Goal: Task Accomplishment & Management: Use online tool/utility

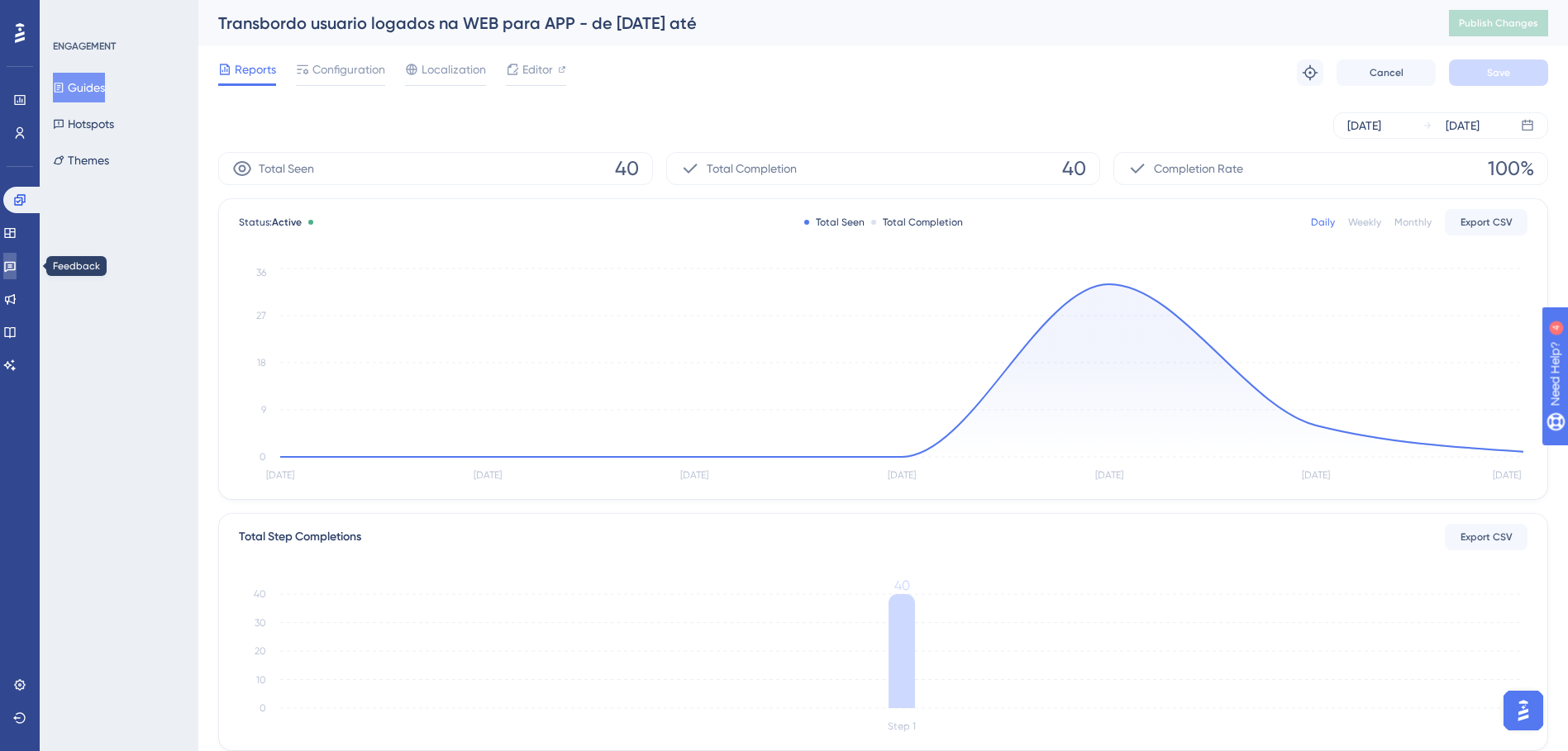
click at [16, 268] on icon at bounding box center [9, 266] width 13 height 13
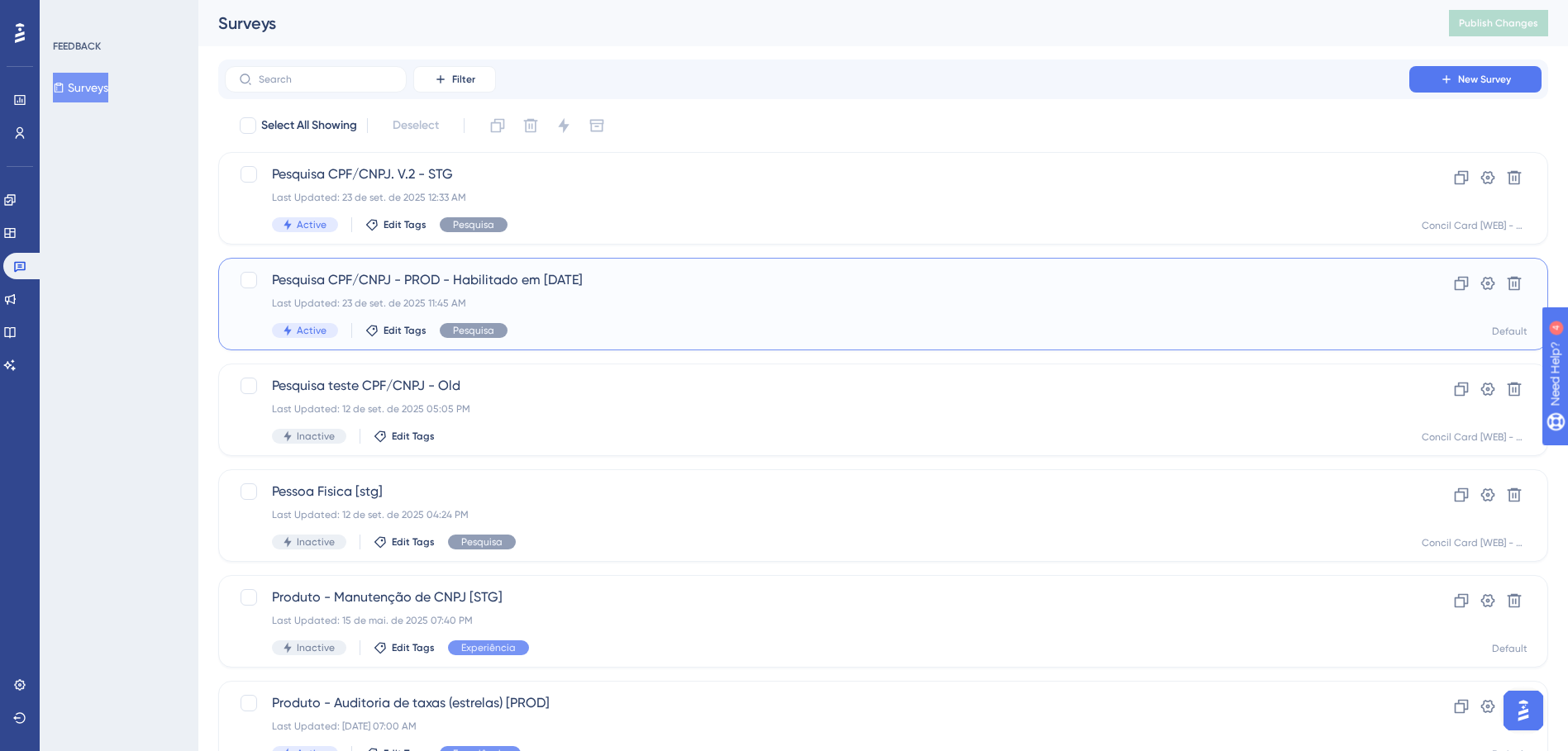
click at [603, 291] on div "Pesquisa CPF/CNPJ - PROD - Habilitado em 23/09/25 Last Updated: 23 de set. de 2…" at bounding box center [817, 304] width 1090 height 68
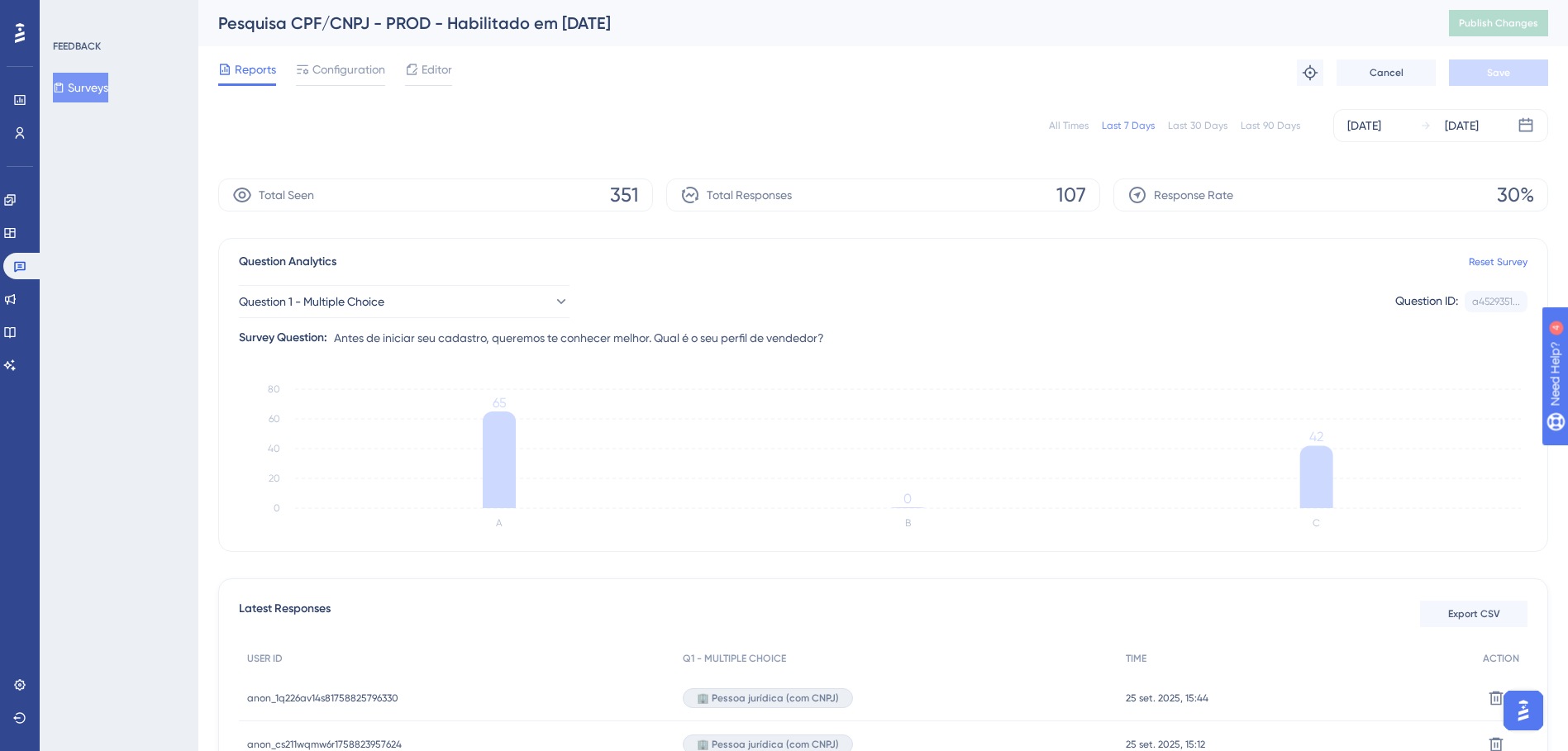
click at [82, 80] on button "Surveys" at bounding box center [81, 87] width 55 height 29
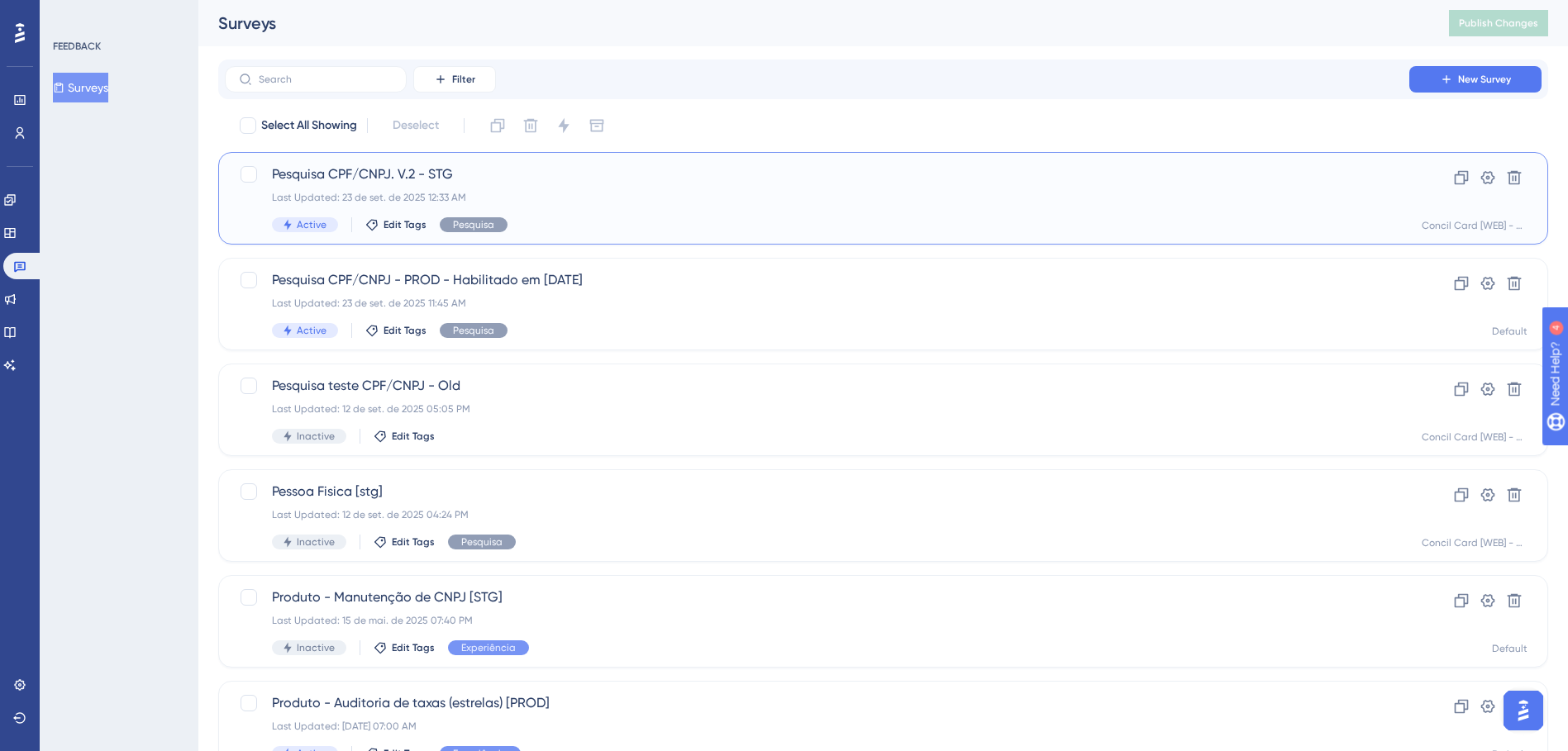
click at [561, 194] on div "Last Updated: 23 de set. de 2025 12:33 AM" at bounding box center [817, 198] width 1090 height 13
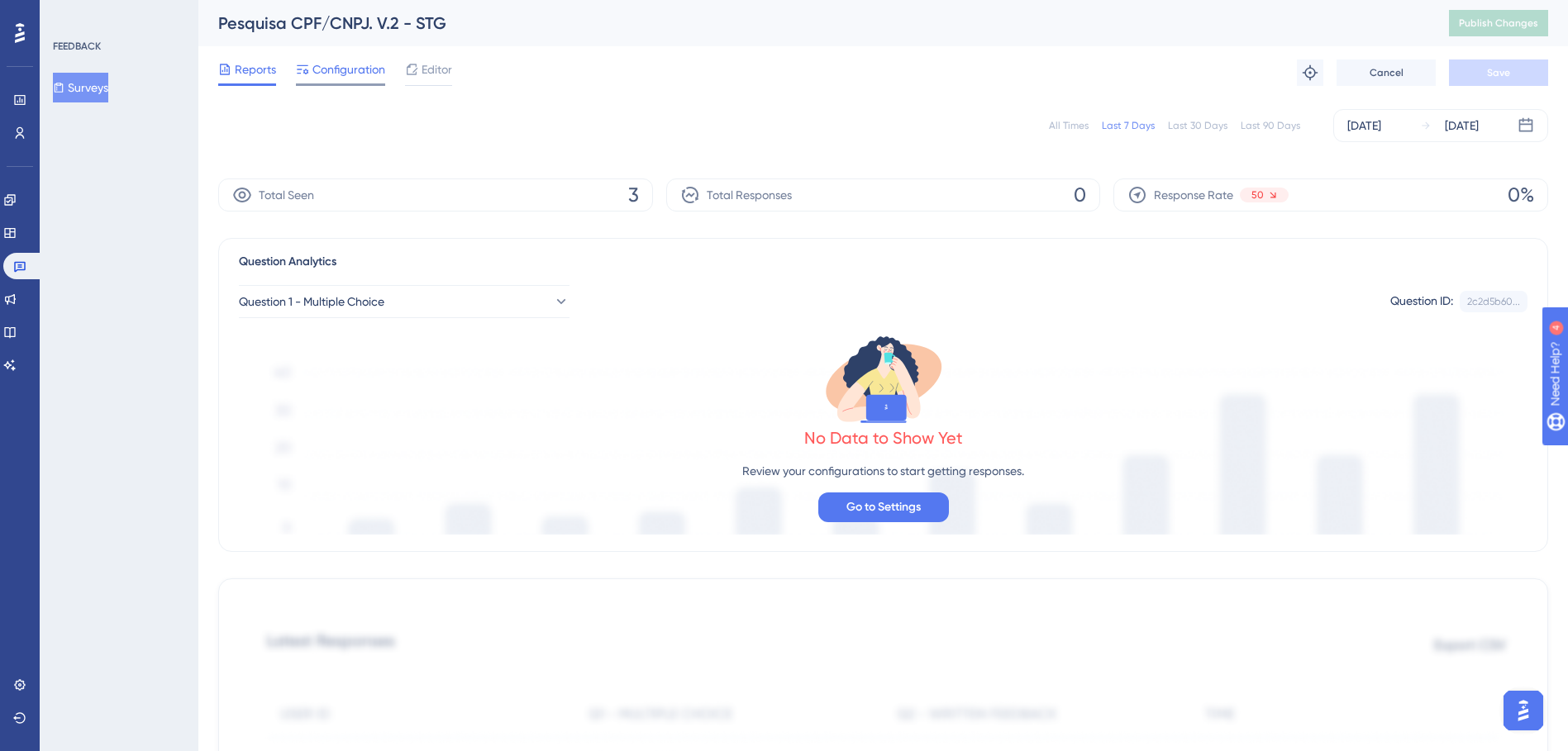
click at [366, 78] on span "Configuration" at bounding box center [349, 69] width 73 height 20
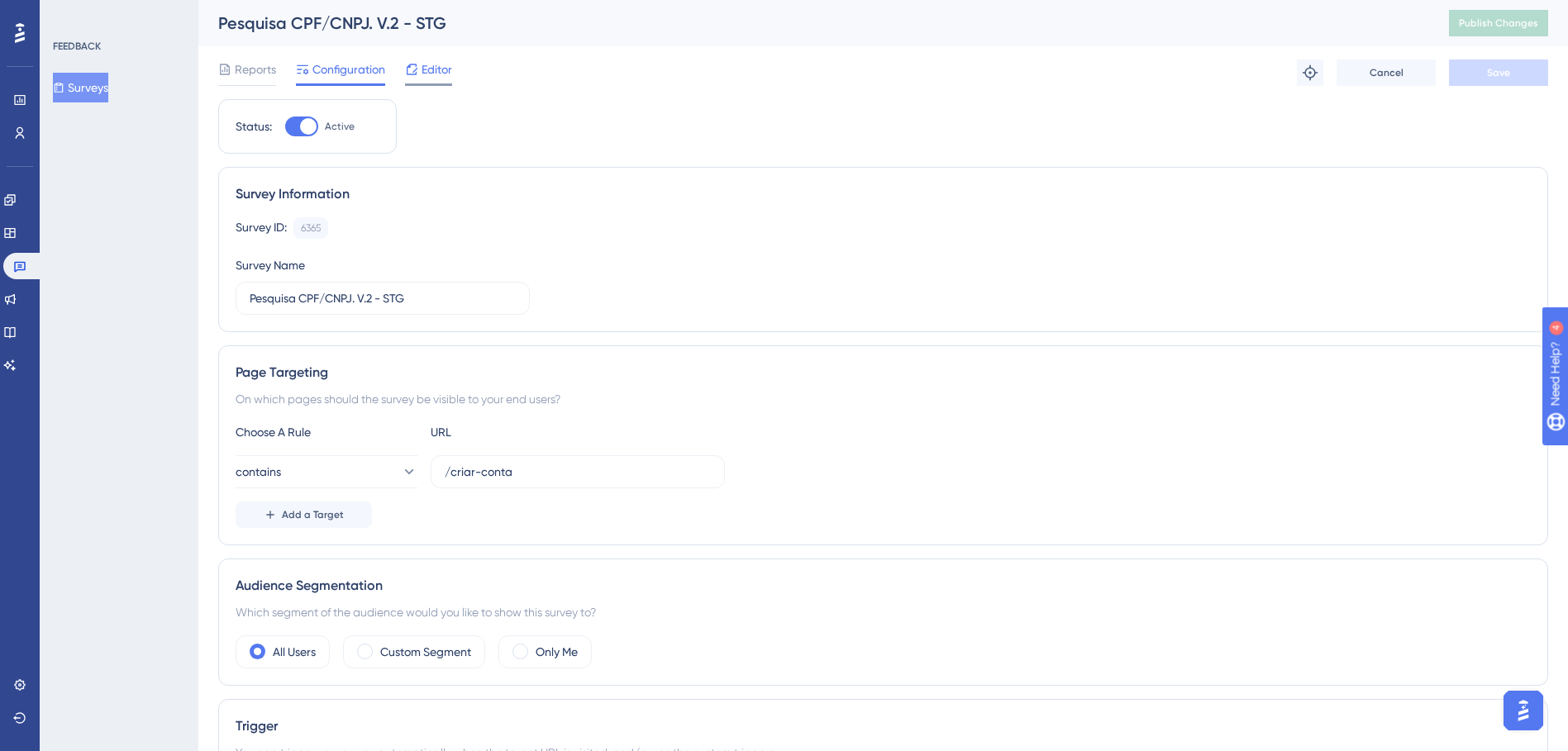
click at [426, 69] on span "Editor" at bounding box center [437, 69] width 30 height 20
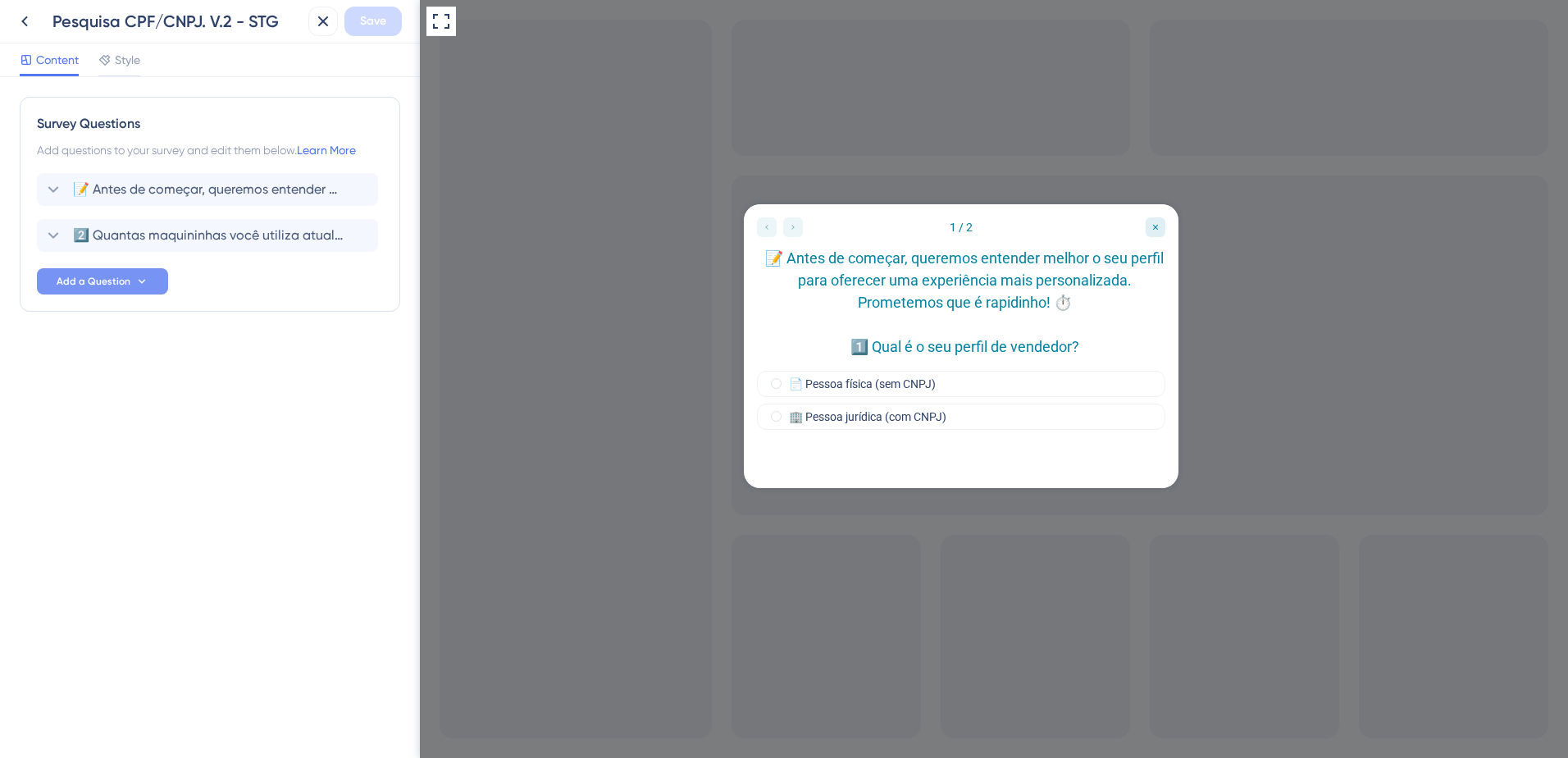
click at [138, 277] on icon at bounding box center [142, 281] width 13 height 13
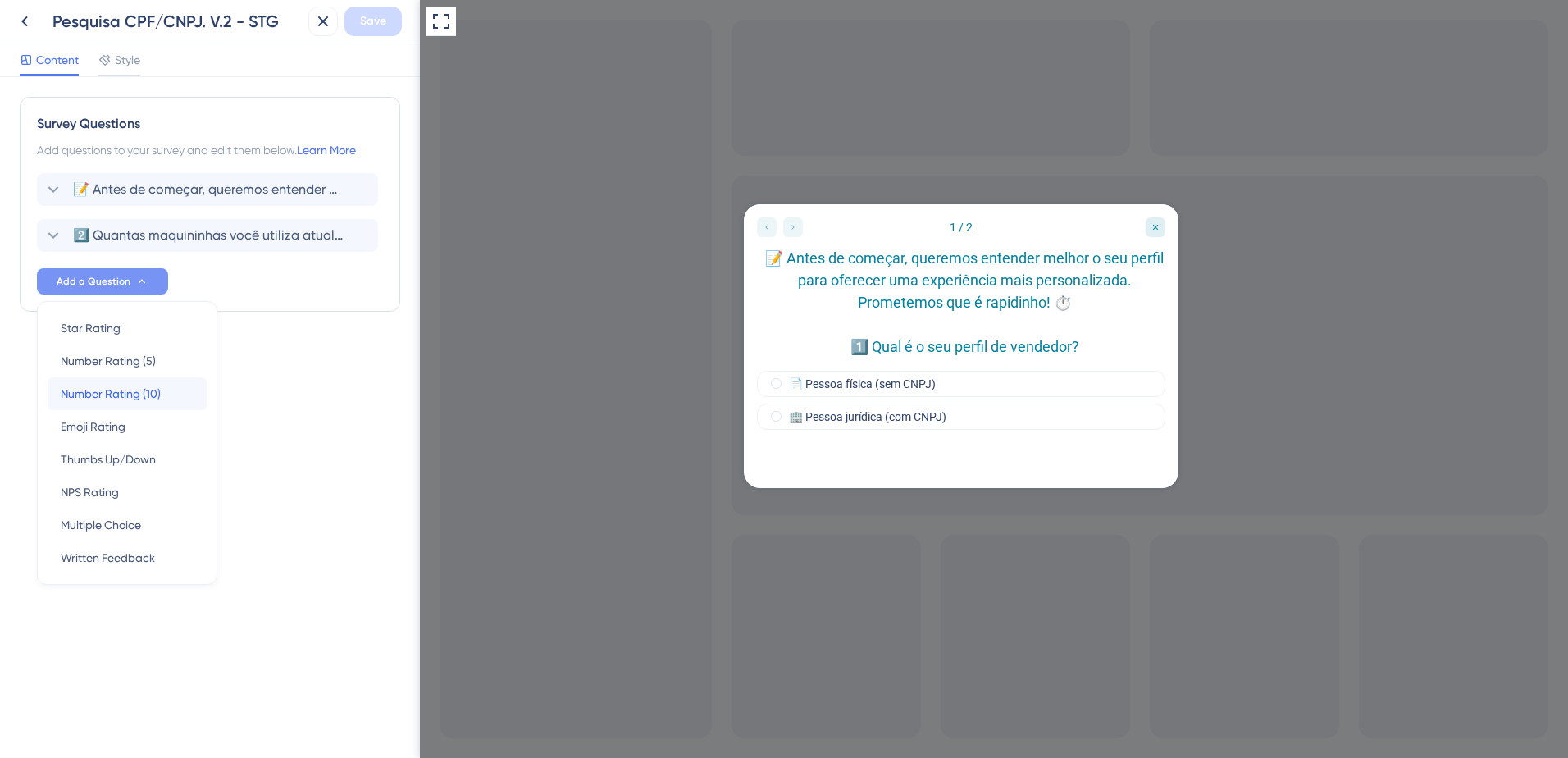
click at [158, 391] on span "Number Rating (10)" at bounding box center [111, 393] width 100 height 20
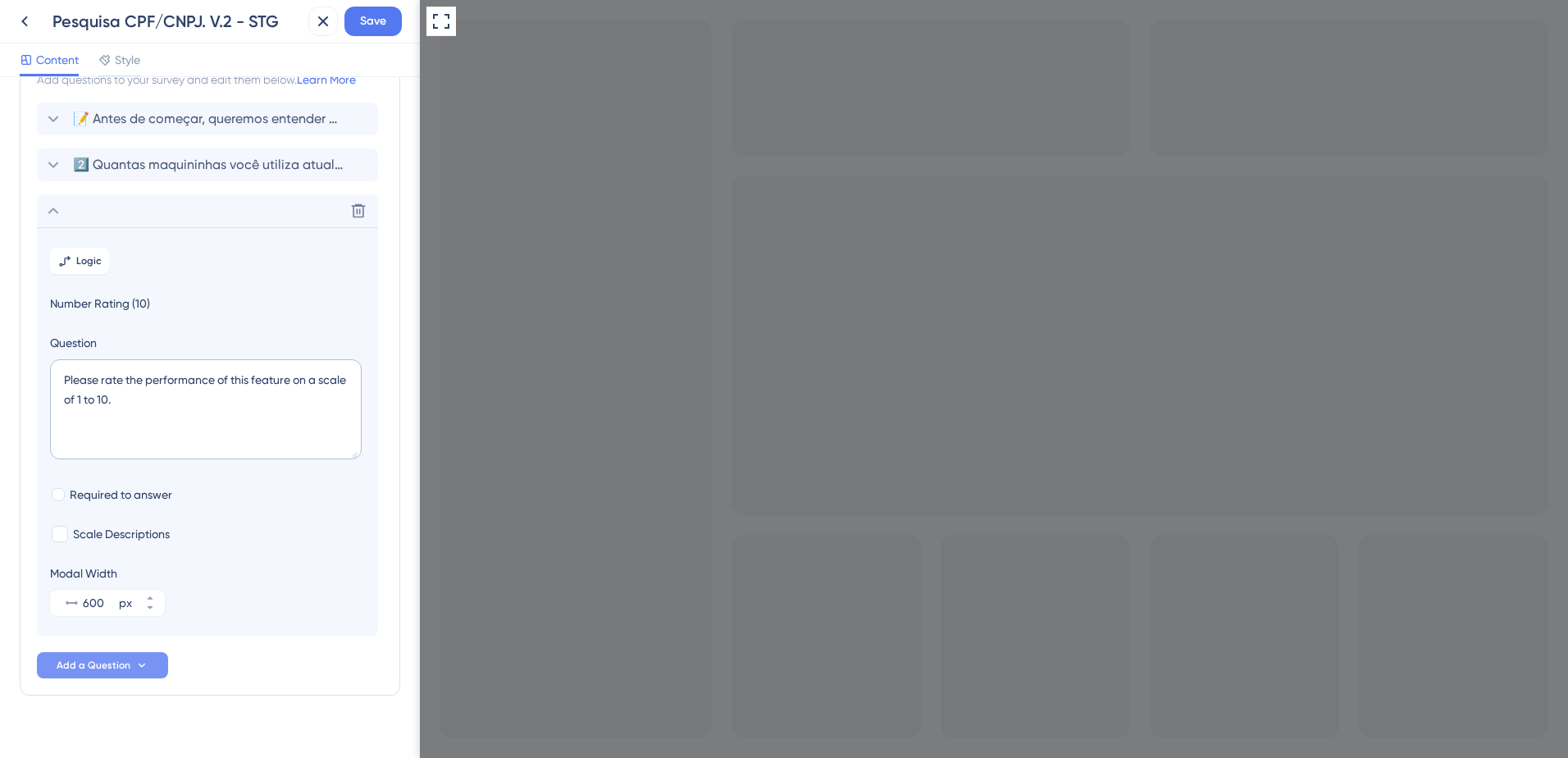
scroll to position [93, 0]
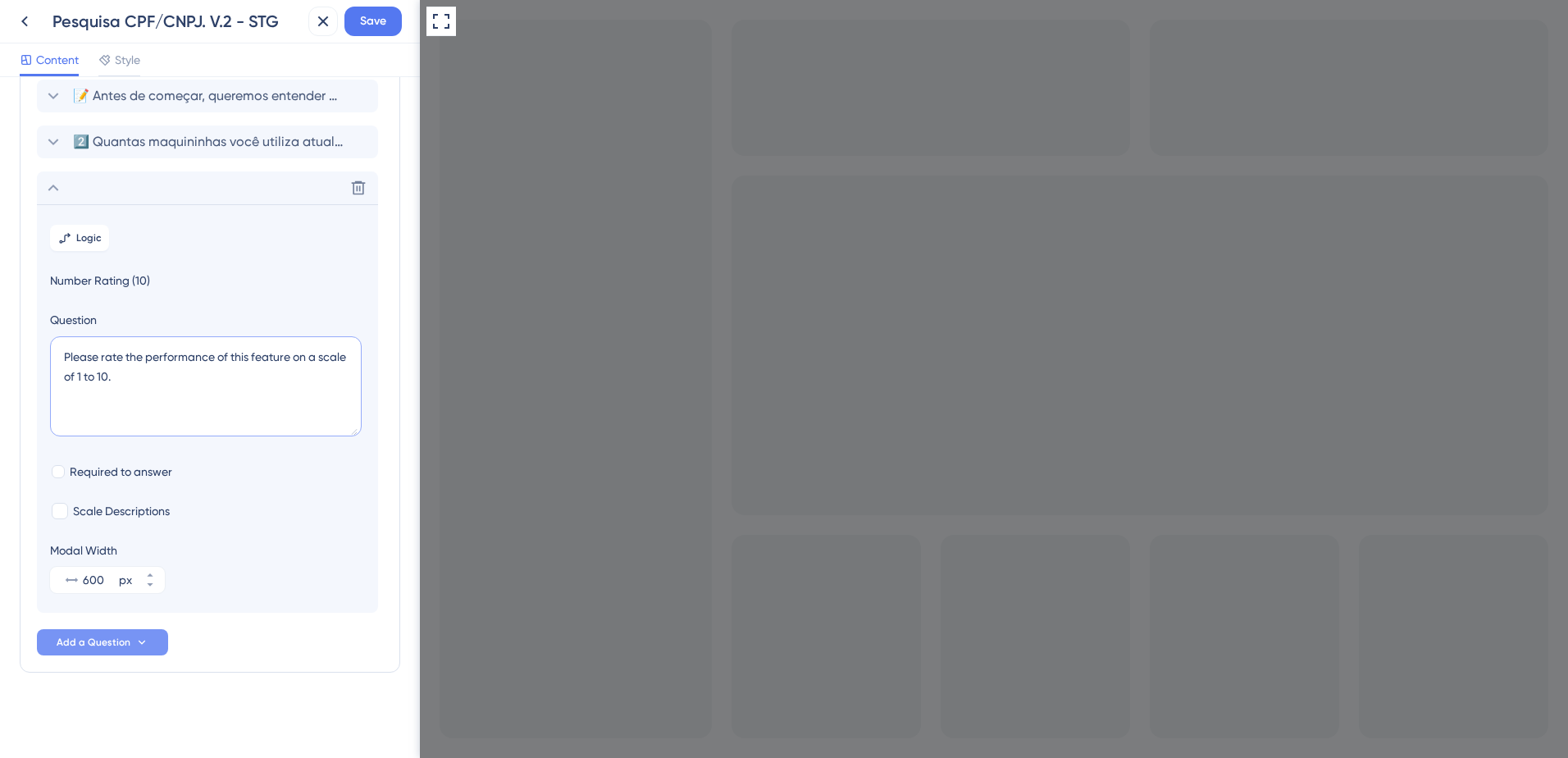
click at [146, 380] on textarea "Please rate the performance of this feature on a scale of 1 to 10." at bounding box center [206, 387] width 312 height 100
click at [358, 196] on icon at bounding box center [358, 187] width 16 height 16
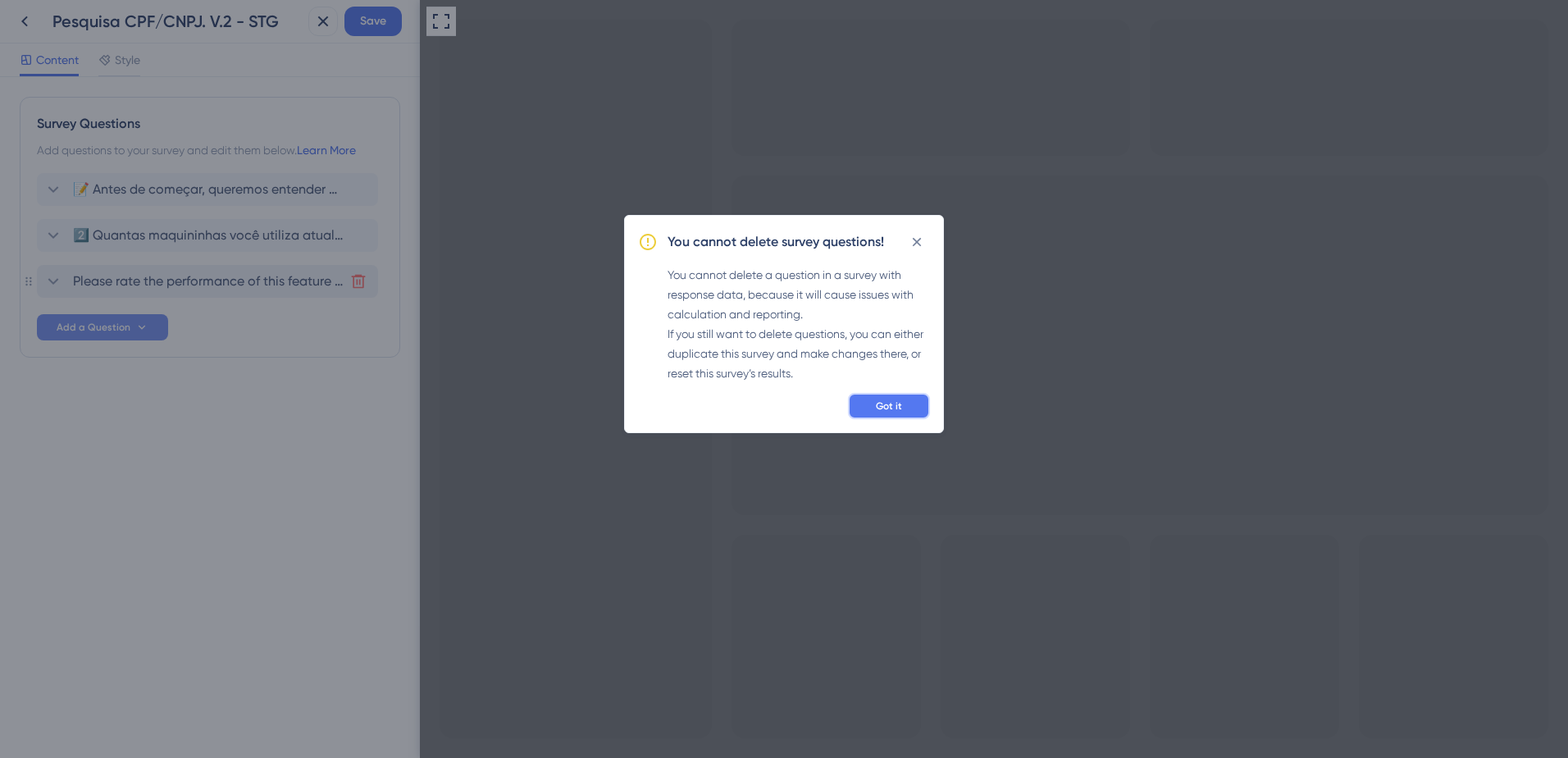
click at [899, 405] on span "Got it" at bounding box center [889, 406] width 26 height 13
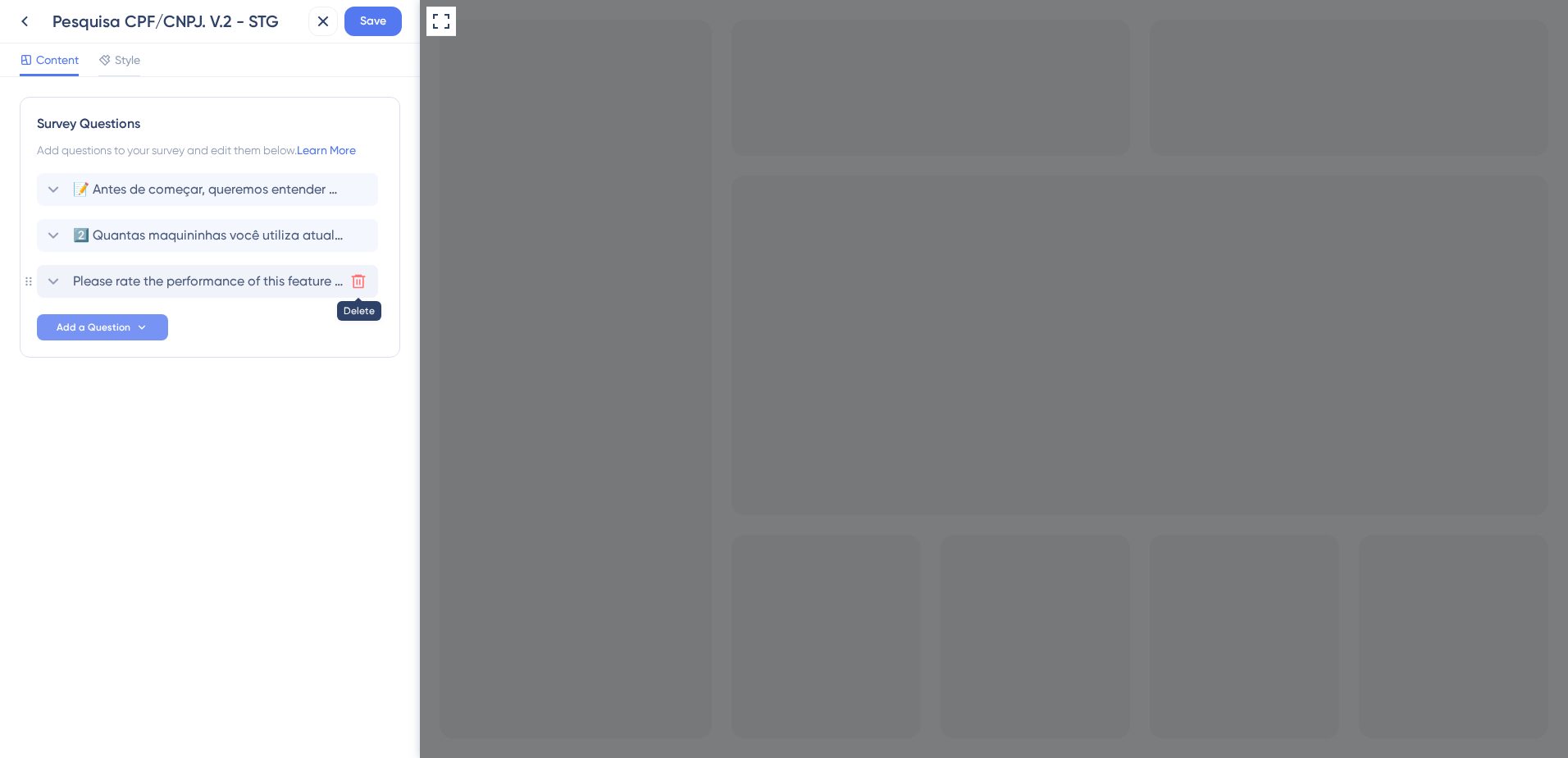
click at [363, 287] on icon at bounding box center [358, 281] width 14 height 14
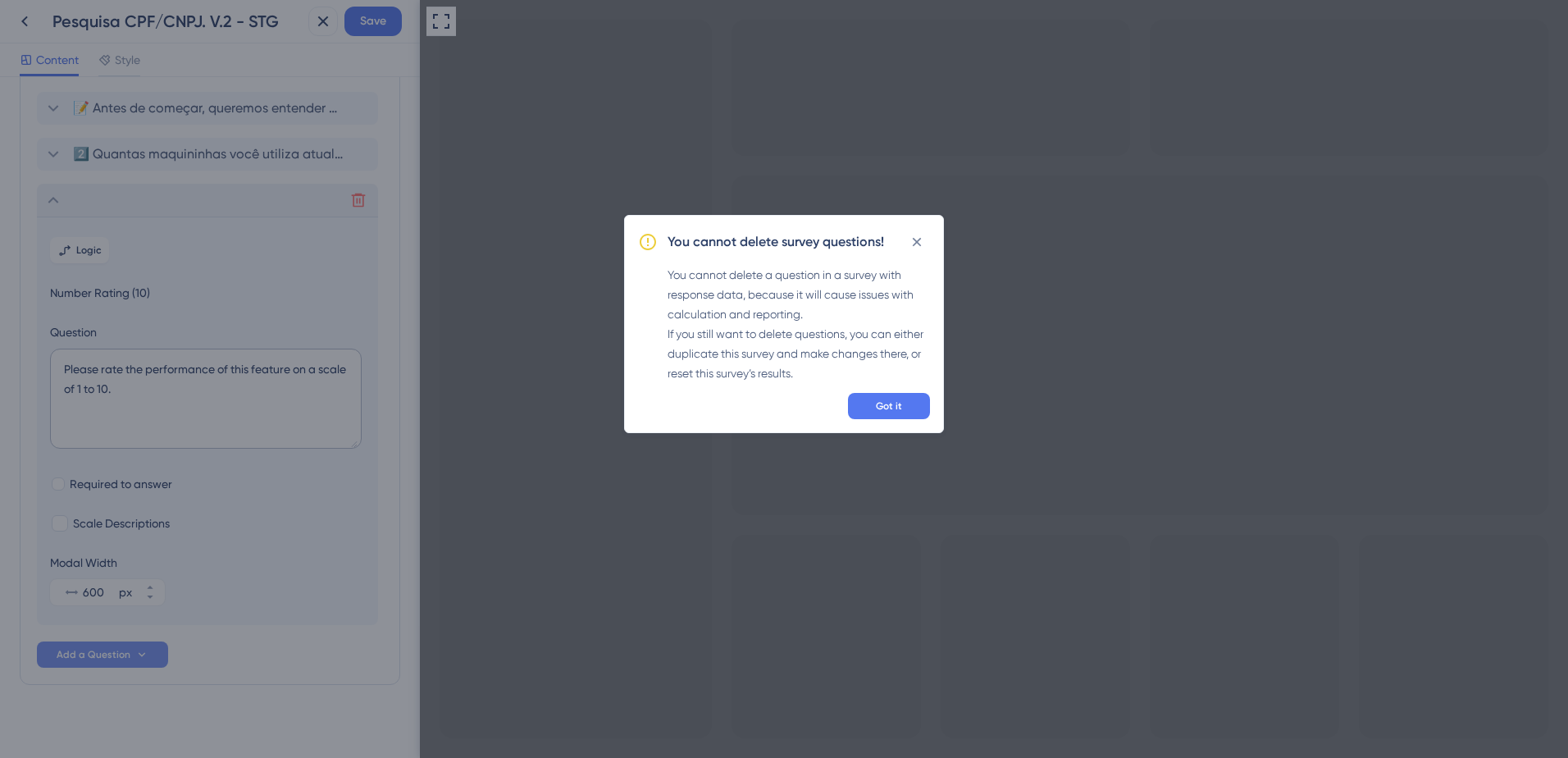
scroll to position [93, 0]
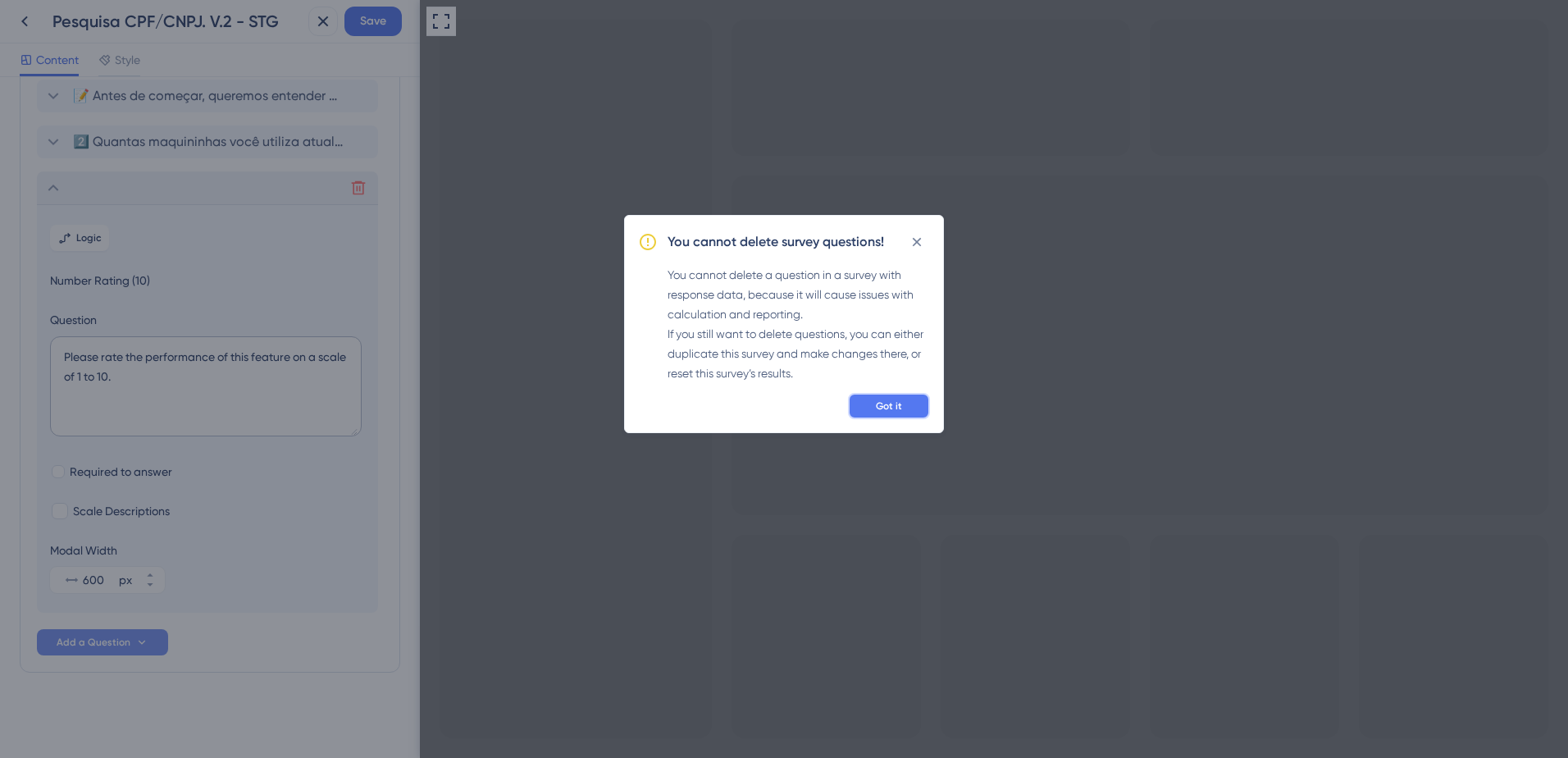
click at [880, 409] on span "Got it" at bounding box center [889, 406] width 26 height 13
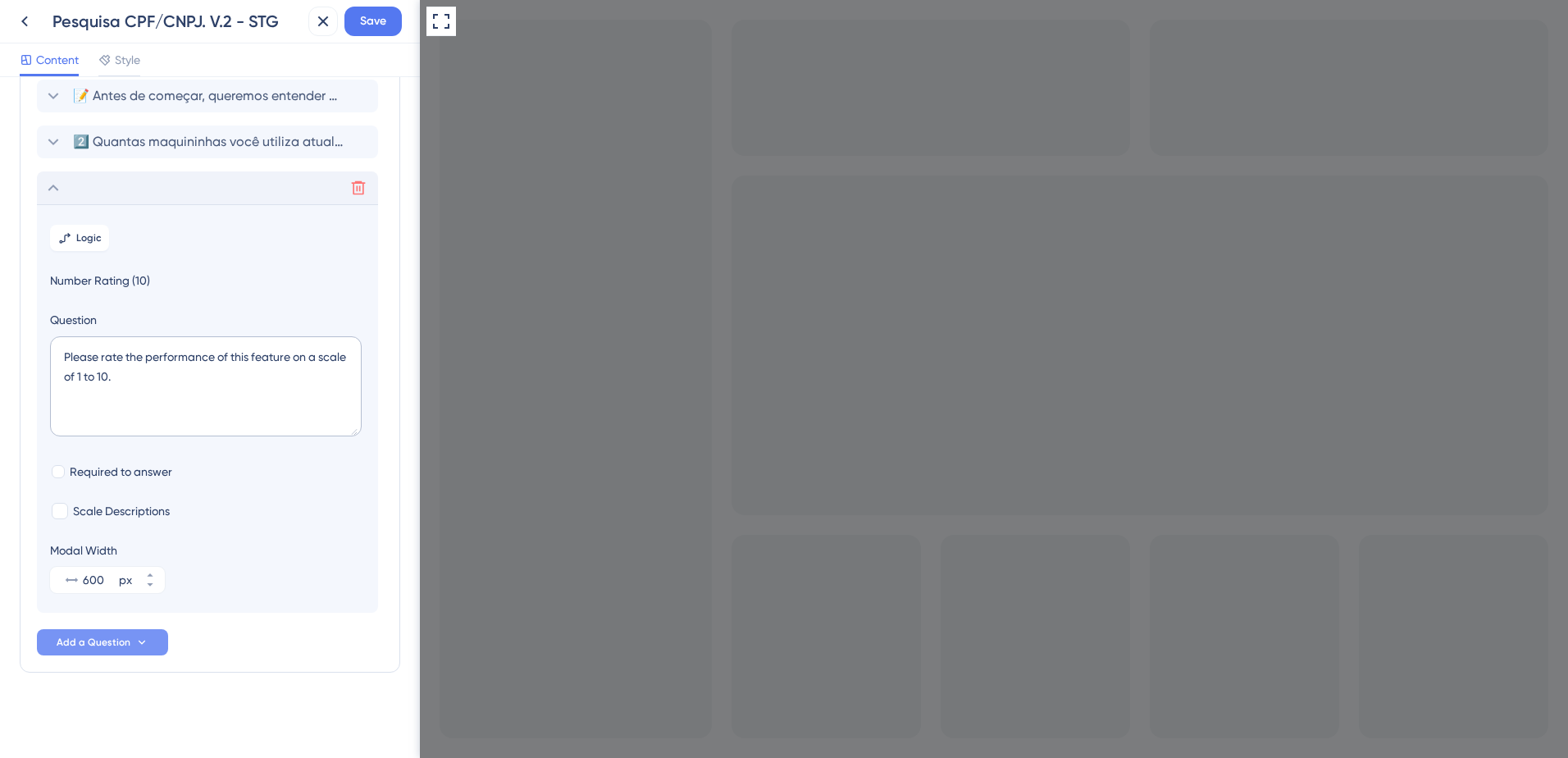
click at [46, 190] on icon at bounding box center [53, 187] width 20 height 20
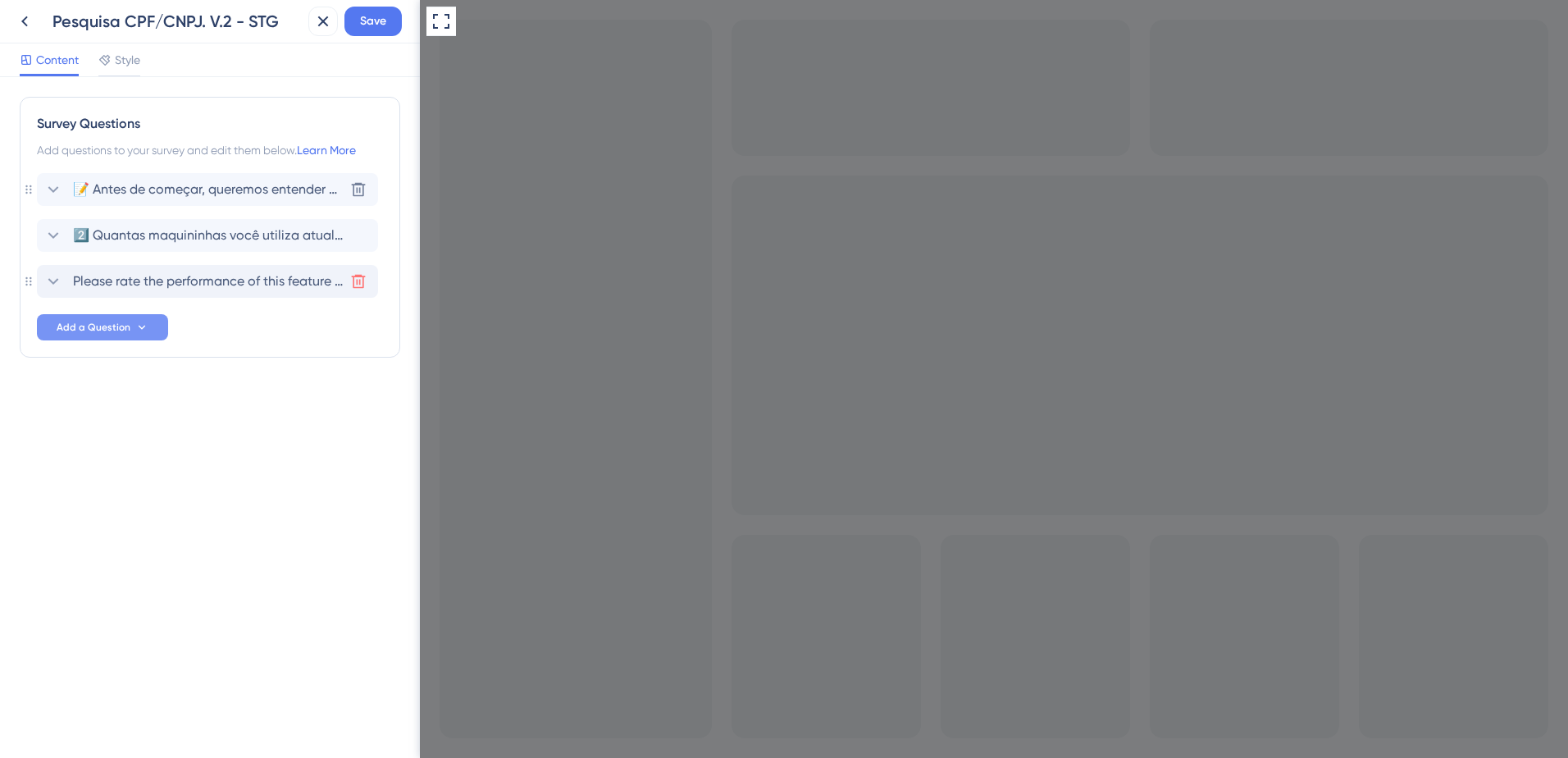
scroll to position [0, 0]
click at [358, 285] on icon at bounding box center [358, 281] width 16 height 16
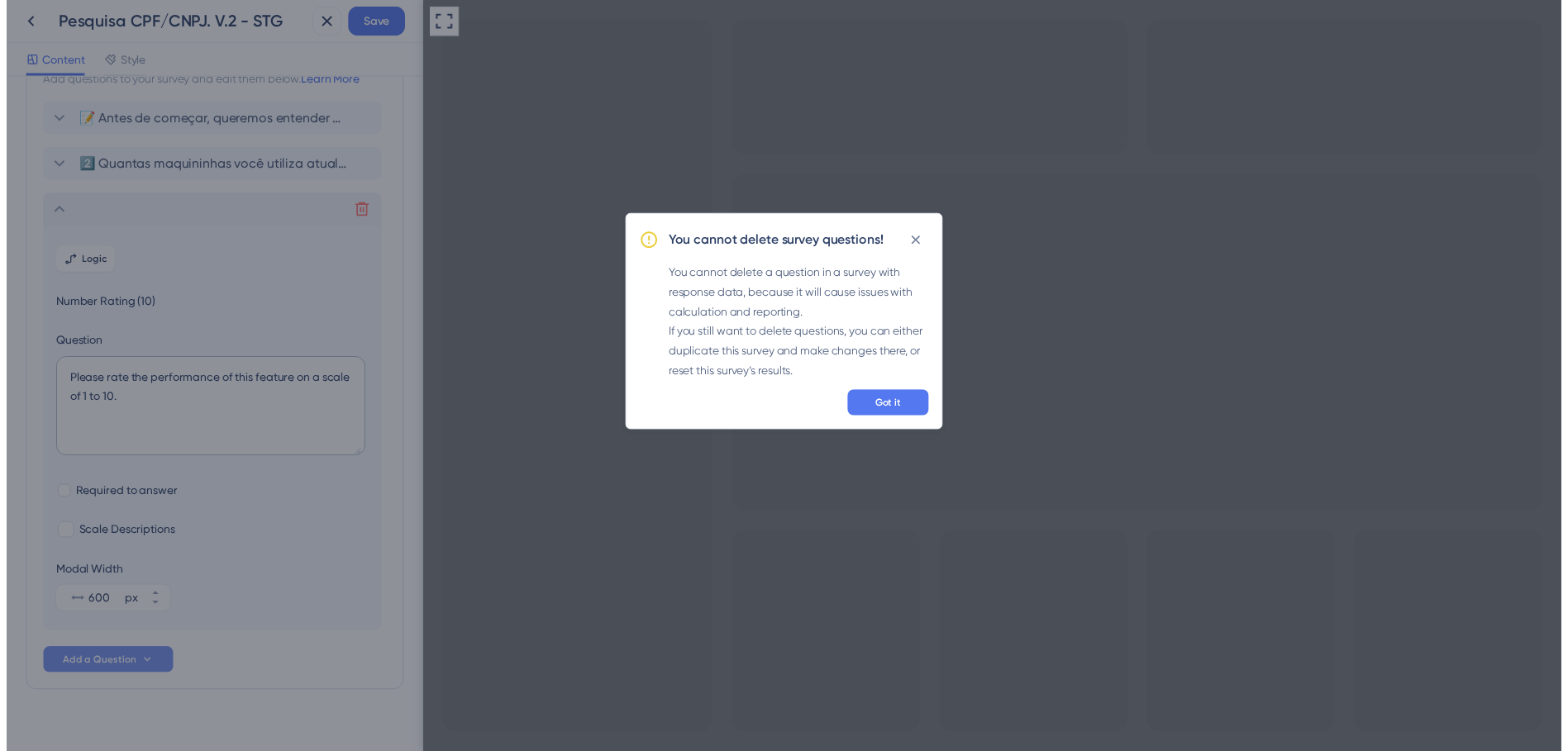
scroll to position [94, 0]
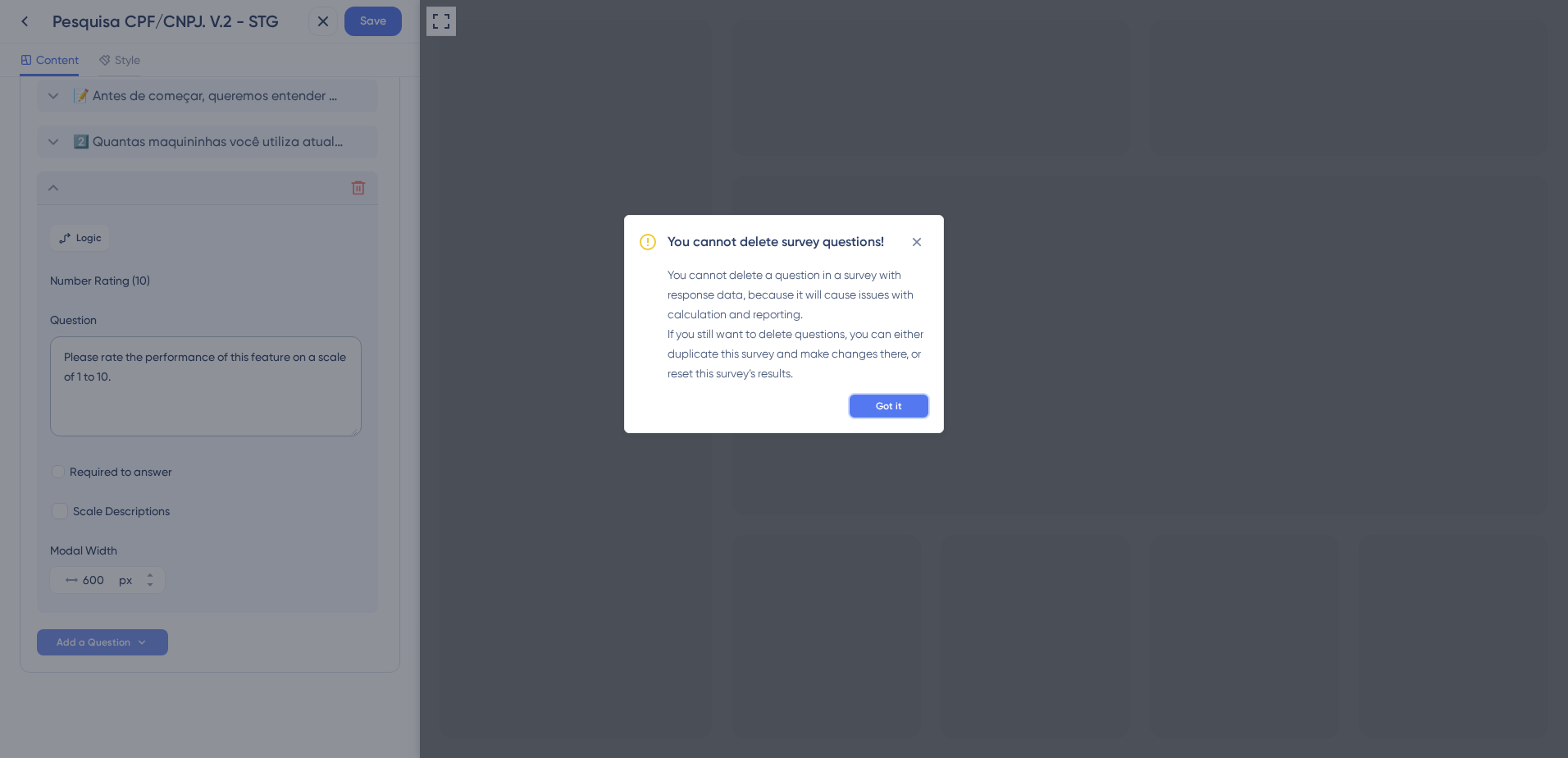
click at [890, 404] on span "Got it" at bounding box center [889, 406] width 26 height 13
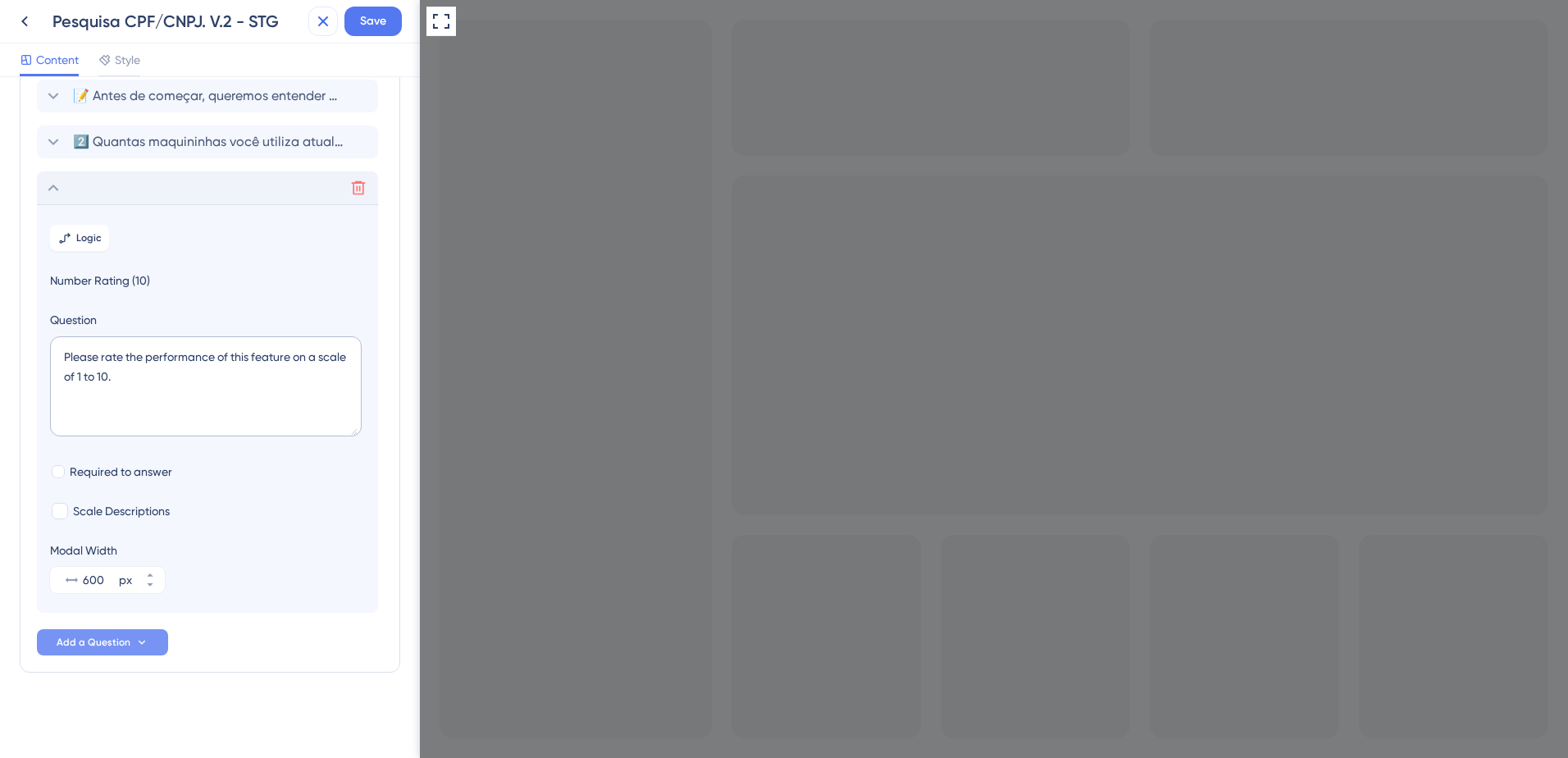
click at [321, 23] on icon at bounding box center [323, 21] width 10 height 10
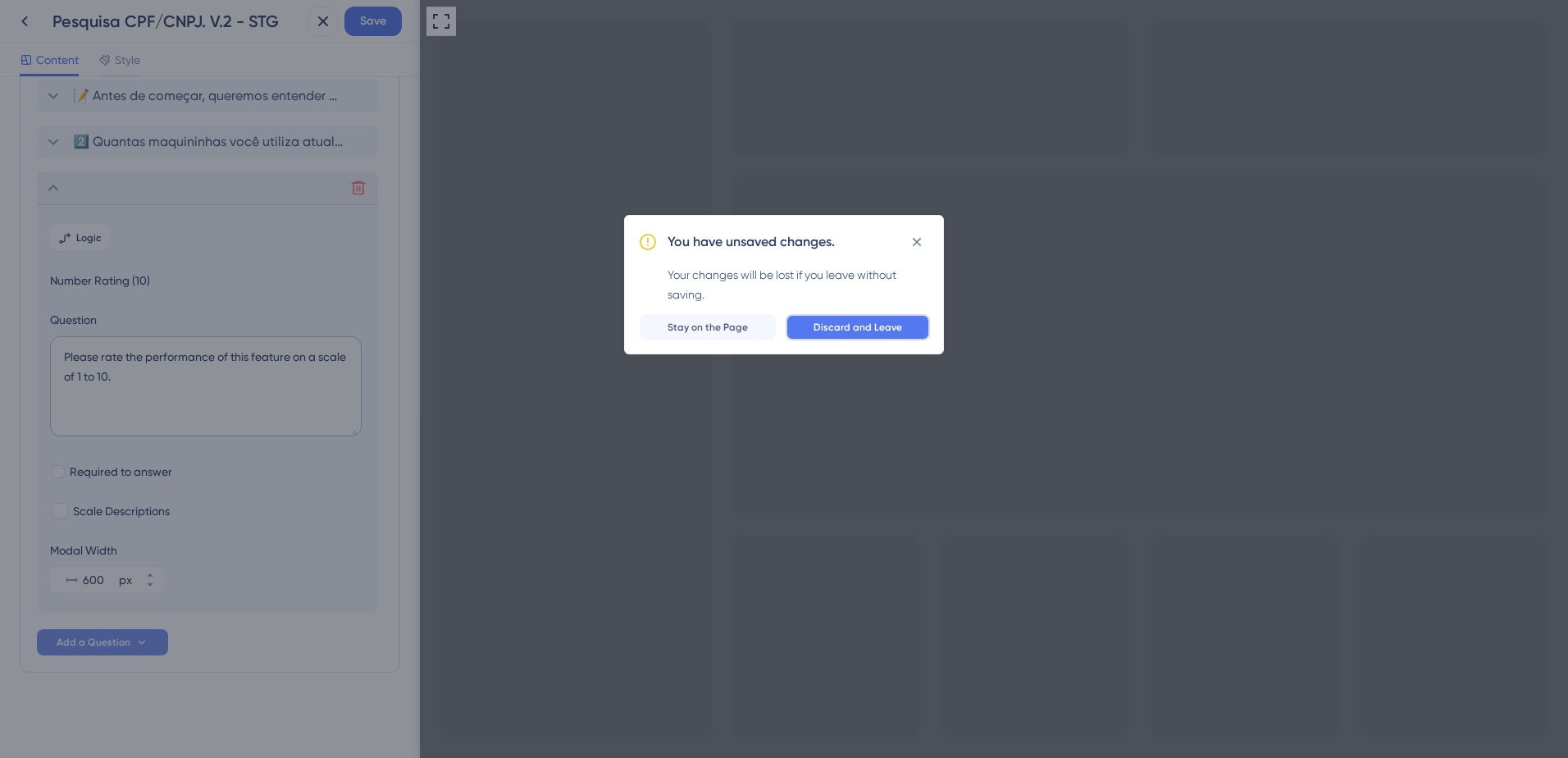
click at [886, 331] on span "Discard and Leave" at bounding box center [858, 327] width 88 height 13
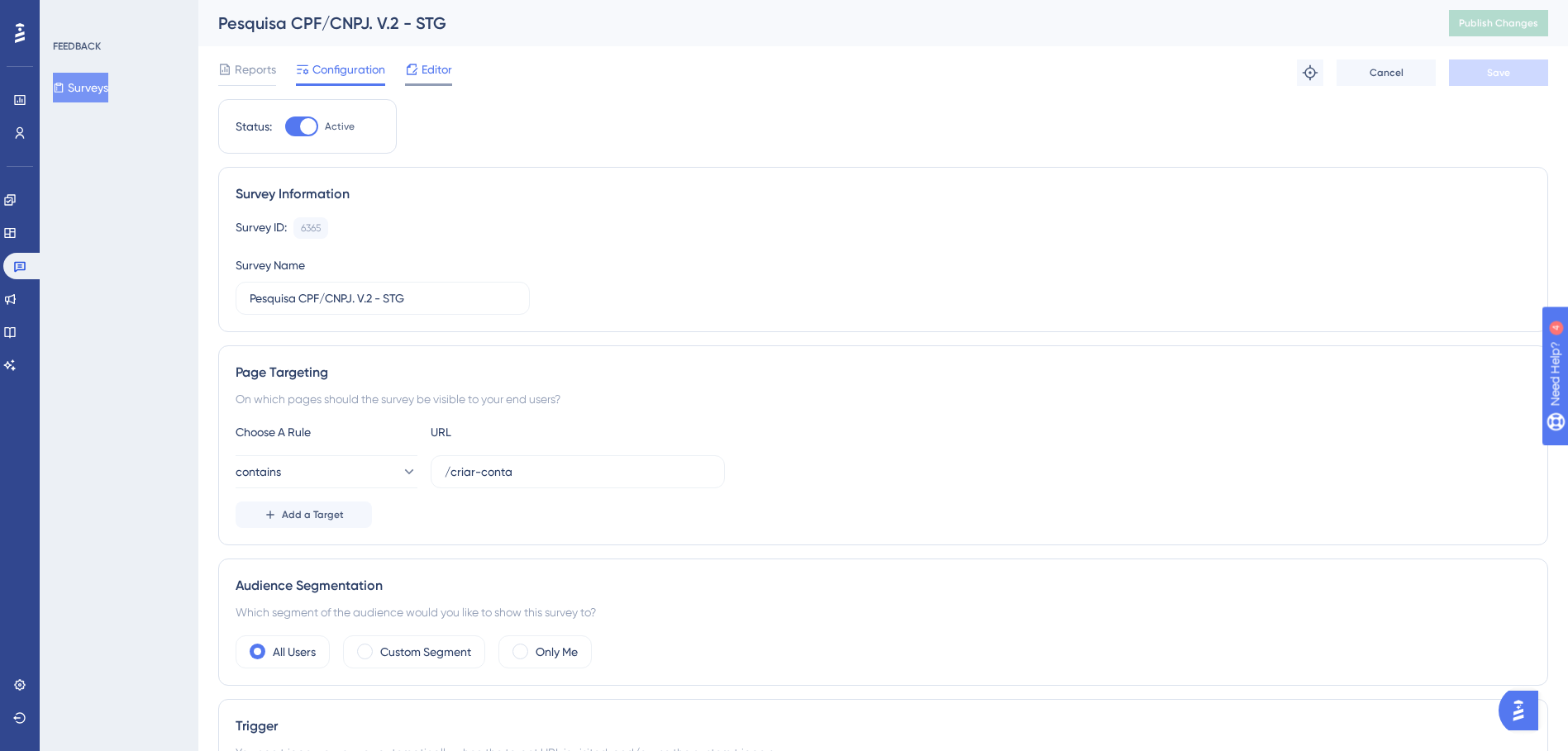
click at [427, 73] on span "Editor" at bounding box center [437, 69] width 30 height 20
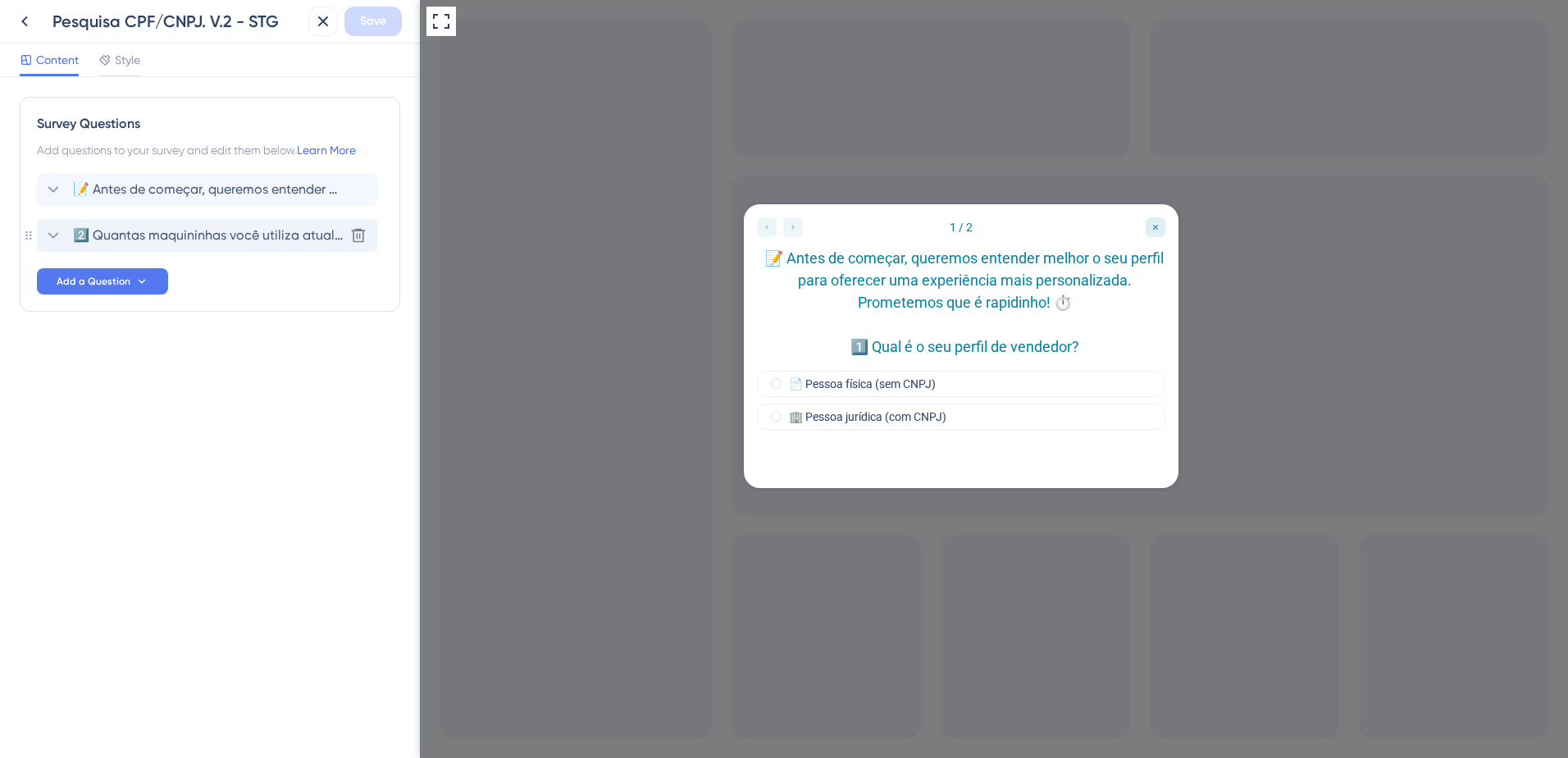
click at [160, 234] on span "2️⃣ Quantas maquininhas você utiliza atualmente?" at bounding box center [209, 235] width 271 height 20
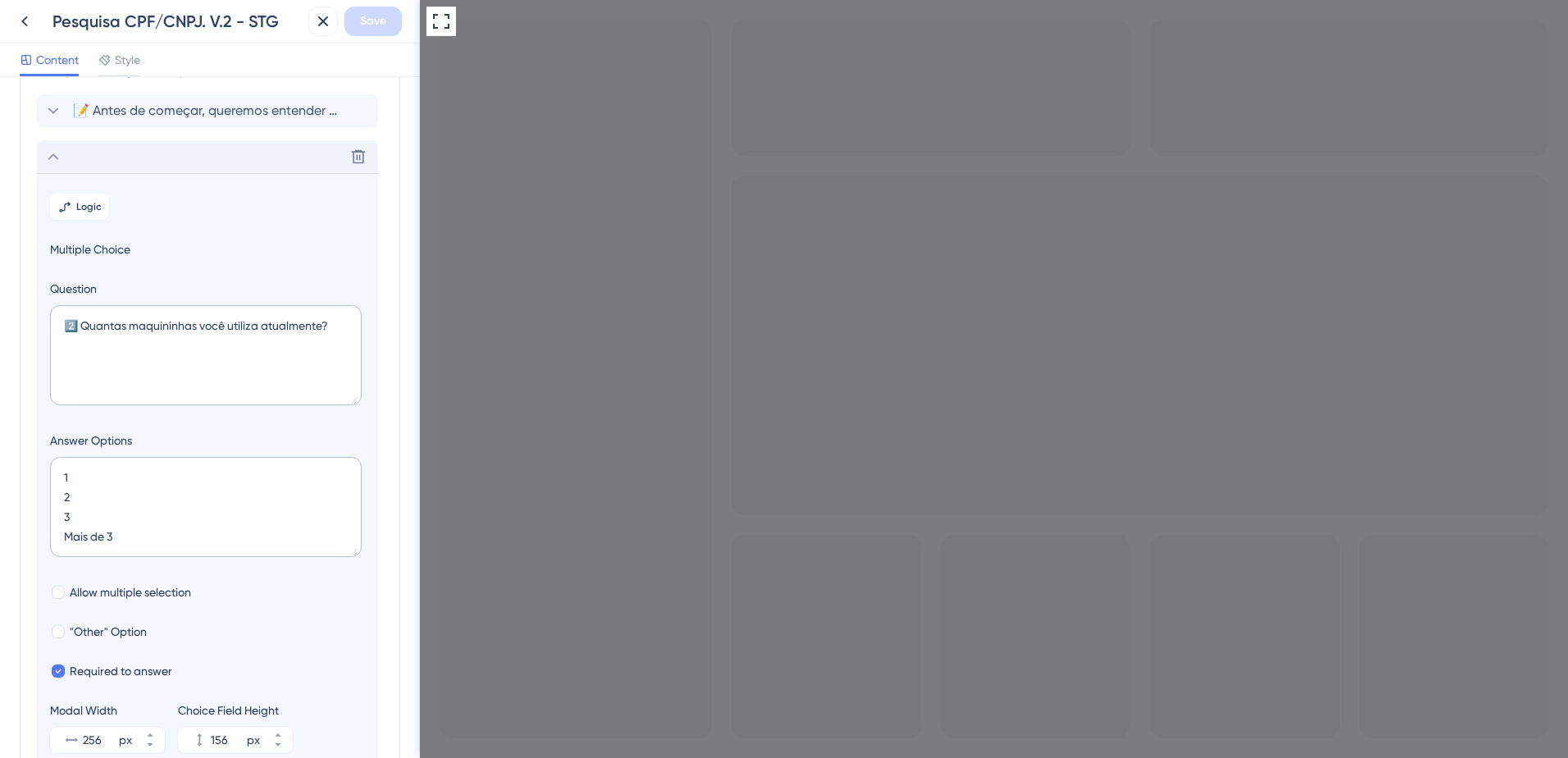
scroll to position [142, 0]
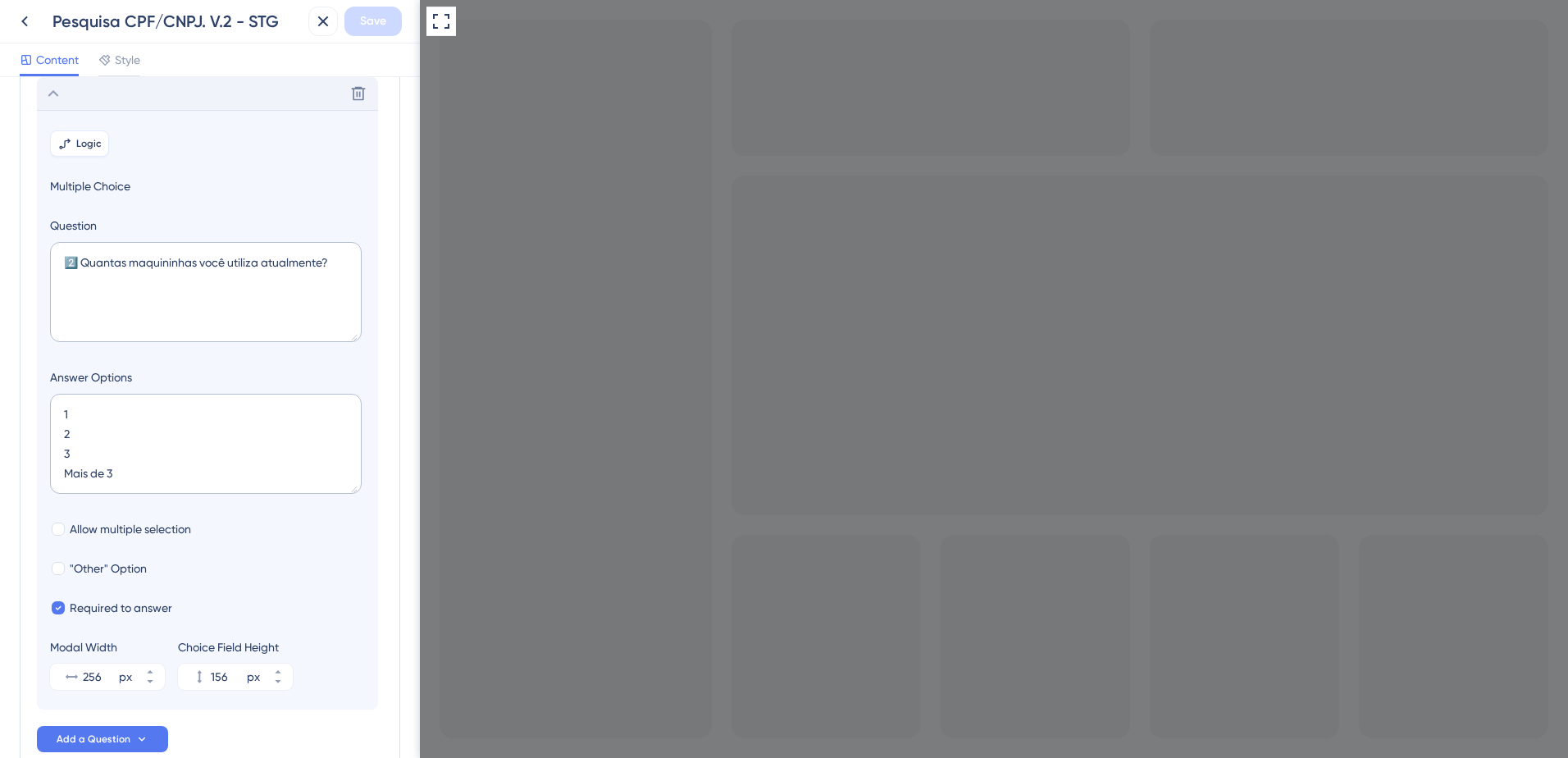
click at [85, 142] on span "Logic" at bounding box center [88, 144] width 25 height 13
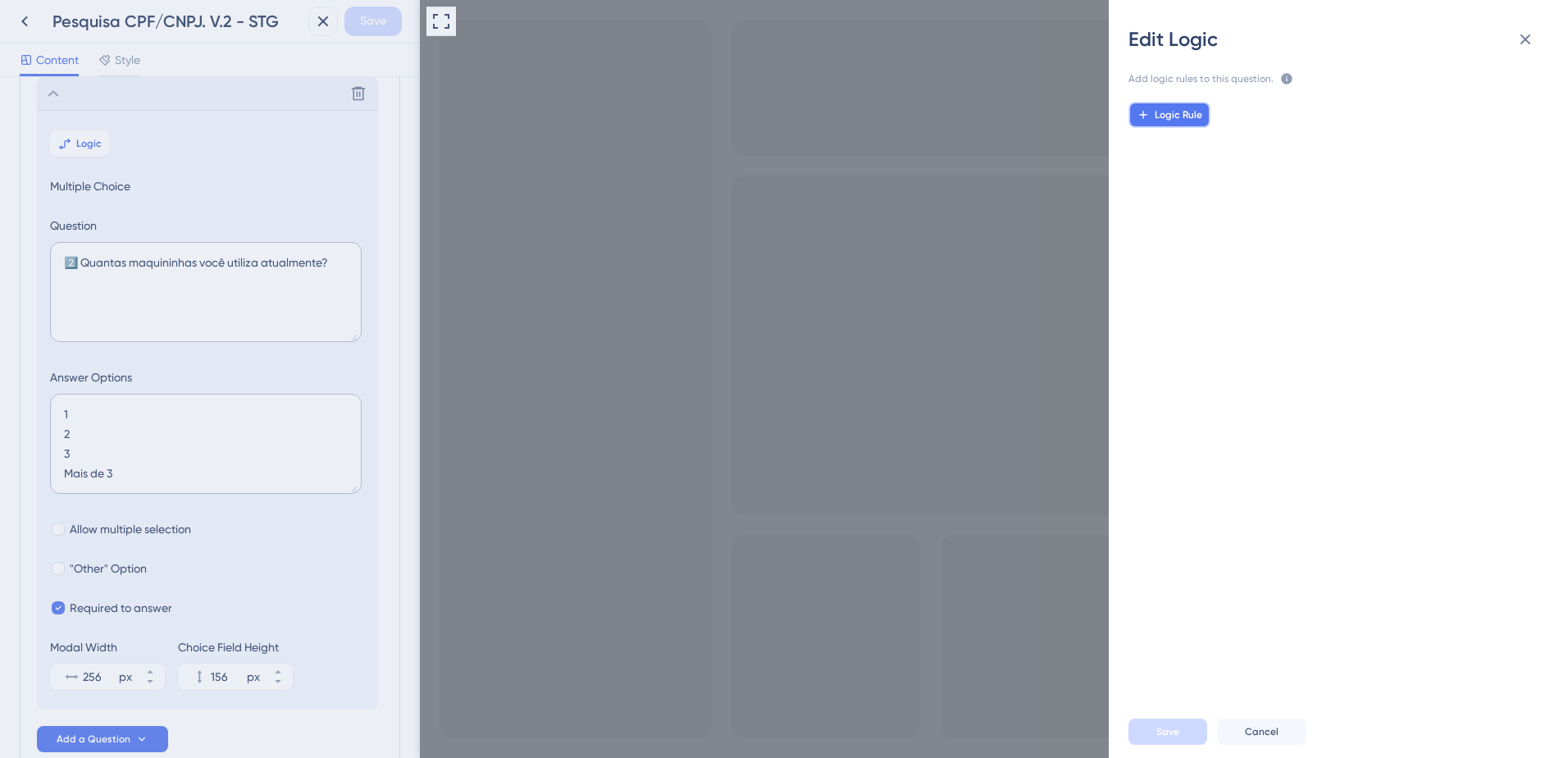
click at [1166, 115] on span "Logic Rule" at bounding box center [1179, 115] width 48 height 13
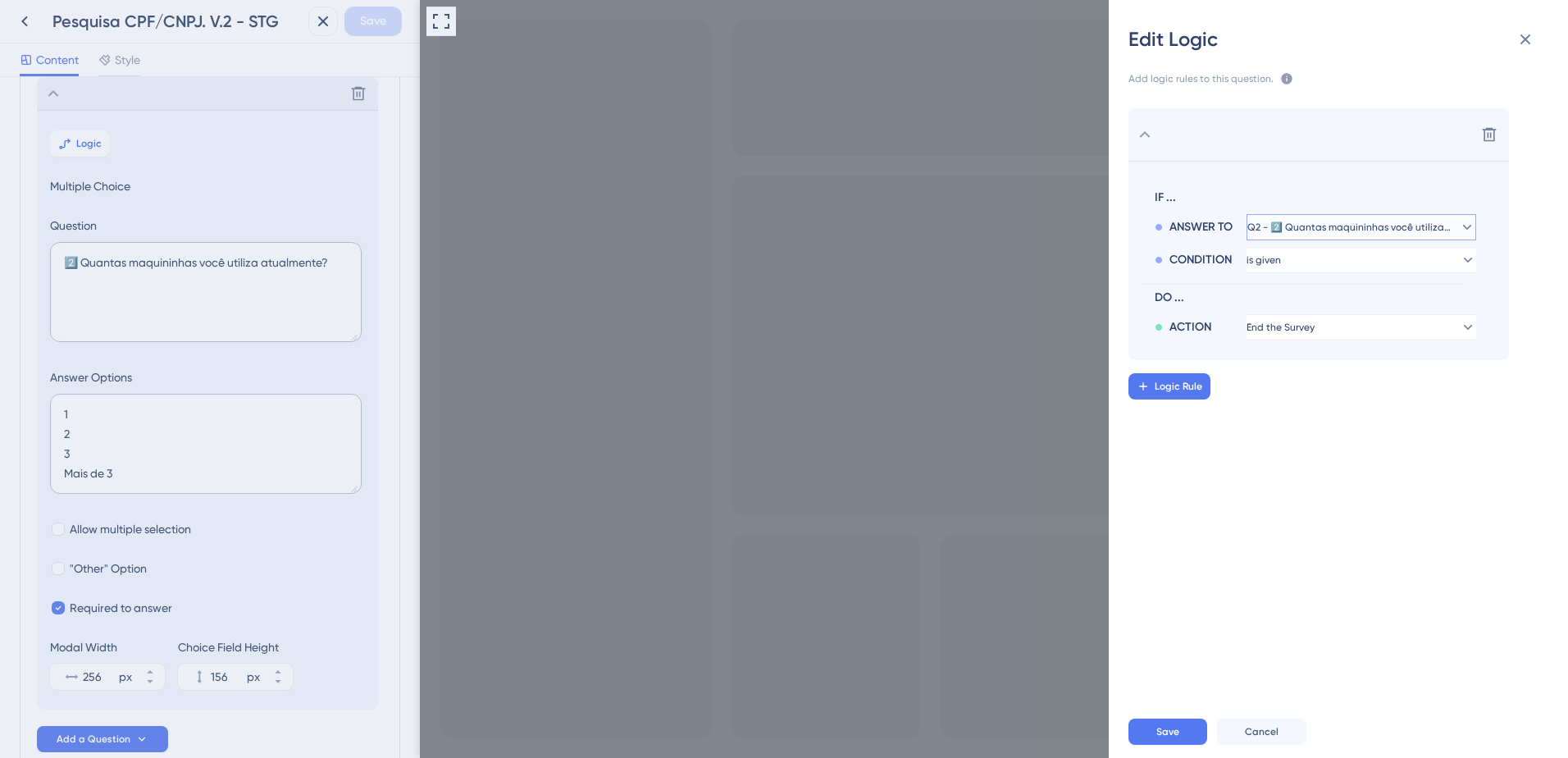
click at [1369, 230] on span "Q2 - 2️⃣ Quantas maquininhas você utiliza atualmente?" at bounding box center [1350, 228] width 205 height 13
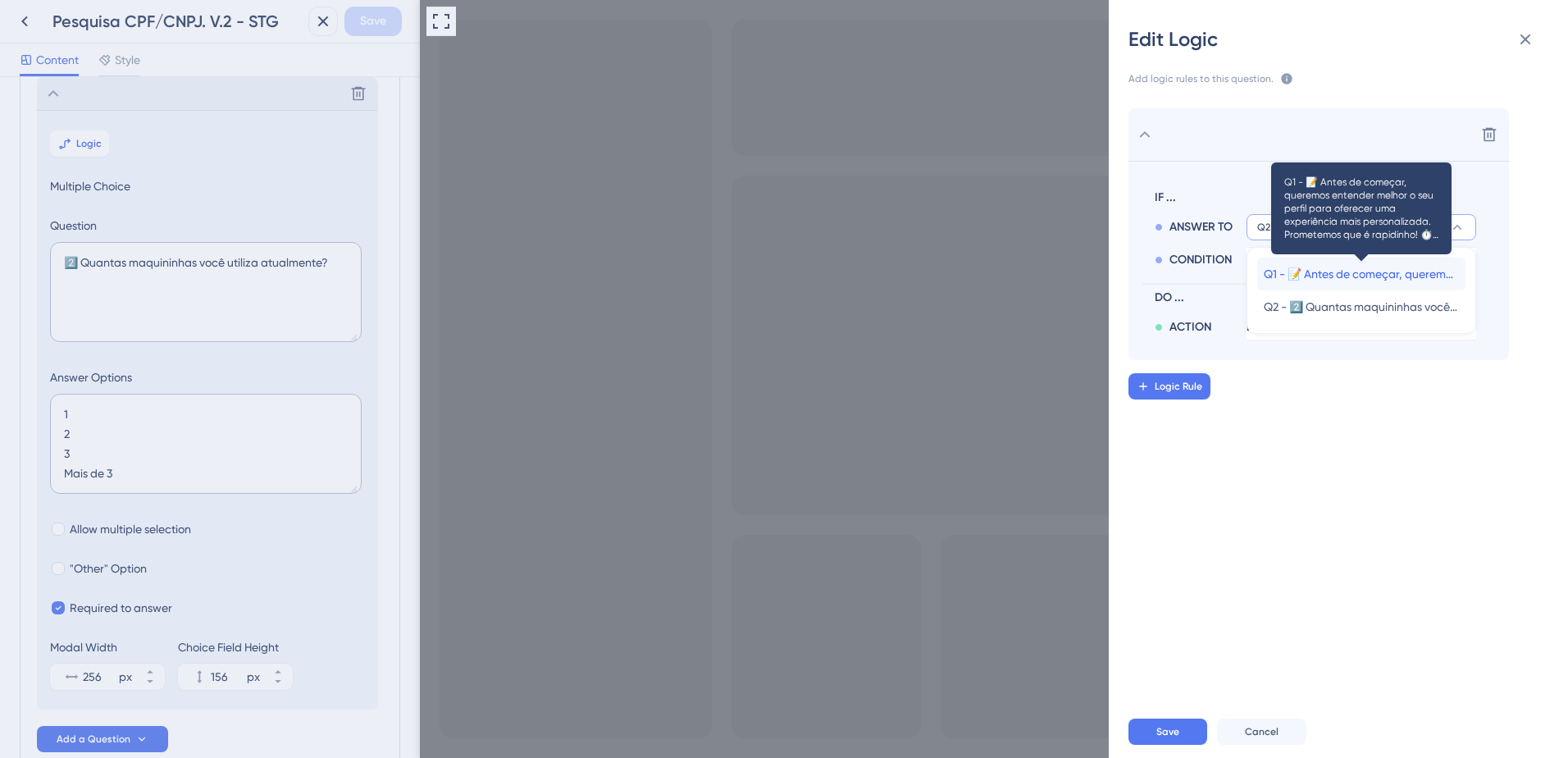
click at [1355, 274] on span "Q1 - 📝 Antes de começar, queremos entender melhor o seu perfil para oferecer um…" at bounding box center [1362, 274] width 196 height 20
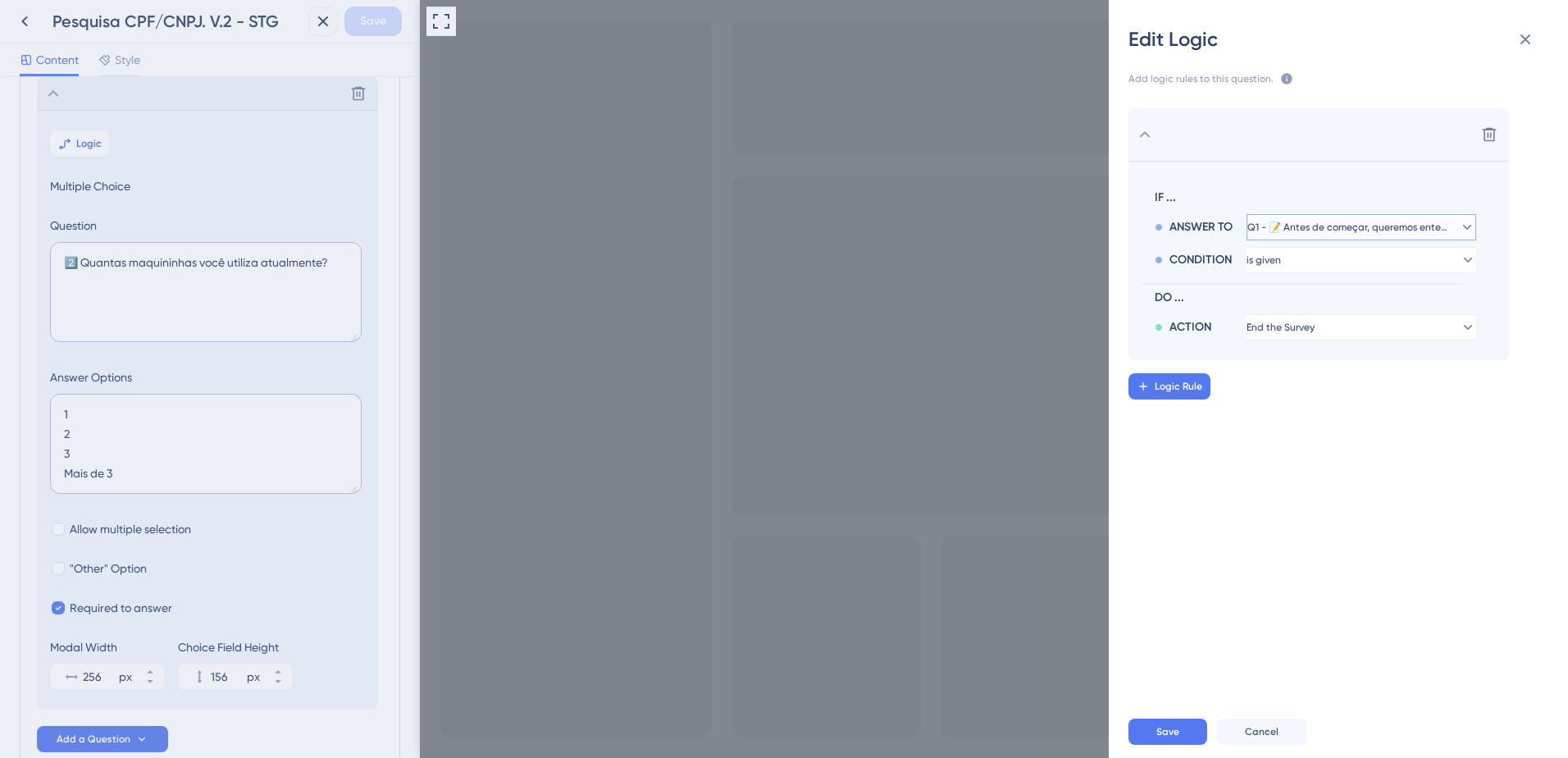
click at [1363, 229] on span "Q1 - 📝 Antes de começar, queremos entender melhor o seu perfil para oferecer um…" at bounding box center [1350, 228] width 205 height 13
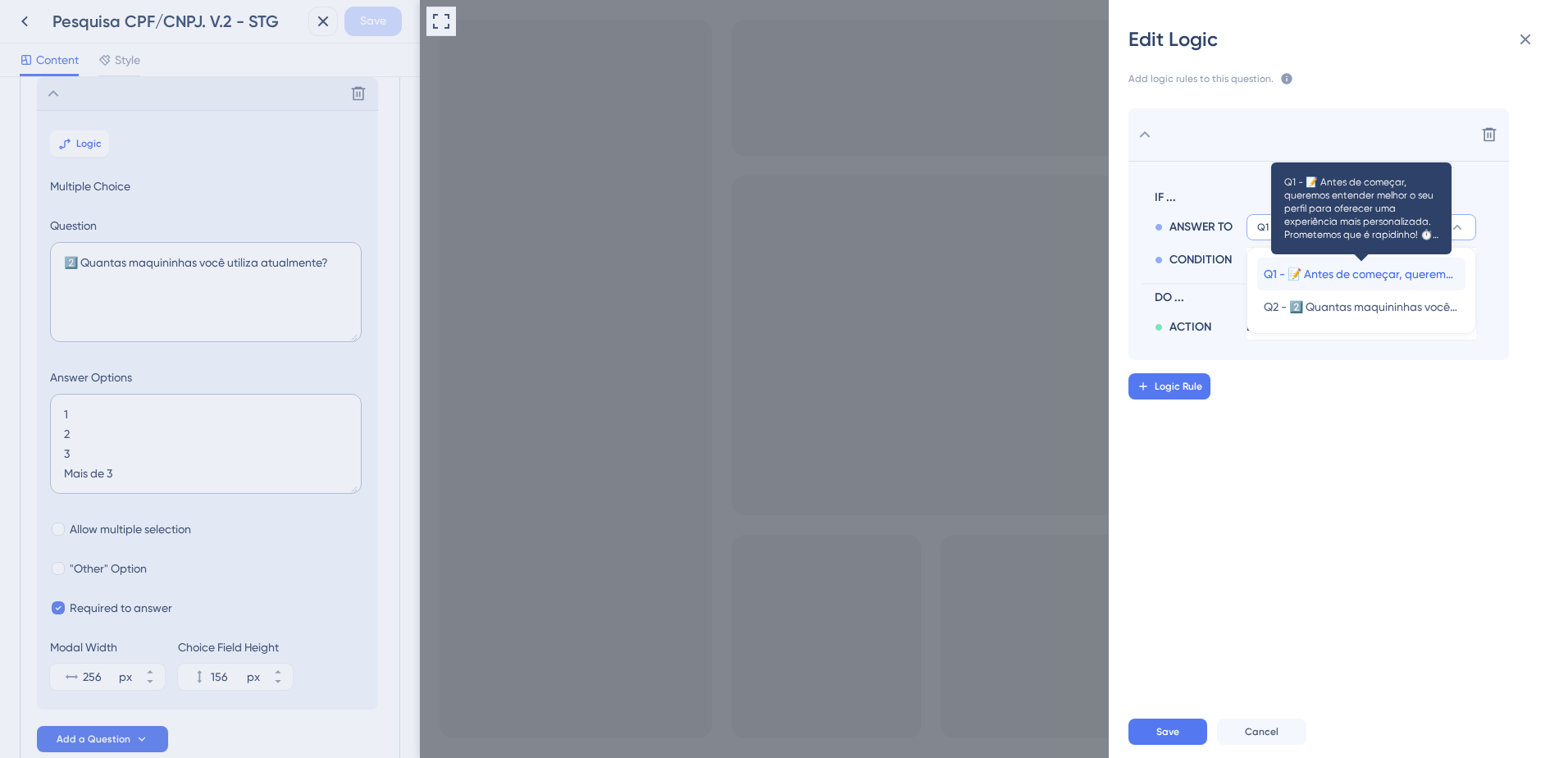
click at [1358, 272] on span "Q1 - 📝 Antes de começar, queremos entender melhor o seu perfil para oferecer um…" at bounding box center [1362, 274] width 196 height 20
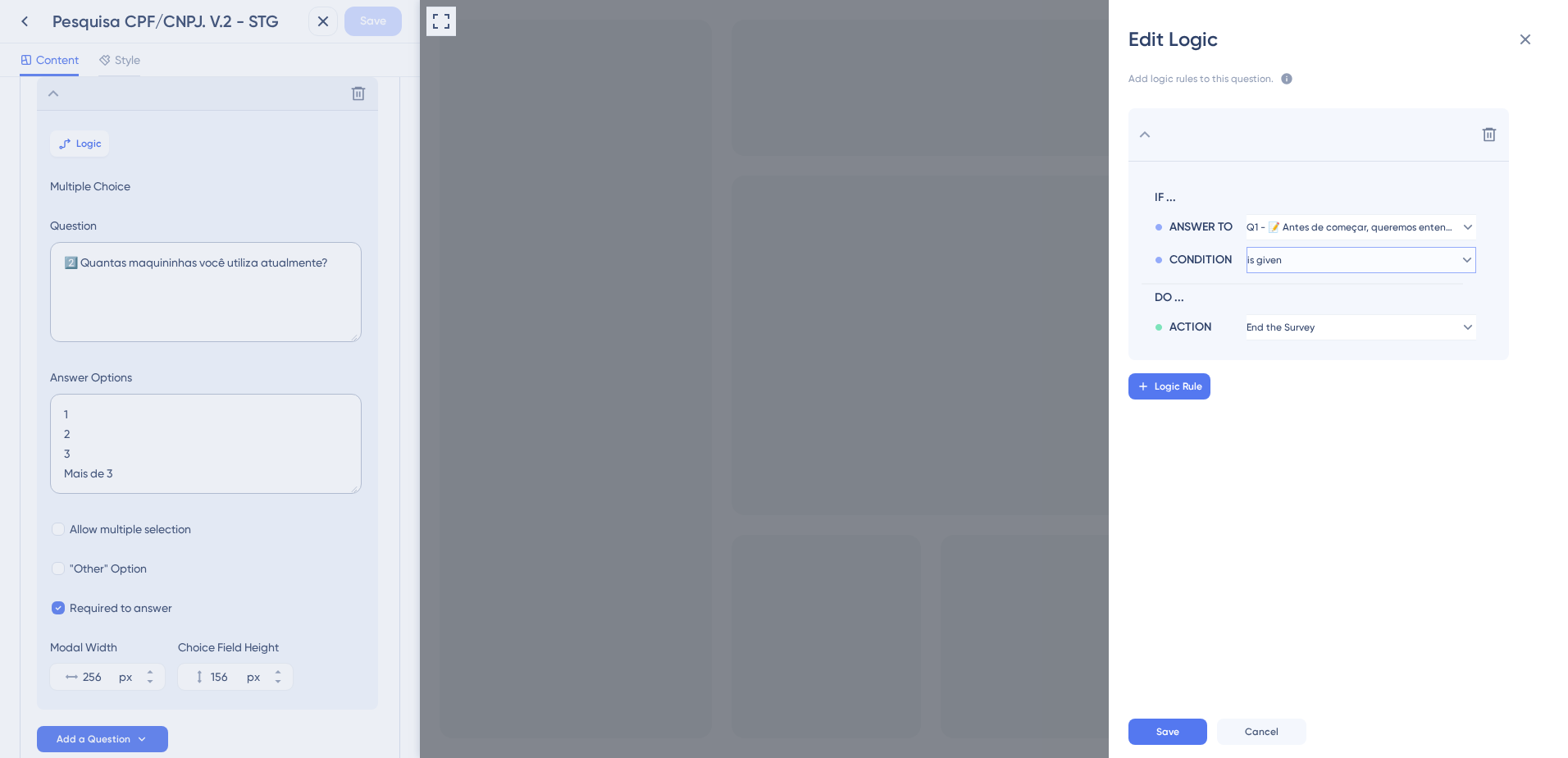
click at [1300, 258] on button "is given" at bounding box center [1361, 261] width 229 height 26
click at [1292, 371] on div "has has" at bounding box center [1362, 372] width 196 height 33
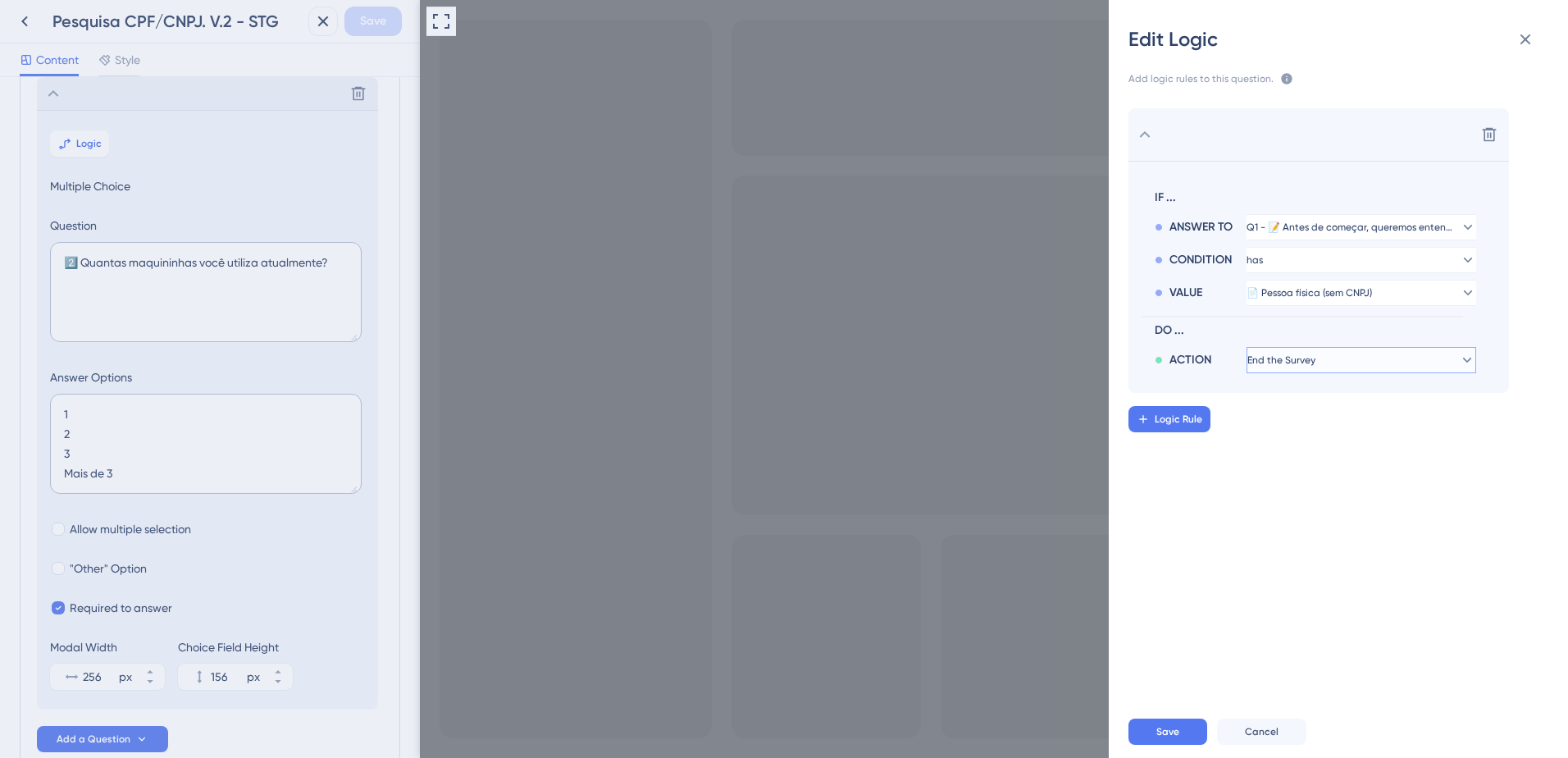
click at [1288, 358] on span "End the Survey" at bounding box center [1281, 360] width 68 height 13
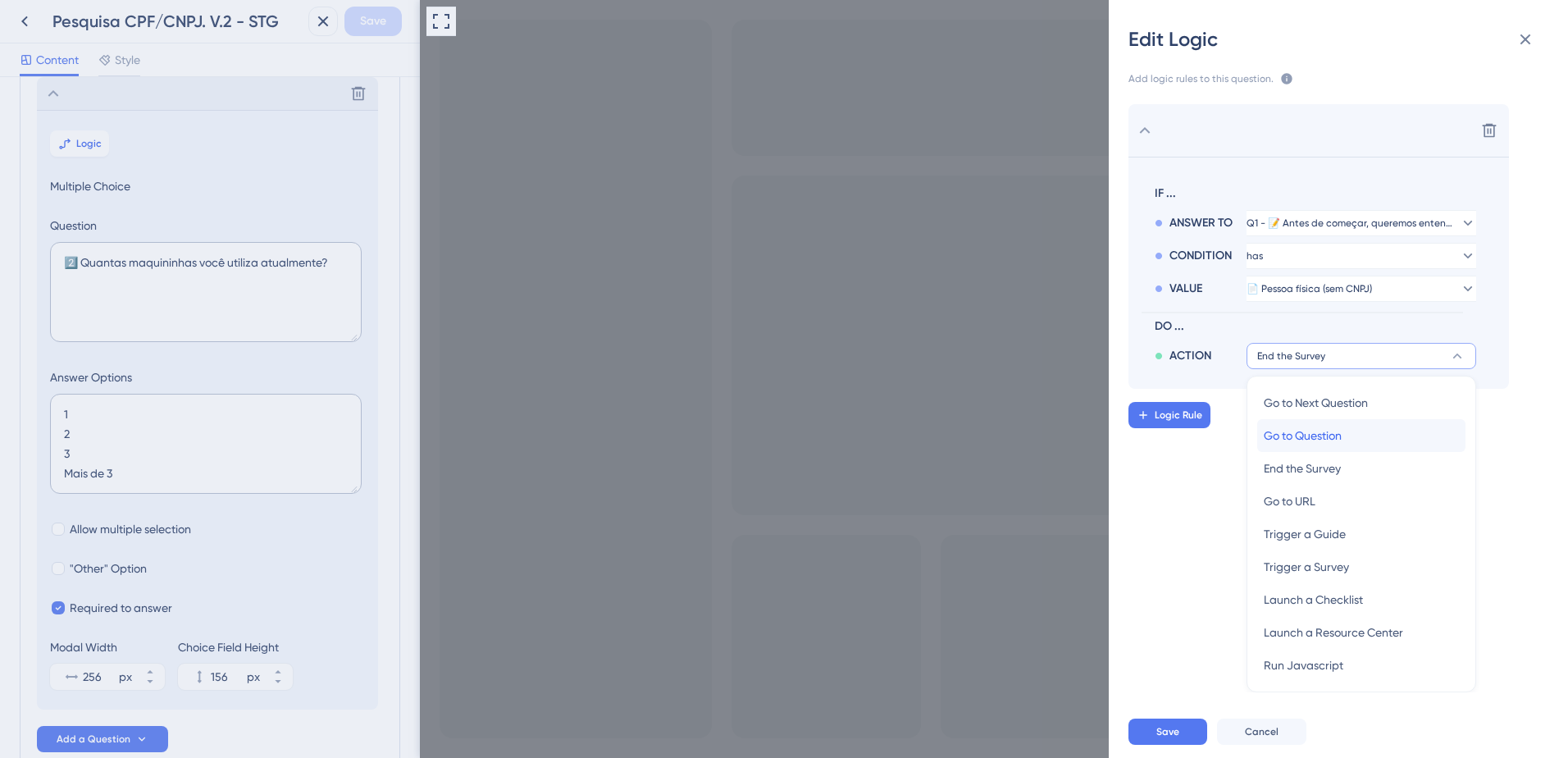
click at [1338, 434] on span "Go to Question" at bounding box center [1303, 435] width 78 height 20
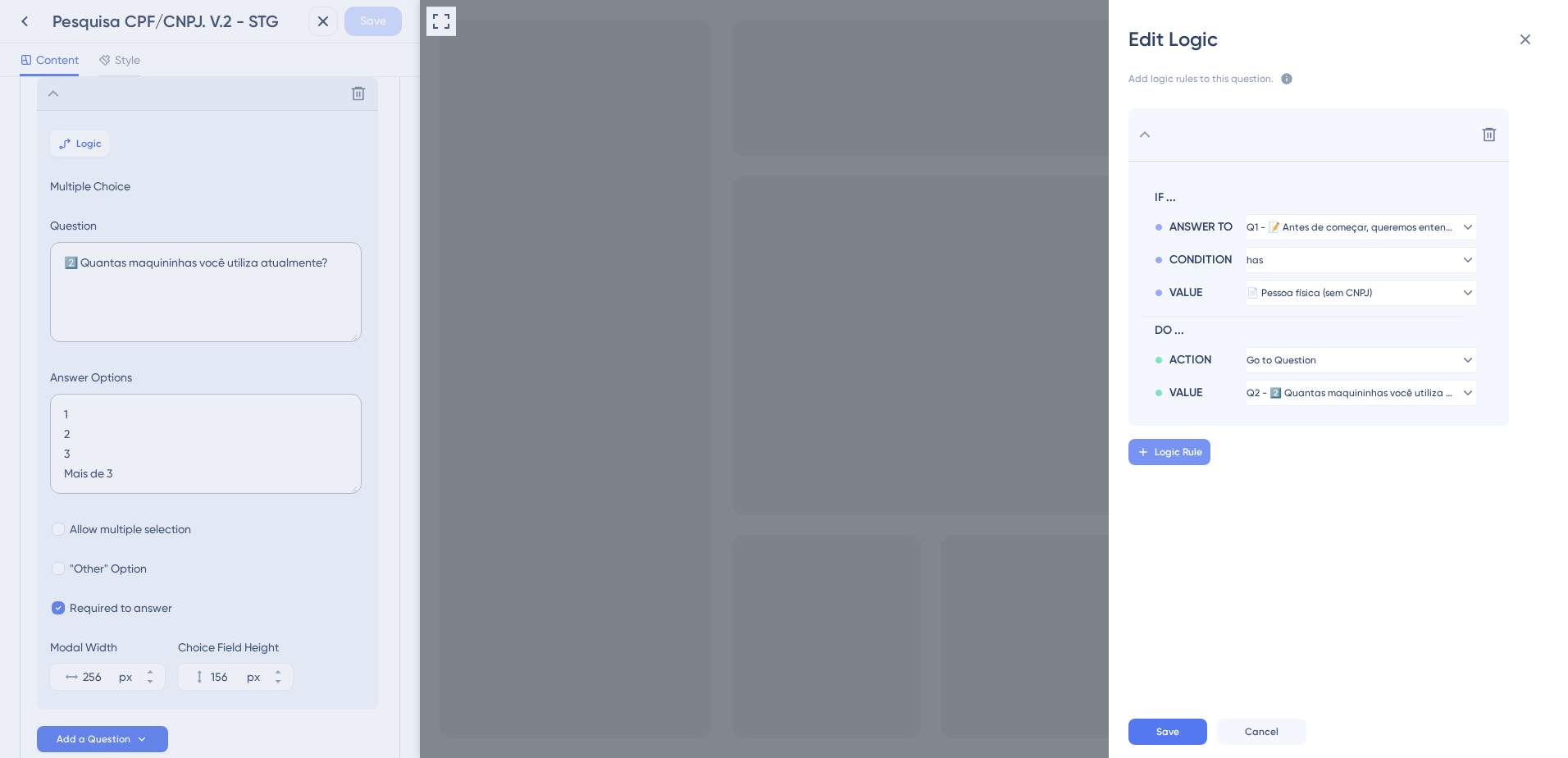
click at [1201, 454] on span "Logic Rule" at bounding box center [1179, 452] width 48 height 13
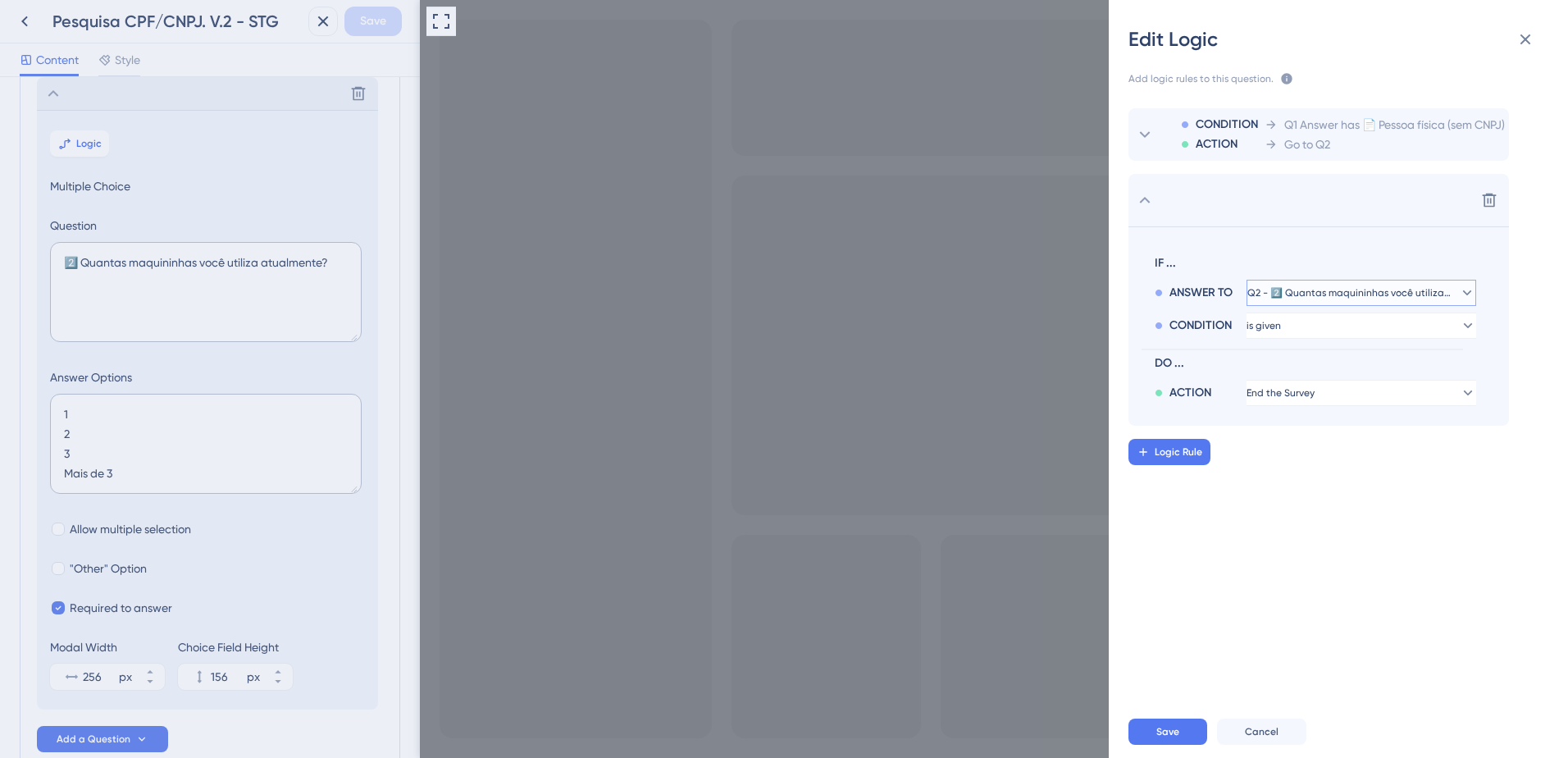
click at [1310, 292] on span "Q2 - 2️⃣ Quantas maquininhas você utiliza atualmente?" at bounding box center [1350, 293] width 205 height 13
click at [1308, 293] on span "Q2 - 2️⃣ Quantas maquininhas você utiliza atualmente?" at bounding box center [1350, 293] width 185 height 13
click at [1309, 289] on span "Q2 - 2️⃣ Quantas maquininhas você utiliza atualmente?" at bounding box center [1350, 293] width 205 height 13
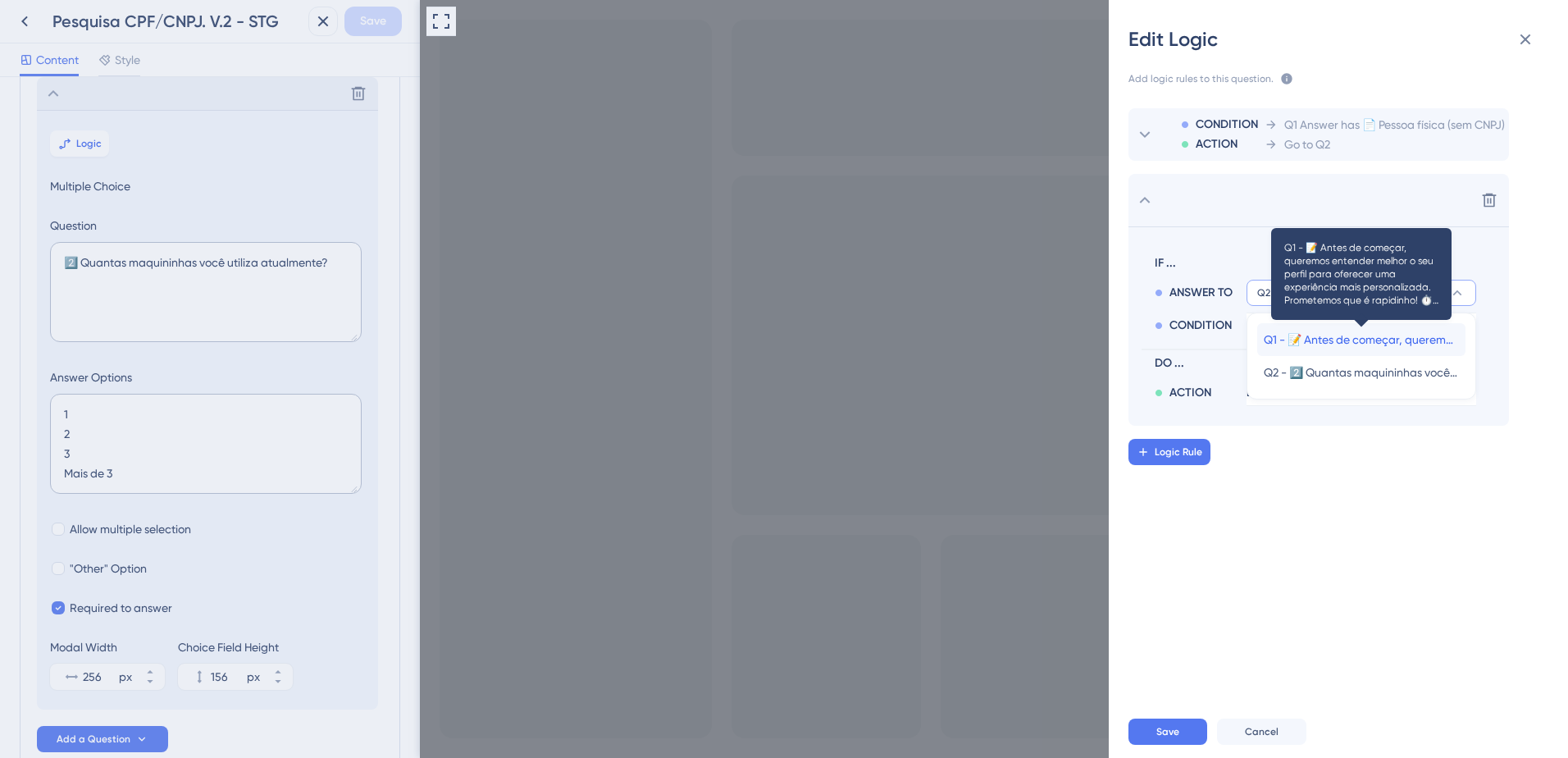
click at [1330, 336] on span "Q1 - 📝 Antes de começar, queremos entender melhor o seu perfil para oferecer um…" at bounding box center [1362, 340] width 196 height 20
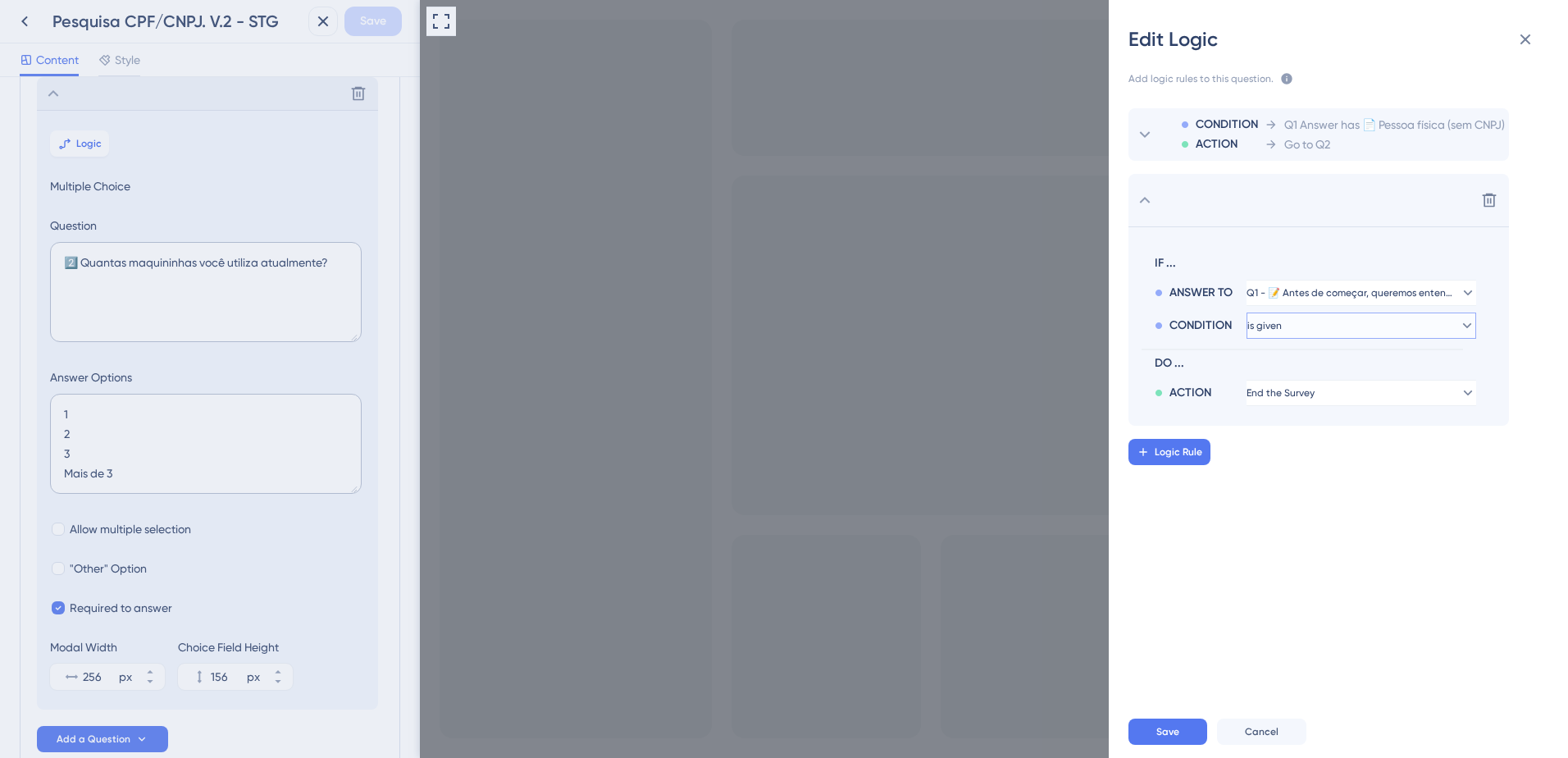
click at [1301, 325] on button "is given" at bounding box center [1361, 325] width 229 height 26
click at [1287, 431] on div "has has" at bounding box center [1362, 438] width 196 height 33
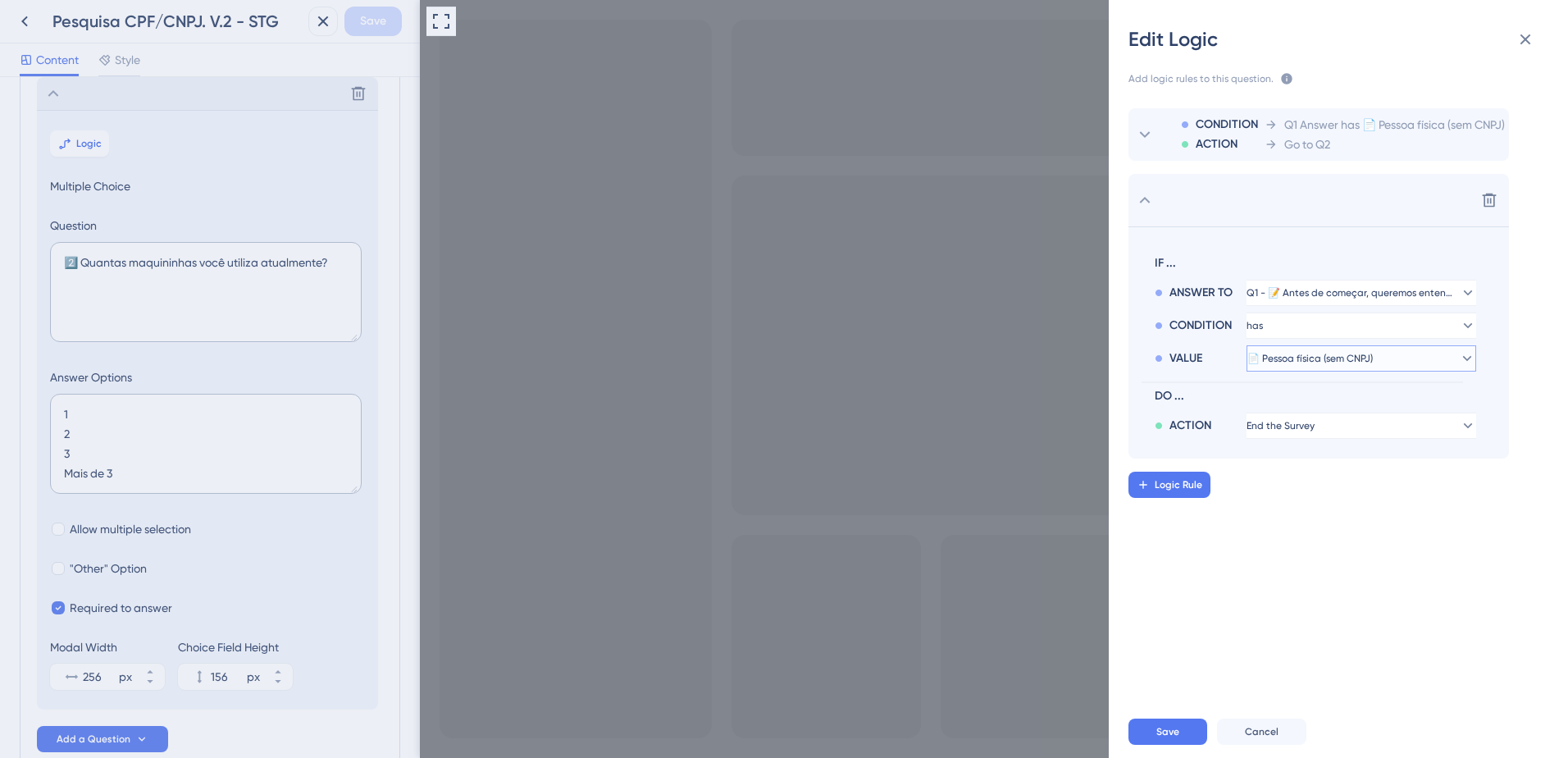
click at [1309, 354] on span "📄 Pessoa física (sem CNPJ)" at bounding box center [1310, 358] width 126 height 13
click at [1368, 503] on span "🏢 Pessoa jurídica (com CNPJ)" at bounding box center [1342, 503] width 156 height 20
click at [1184, 731] on button "Save" at bounding box center [1168, 732] width 79 height 26
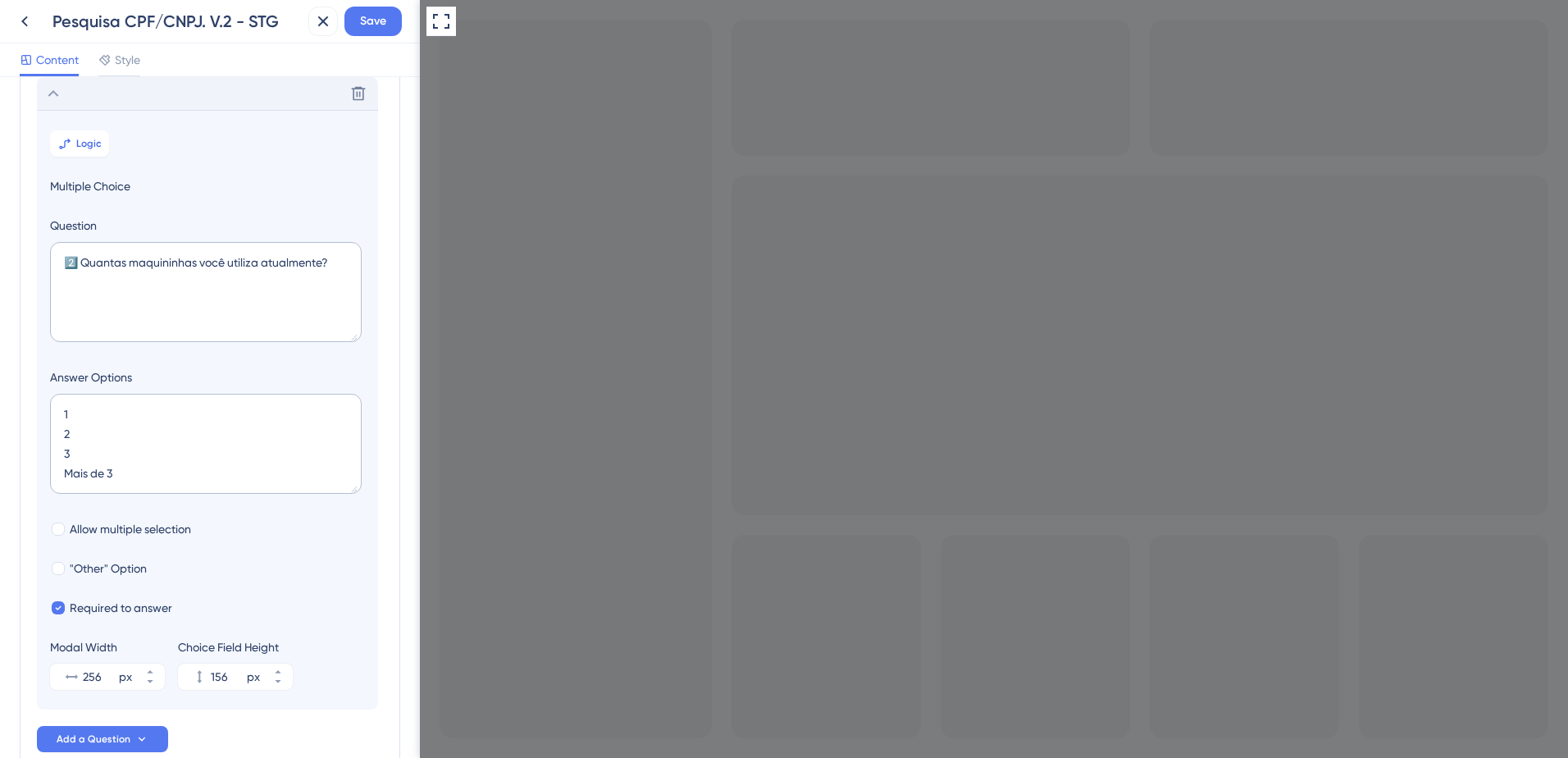
click at [59, 96] on icon at bounding box center [53, 93] width 20 height 20
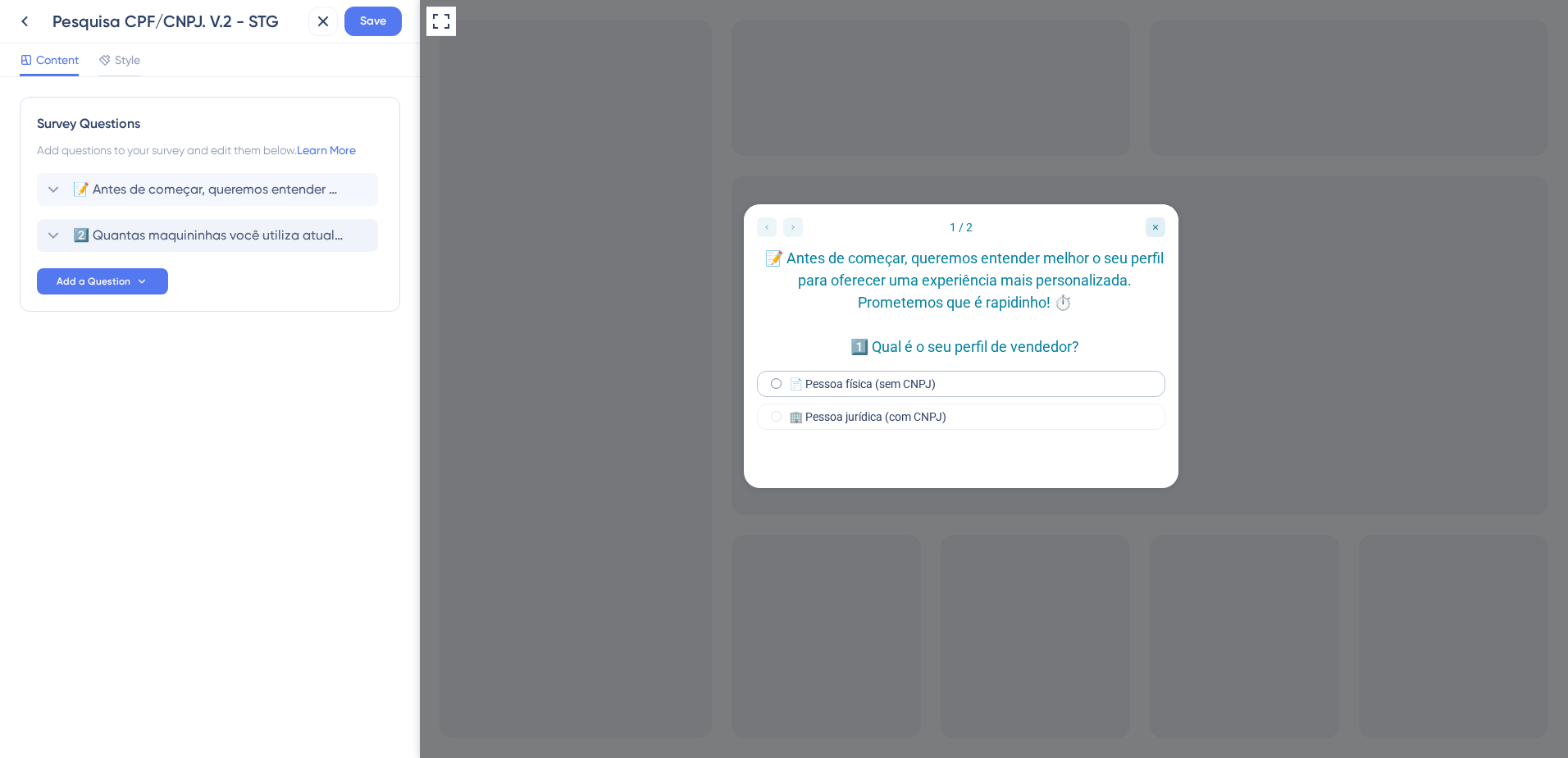
click at [864, 390] on label "📄 Pessoa física (sem CNPJ)" at bounding box center [862, 384] width 147 height 13
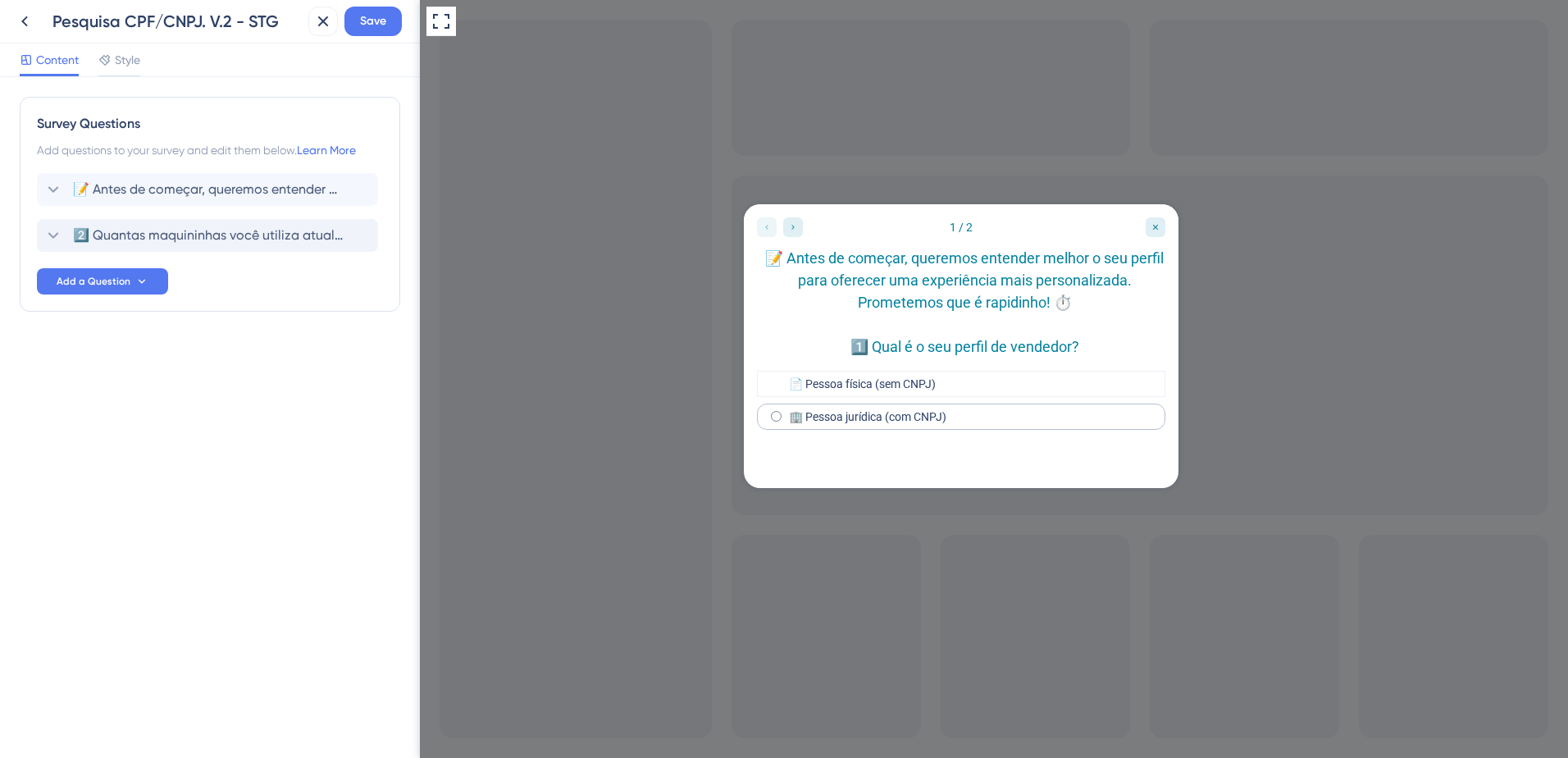
click at [851, 423] on label "🏢 Pessoa jurídica (com CNPJ)" at bounding box center [868, 417] width 158 height 13
click at [871, 430] on div "🏢 Pessoa jurídica (com CNPJ)" at bounding box center [961, 417] width 409 height 26
click at [112, 280] on span "Add a Question" at bounding box center [93, 281] width 74 height 13
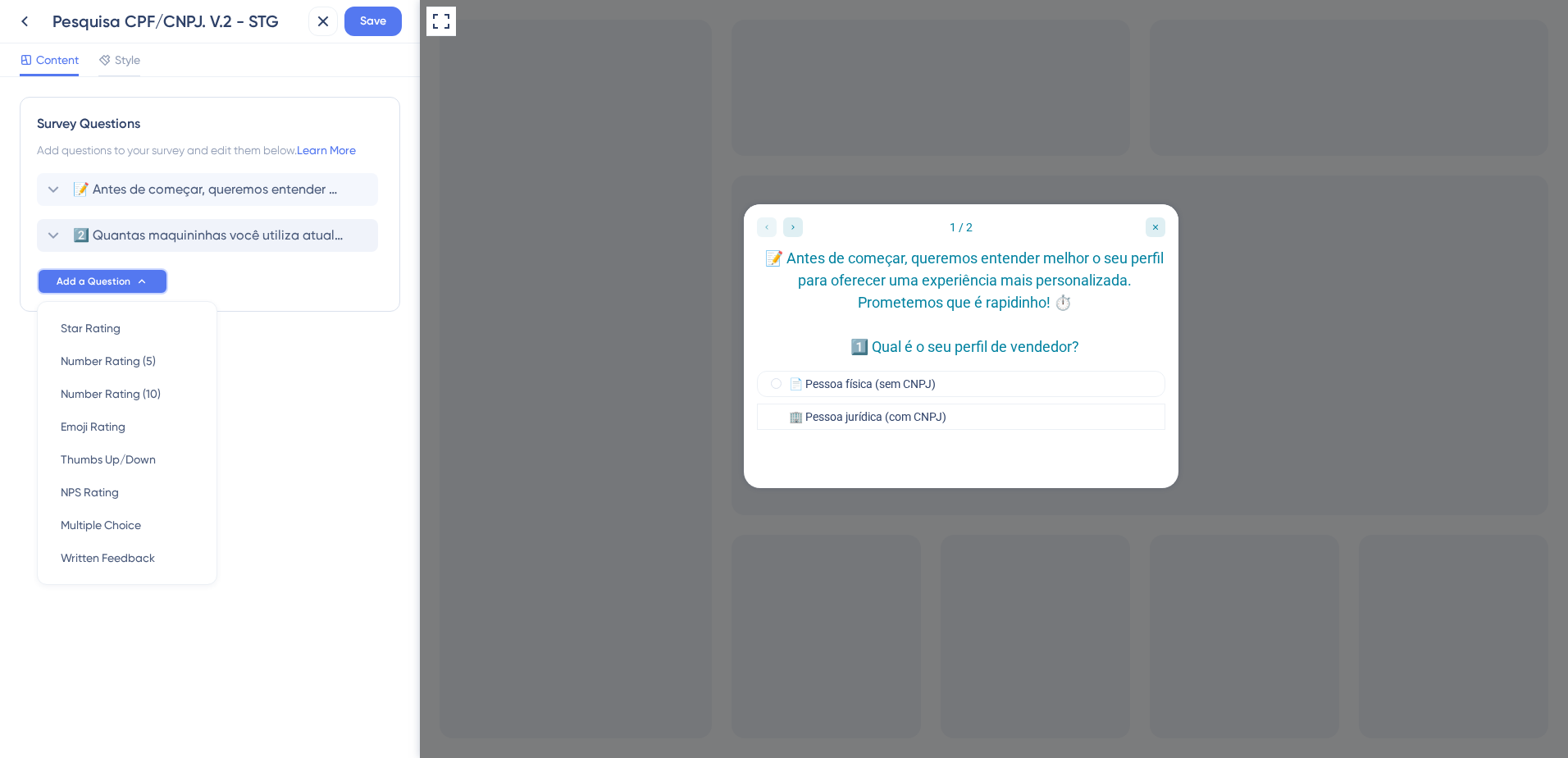
click at [112, 280] on span "Add a Question" at bounding box center [93, 281] width 74 height 13
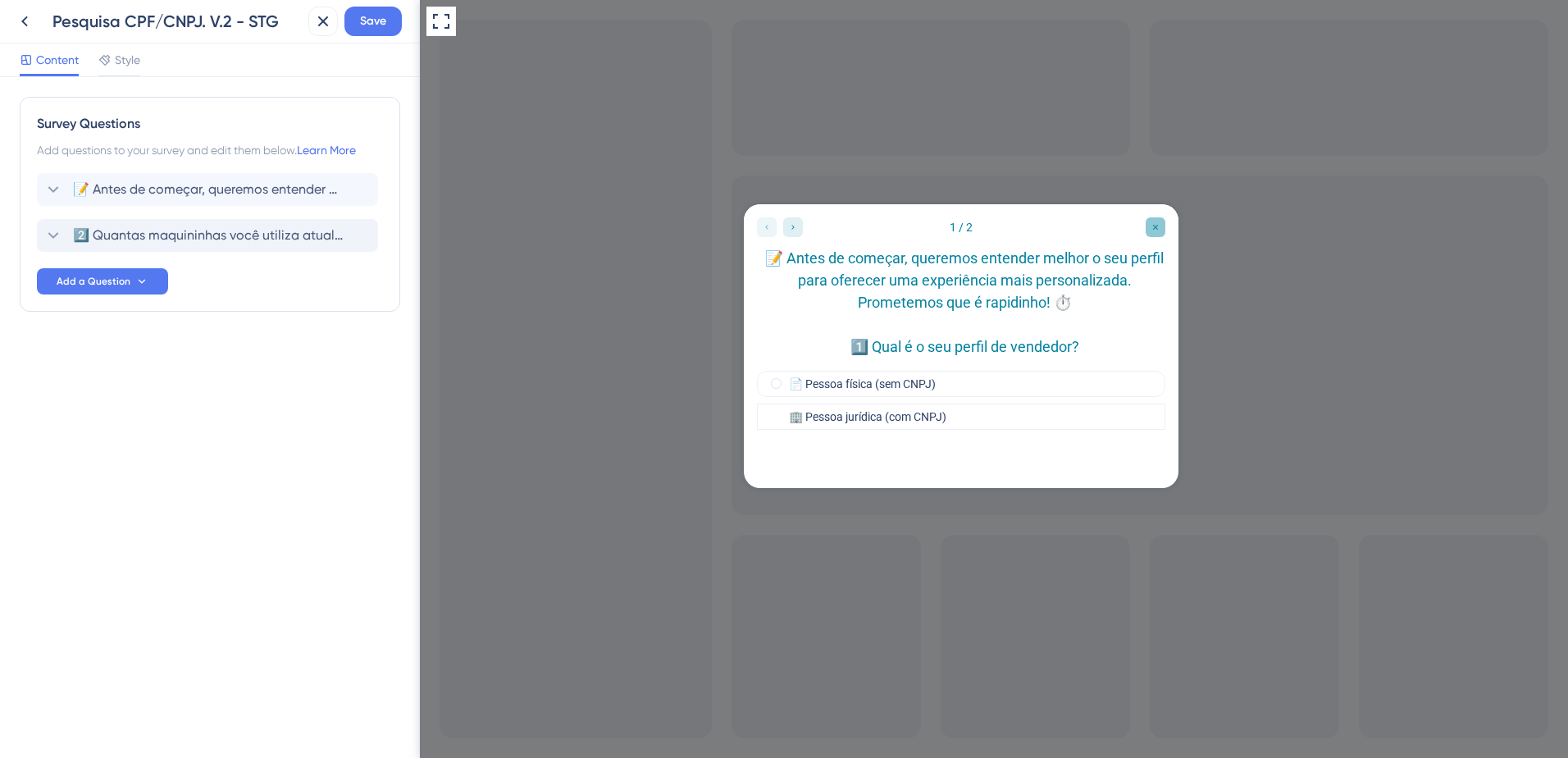
click at [1152, 224] on icon "Close survey" at bounding box center [1155, 227] width 9 height 9
click at [1163, 229] on div "Close survey" at bounding box center [1155, 227] width 20 height 20
click at [166, 223] on div "2️⃣ Quantas maquininhas você utiliza atualmente? [GEOGRAPHIC_DATA]" at bounding box center [207, 235] width 341 height 33
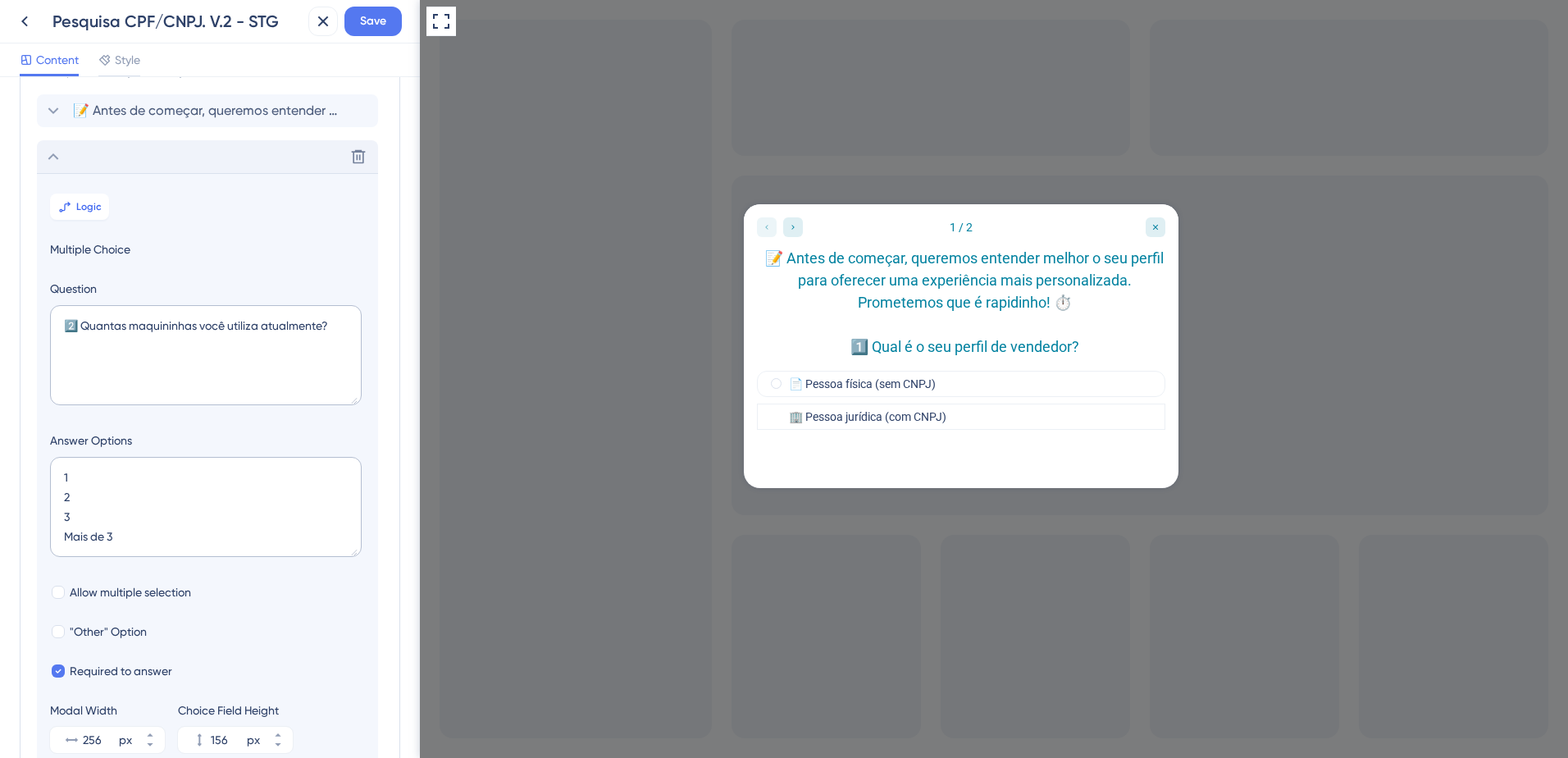
scroll to position [142, 0]
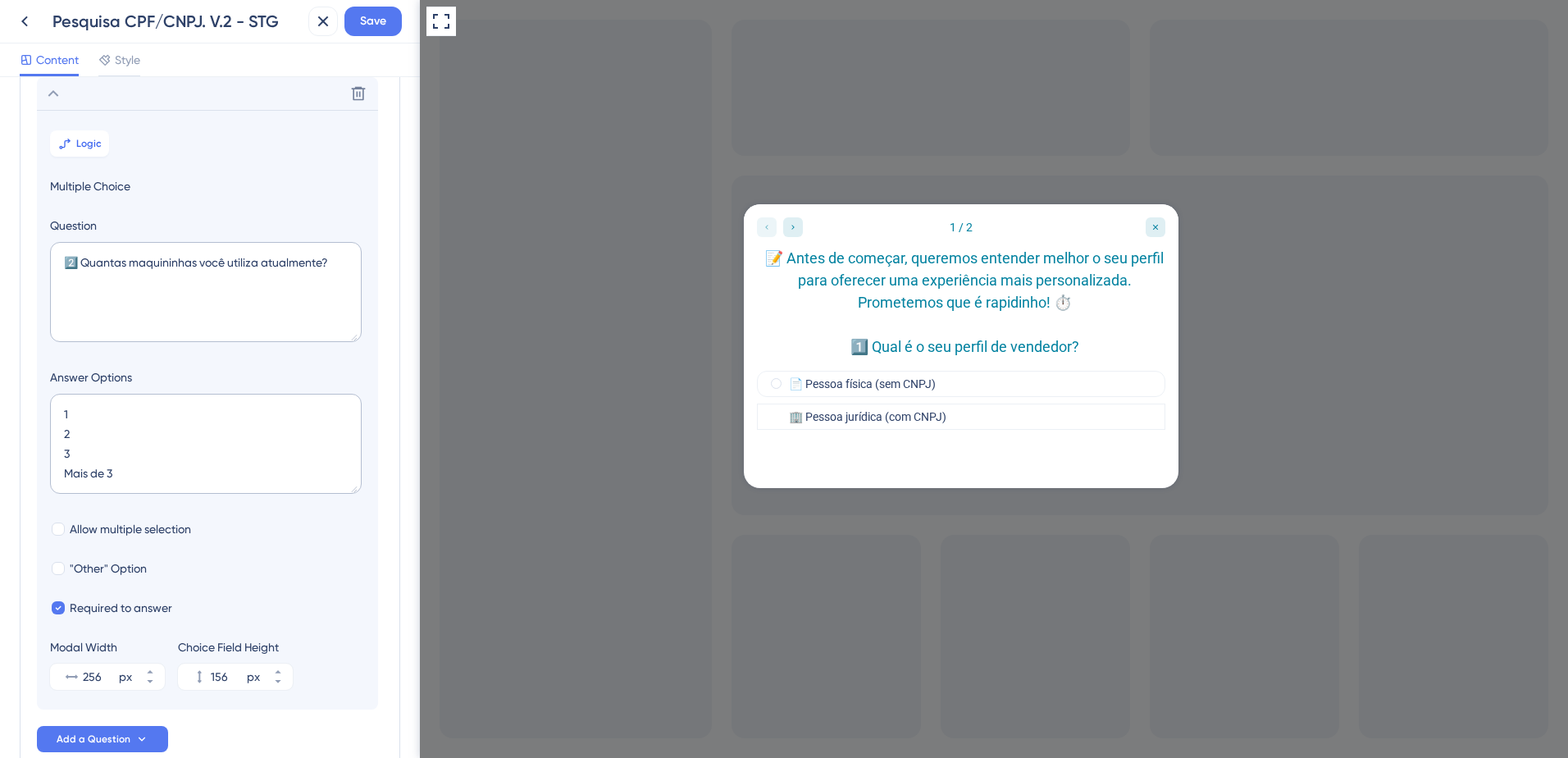
click at [55, 93] on icon at bounding box center [53, 93] width 20 height 20
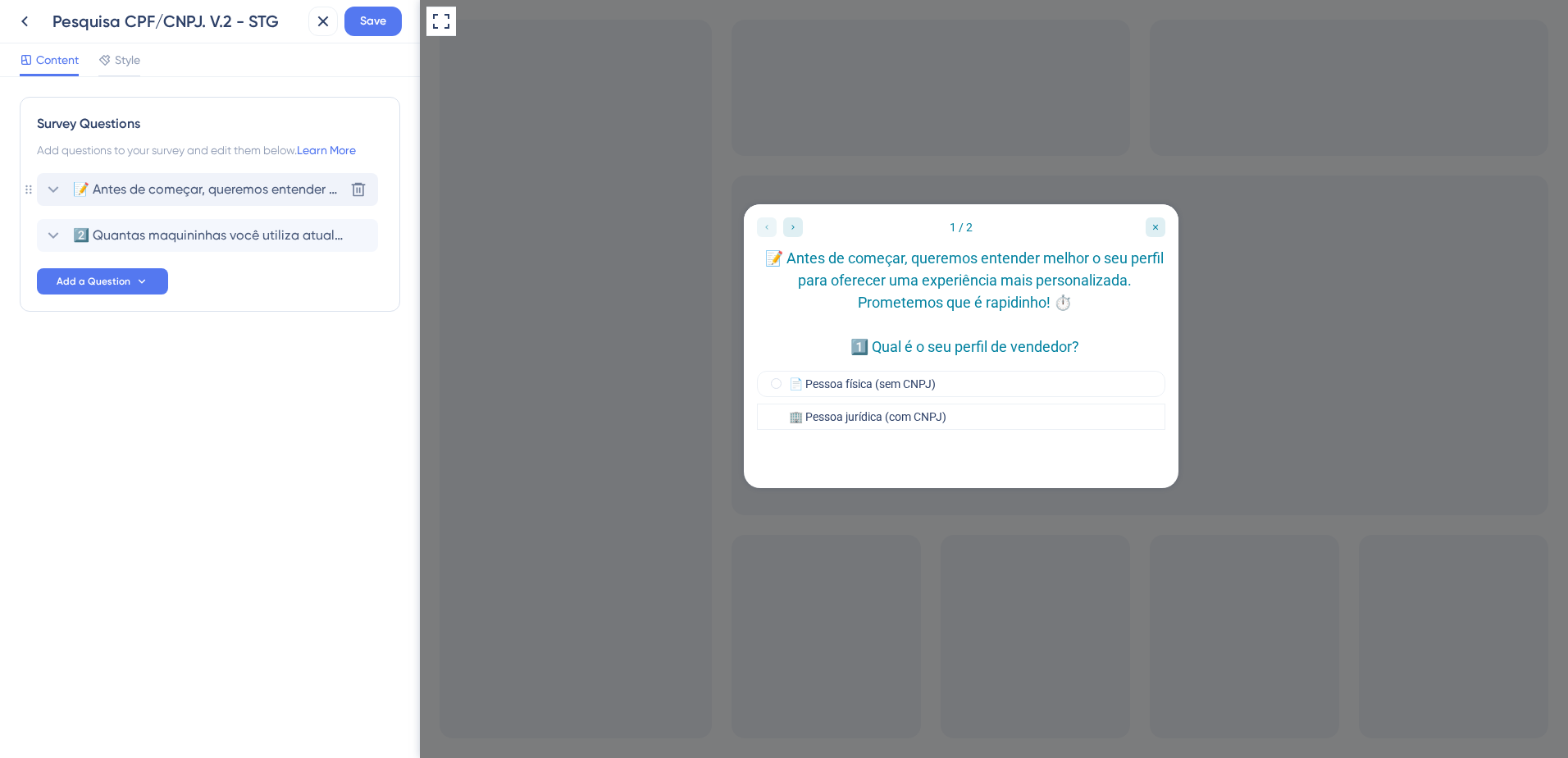
click at [100, 183] on span "📝 Antes de começar, queremos entender melhor o seu perfil para oferecer uma exp…" at bounding box center [209, 189] width 271 height 20
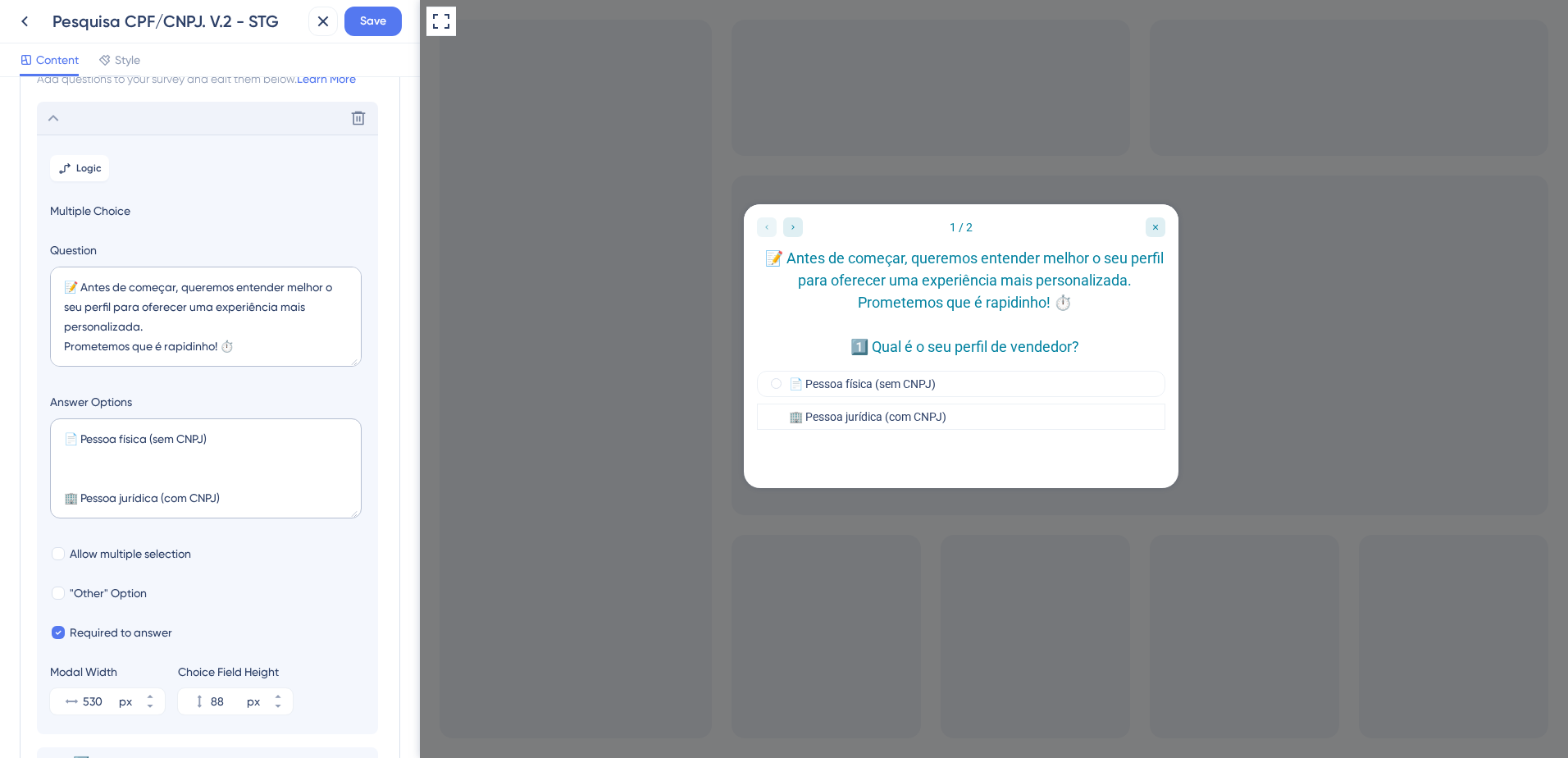
scroll to position [96, 0]
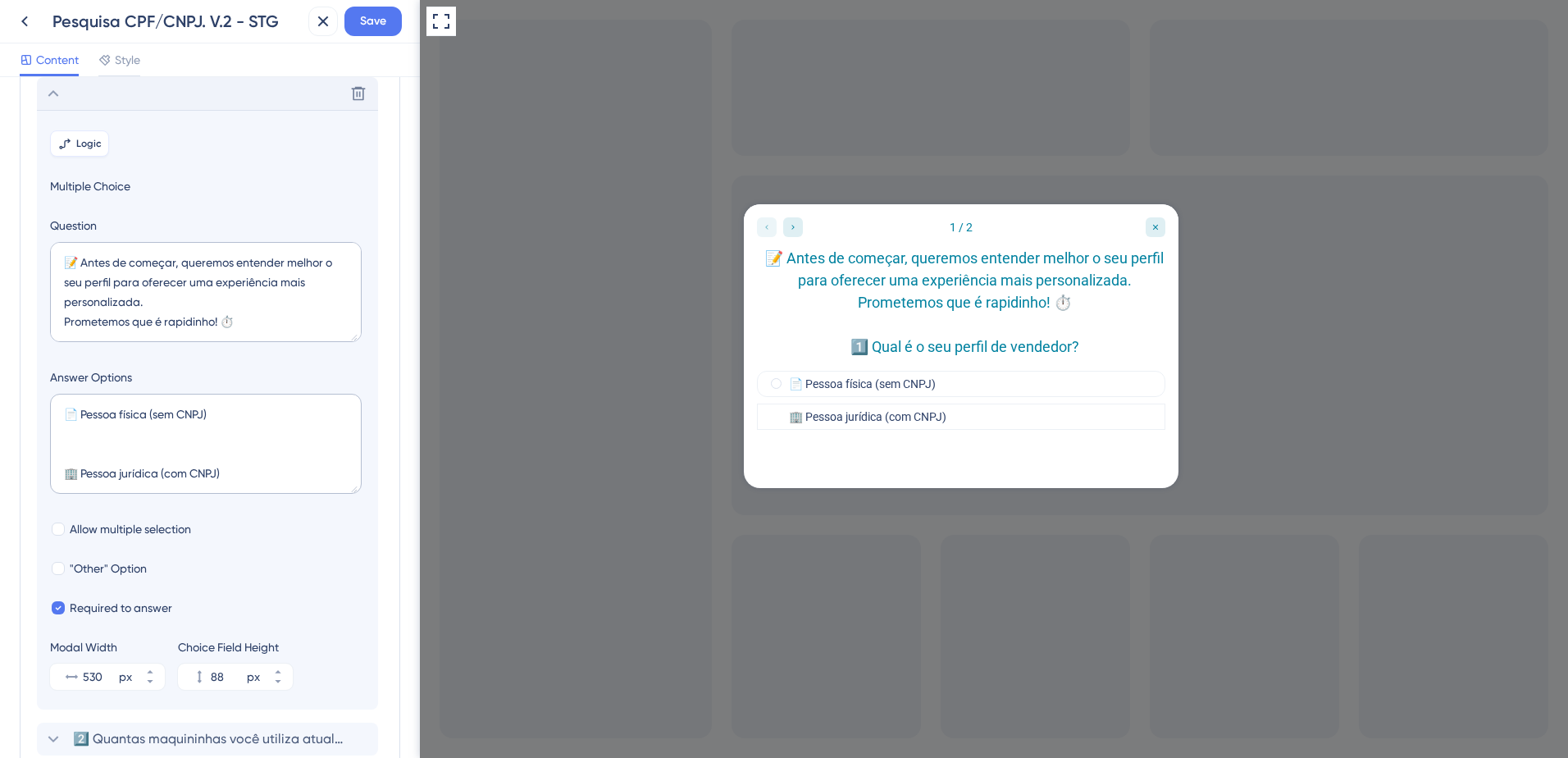
click at [88, 145] on span "Logic" at bounding box center [88, 144] width 25 height 13
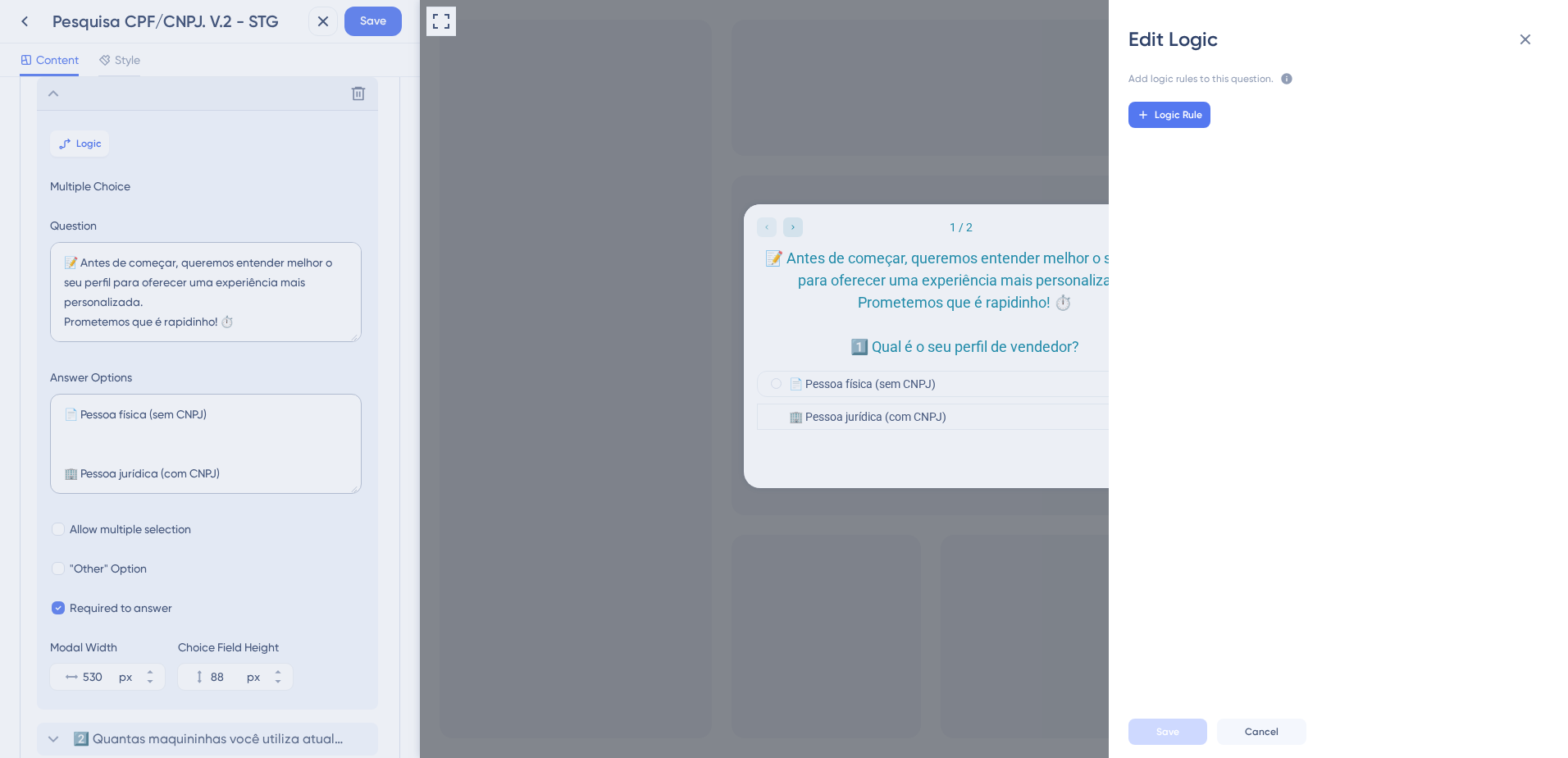
click at [55, 98] on div "Edit Logic Add logic rules to this question. The rules will apply after this qu…" at bounding box center [784, 379] width 1568 height 758
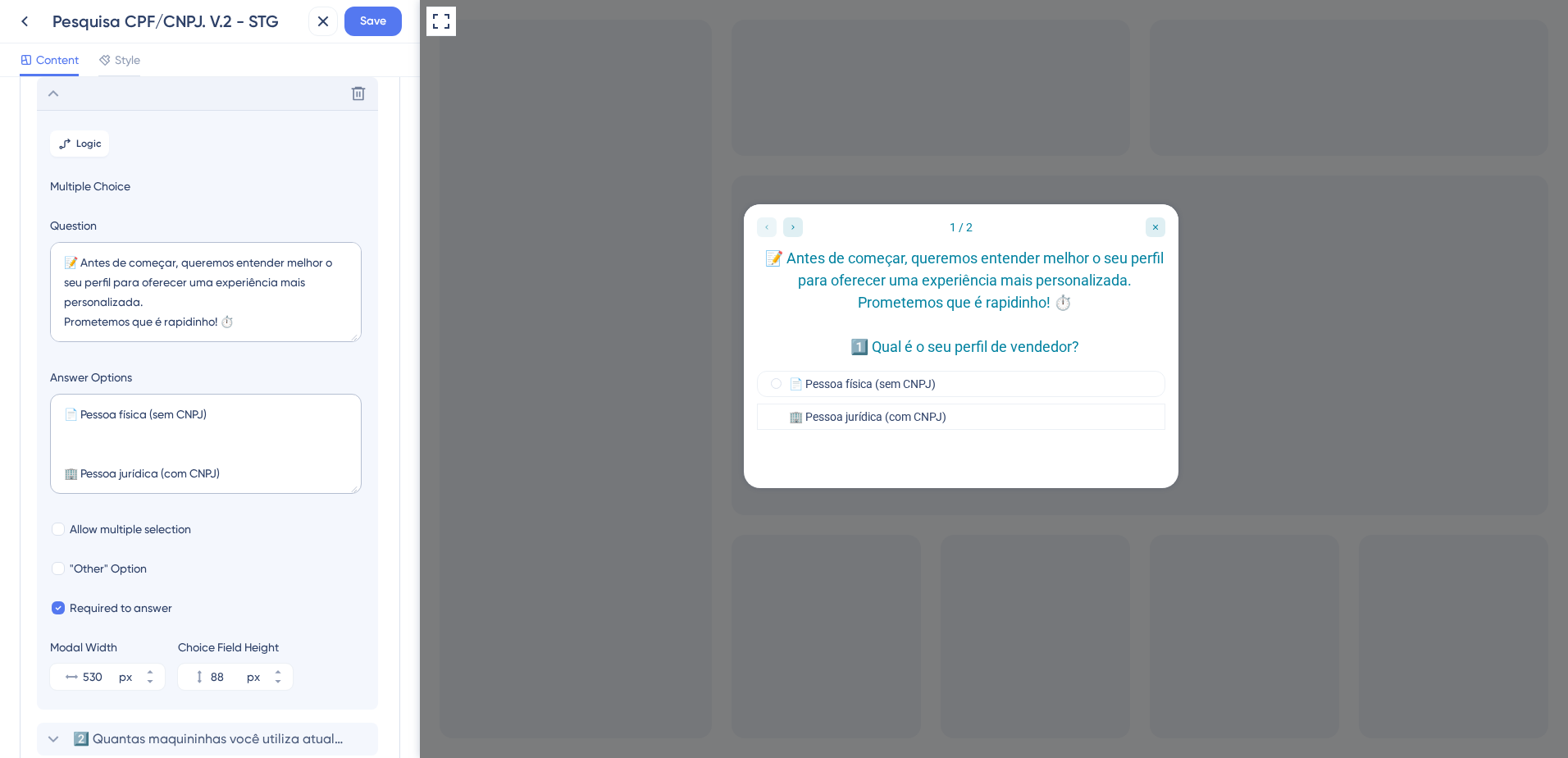
click at [55, 98] on icon at bounding box center [53, 93] width 20 height 20
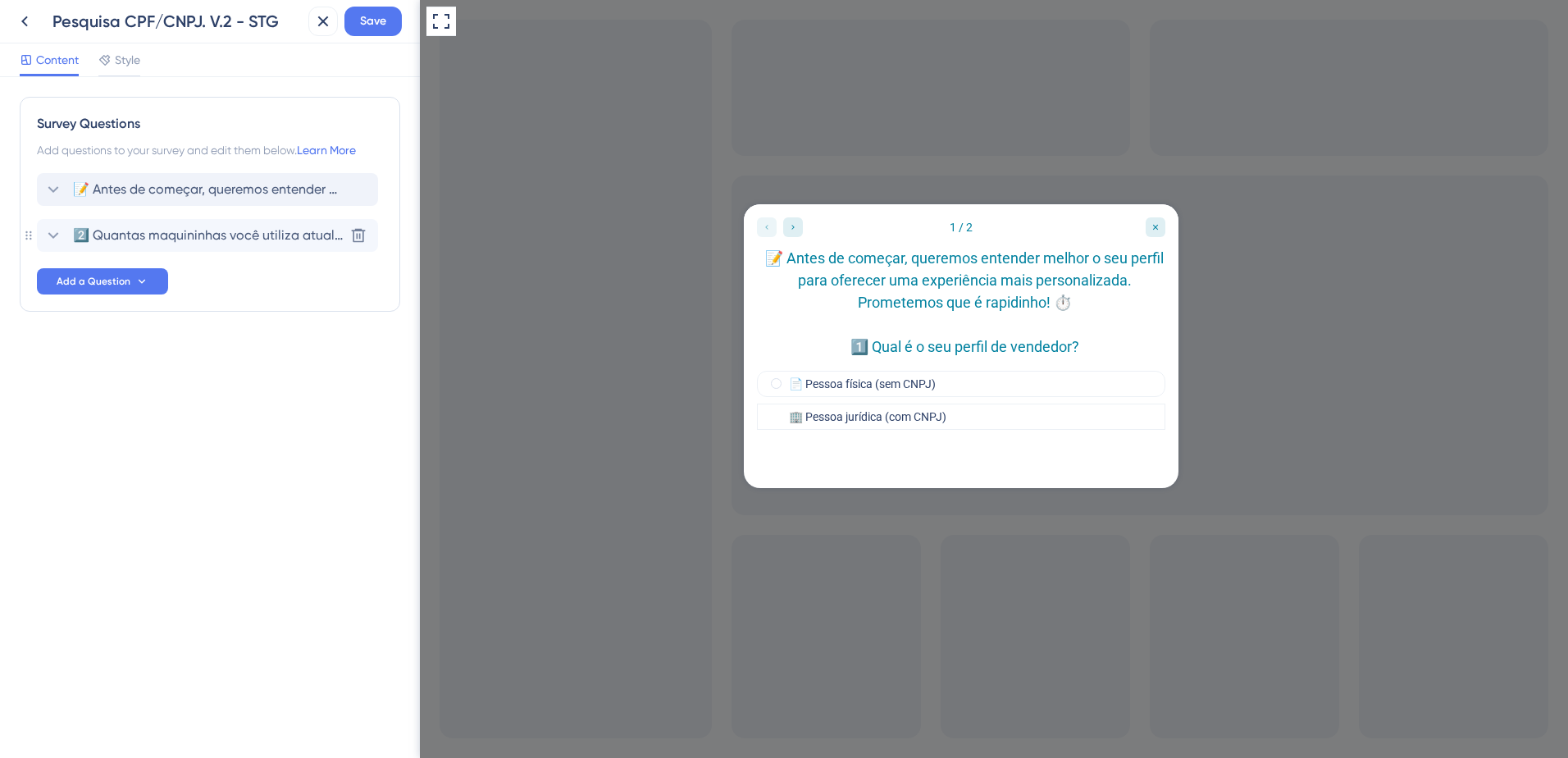
click at [132, 232] on span "2️⃣ Quantas maquininhas você utiliza atualmente?" at bounding box center [209, 235] width 271 height 20
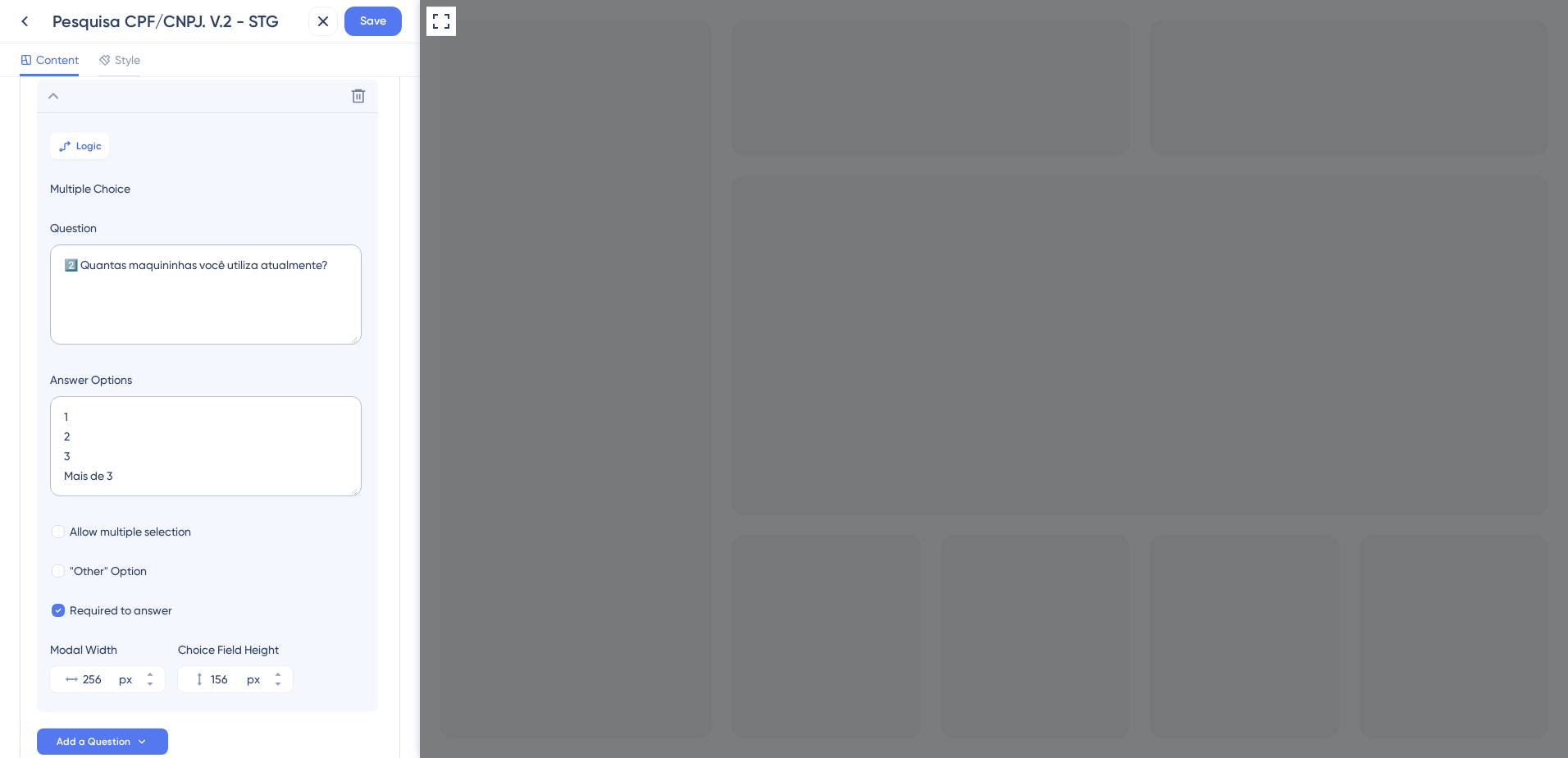
scroll to position [142, 0]
click at [84, 139] on span "Logic" at bounding box center [88, 144] width 25 height 13
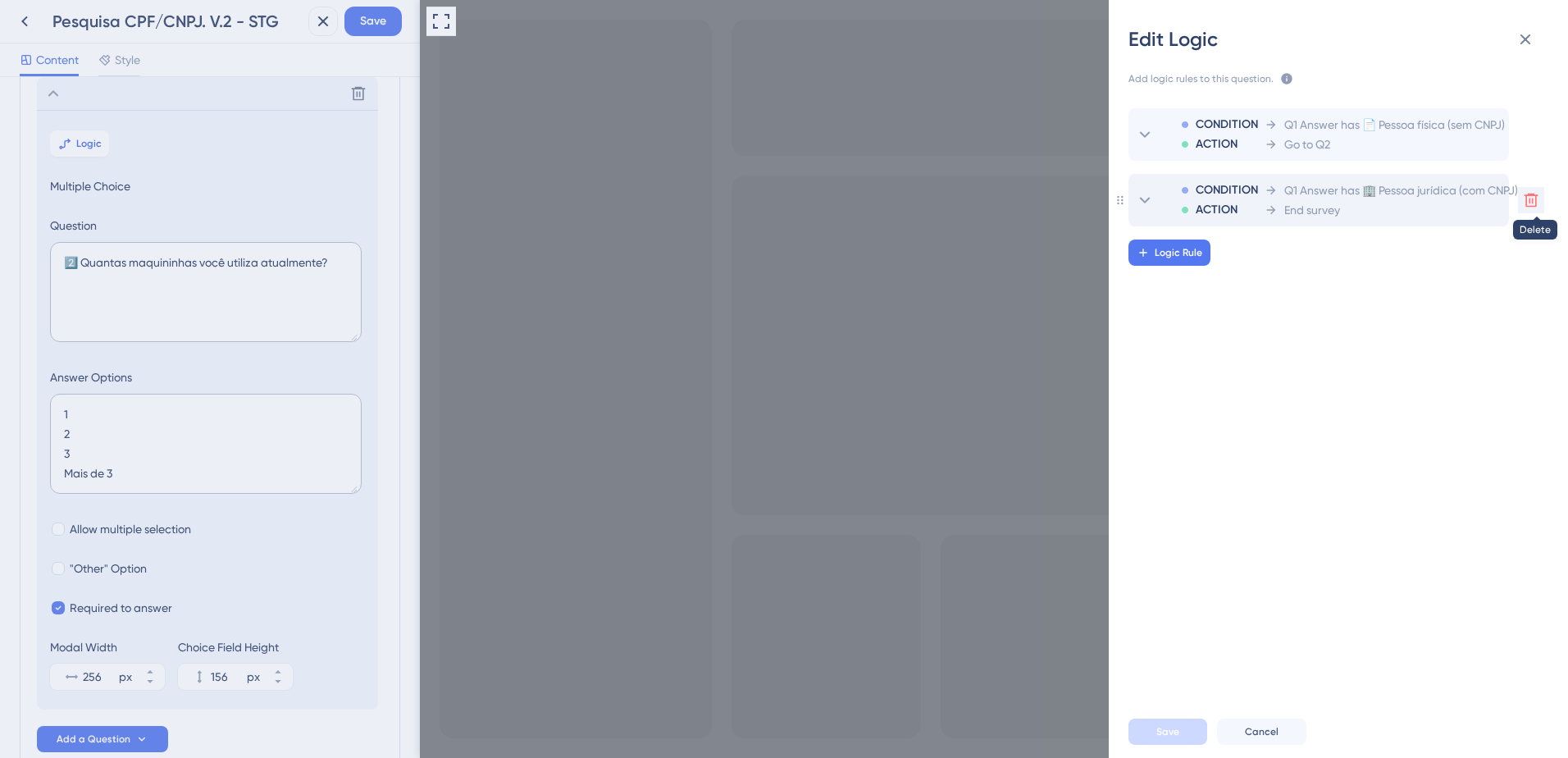
click at [1535, 197] on icon at bounding box center [1530, 199] width 16 height 16
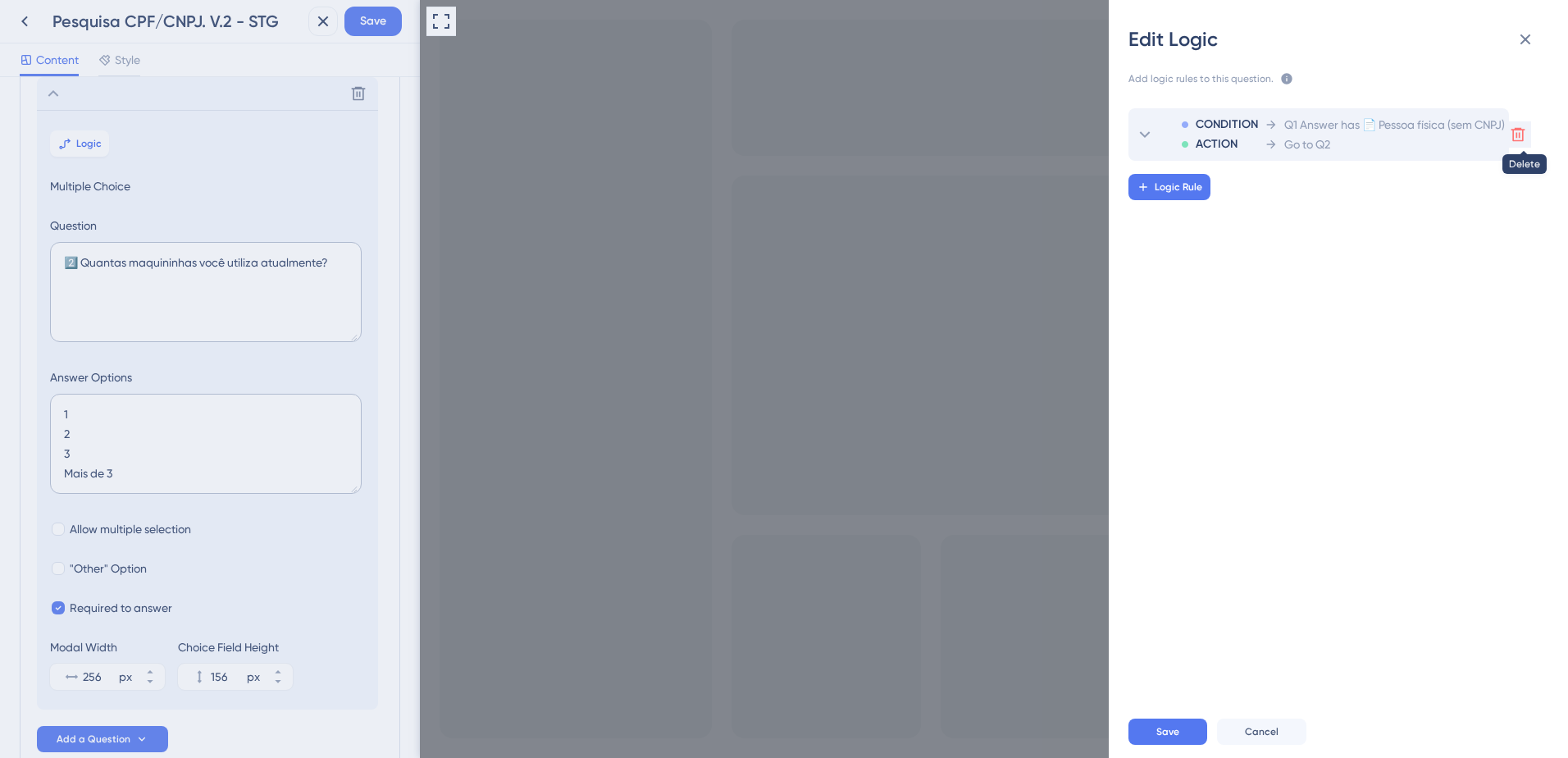
click at [1527, 132] on icon at bounding box center [1518, 134] width 16 height 16
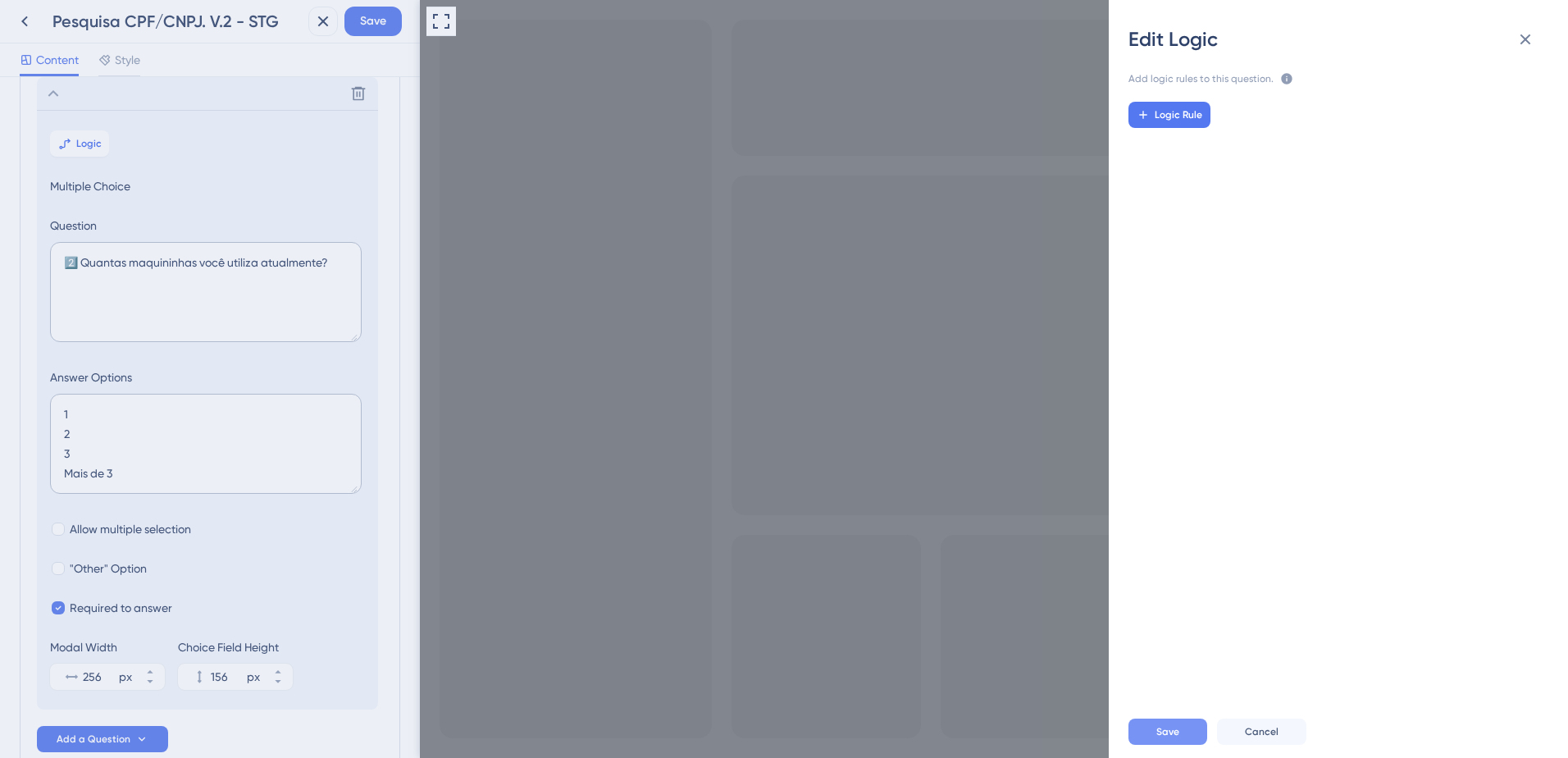
click at [1182, 728] on button "Save" at bounding box center [1168, 732] width 79 height 26
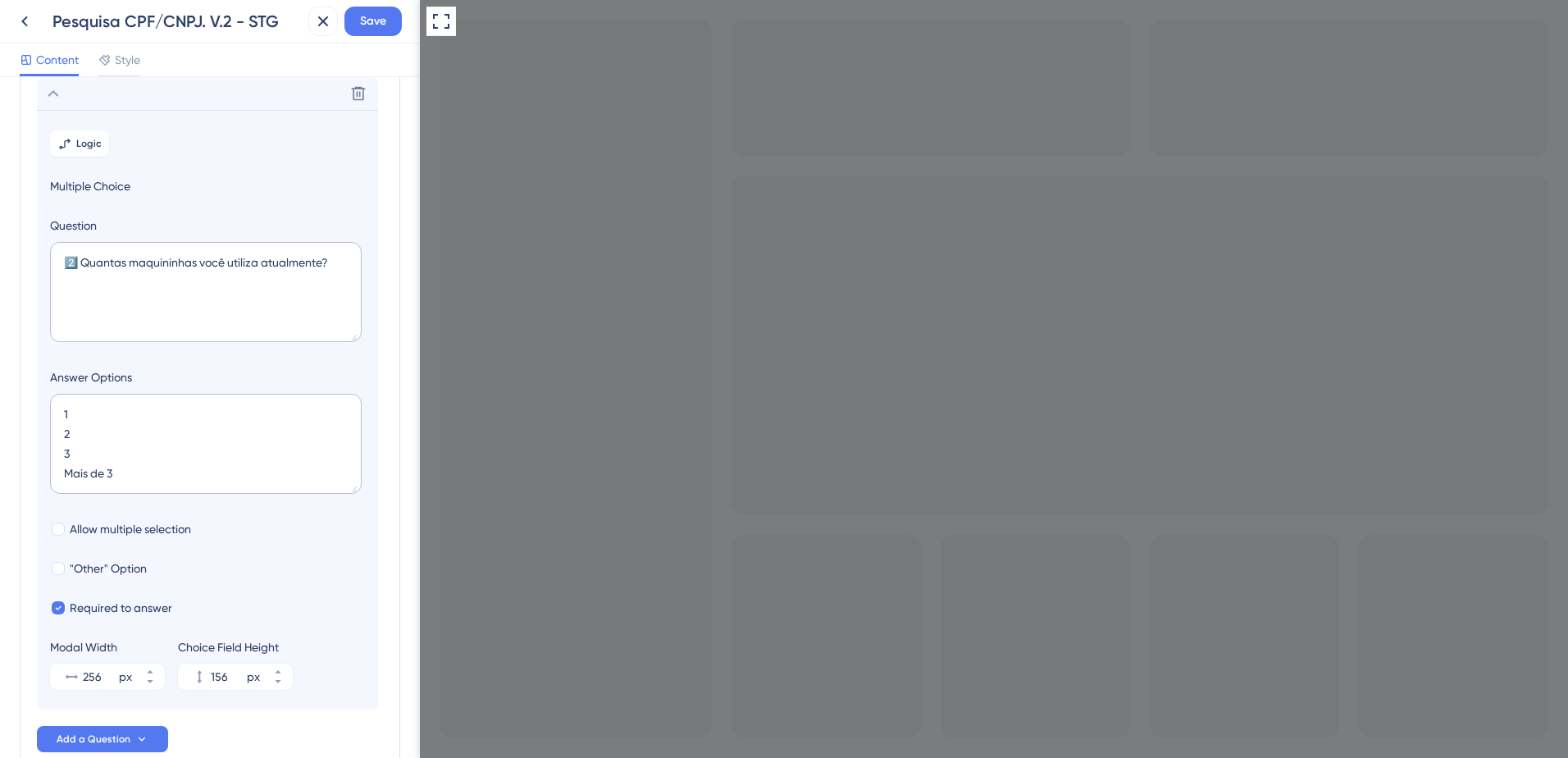
click at [52, 102] on icon at bounding box center [53, 93] width 20 height 20
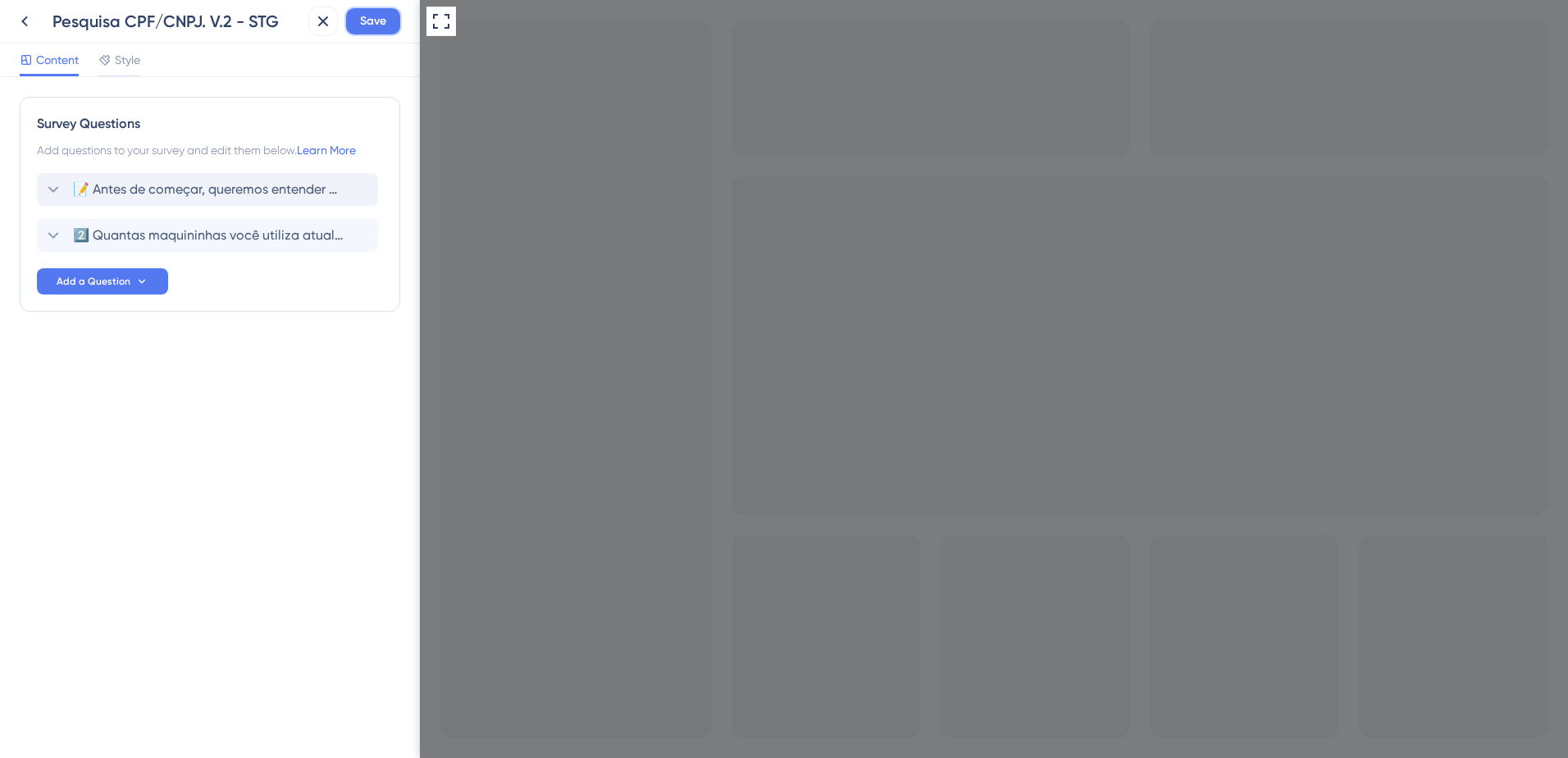
click at [383, 21] on span "Save" at bounding box center [373, 21] width 26 height 20
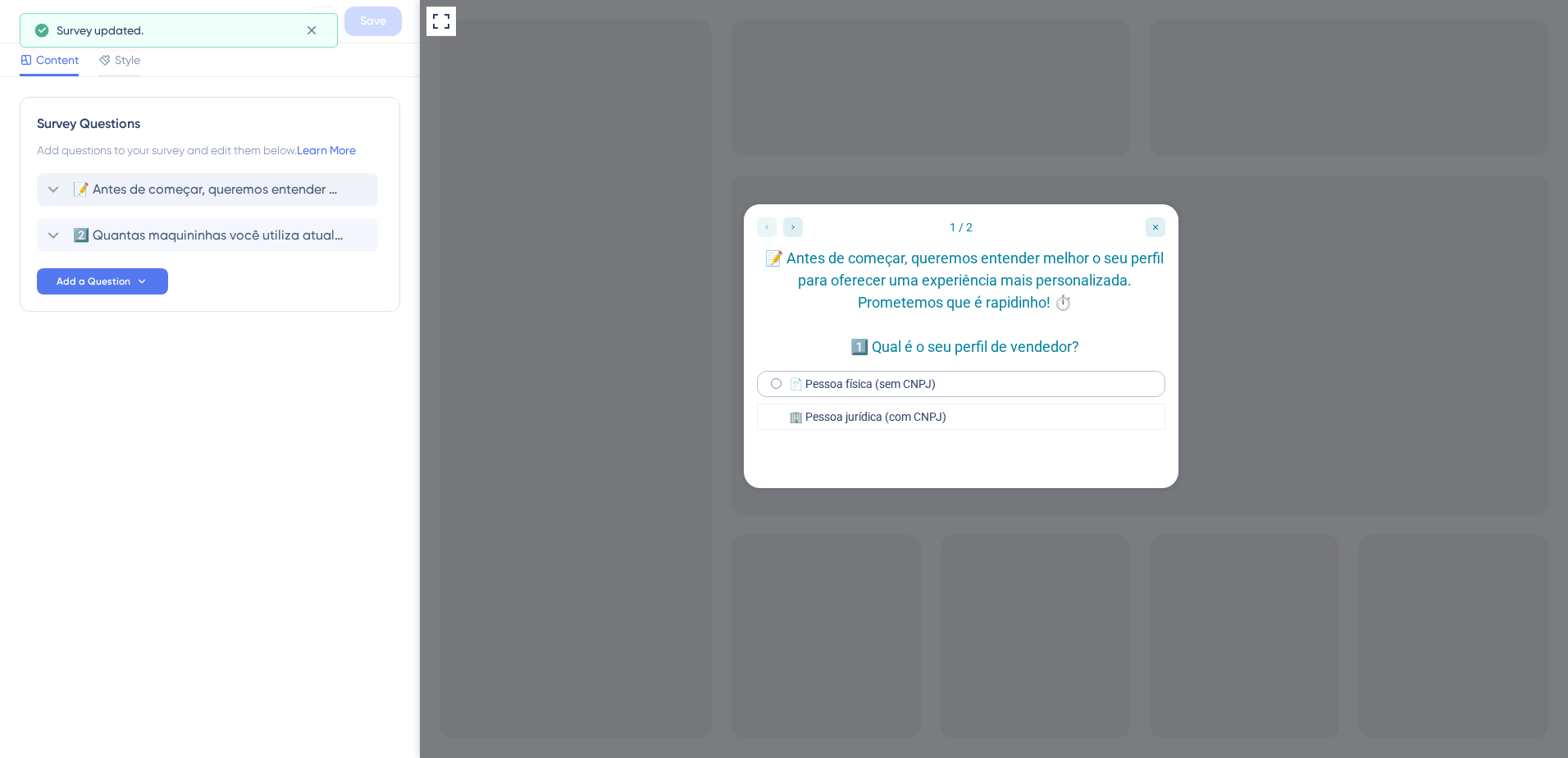
click at [822, 390] on label "📄 Pessoa física (sem CNPJ)" at bounding box center [862, 384] width 147 height 13
click at [850, 390] on label "📄 Pessoa física (sem CNPJ)" at bounding box center [862, 384] width 147 height 13
click at [156, 188] on span "📝 Antes de começar, queremos entender melhor o seu perfil para oferecer uma exp…" at bounding box center [209, 189] width 271 height 20
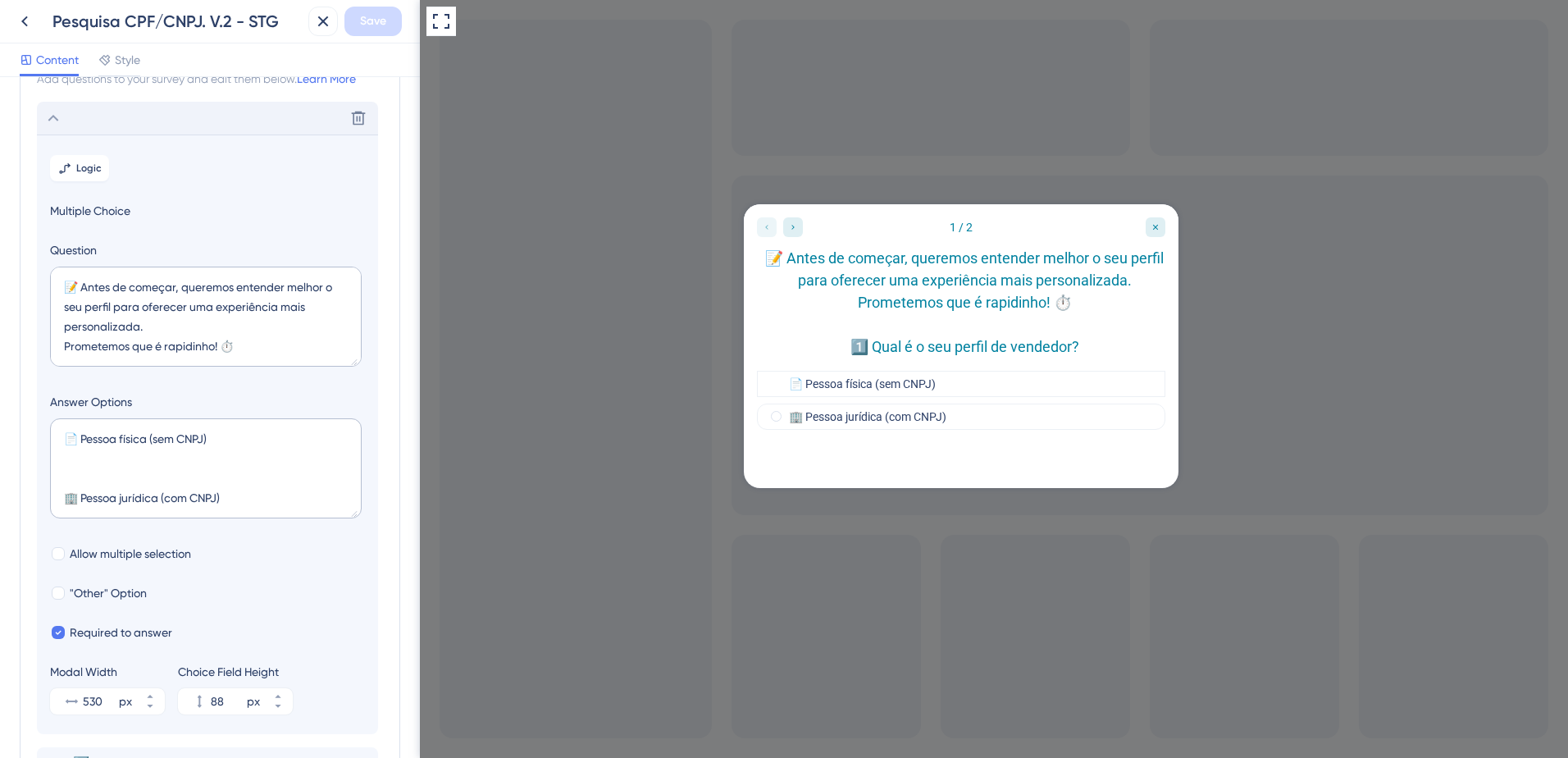
scroll to position [96, 0]
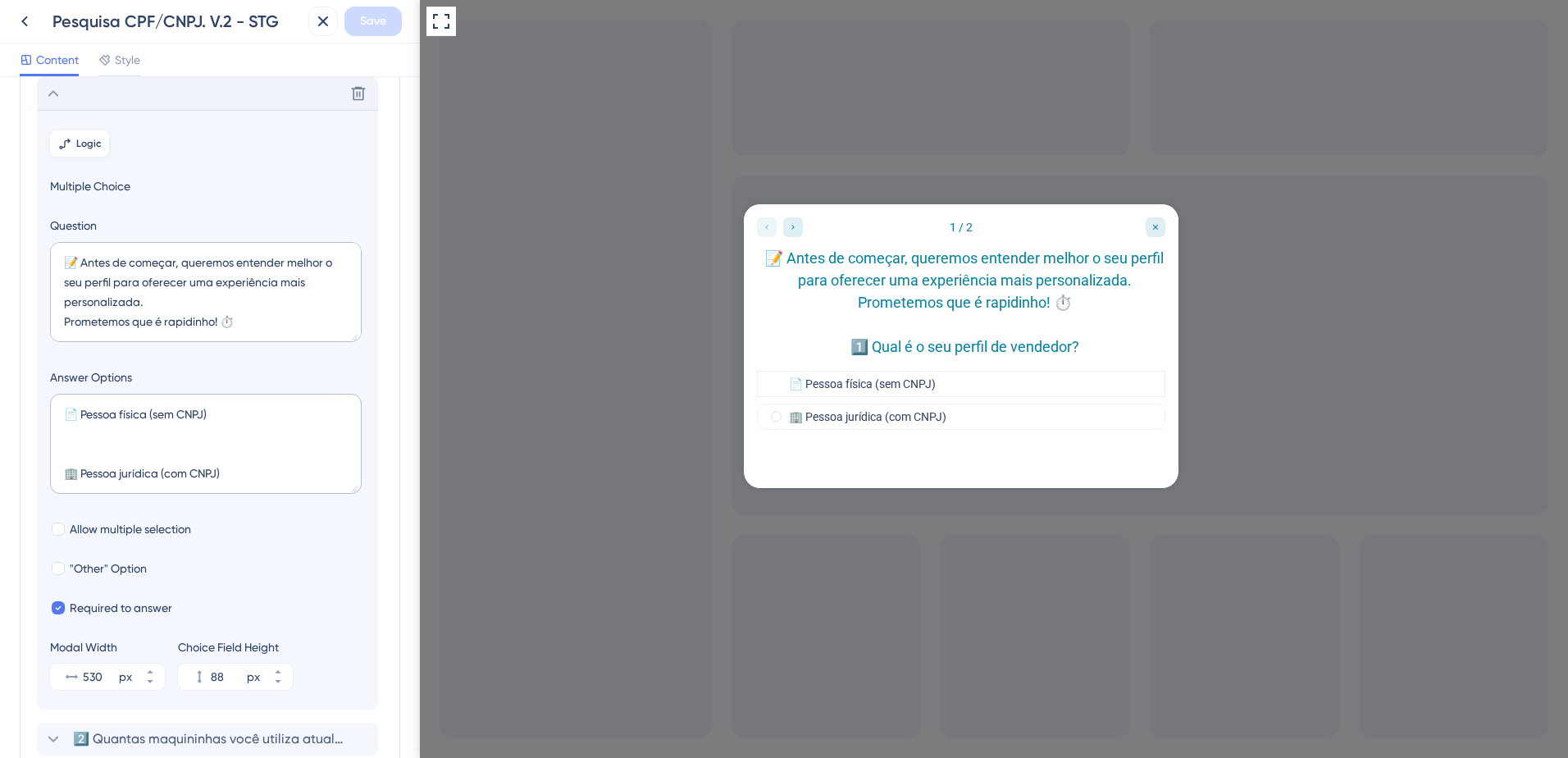
click at [94, 141] on span "Logic" at bounding box center [88, 144] width 25 height 13
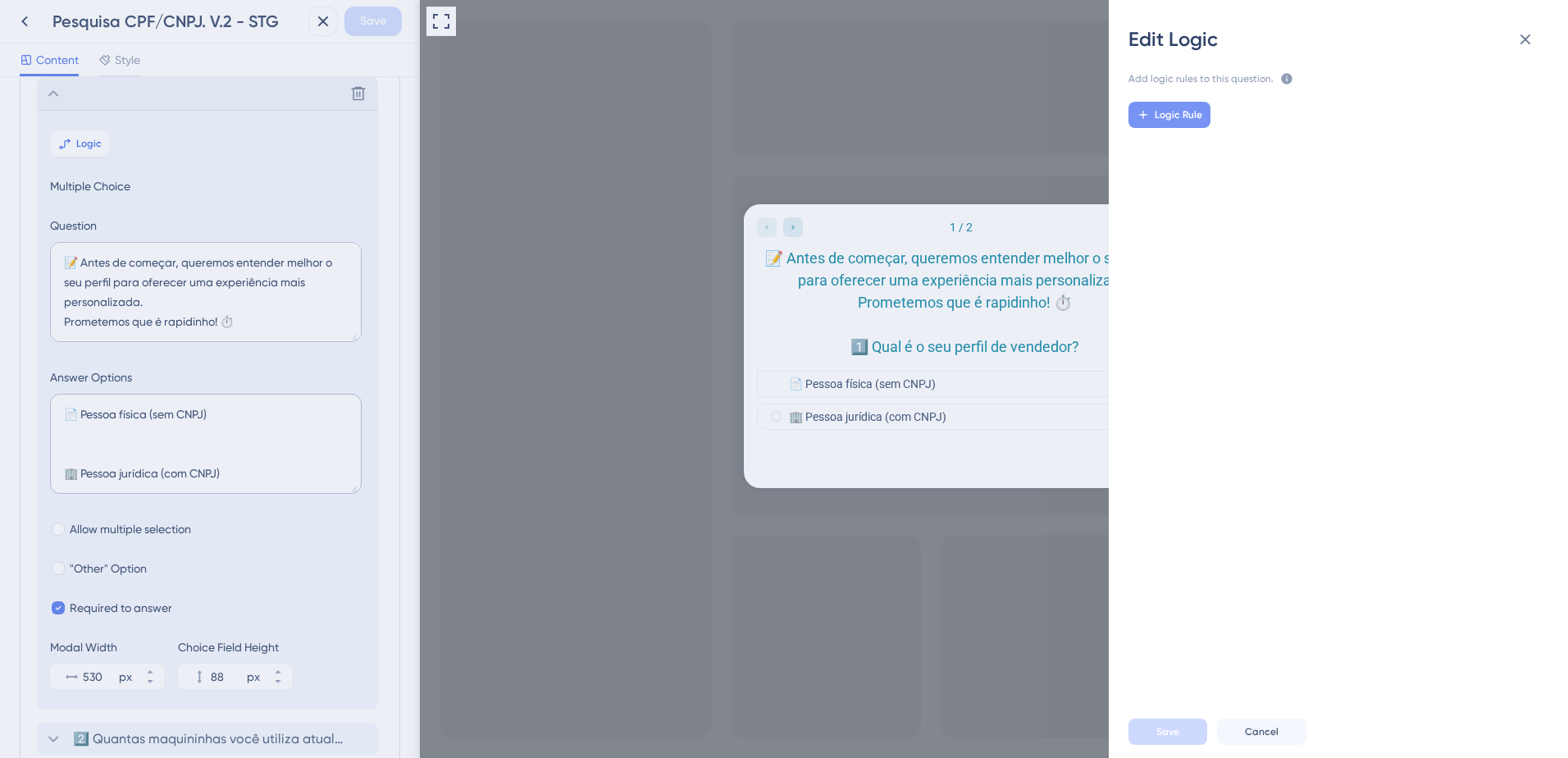
click at [1166, 111] on span "Logic Rule" at bounding box center [1179, 115] width 48 height 13
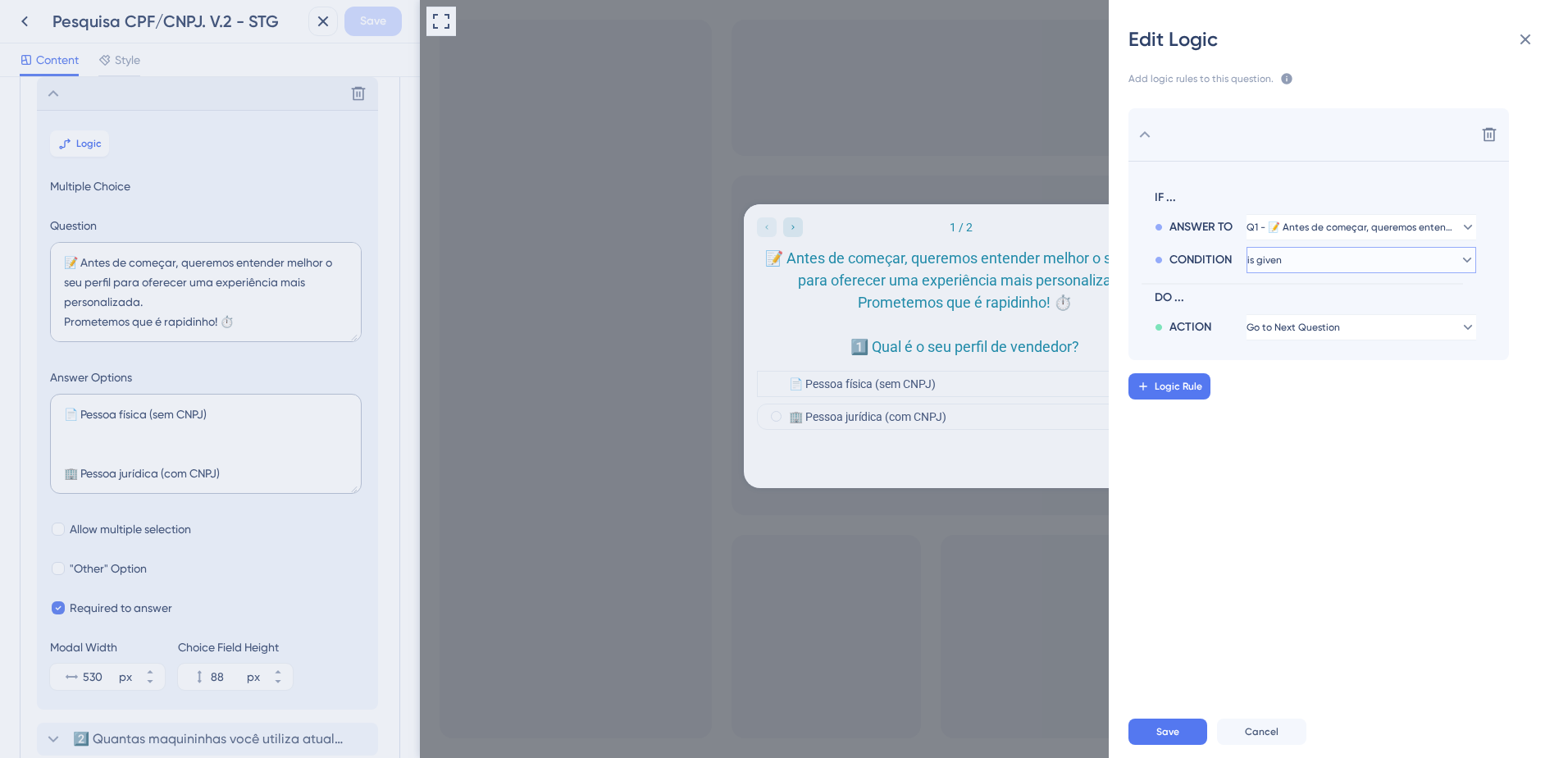
click at [1300, 264] on button "is given" at bounding box center [1361, 261] width 229 height 26
click at [1402, 547] on div "Delete IF ... ANSWER TO Q1 - 📝 Antes de começar, queremos entender melhor o seu…" at bounding box center [1345, 390] width 486 height 604
click at [1320, 259] on button "is given" at bounding box center [1361, 261] width 229 height 26
click at [1326, 260] on button "is given" at bounding box center [1361, 261] width 229 height 26
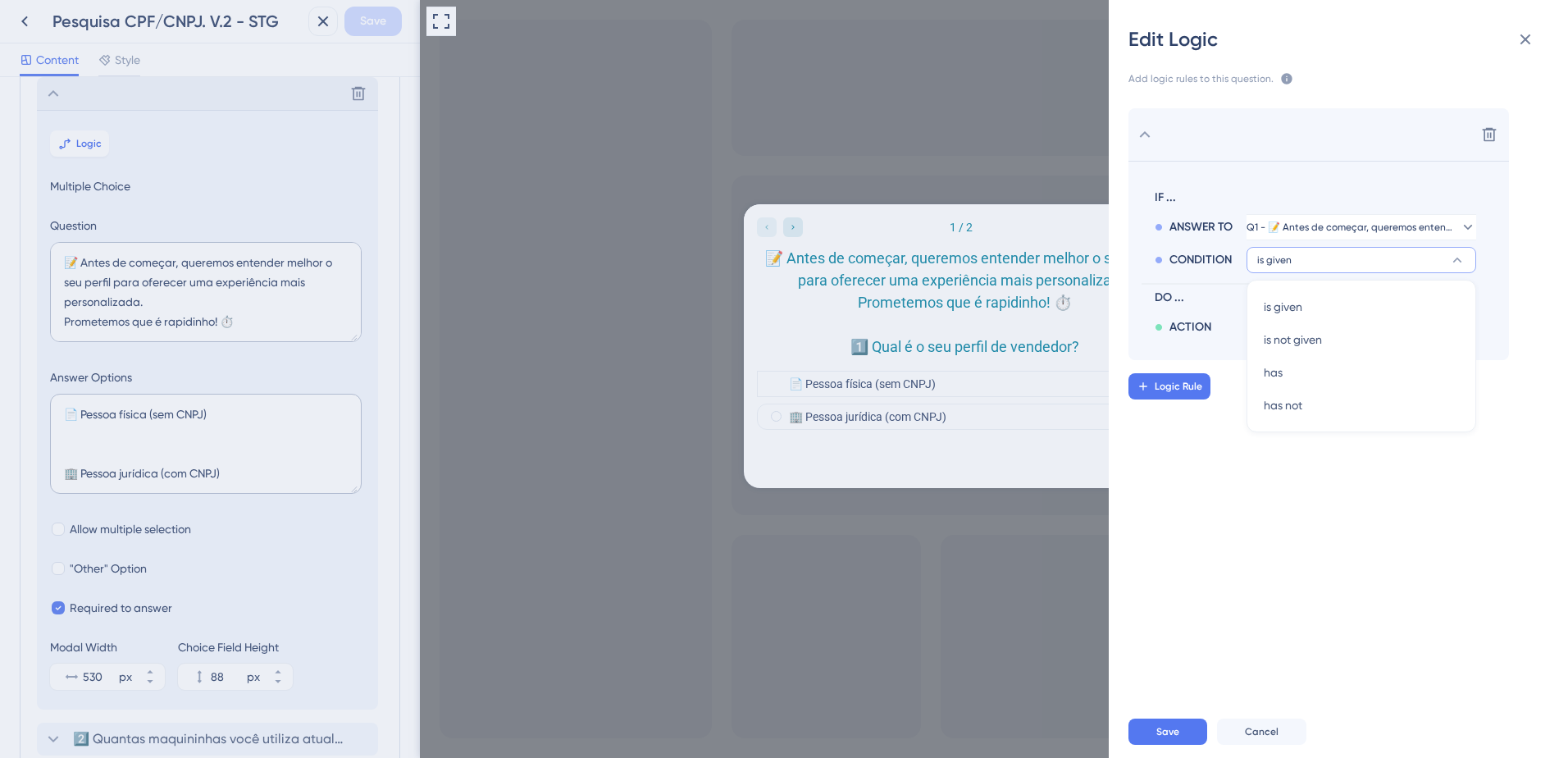
click at [1326, 260] on button "is given" at bounding box center [1361, 261] width 229 height 26
click at [1189, 732] on button "Save" at bounding box center [1168, 732] width 79 height 26
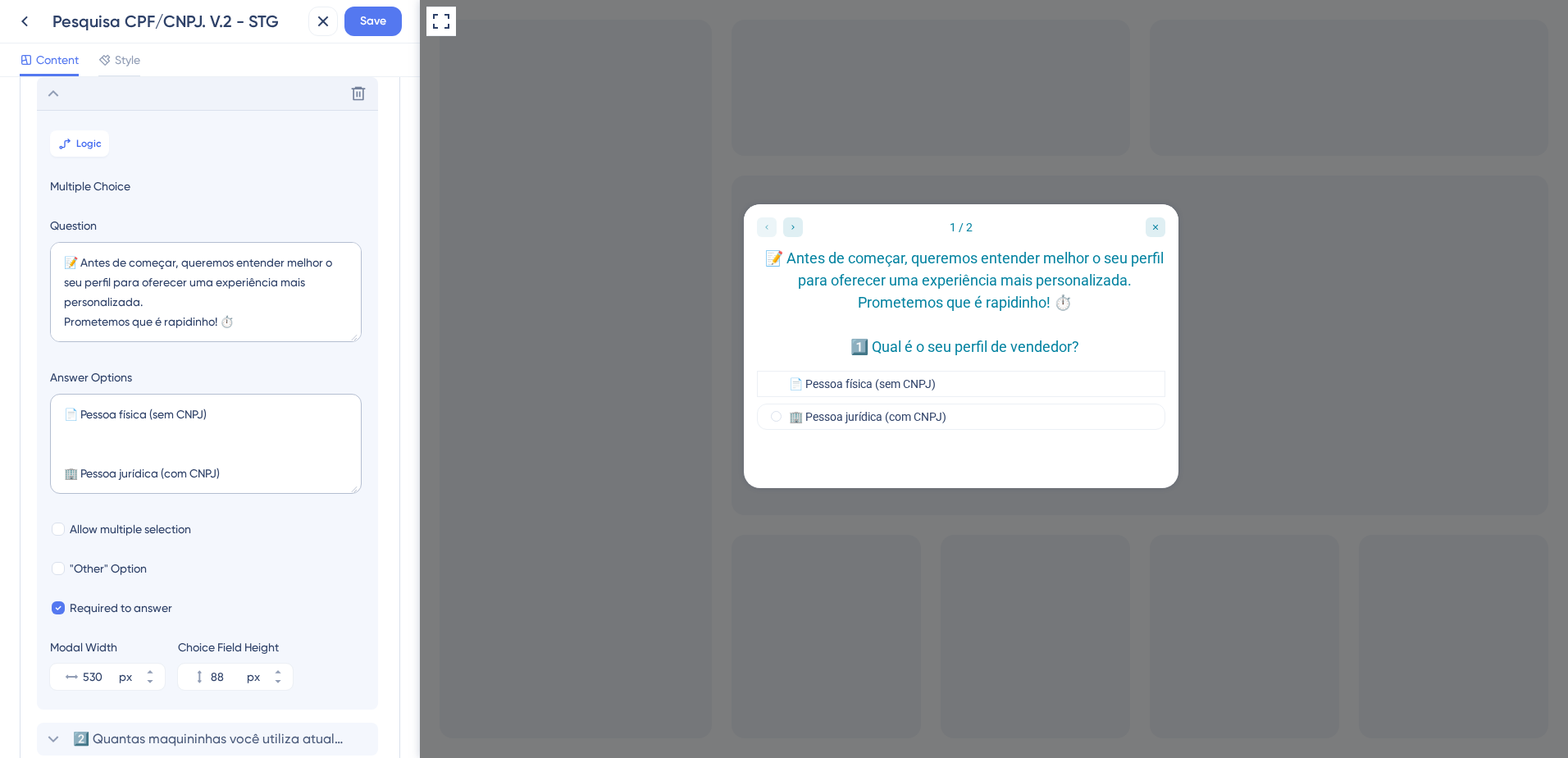
click at [771, 228] on div at bounding box center [779, 227] width 46 height 20
click at [1154, 223] on icon "Close survey" at bounding box center [1155, 227] width 9 height 9
click at [377, 16] on span "Save" at bounding box center [373, 21] width 26 height 20
click at [1161, 221] on div "Close survey" at bounding box center [1155, 227] width 20 height 20
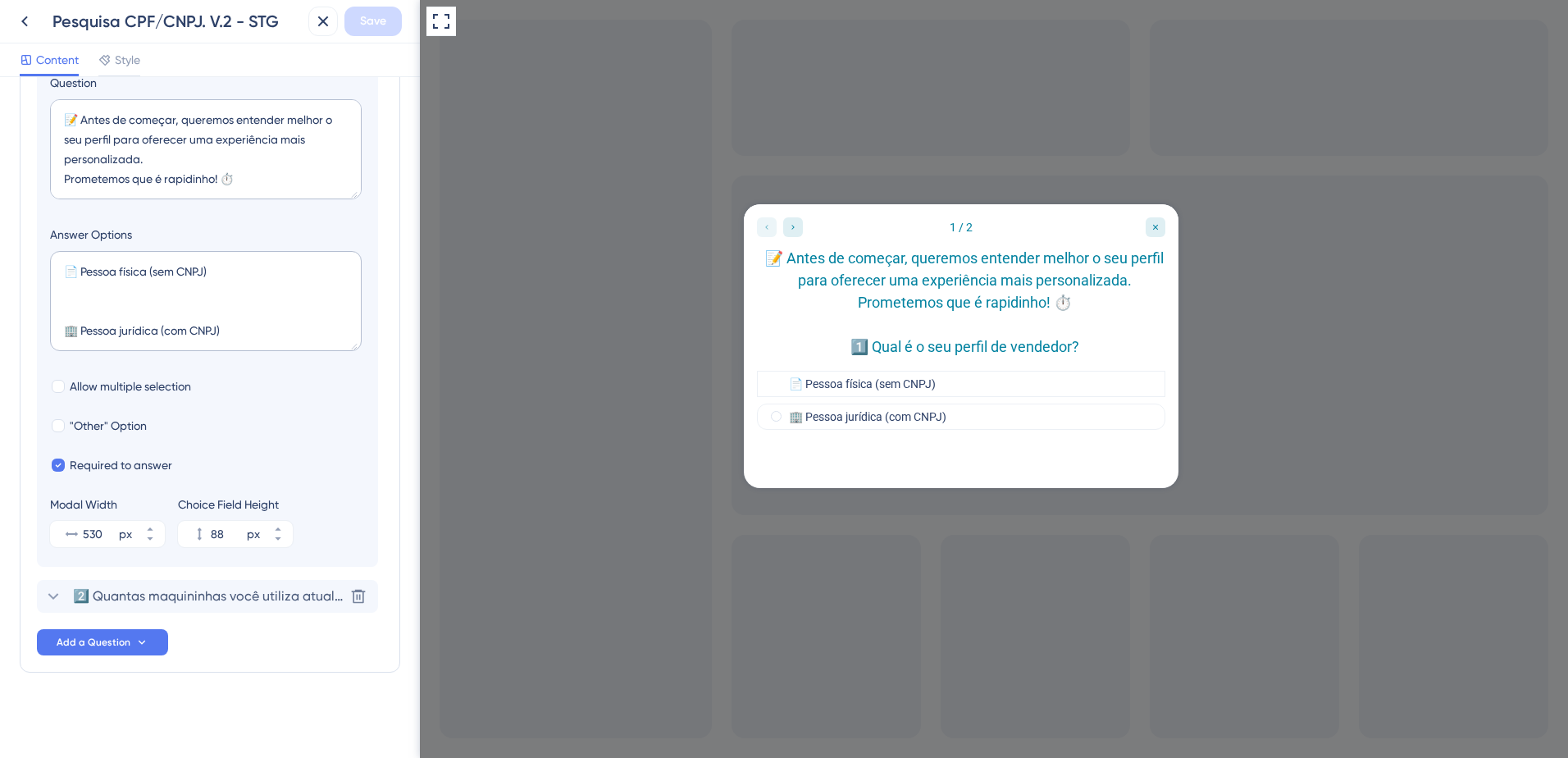
scroll to position [0, 0]
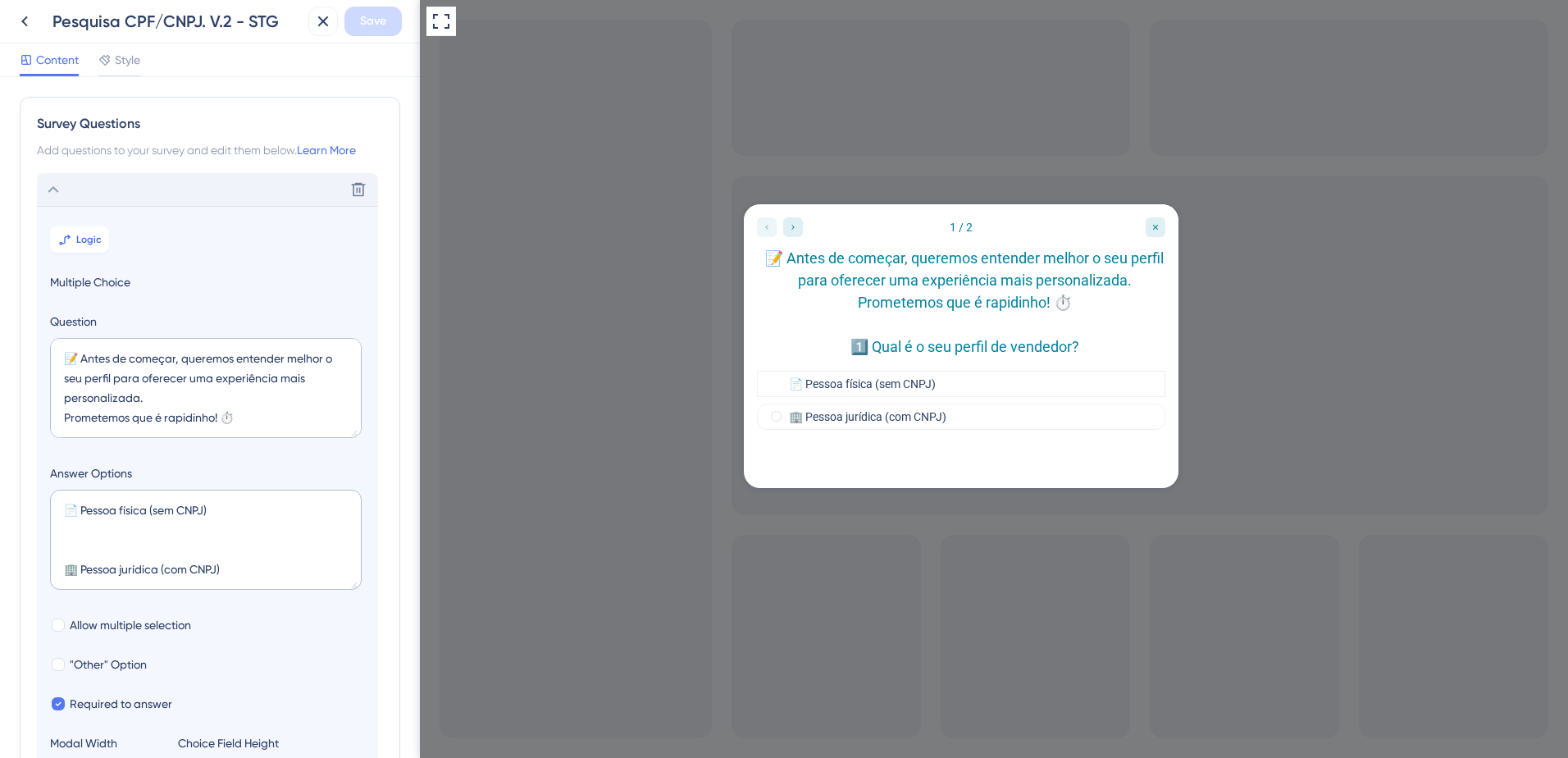
click at [61, 184] on icon at bounding box center [53, 189] width 20 height 20
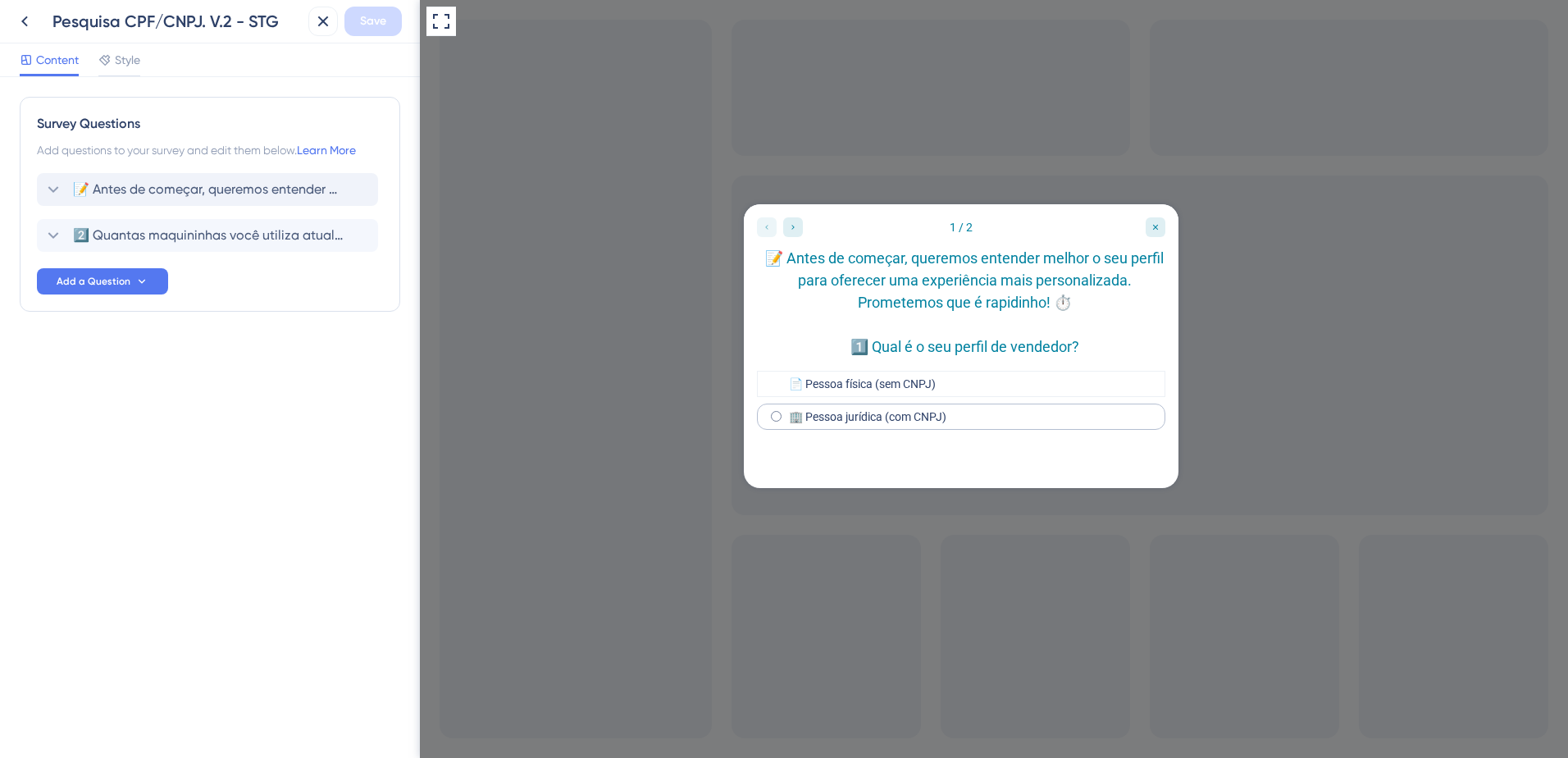
click at [831, 423] on label "🏢 Pessoa jurídica (com CNPJ)" at bounding box center [868, 417] width 158 height 13
drag, startPoint x: 794, startPoint y: 224, endPoint x: 1120, endPoint y: 431, distance: 386.2
click at [794, 224] on icon "Go to Question 2" at bounding box center [793, 227] width 9 height 9
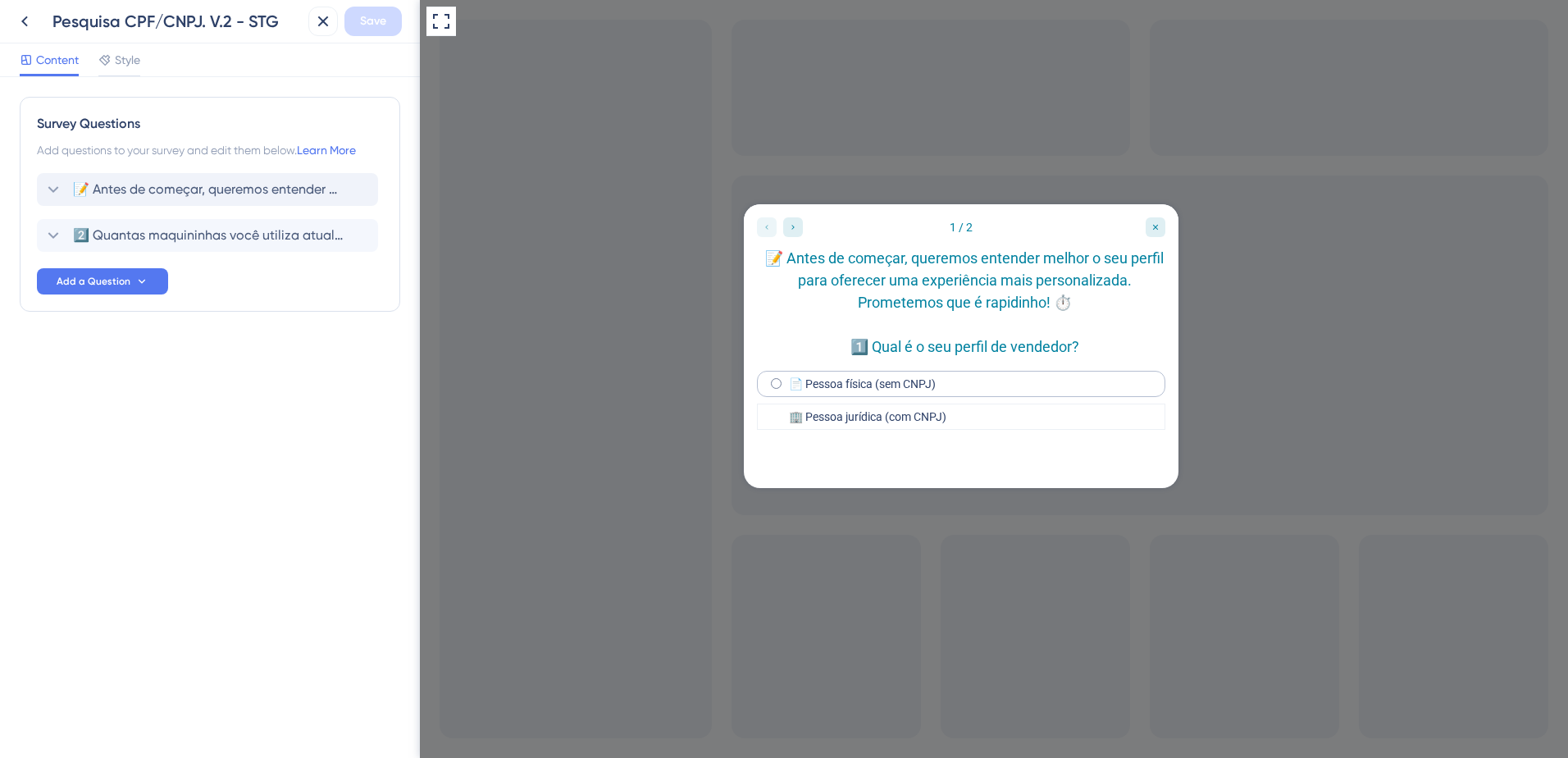
click at [841, 390] on label "📄 Pessoa física (sem CNPJ)" at bounding box center [862, 384] width 147 height 13
click at [107, 55] on icon at bounding box center [105, 60] width 13 height 13
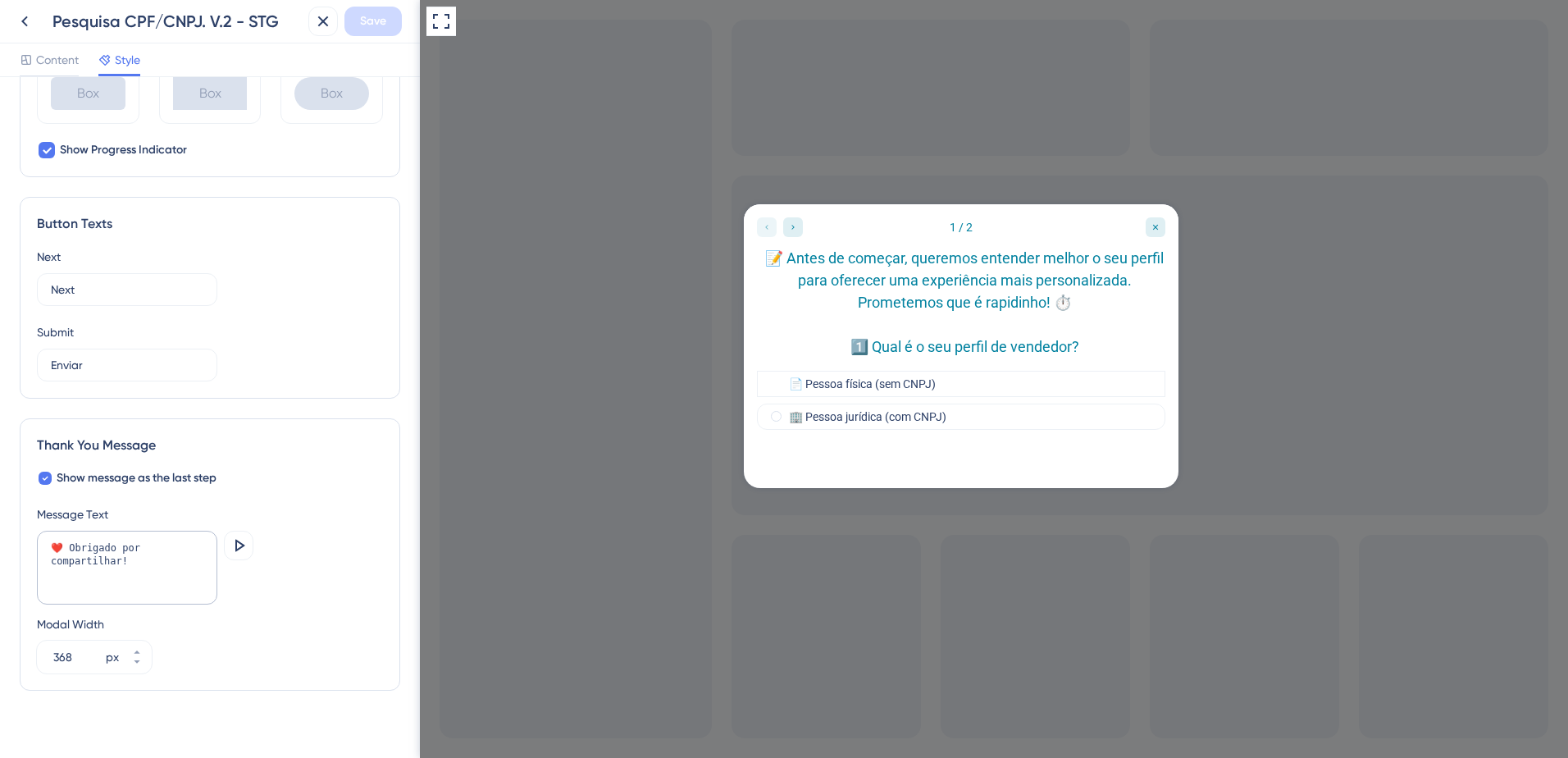
scroll to position [957, 0]
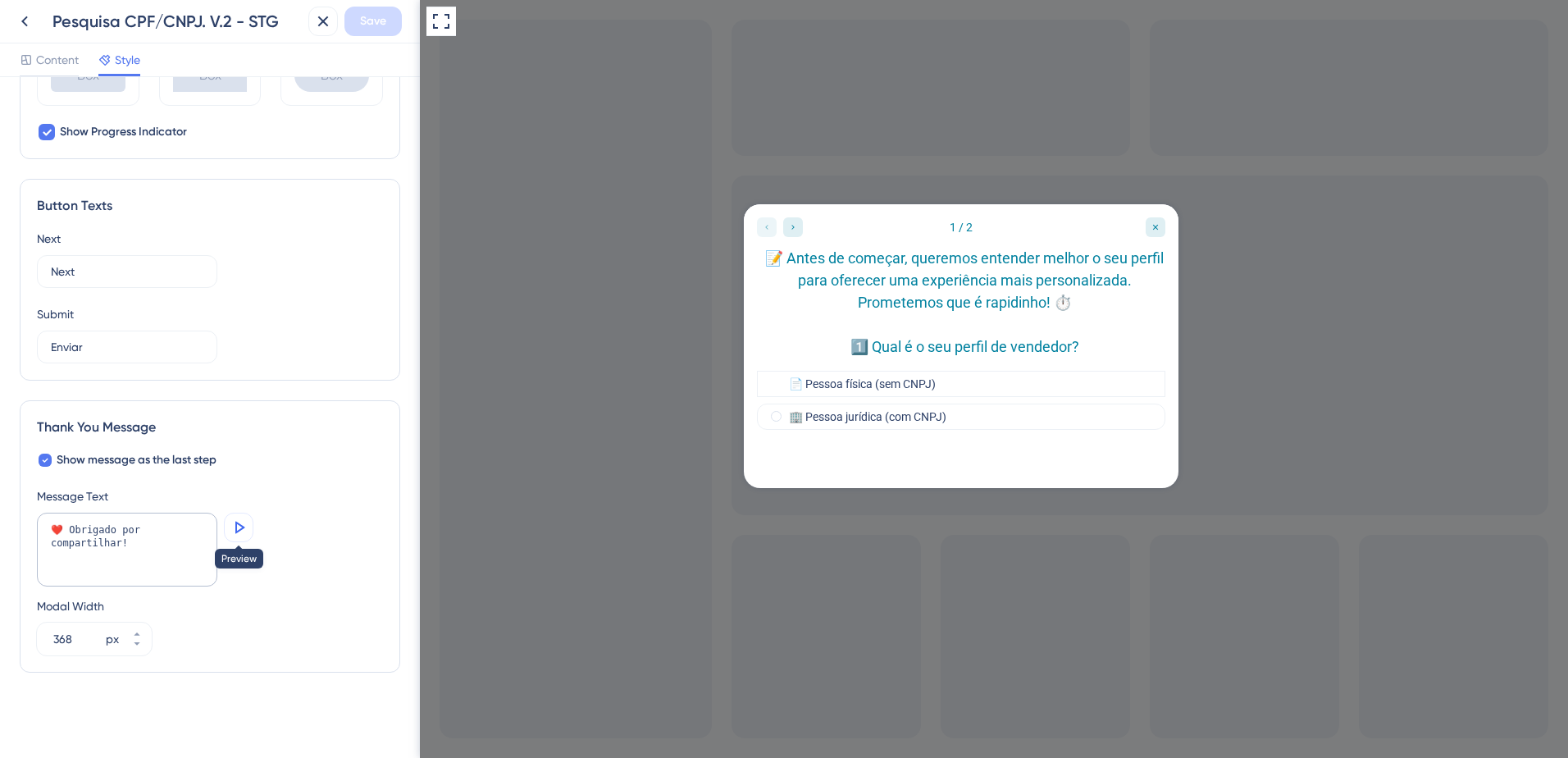
click at [240, 528] on icon at bounding box center [238, 528] width 20 height 20
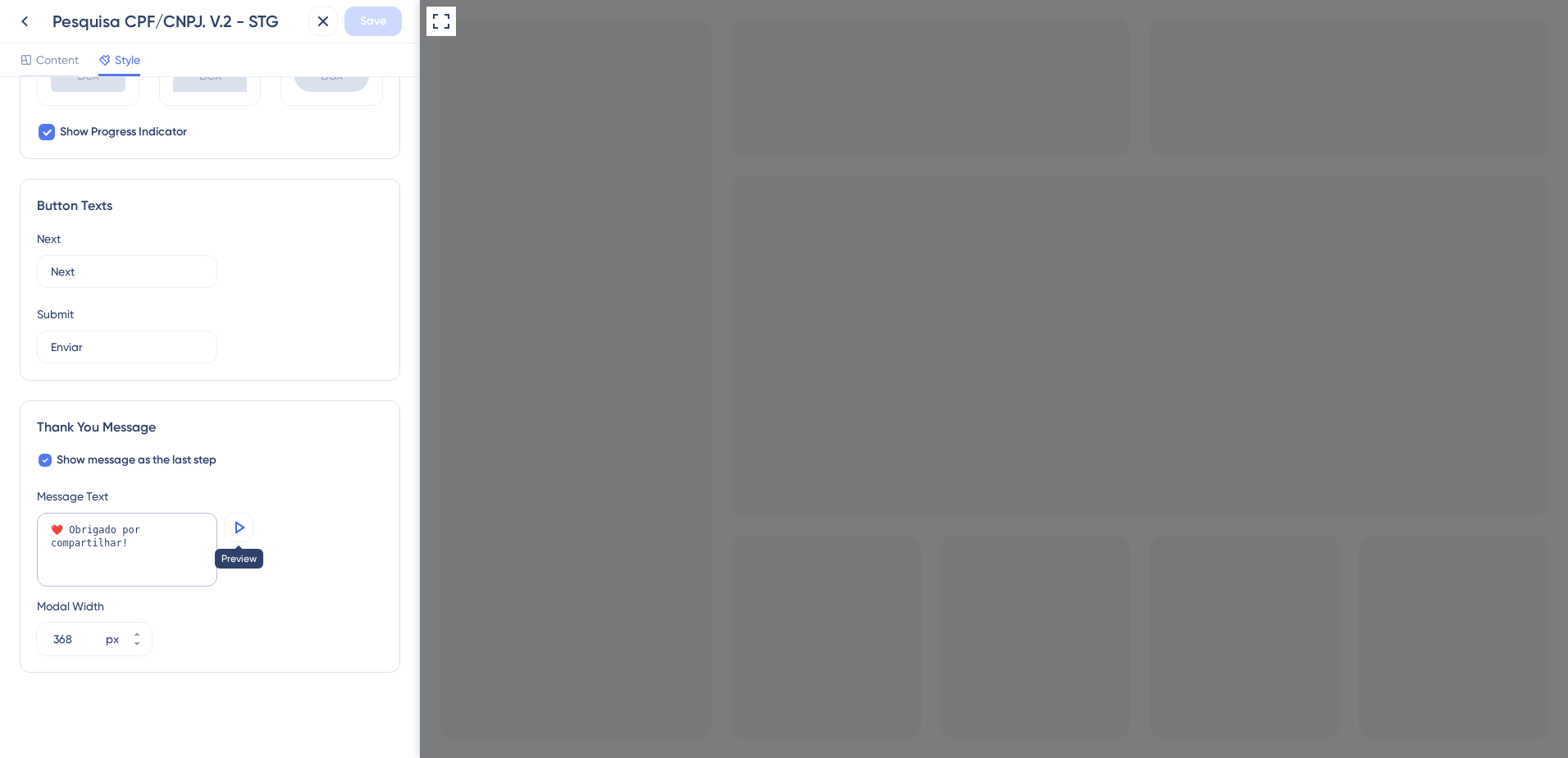
click at [247, 529] on icon at bounding box center [238, 528] width 20 height 20
click at [433, 745] on icon "Close survey" at bounding box center [430, 767] width 7 height 7
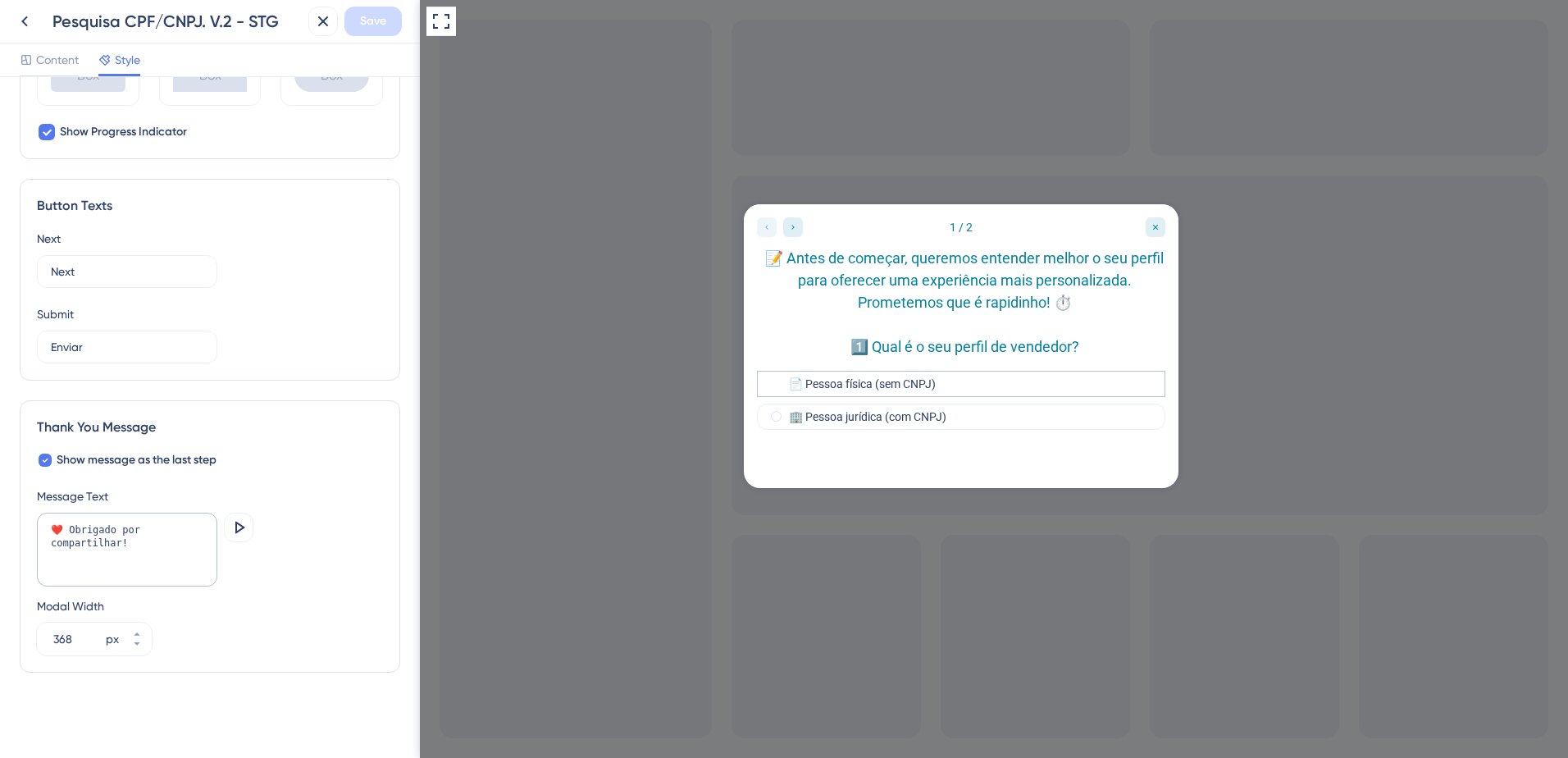
click at [942, 397] on div "📄 Pessoa física (sem CNPJ)" at bounding box center [961, 384] width 409 height 26
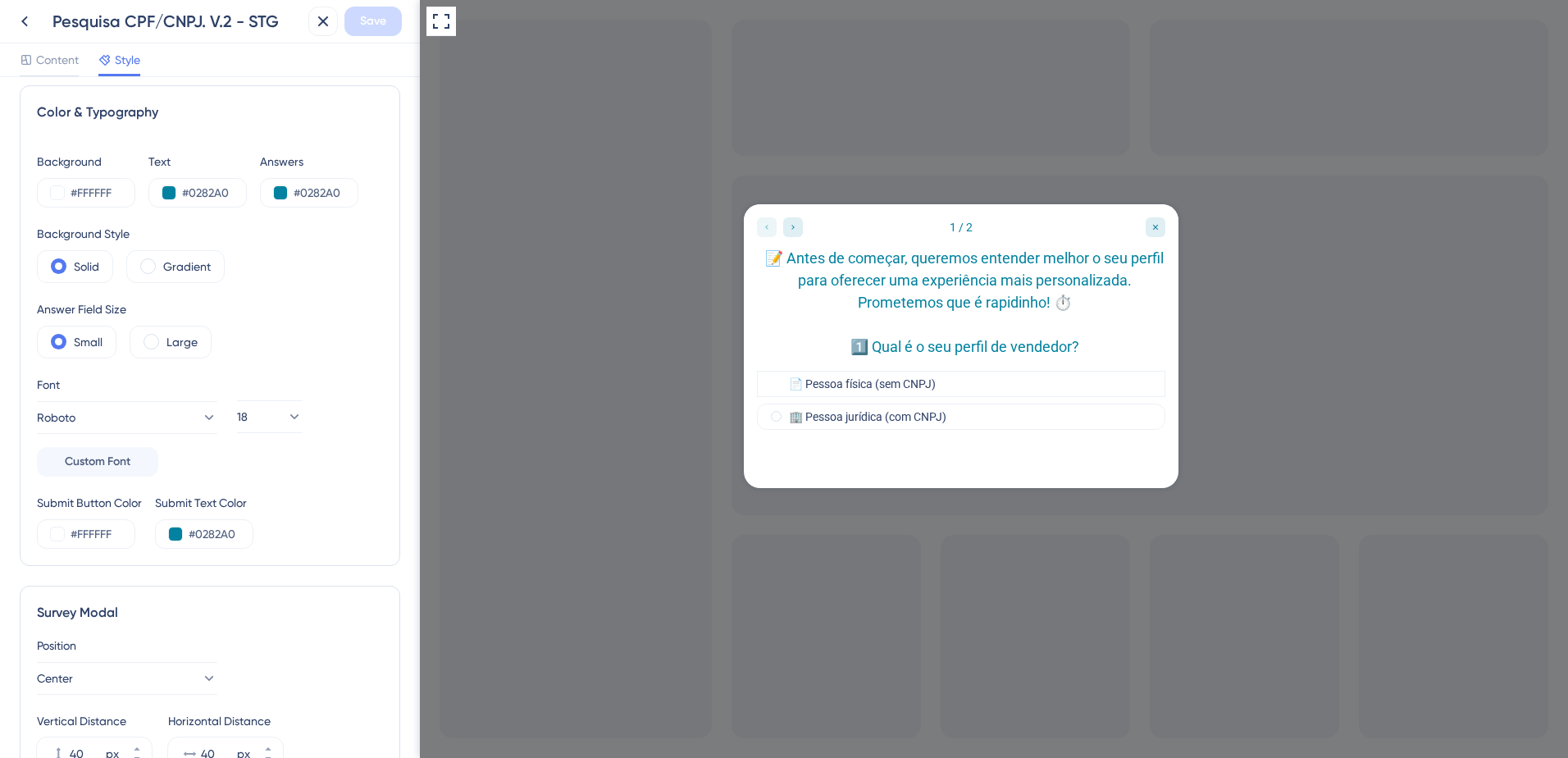
scroll to position [0, 0]
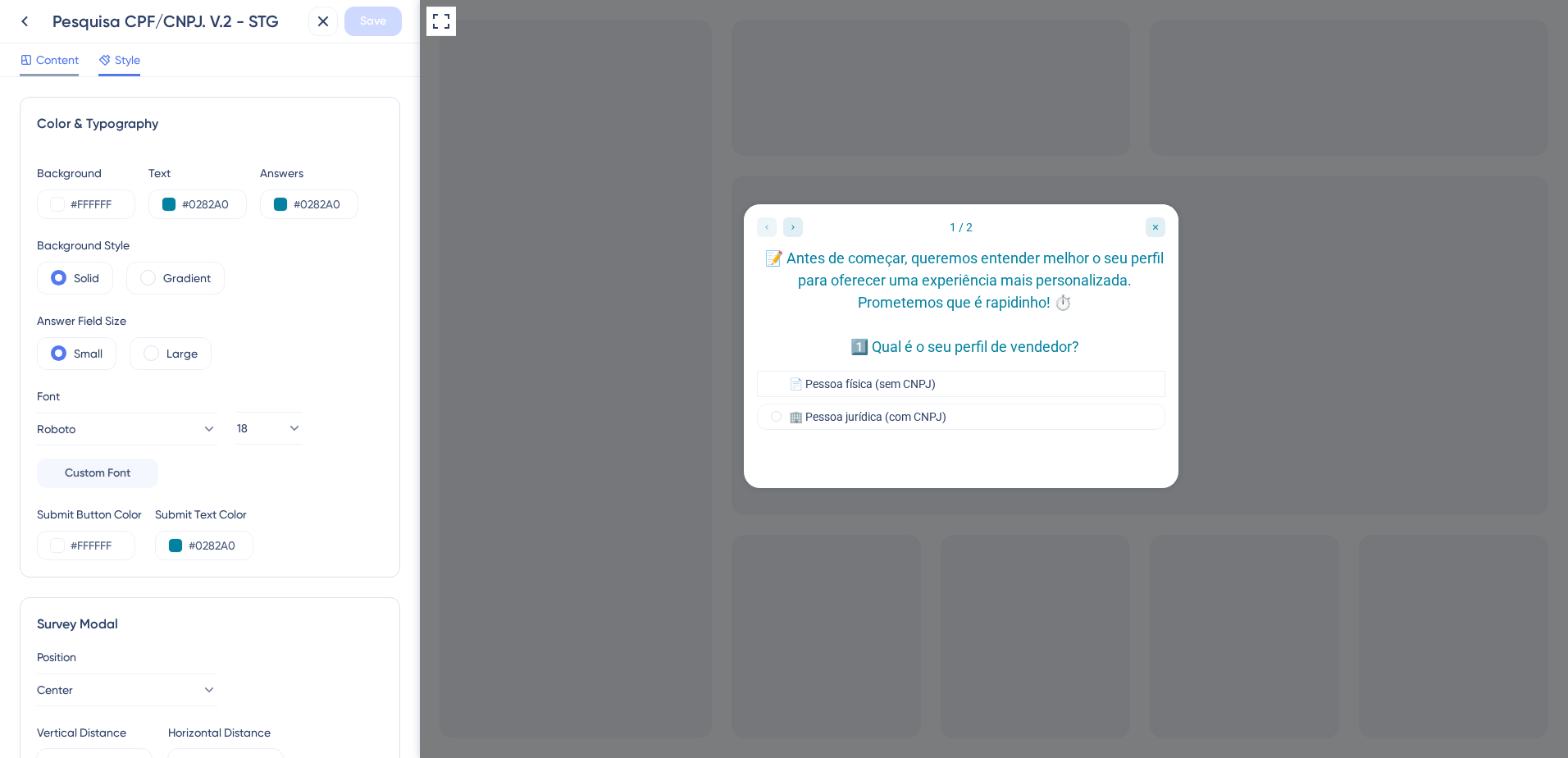
click at [54, 55] on span "Content" at bounding box center [56, 59] width 42 height 20
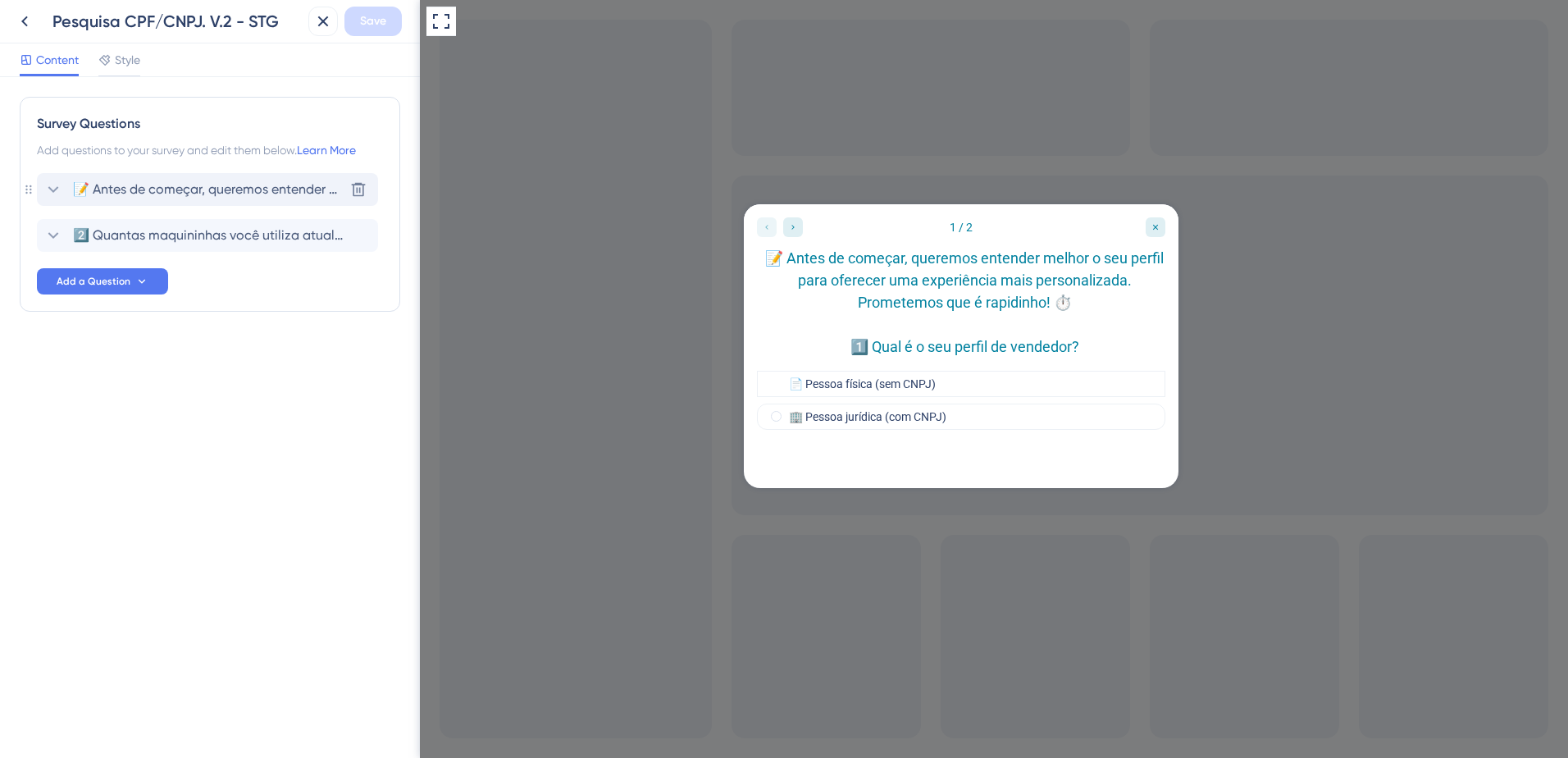
click at [55, 187] on icon at bounding box center [53, 189] width 20 height 20
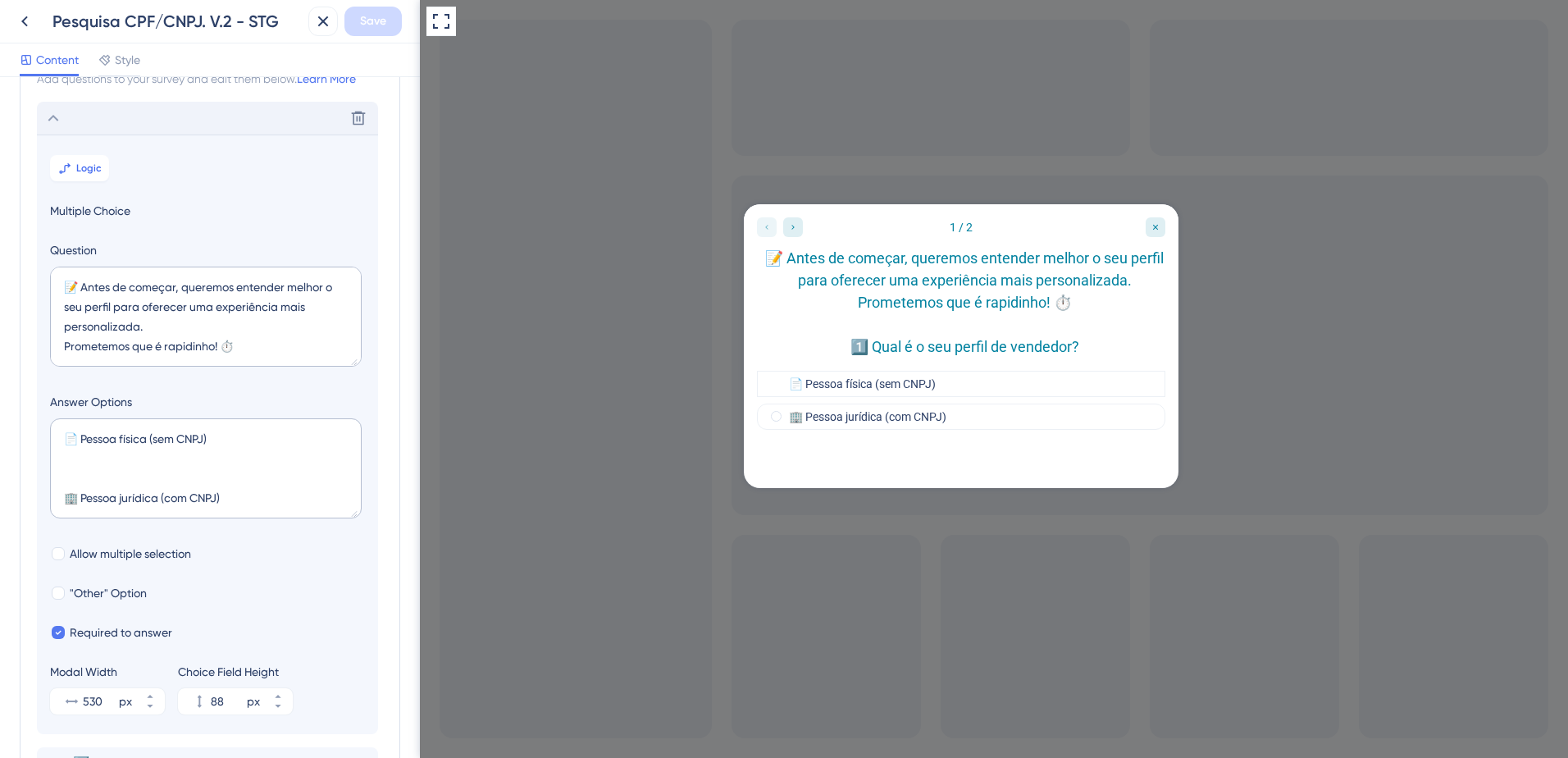
scroll to position [96, 0]
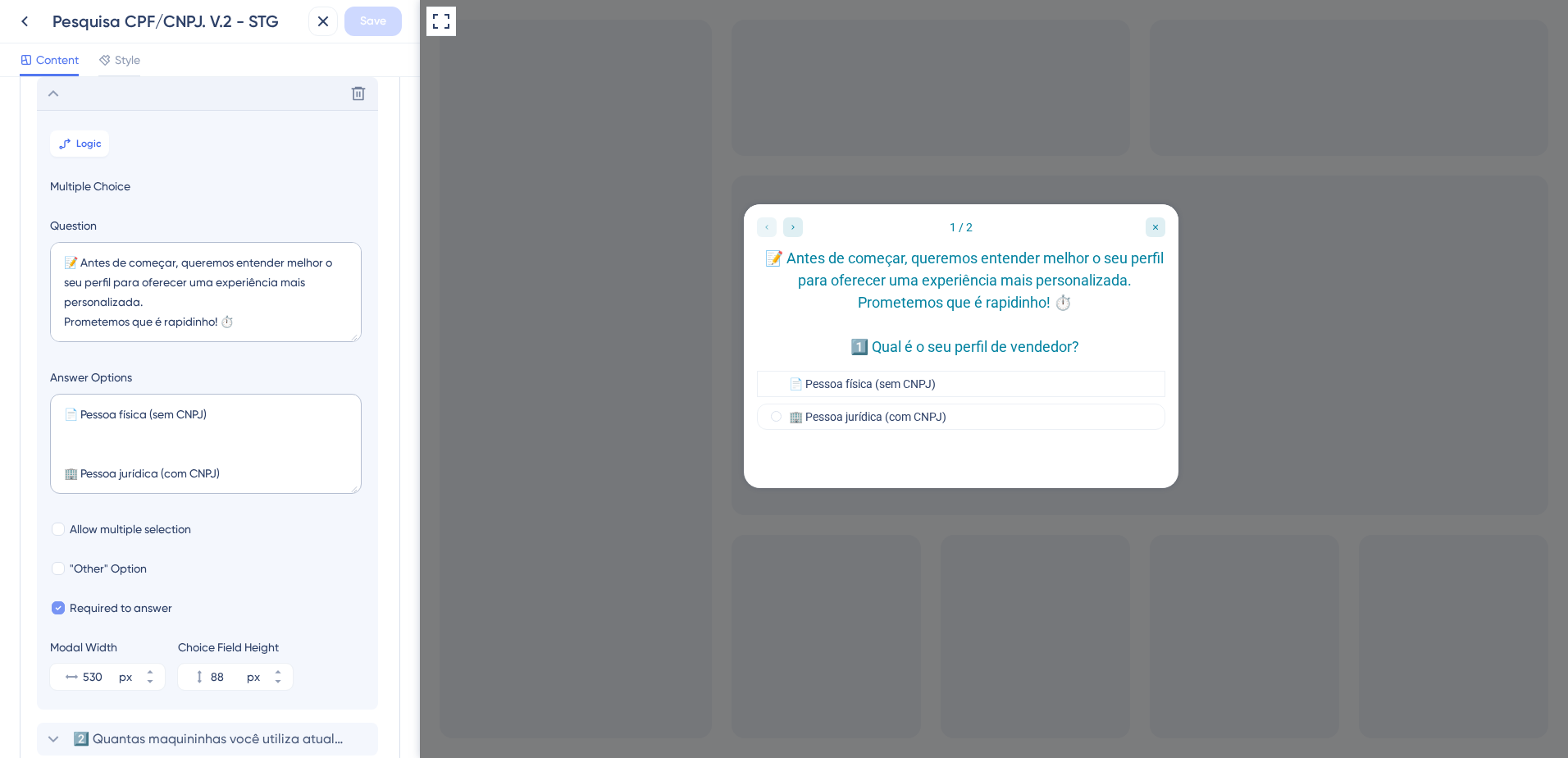
click at [151, 605] on span "Required to answer" at bounding box center [120, 608] width 102 height 20
checkbox input "false"
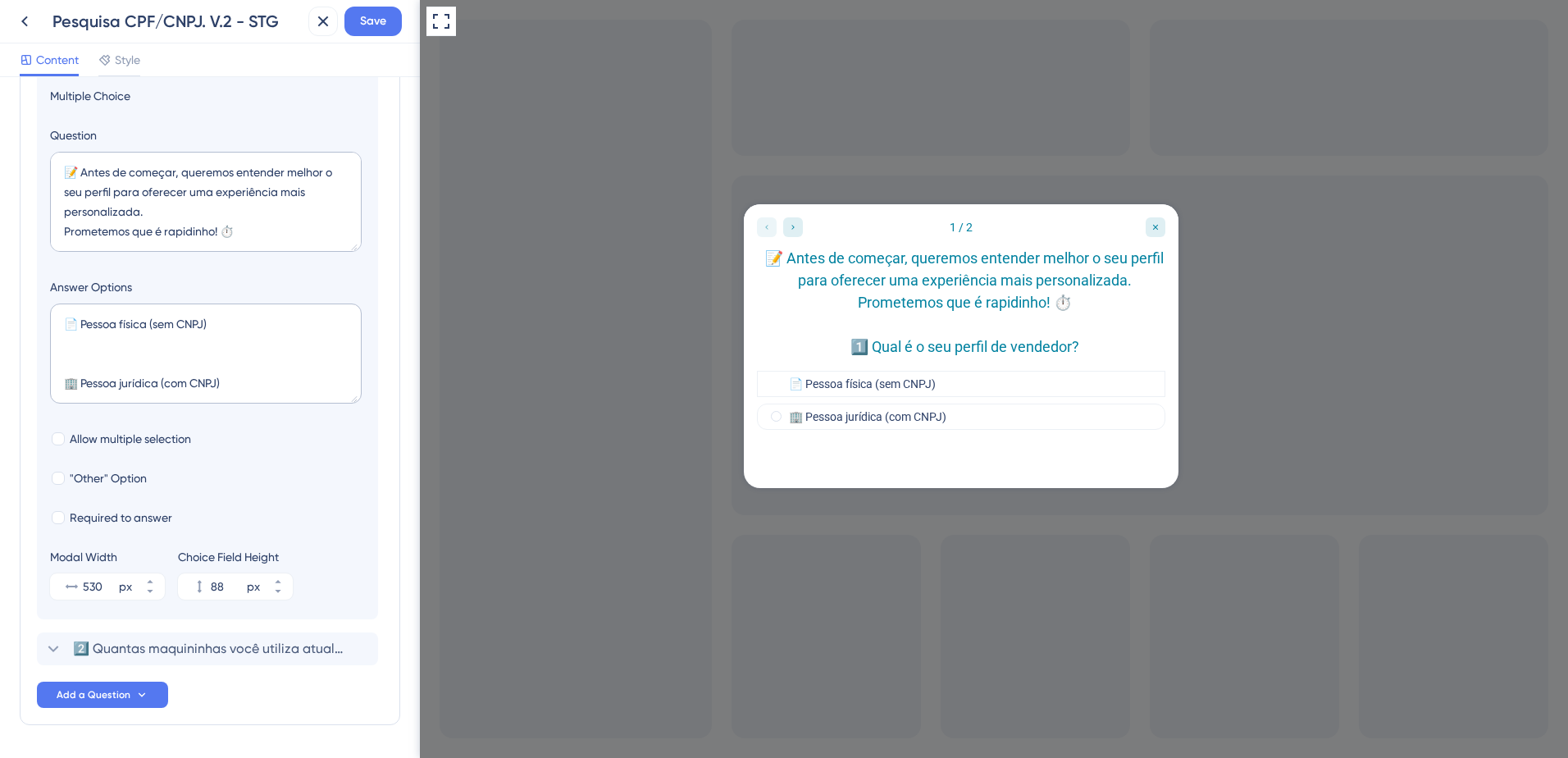
scroll to position [239, 0]
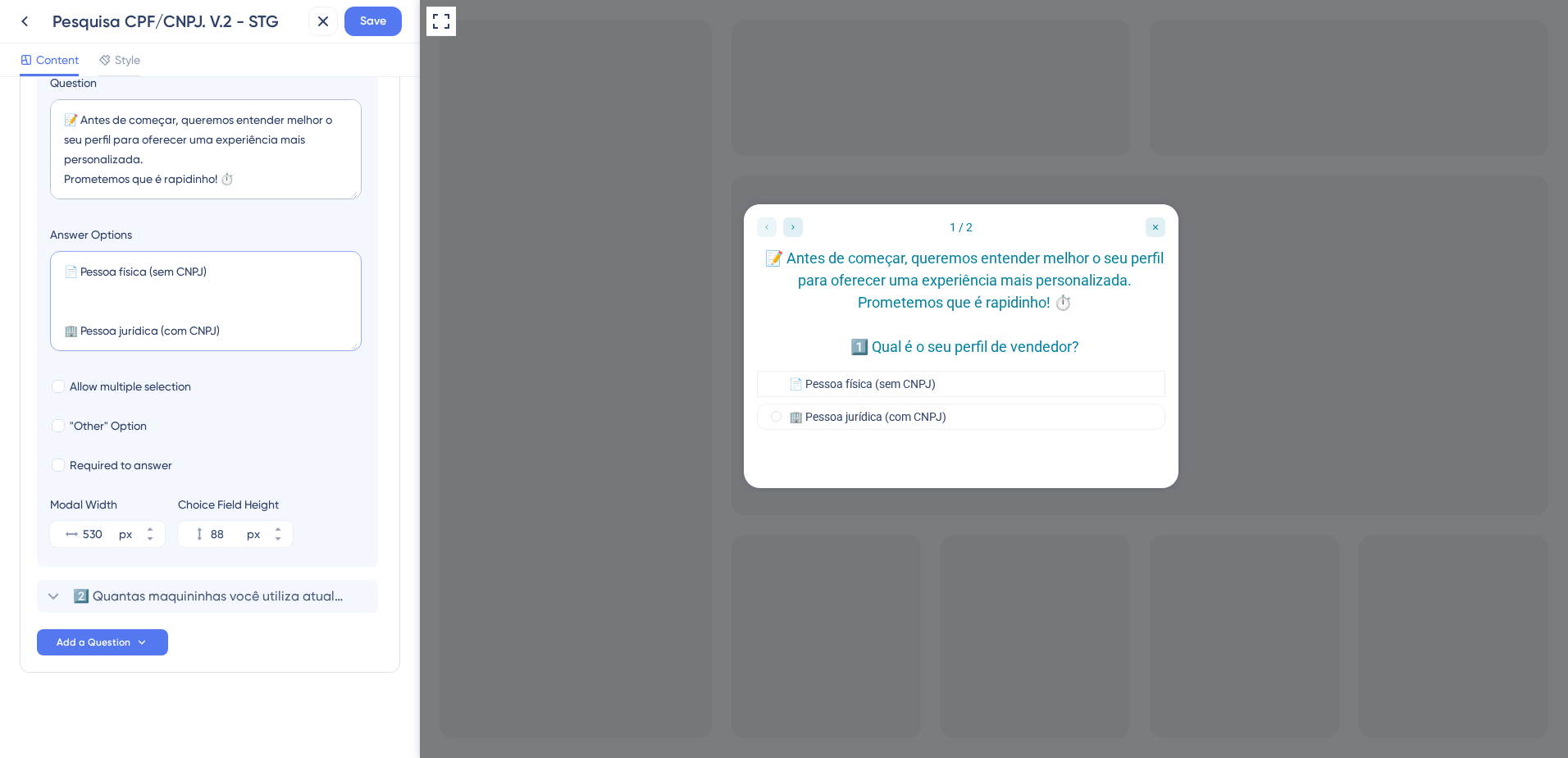
click at [90, 293] on textarea "📄 Pessoa física (sem CNPJ) 🏢 Pessoa jurídica (com CNPJ)" at bounding box center [206, 301] width 312 height 100
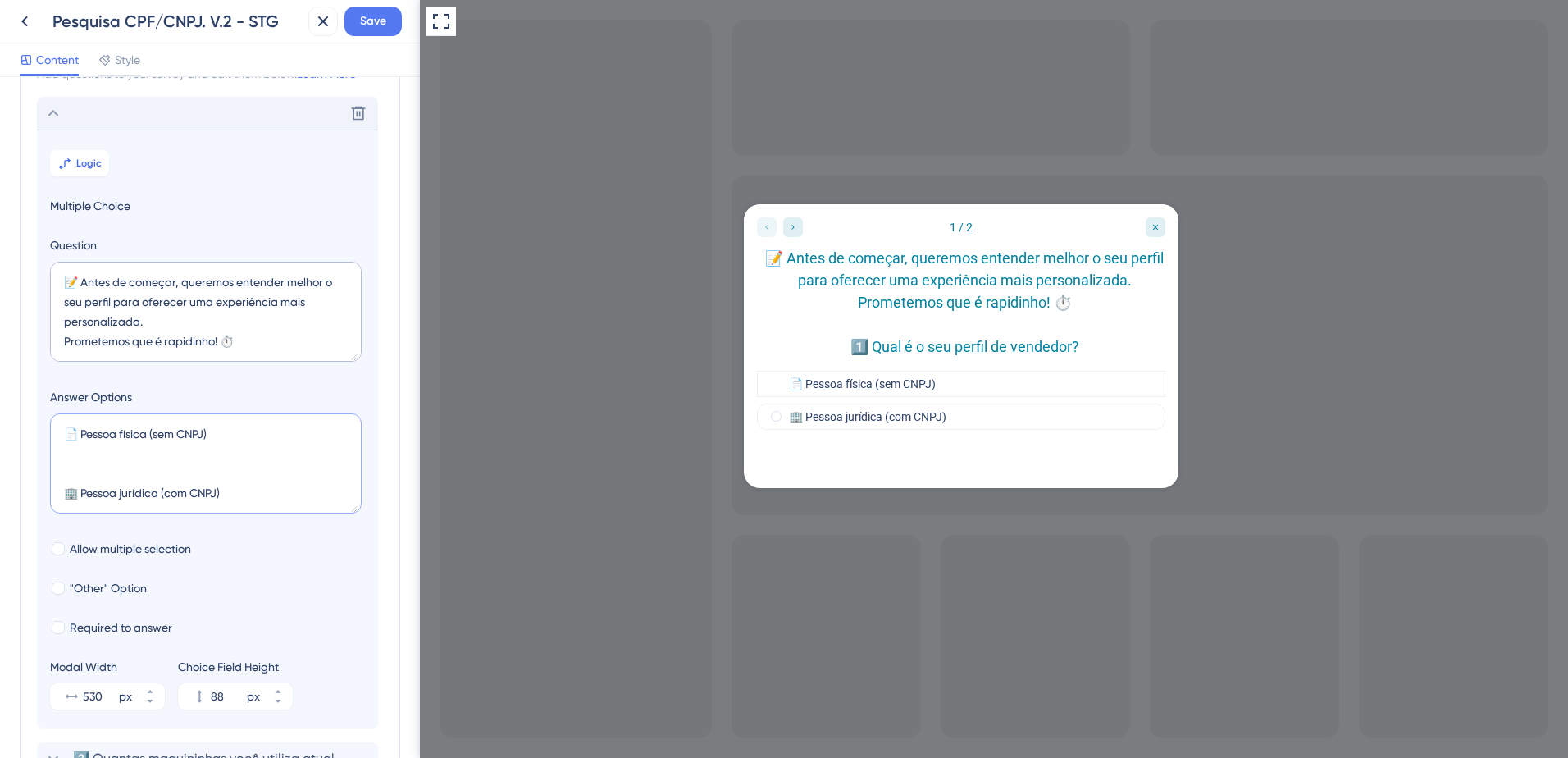
scroll to position [74, 0]
click at [115, 204] on span "Multiple Choice" at bounding box center [207, 207] width 315 height 20
click at [874, 423] on label "🏢 Pessoa jurídica (com CNPJ)" at bounding box center [868, 417] width 158 height 13
click at [871, 390] on label "📄 Pessoa física (sem CNPJ)" at bounding box center [862, 384] width 147 height 13
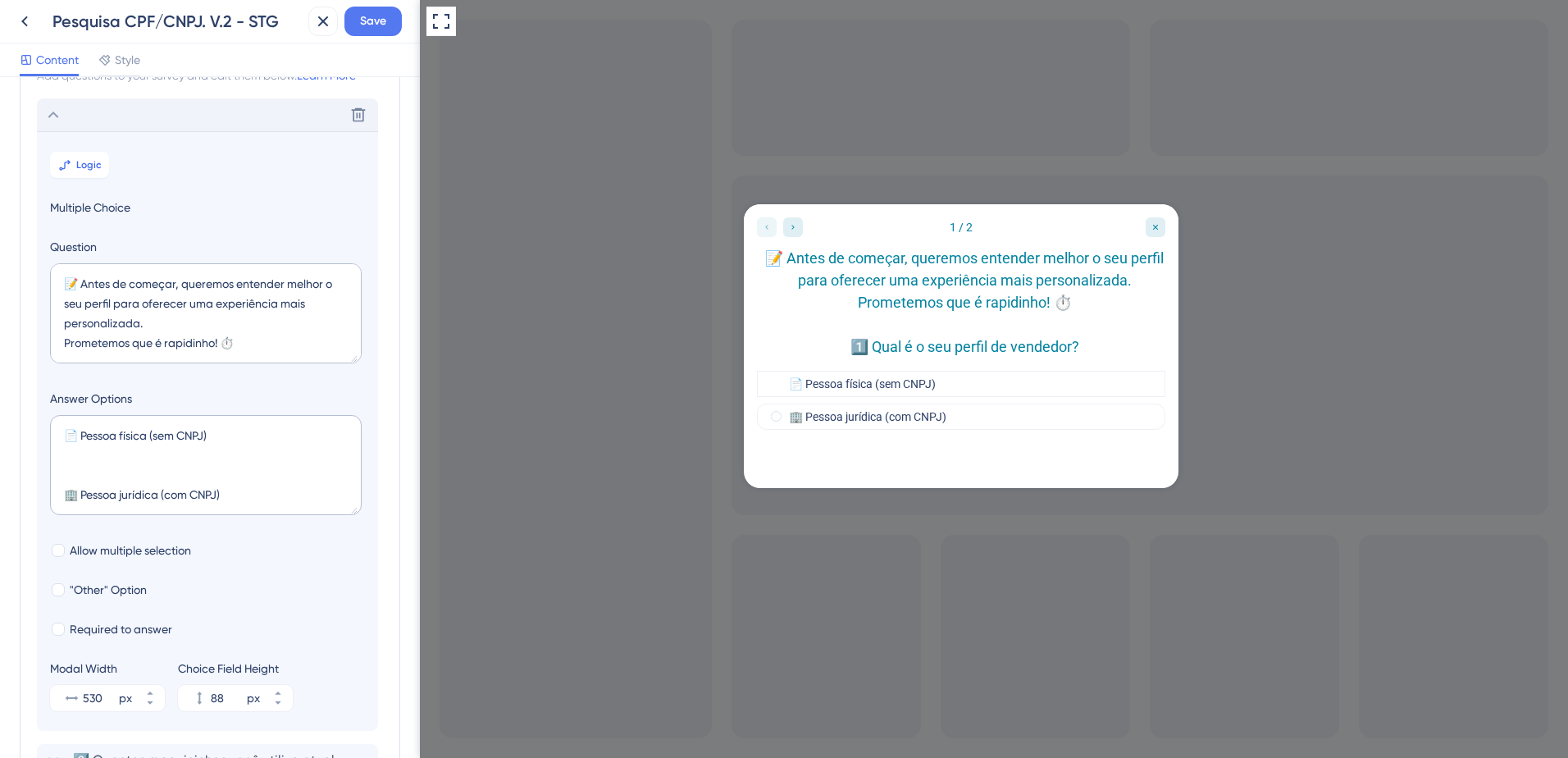
click at [97, 215] on span "Multiple Choice" at bounding box center [207, 207] width 315 height 20
click at [99, 208] on span "Multiple Choice" at bounding box center [207, 207] width 315 height 20
click at [164, 552] on span "Allow multiple selection" at bounding box center [130, 550] width 121 height 20
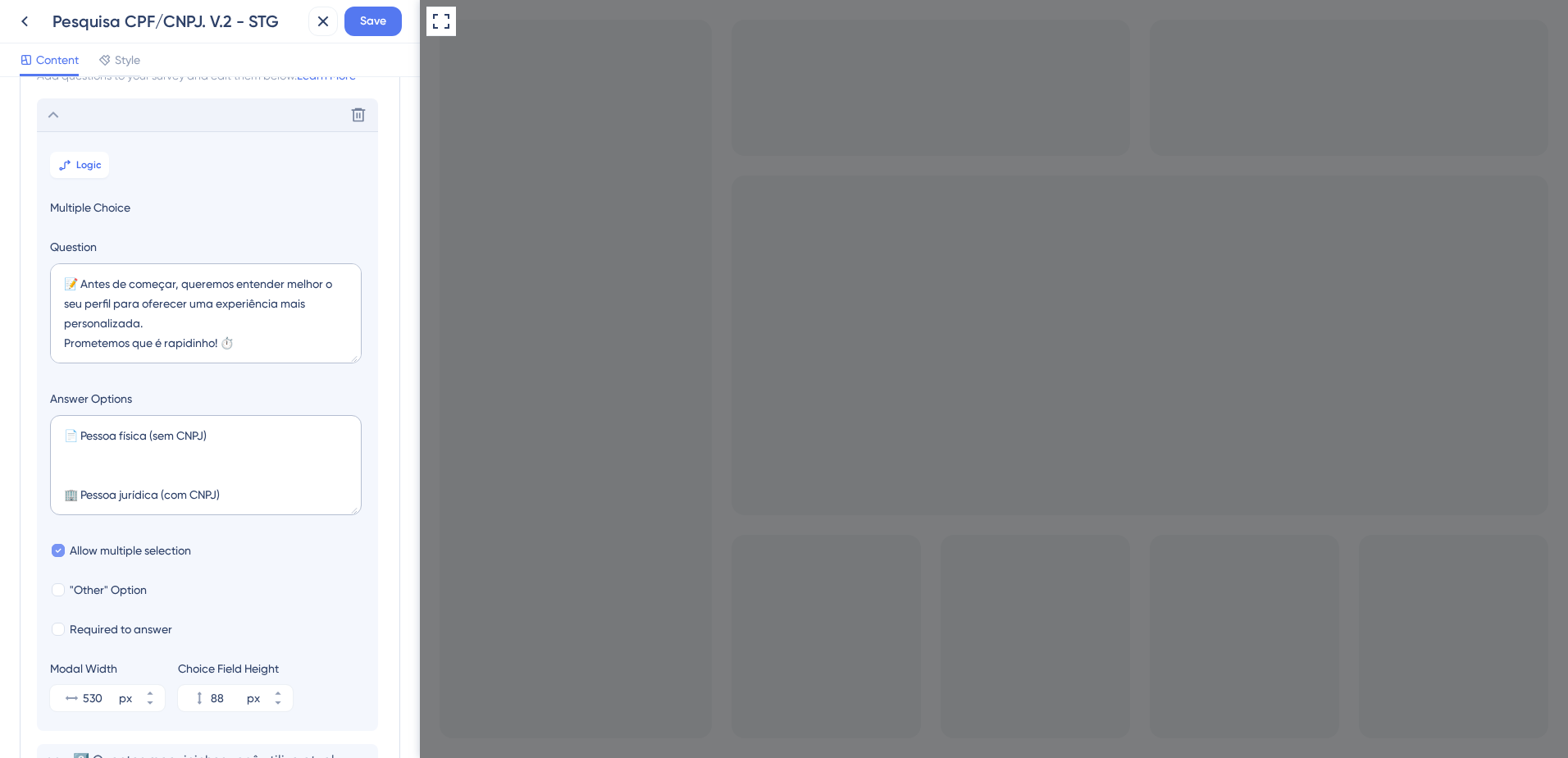
click at [164, 552] on span "Allow multiple selection" at bounding box center [130, 550] width 121 height 20
checkbox input "false"
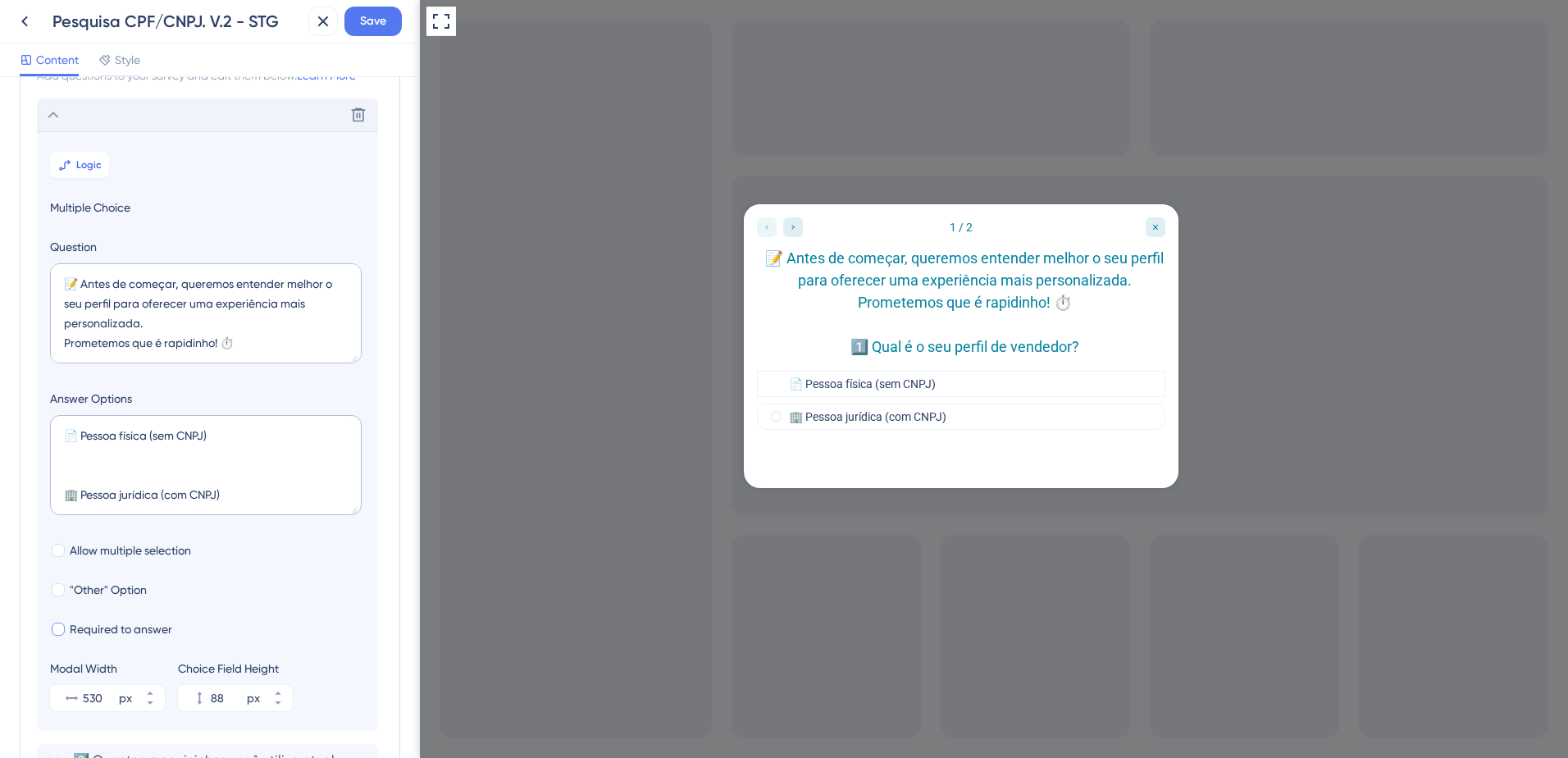
drag, startPoint x: 193, startPoint y: 628, endPoint x: 76, endPoint y: 620, distance: 117.3
click at [76, 620] on div "Required to answer" at bounding box center [207, 629] width 315 height 20
drag, startPoint x: 104, startPoint y: 292, endPoint x: 219, endPoint y: 291, distance: 115.0
click at [219, 291] on textarea "📝 Antes de começar, queremos entender melhor o seu perfil para oferecer uma exp…" at bounding box center [206, 313] width 312 height 100
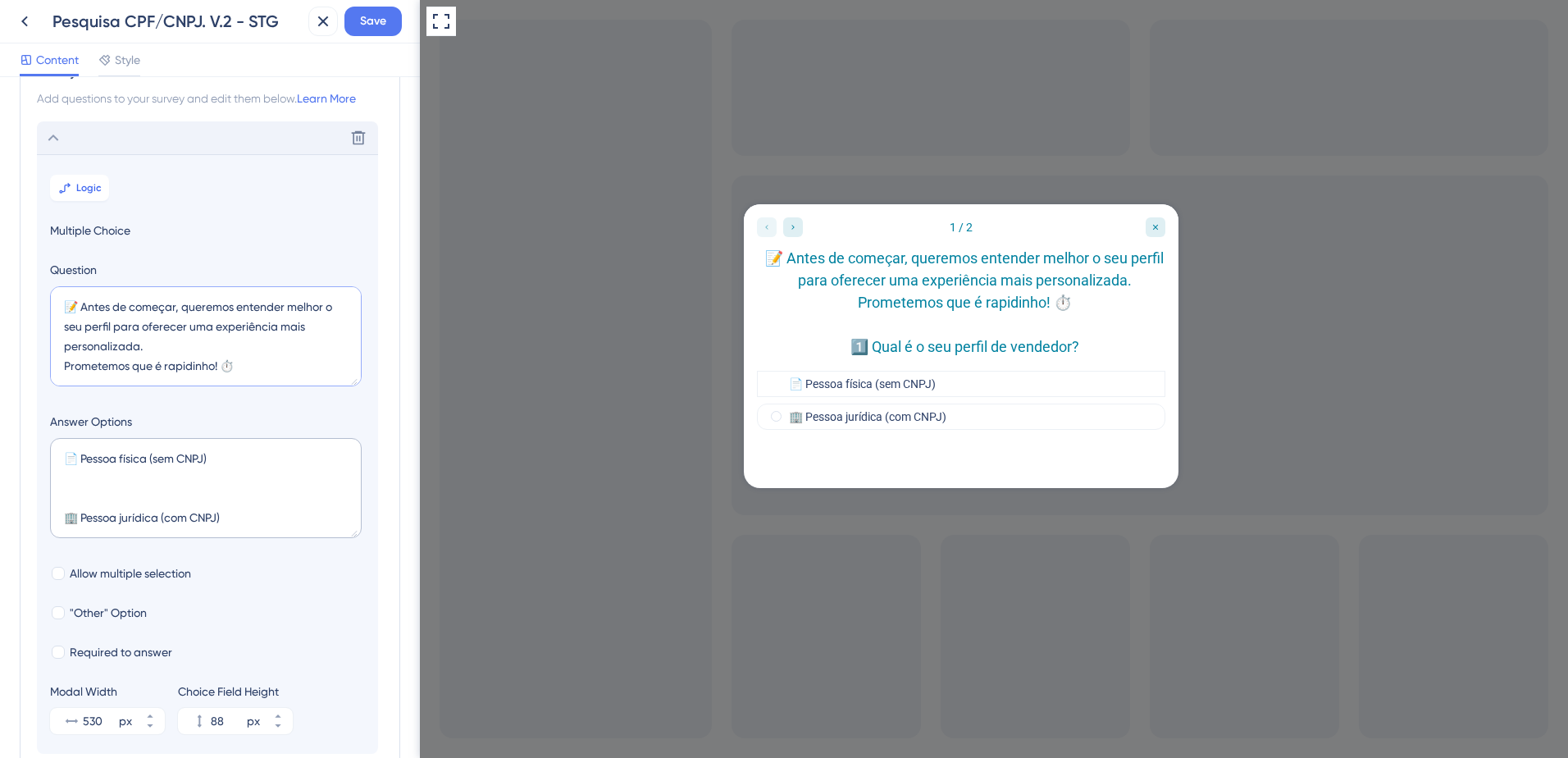
scroll to position [0, 0]
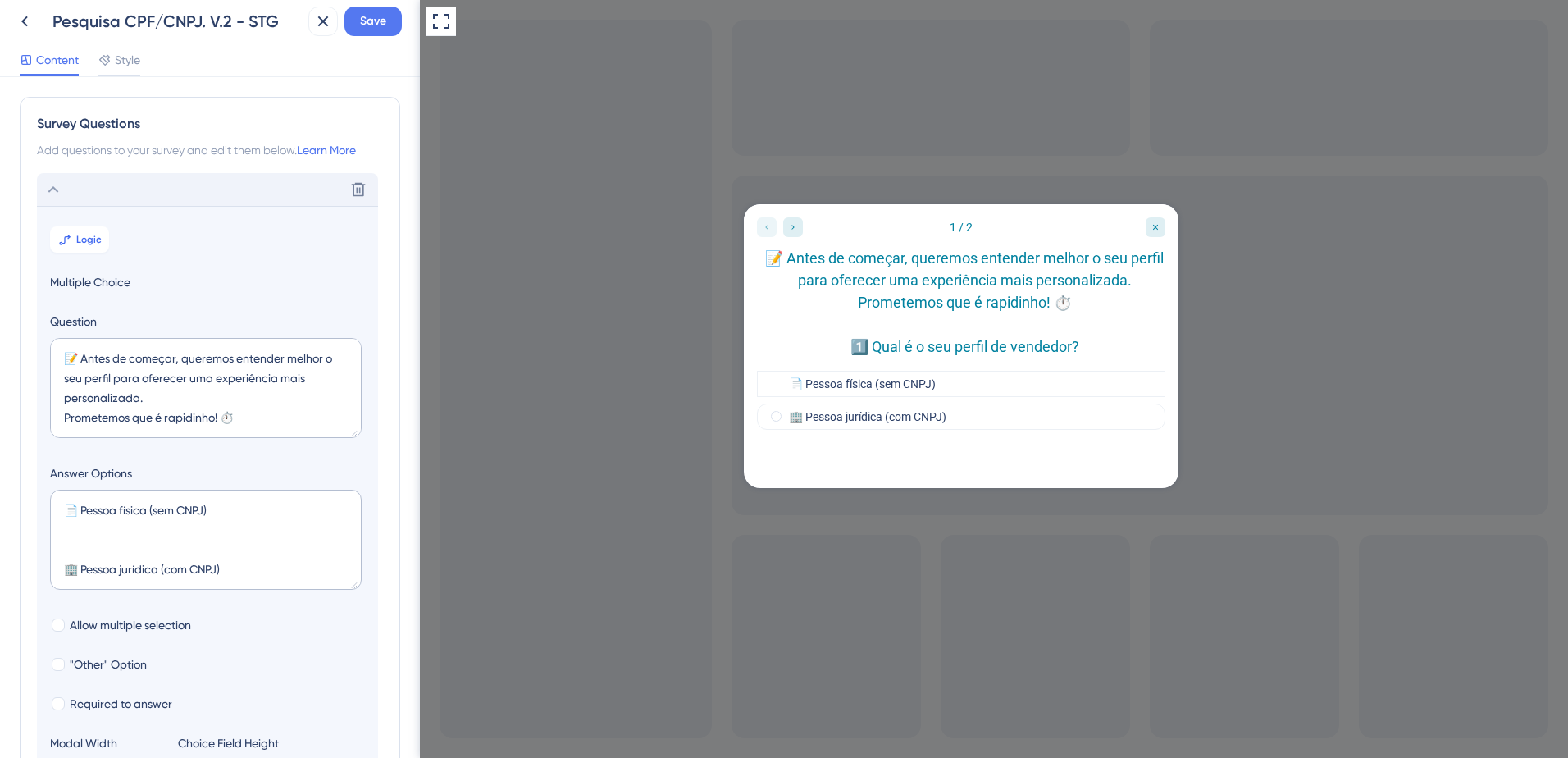
click at [100, 281] on span "Multiple Choice" at bounding box center [207, 282] width 315 height 20
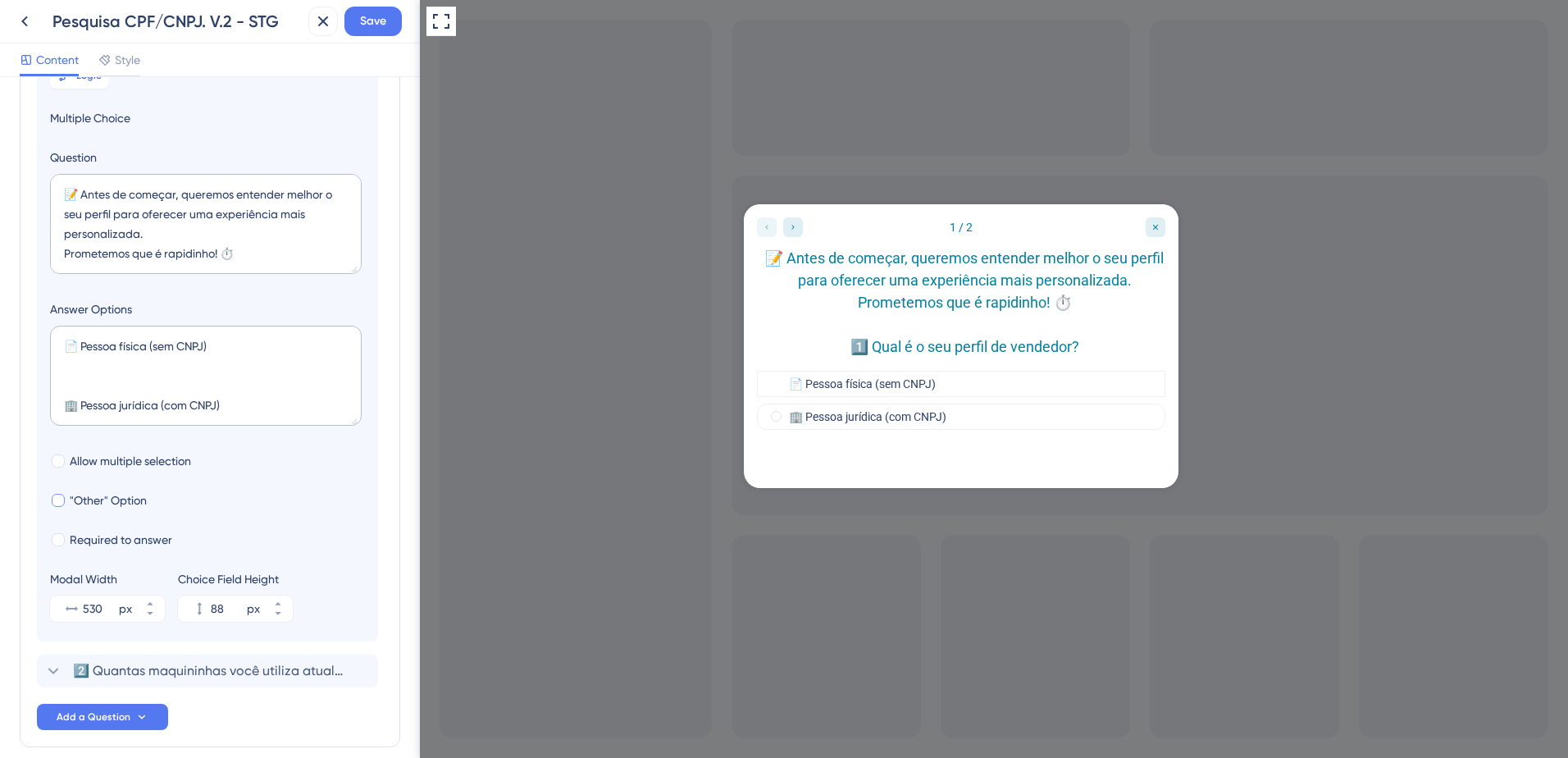
click at [120, 499] on span ""Other" Option" at bounding box center [108, 500] width 77 height 20
checkbox input "true"
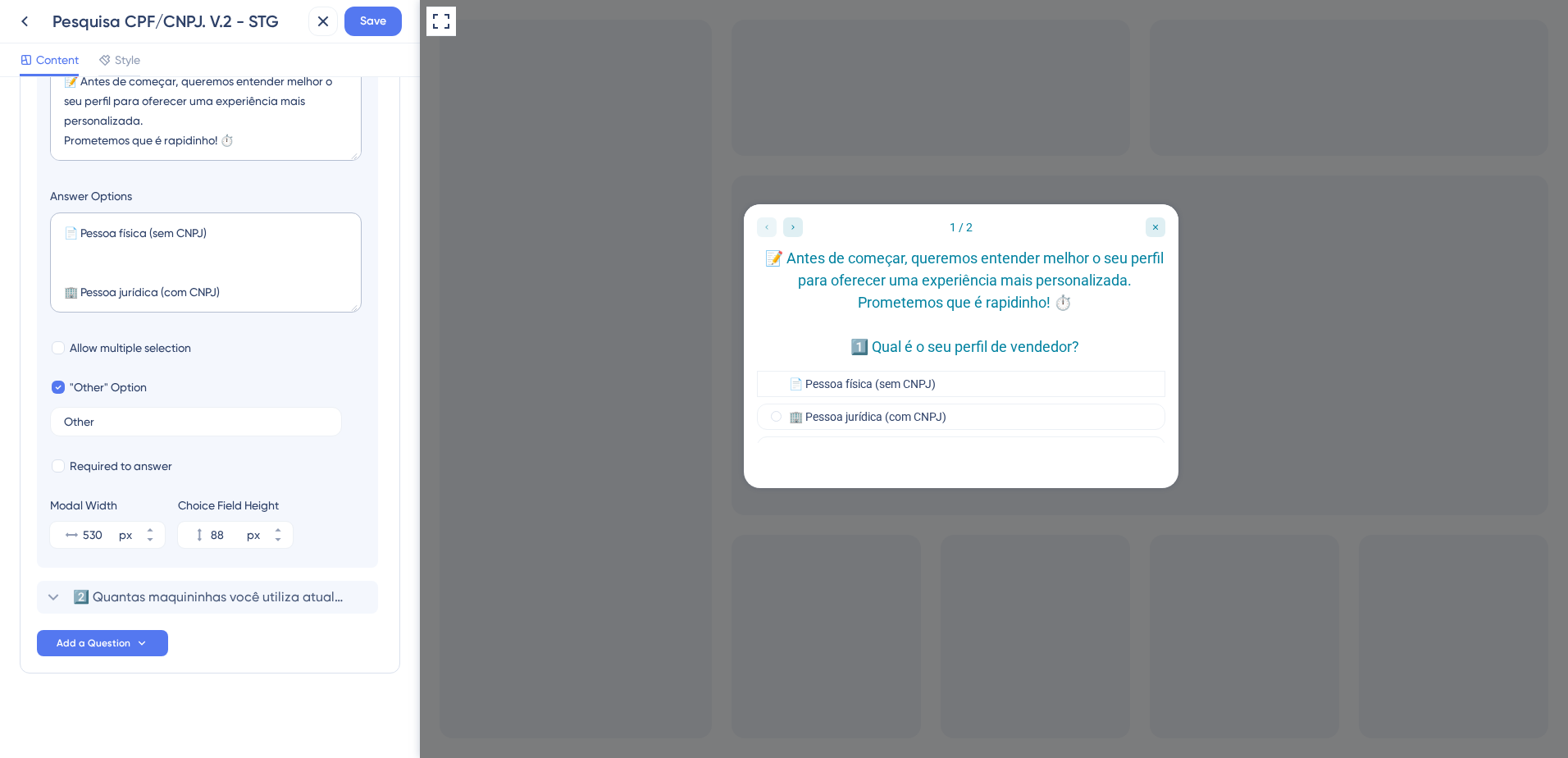
scroll to position [278, 0]
click at [278, 530] on icon at bounding box center [277, 529] width 6 height 3
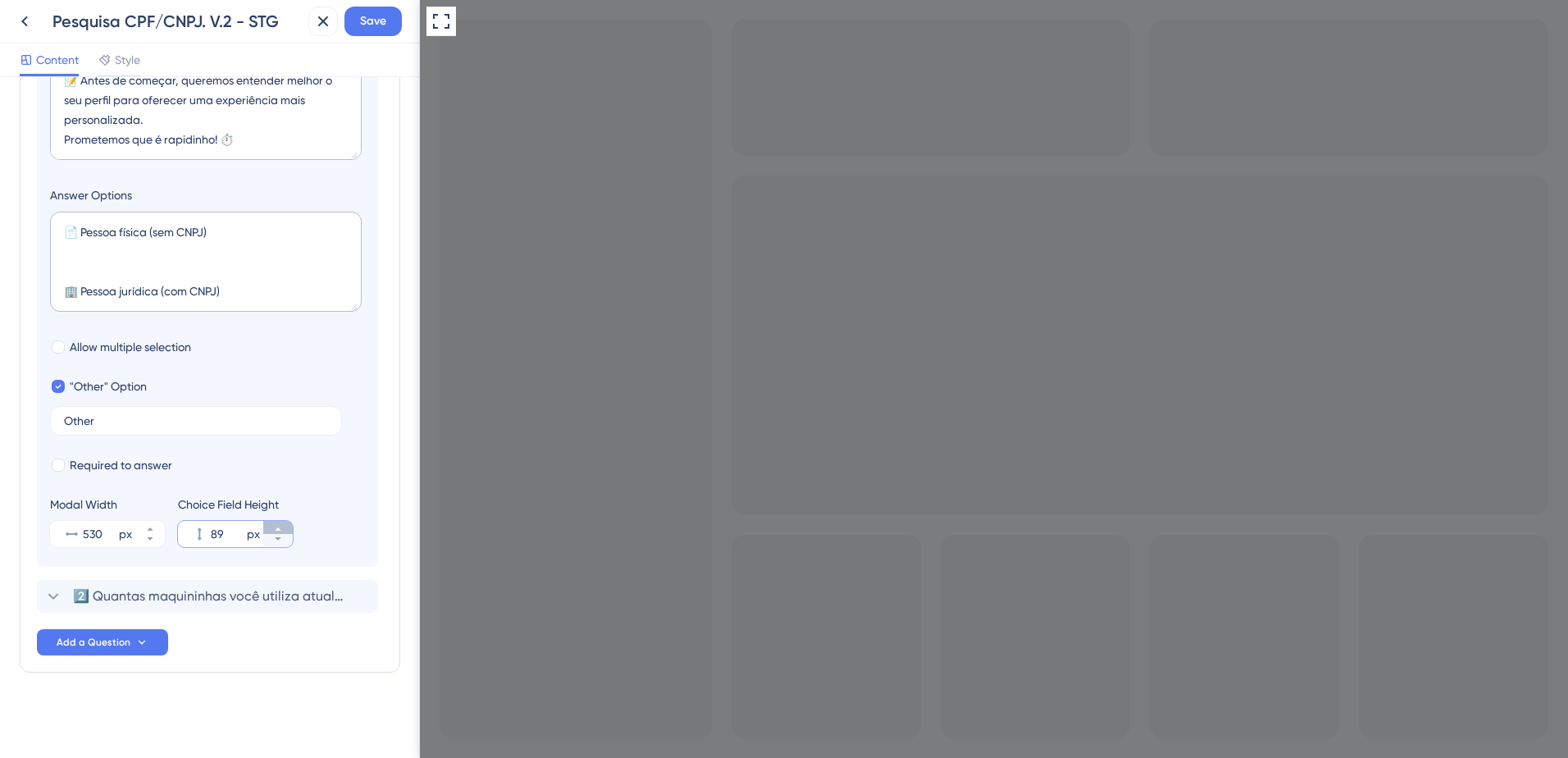
click at [278, 530] on icon at bounding box center [277, 529] width 6 height 3
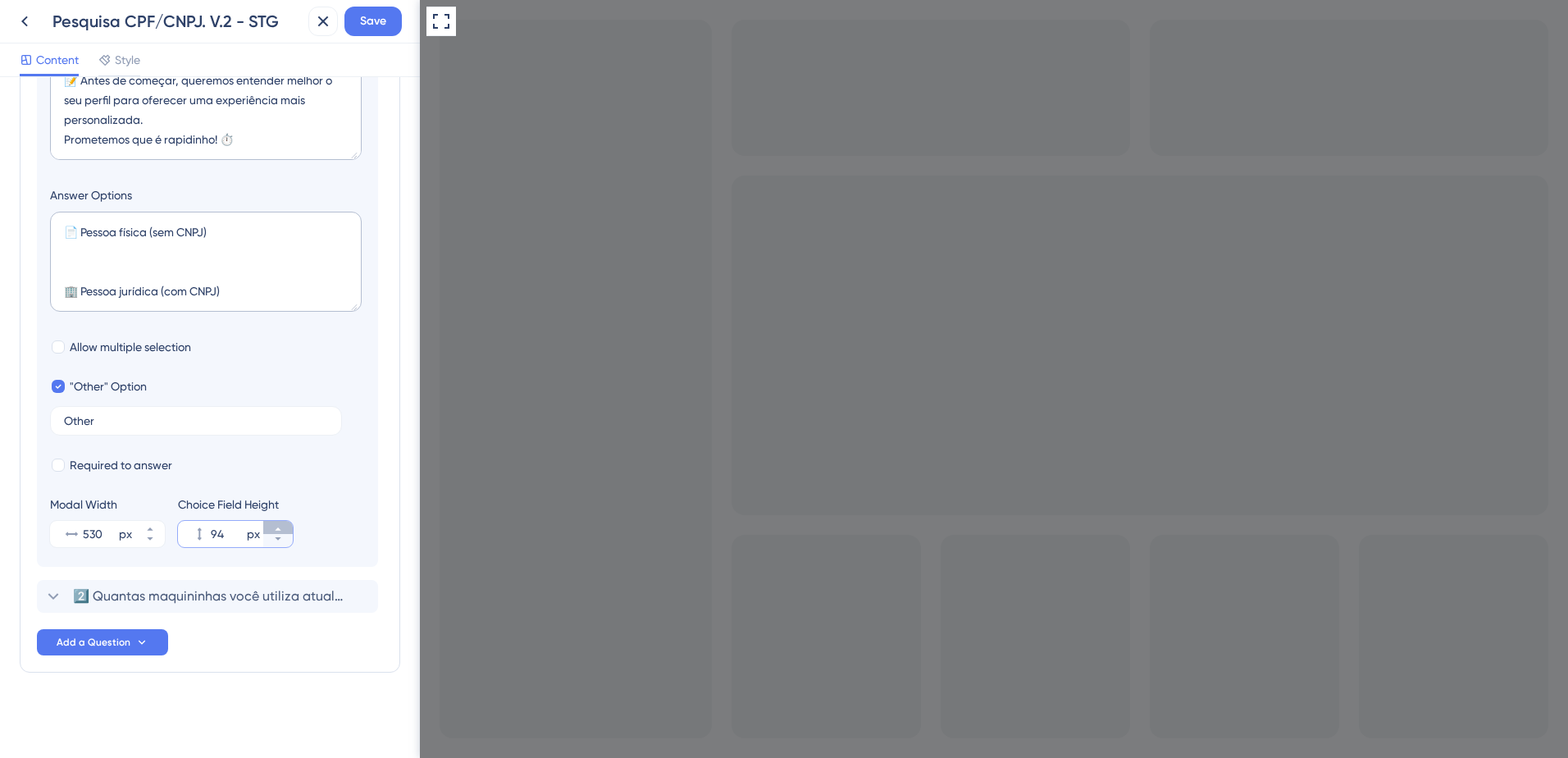
click at [278, 530] on icon at bounding box center [277, 529] width 6 height 3
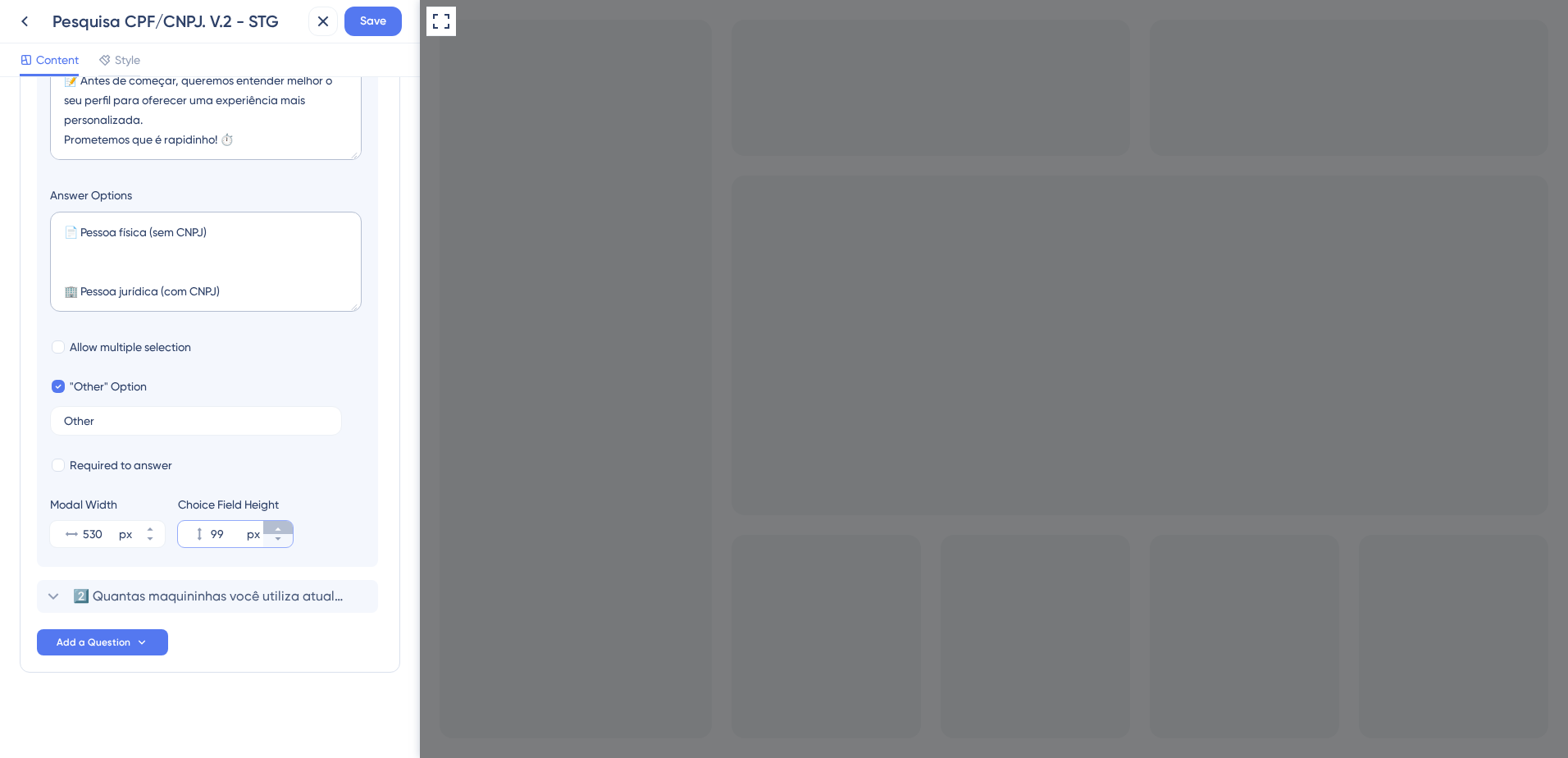
click at [278, 530] on icon at bounding box center [277, 529] width 6 height 3
type input "100"
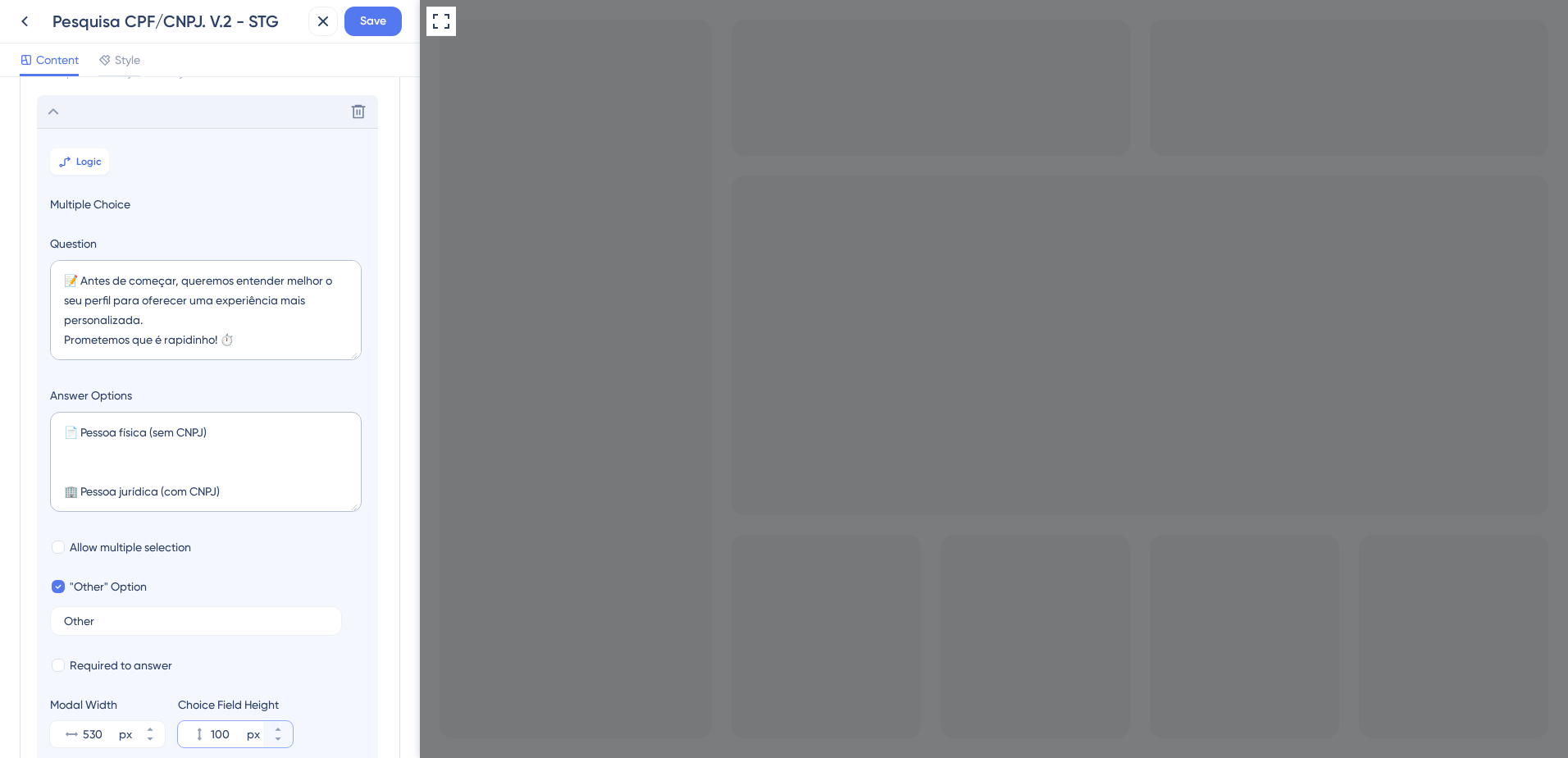
scroll to position [32, 0]
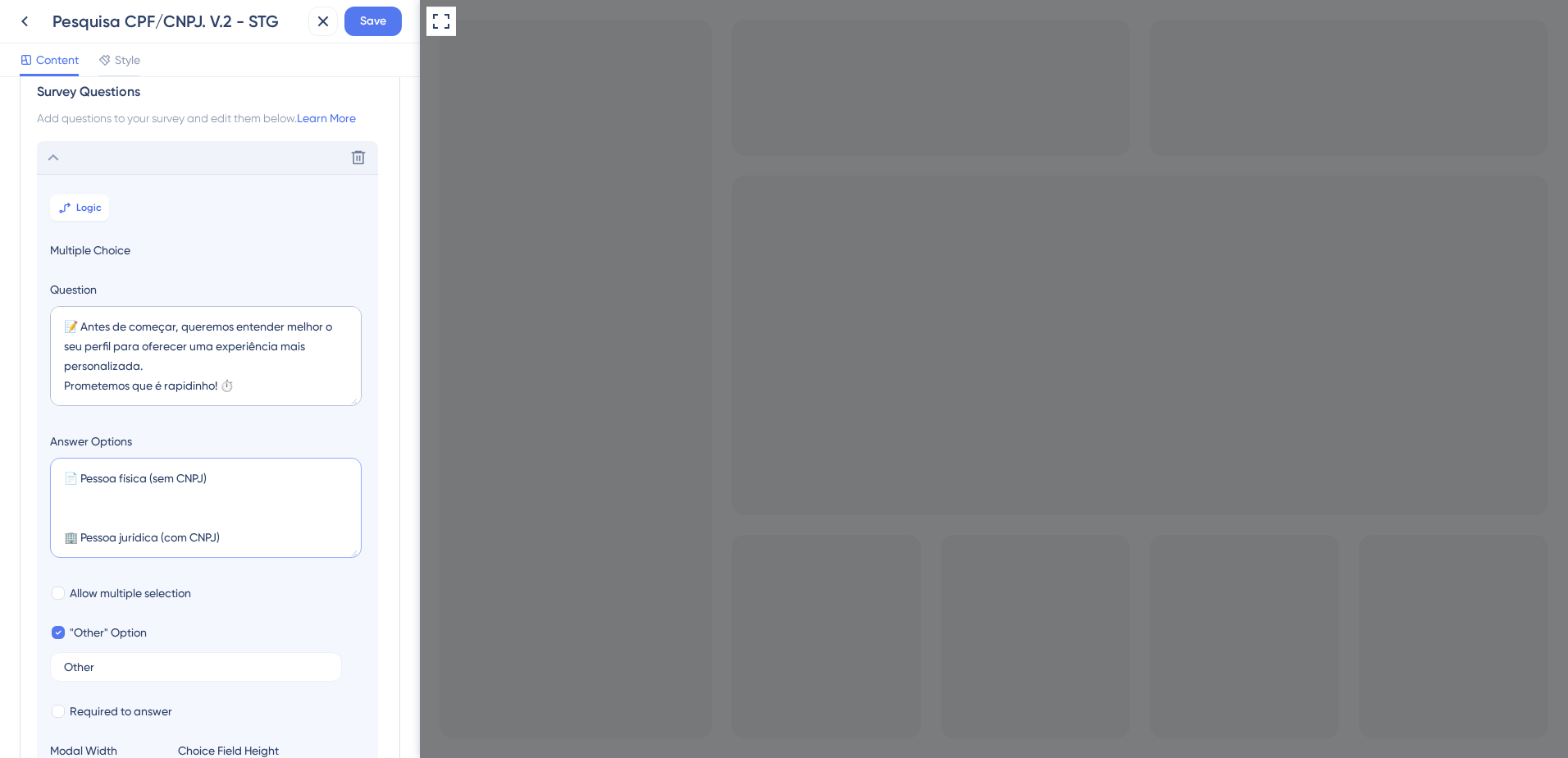
click at [94, 514] on textarea "📄 Pessoa física (sem CNPJ) 🏢 Pessoa jurídica (com CNPJ)" at bounding box center [206, 508] width 312 height 100
type textarea "📄 Pessoa física (sem CNPJ) 🏢 Pessoa jurídica (com CNPJ)"
click at [375, 23] on span "Save" at bounding box center [373, 21] width 26 height 20
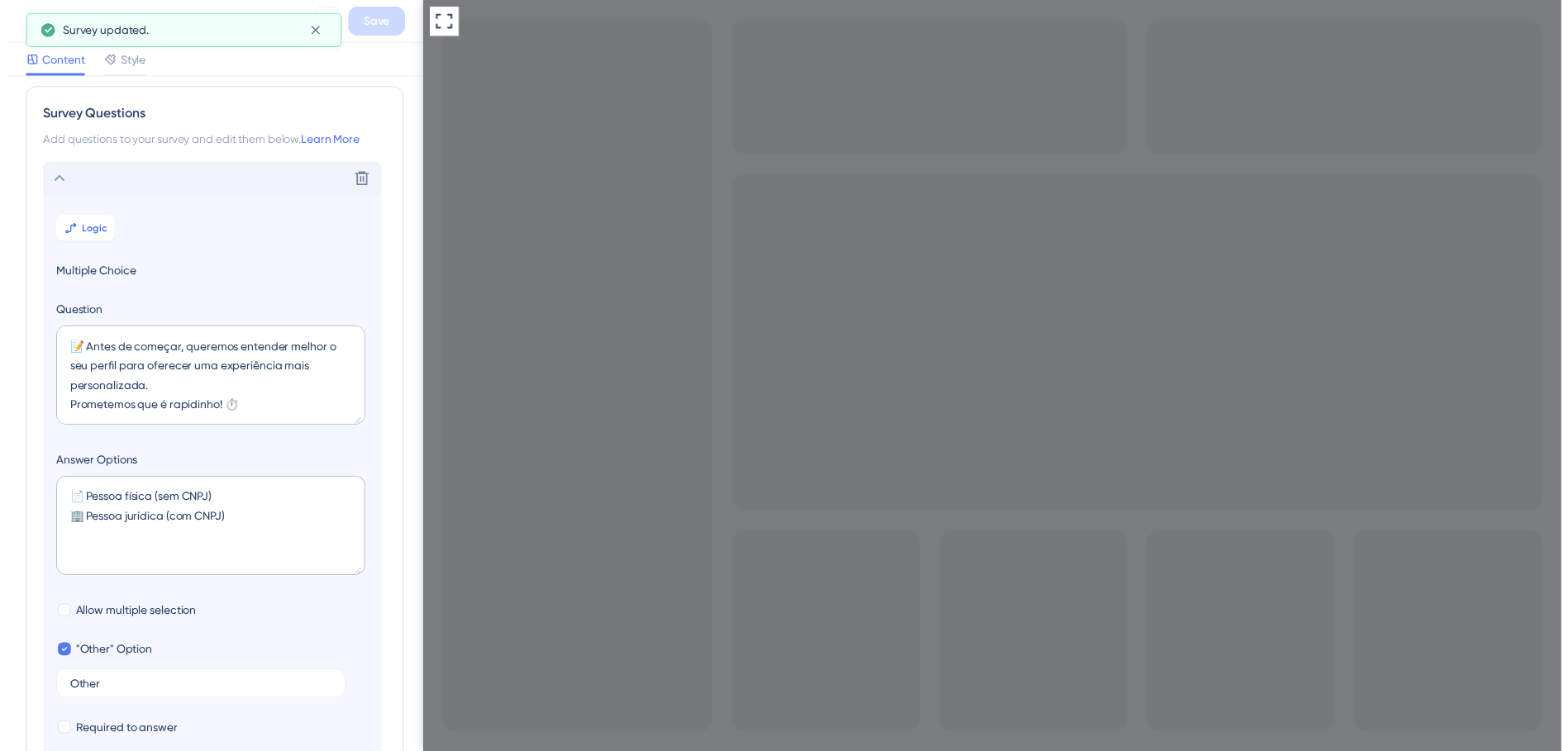
scroll to position [0, 0]
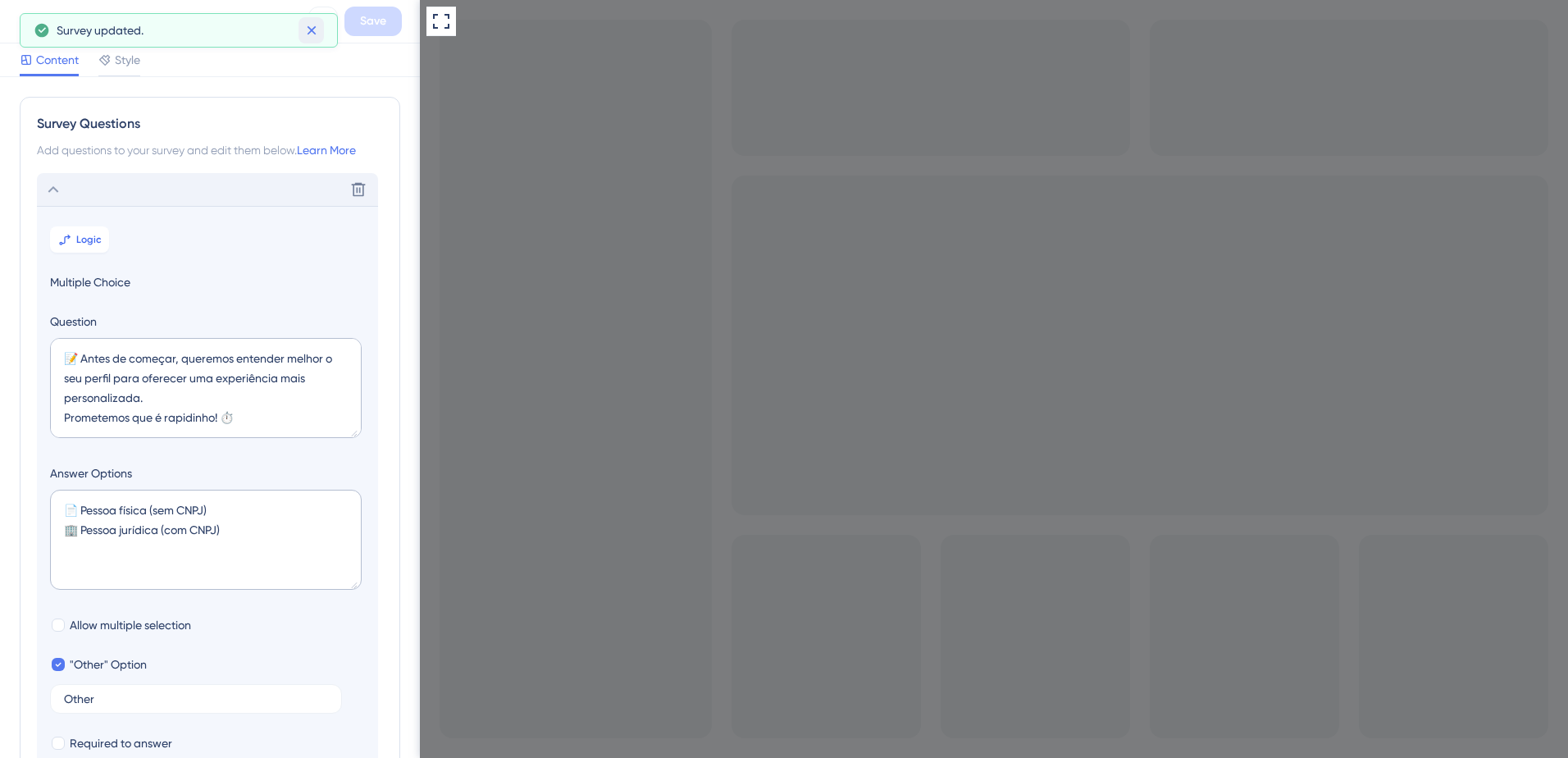
click at [316, 29] on icon at bounding box center [311, 30] width 16 height 16
click at [26, 16] on icon at bounding box center [24, 21] width 20 height 20
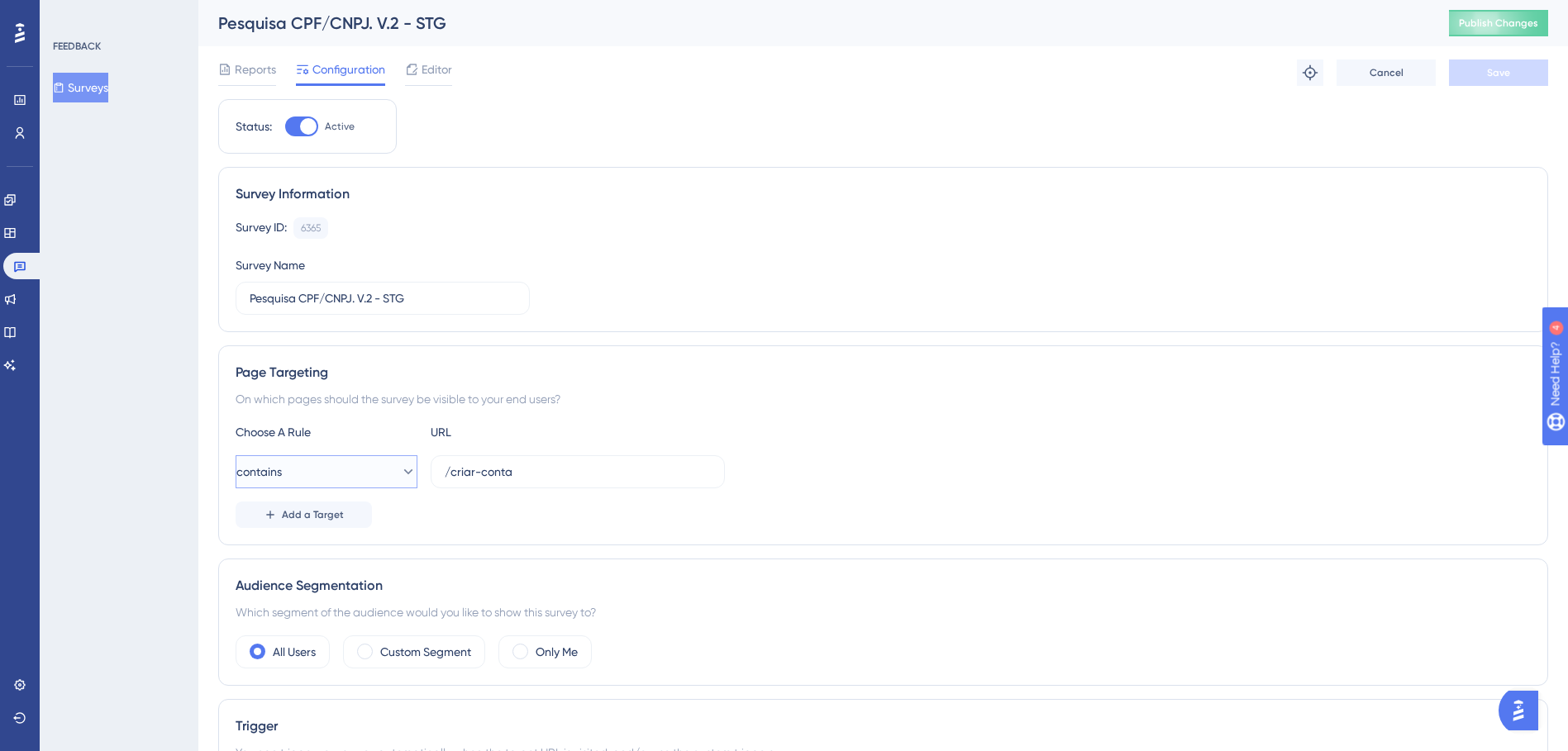
click at [400, 475] on icon at bounding box center [407, 472] width 16 height 16
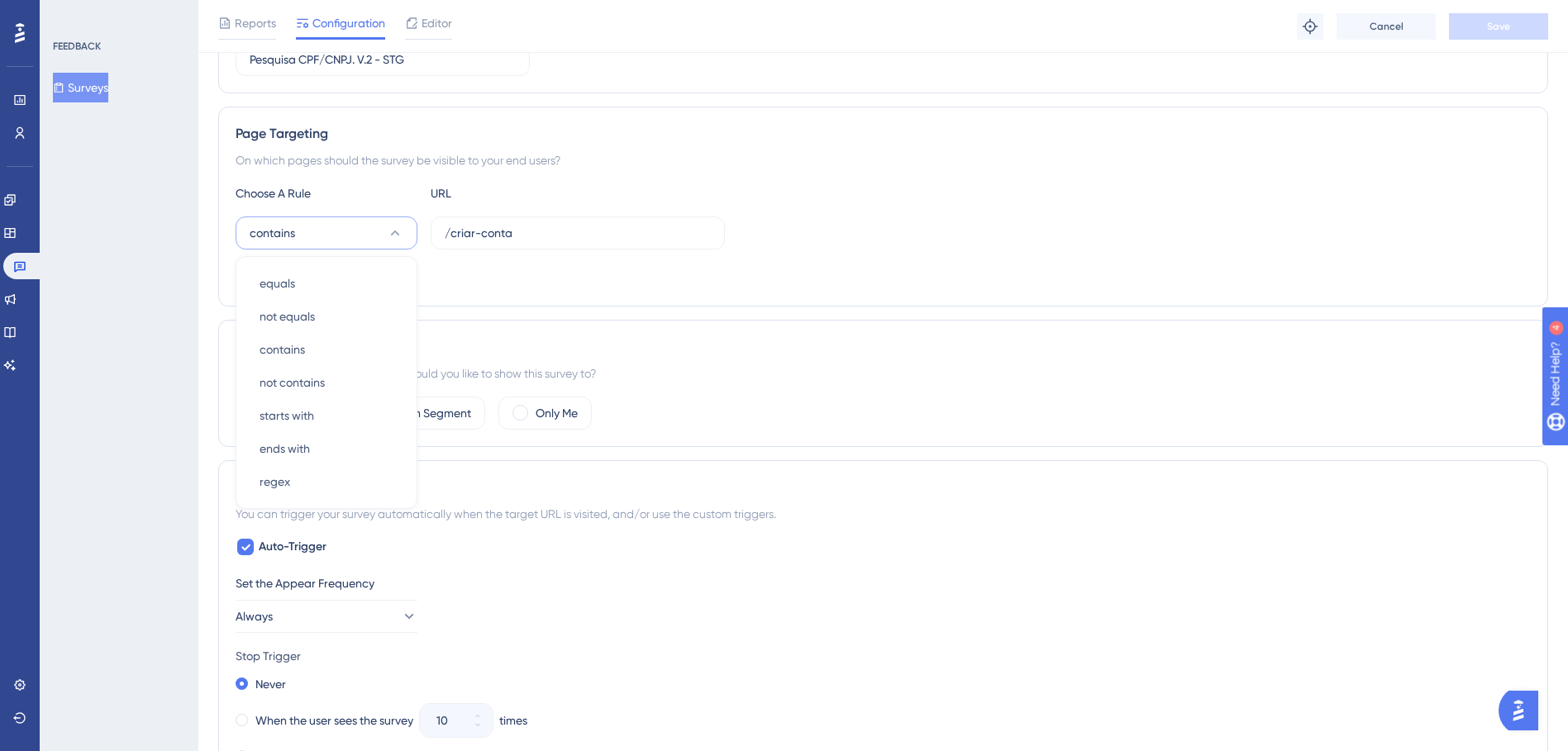
click at [848, 415] on div "All Users Custom Segment Only Me" at bounding box center [883, 413] width 1295 height 33
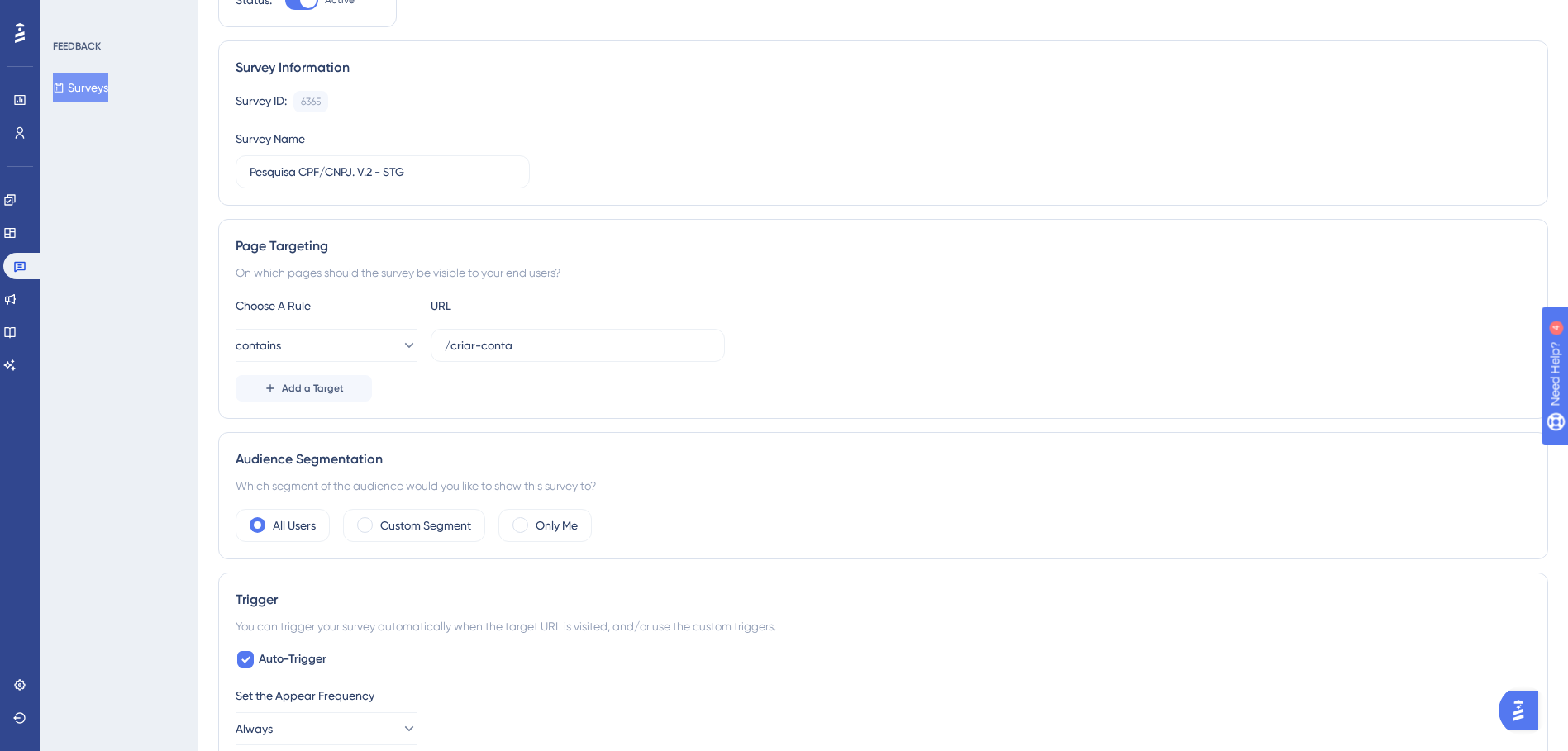
scroll to position [331, 0]
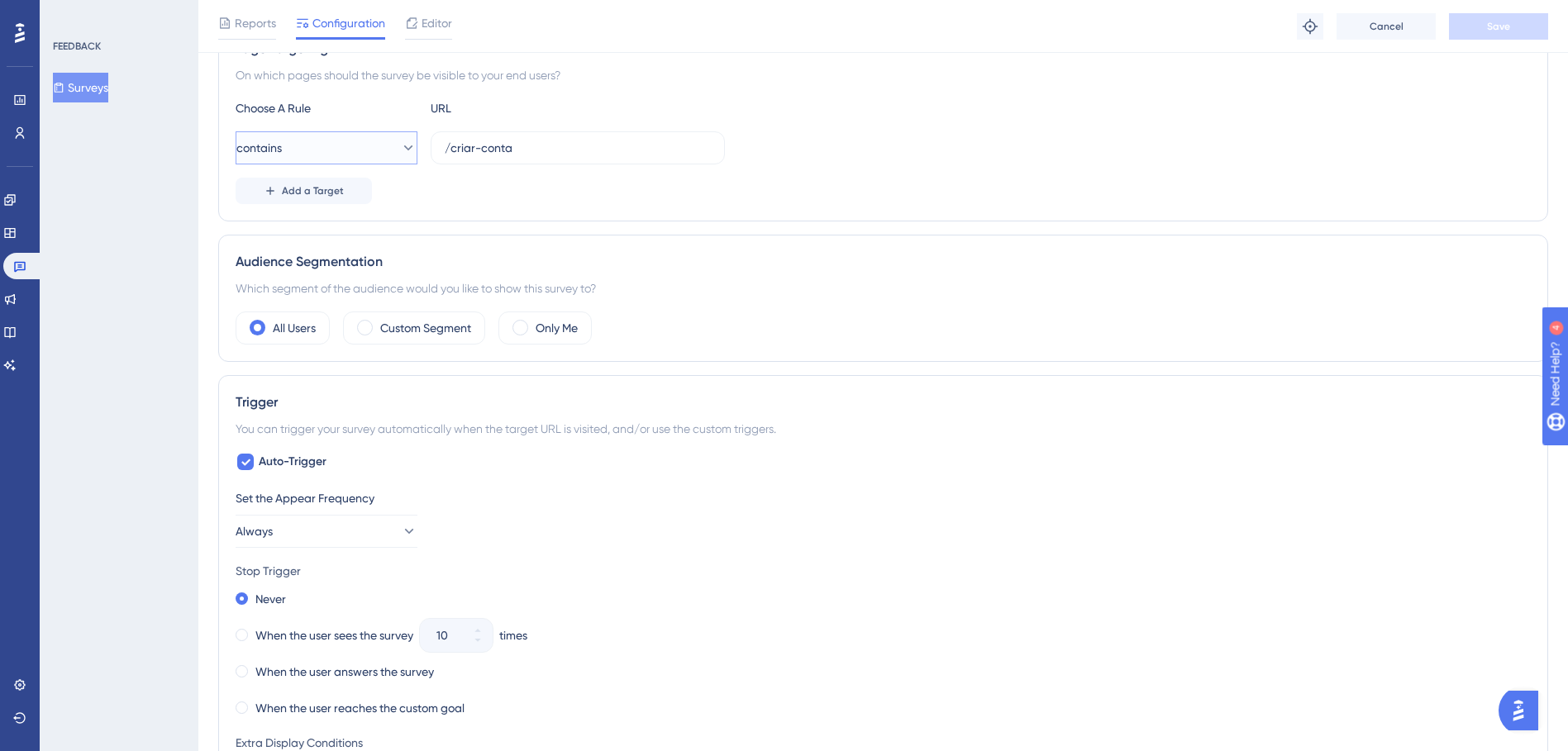
click at [406, 146] on button "contains" at bounding box center [327, 148] width 182 height 33
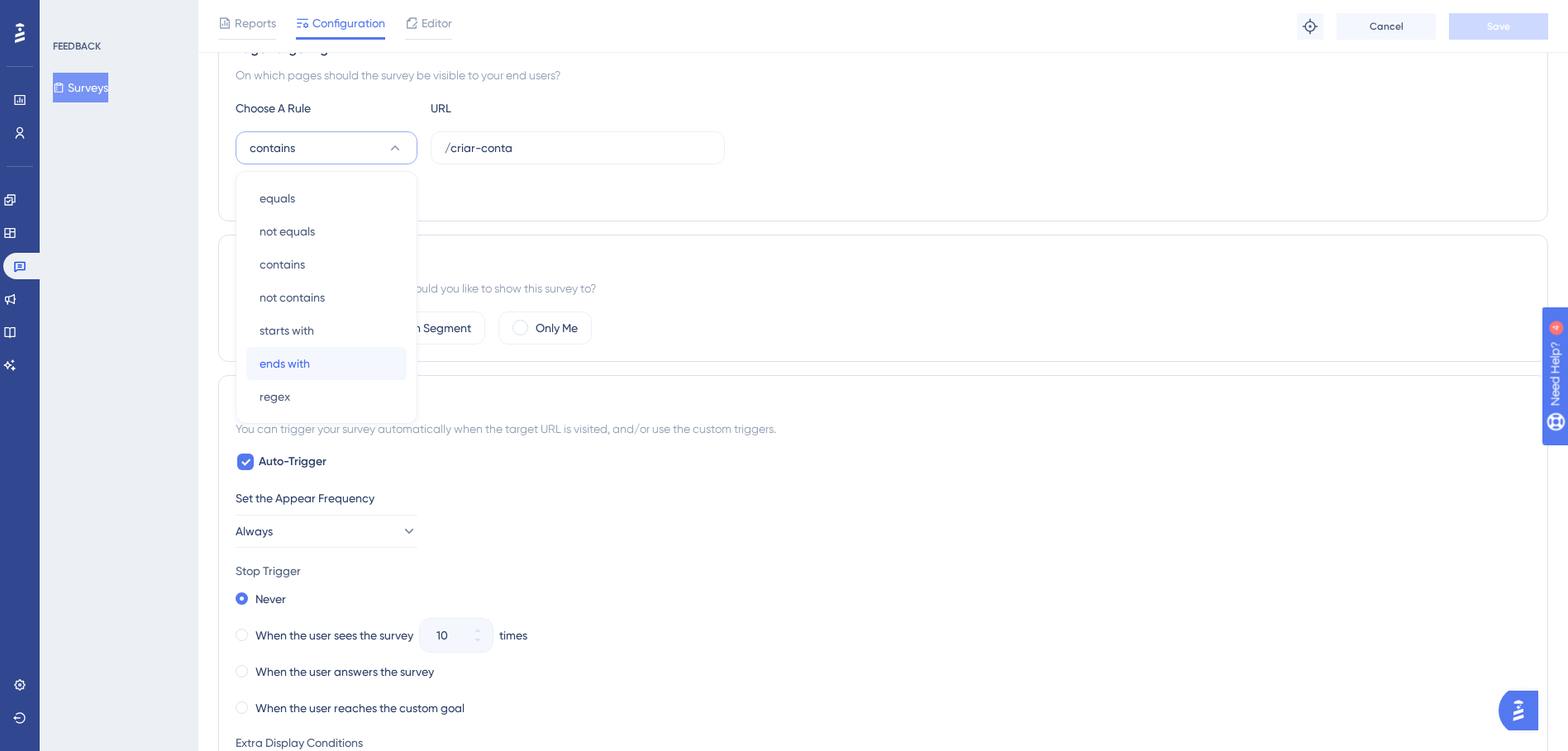
click at [333, 361] on div "ends with ends with" at bounding box center [326, 364] width 134 height 33
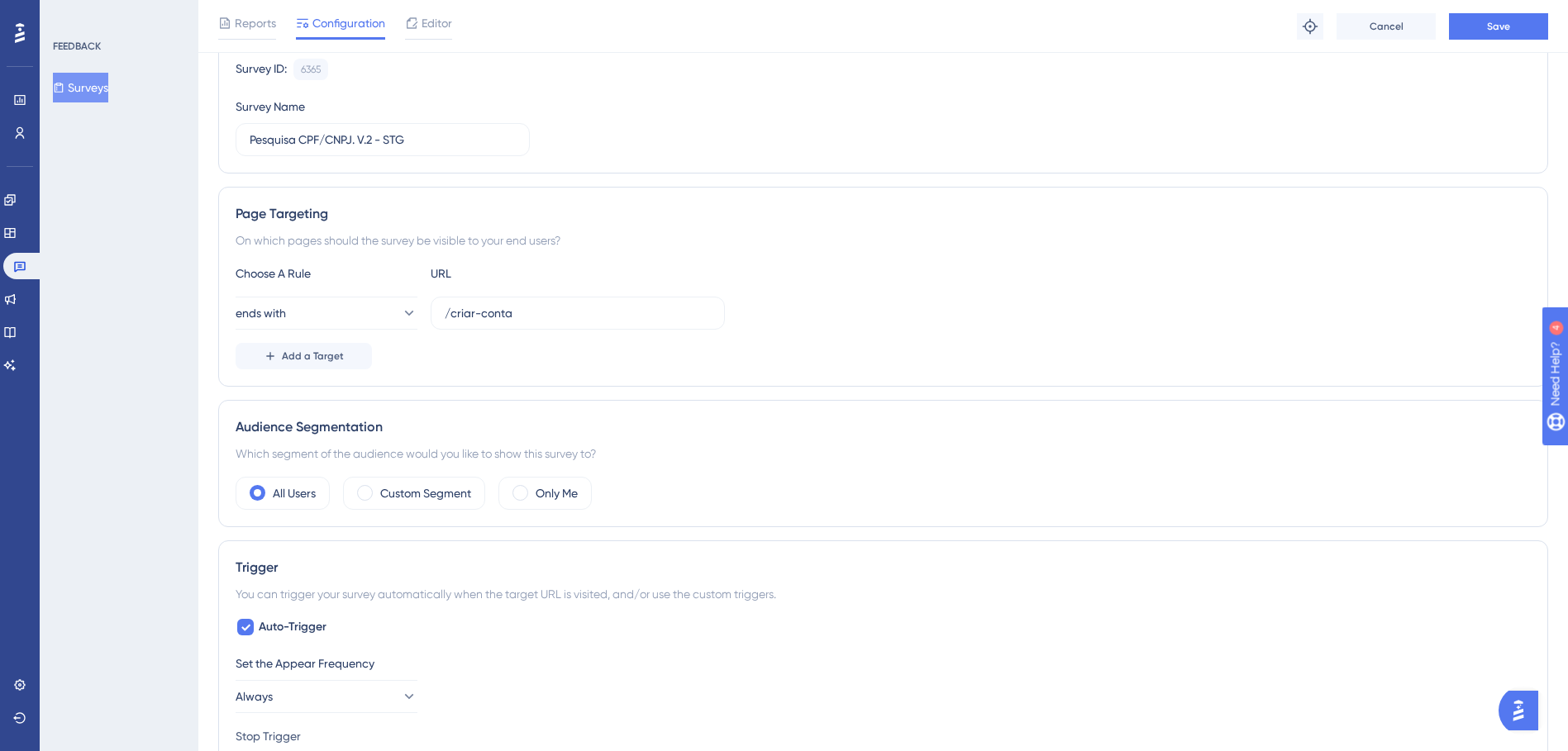
scroll to position [0, 0]
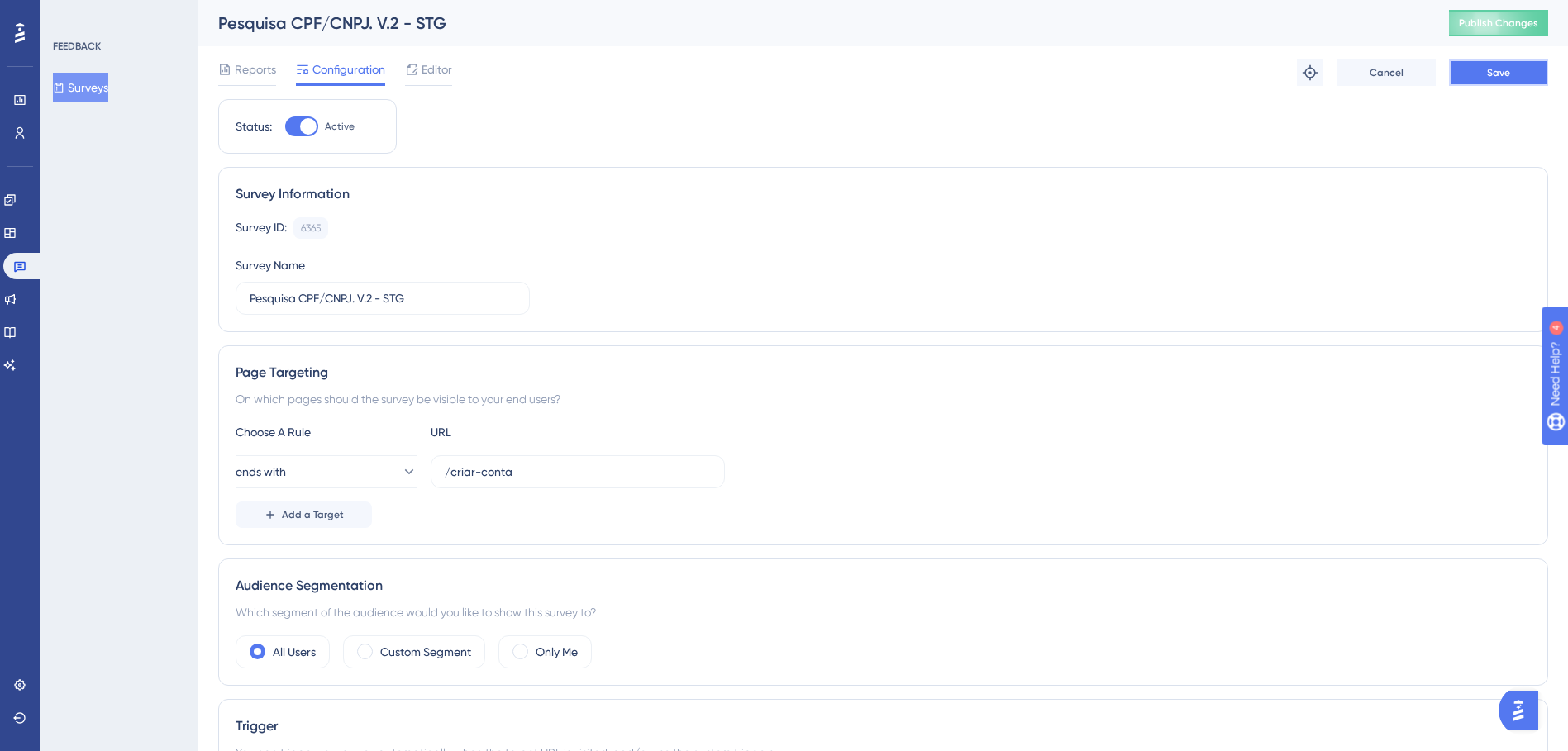
click at [1505, 72] on span "Save" at bounding box center [1499, 73] width 23 height 13
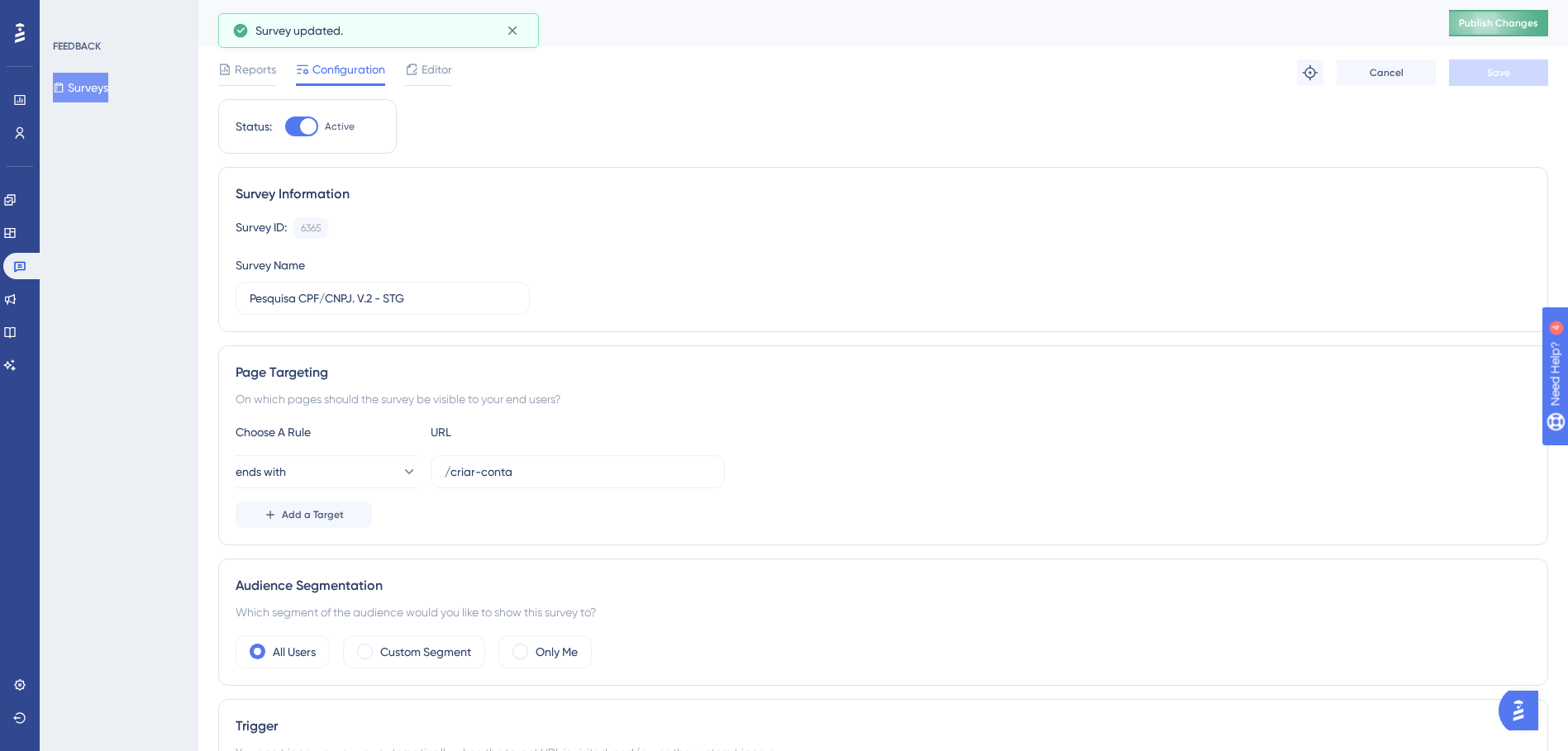
click at [1507, 21] on span "Publish Changes" at bounding box center [1499, 23] width 80 height 13
click at [562, 474] on input "/criar-conta" at bounding box center [577, 472] width 266 height 18
drag, startPoint x: 586, startPoint y: 471, endPoint x: 421, endPoint y: 464, distance: 165.1
click at [421, 464] on div "ends with /criar-conta" at bounding box center [480, 472] width 490 height 33
paste input "[URL][DOMAIN_NAME]"
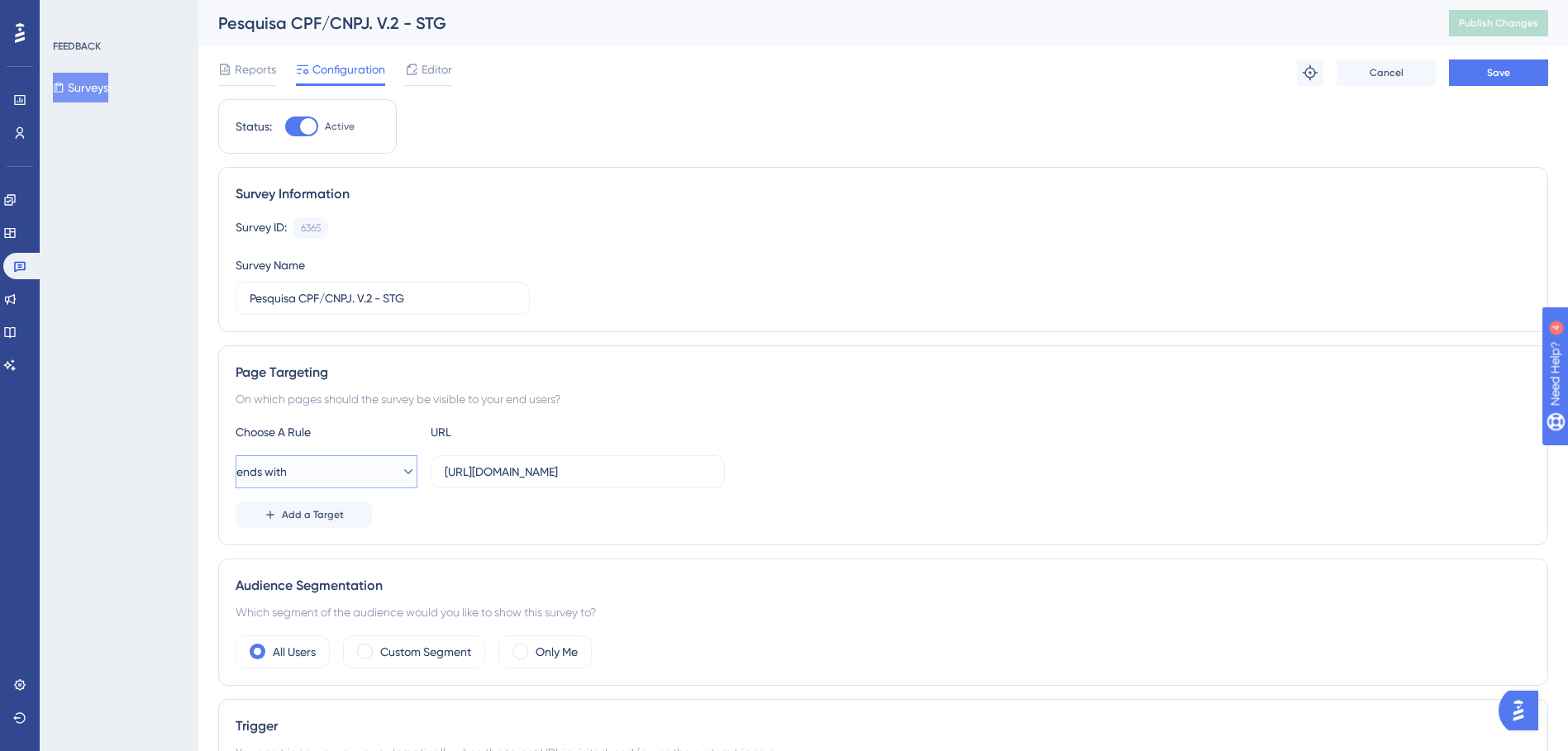
click at [402, 467] on icon at bounding box center [407, 472] width 16 height 16
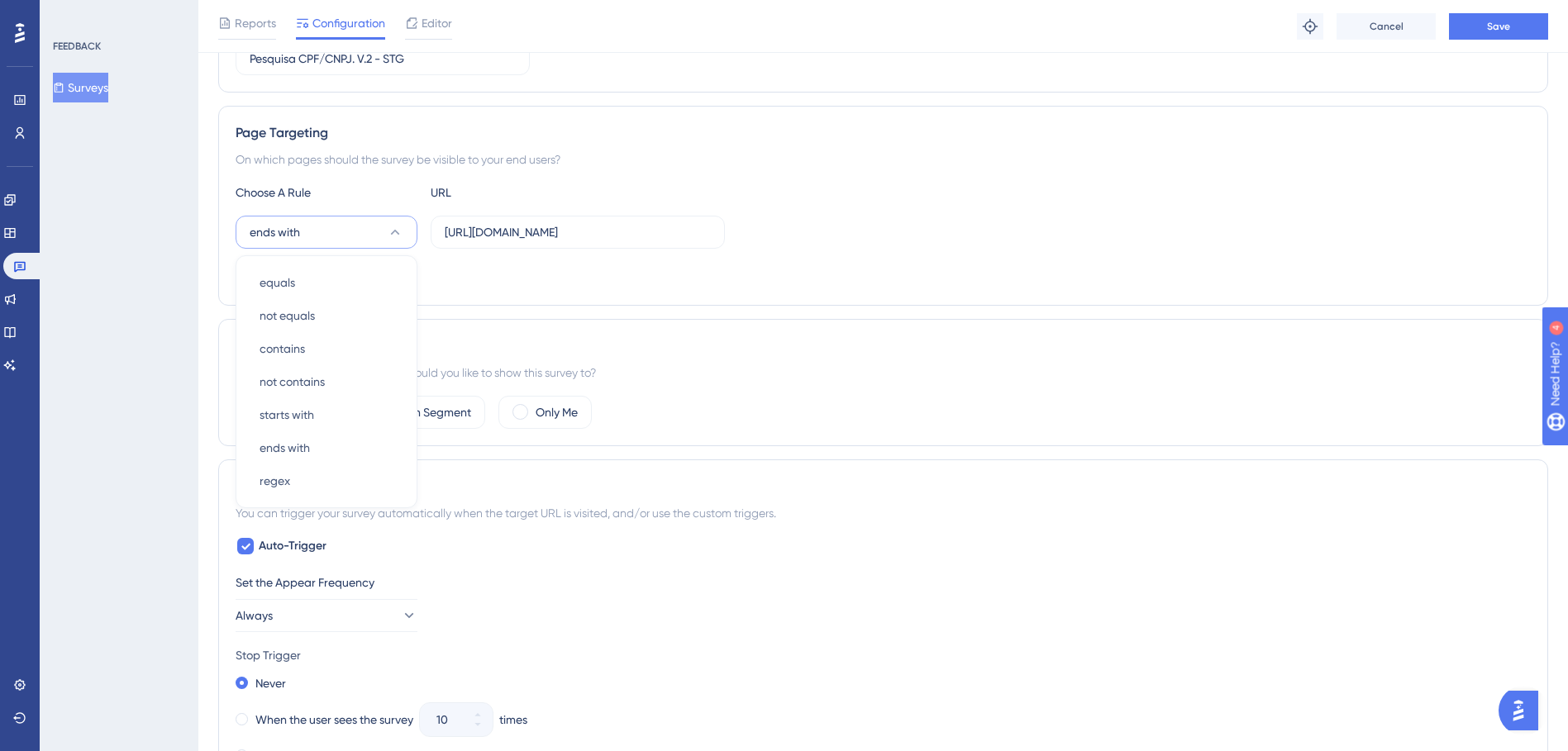
click at [818, 366] on div "Which segment of the audience would you like to show this survey to?" at bounding box center [883, 372] width 1295 height 20
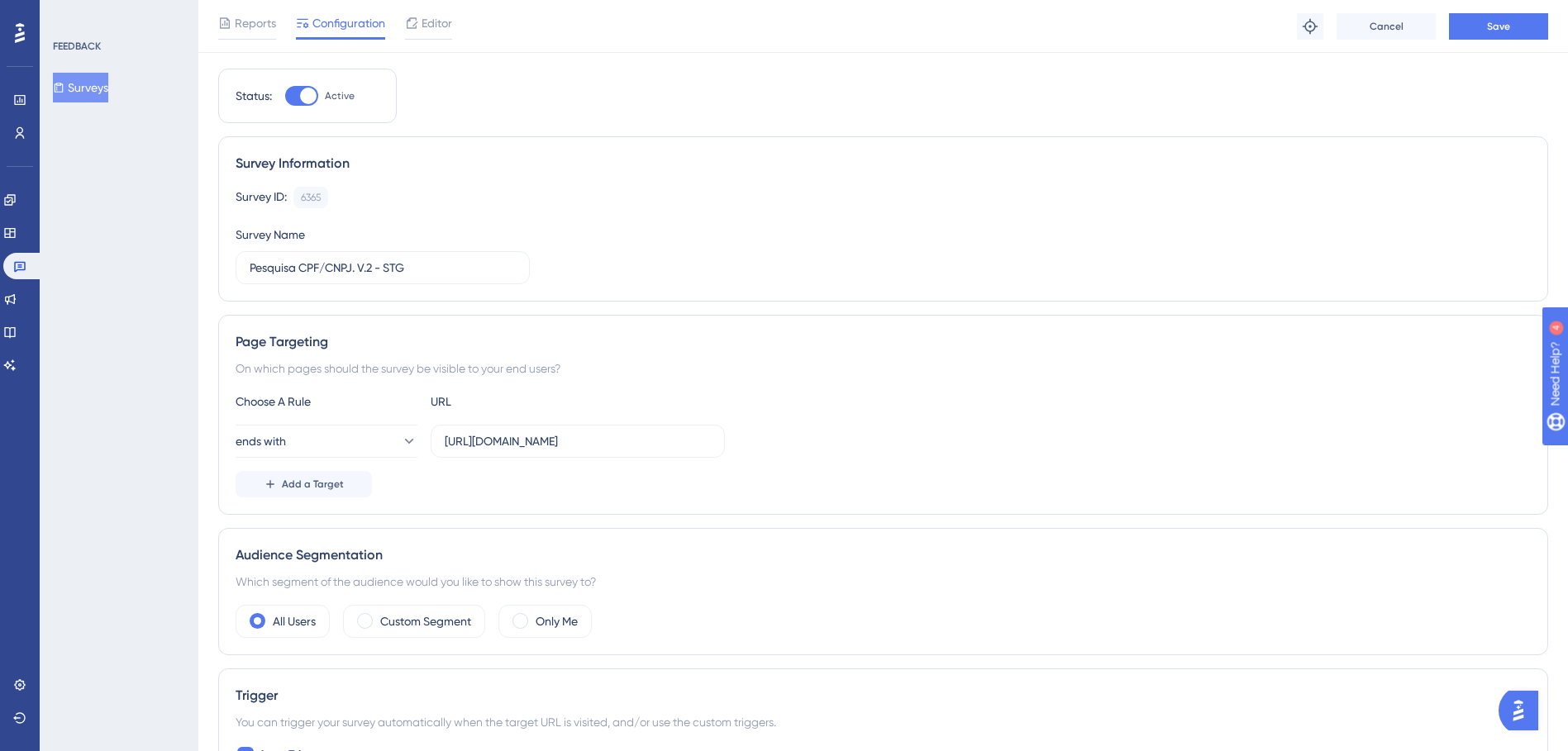
scroll to position [0, 0]
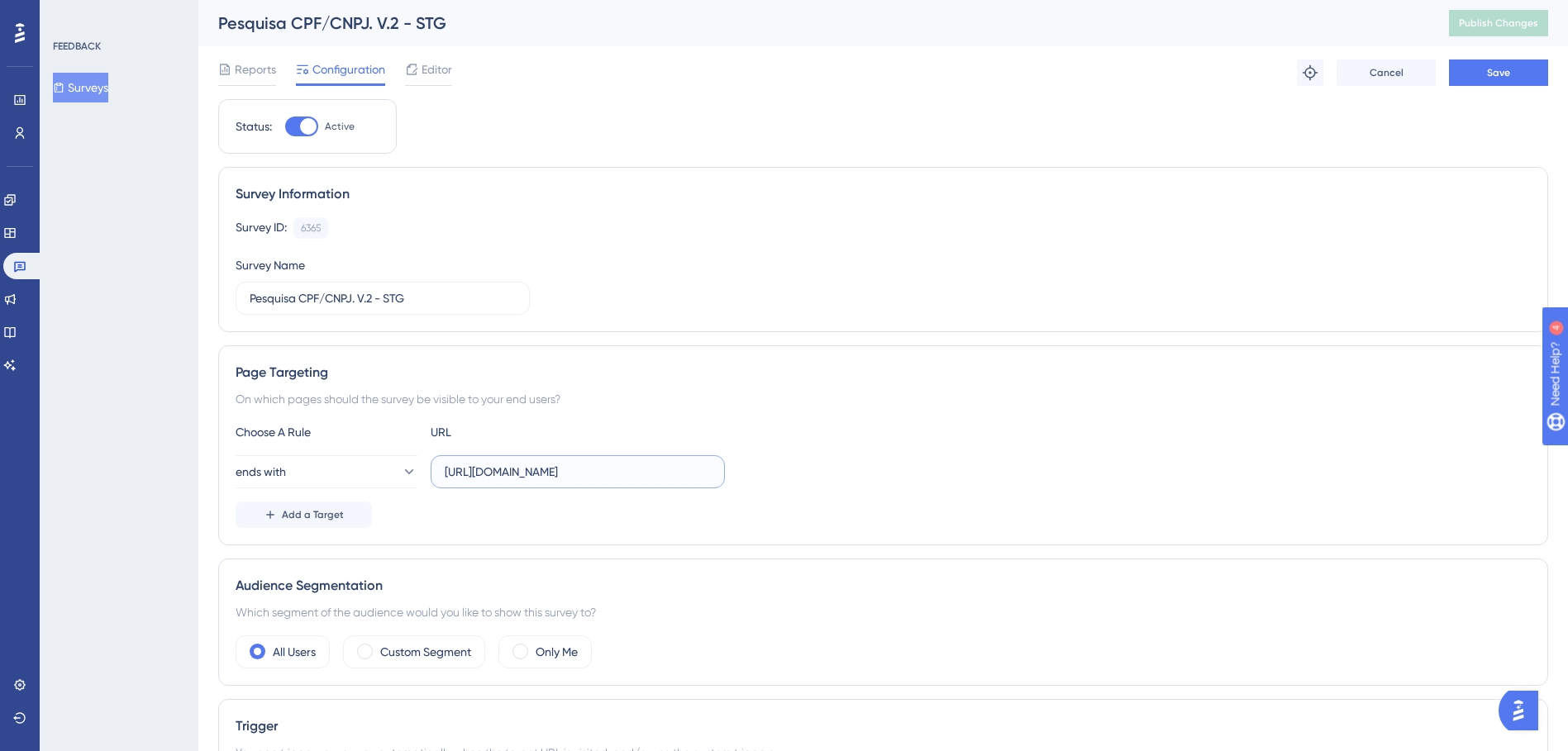
click at [677, 475] on input "[URL][DOMAIN_NAME]" at bounding box center [577, 472] width 266 height 18
drag, startPoint x: 692, startPoint y: 473, endPoint x: 441, endPoint y: 477, distance: 251.0
click at [441, 477] on label "[URL][DOMAIN_NAME]" at bounding box center [578, 472] width 295 height 33
click at [345, 468] on button "ends with" at bounding box center [327, 472] width 182 height 33
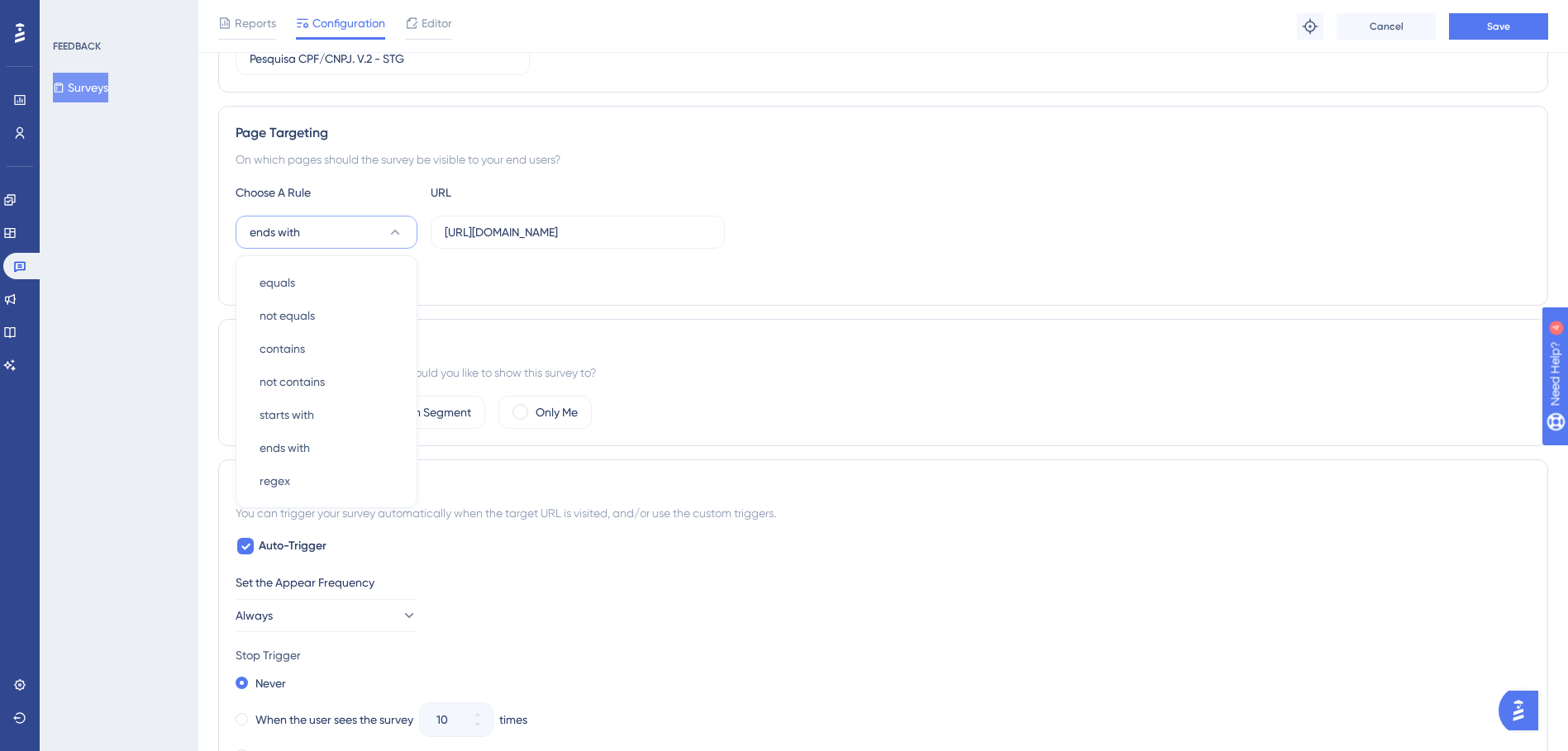
click at [886, 392] on div "Audience Segmentation Which segment of the audience would you like to show this…" at bounding box center [883, 383] width 1330 height 127
click at [386, 229] on button "ends with" at bounding box center [327, 232] width 182 height 33
click at [330, 288] on div "equals equals" at bounding box center [326, 282] width 134 height 33
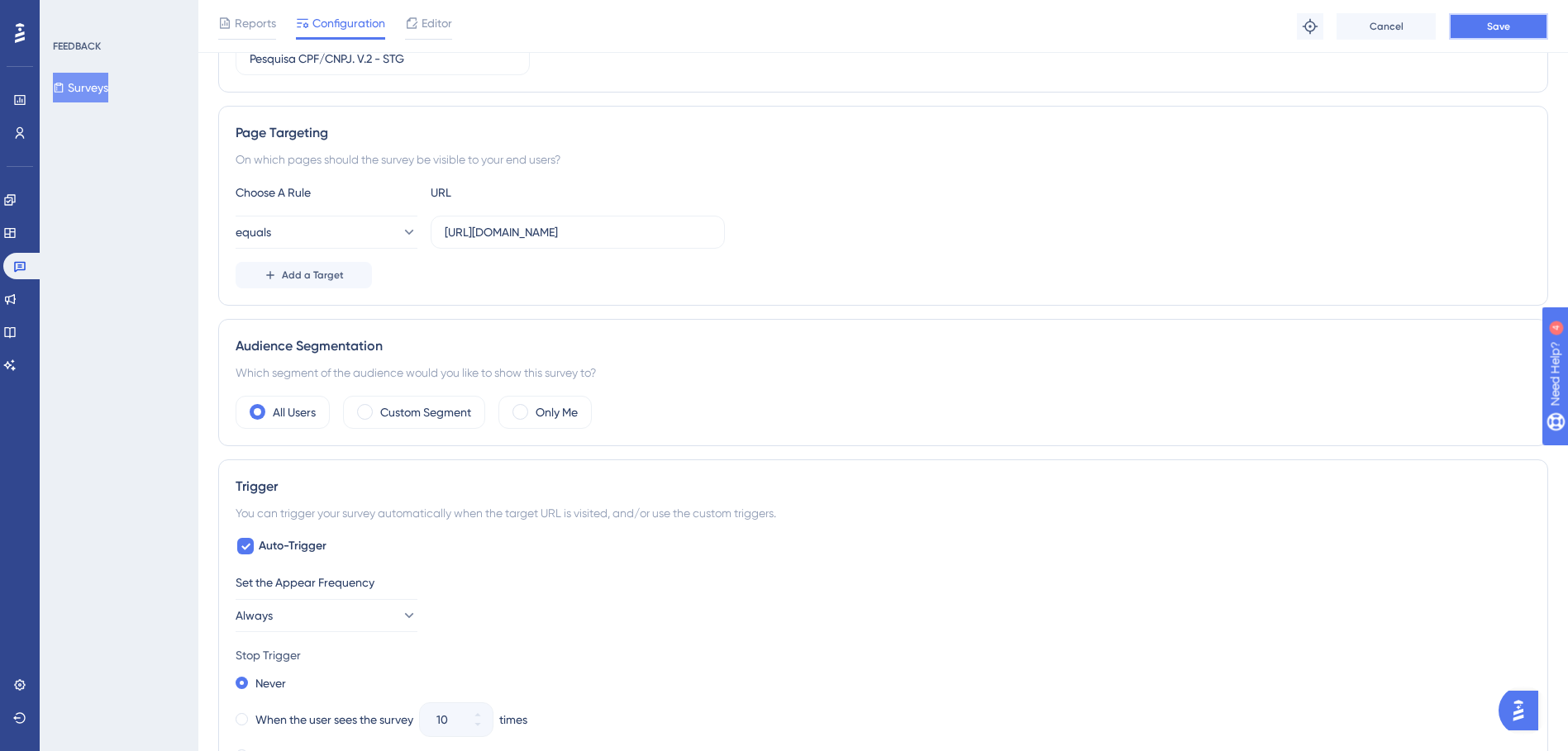
click at [1463, 26] on button "Save" at bounding box center [1499, 27] width 99 height 27
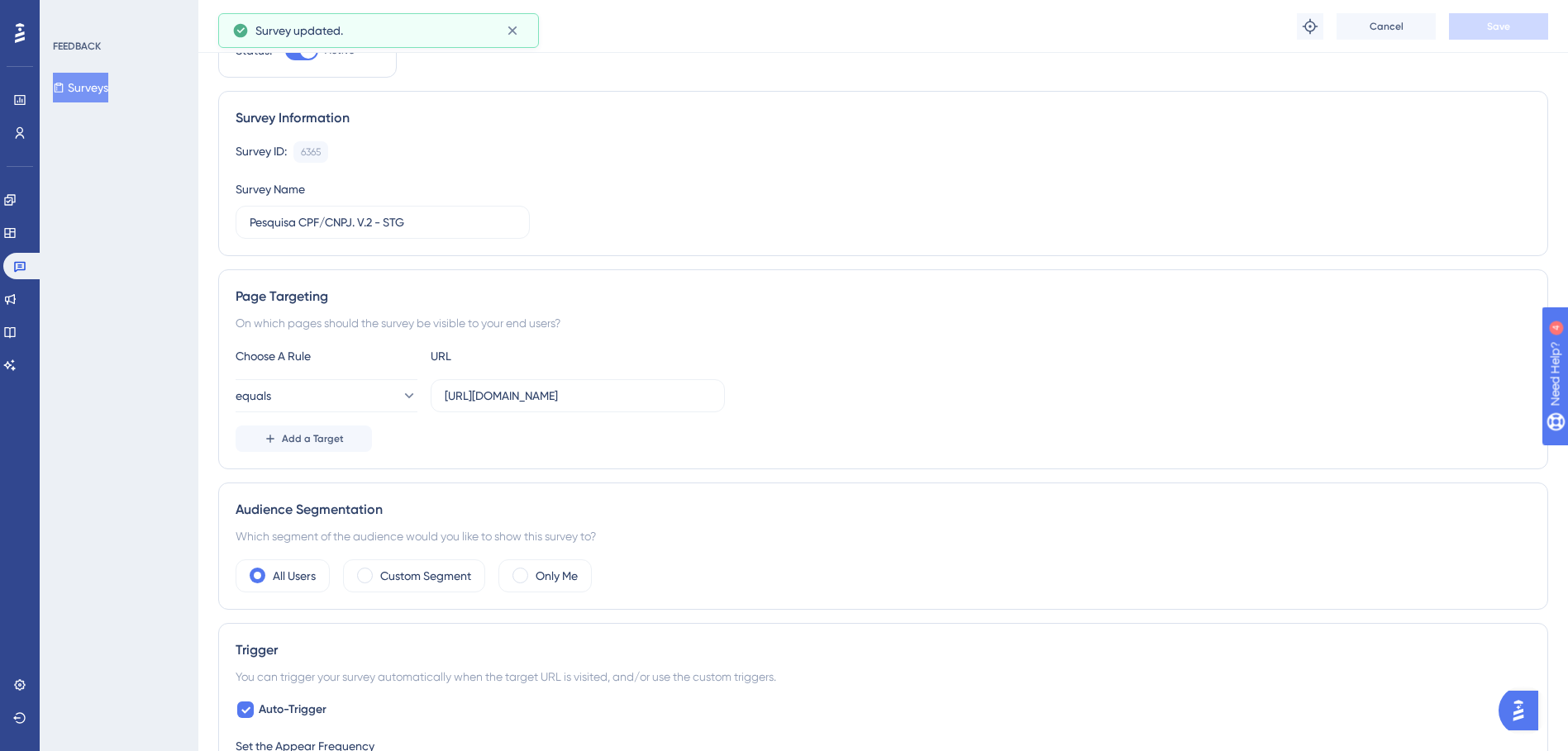
scroll to position [0, 0]
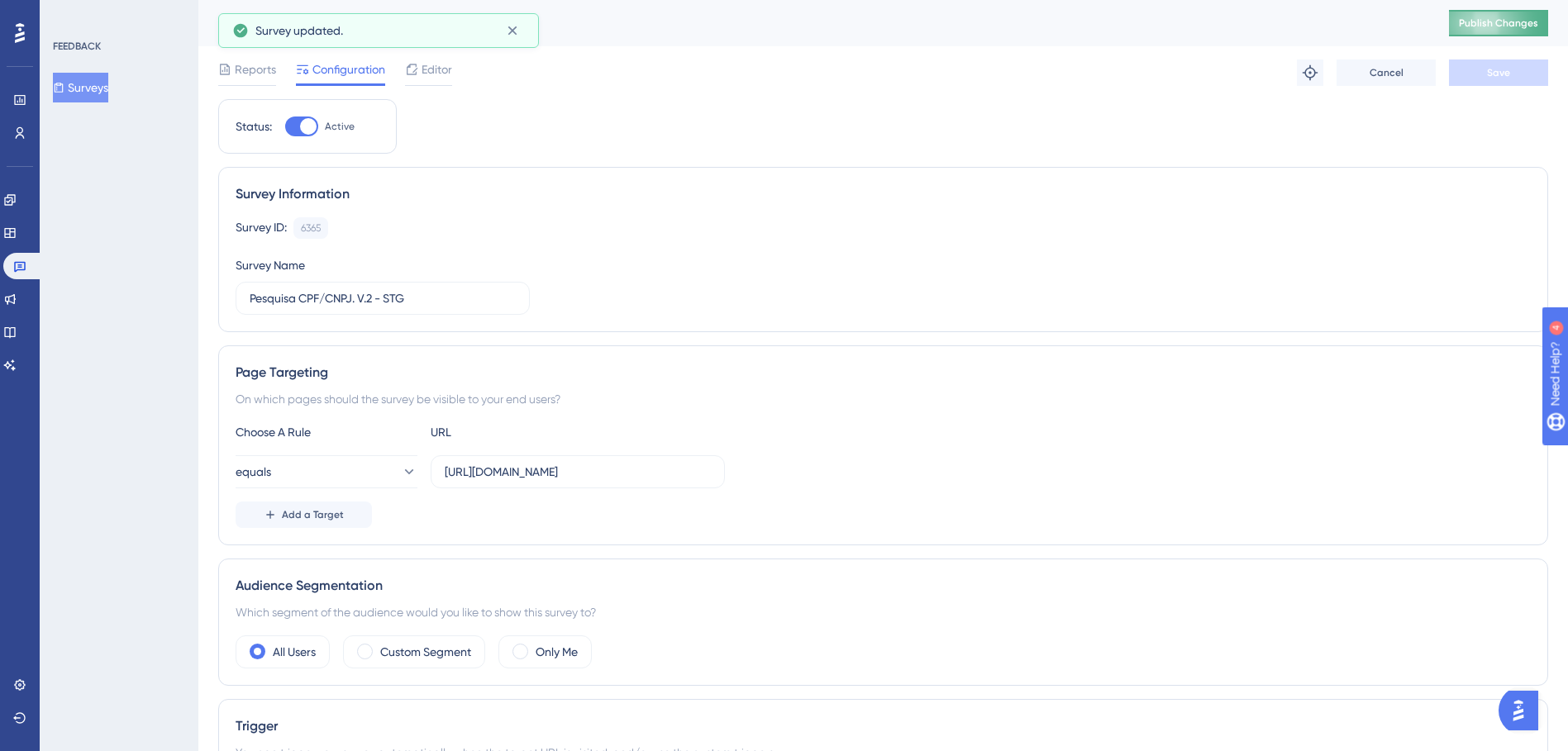
click at [1504, 33] on button "Publish Changes" at bounding box center [1499, 23] width 99 height 27
drag, startPoint x: 672, startPoint y: 472, endPoint x: 439, endPoint y: 470, distance: 233.0
click at [439, 470] on label "[URL][DOMAIN_NAME]" at bounding box center [578, 472] width 295 height 33
paste input "[DOMAIN_NAME][URL]"
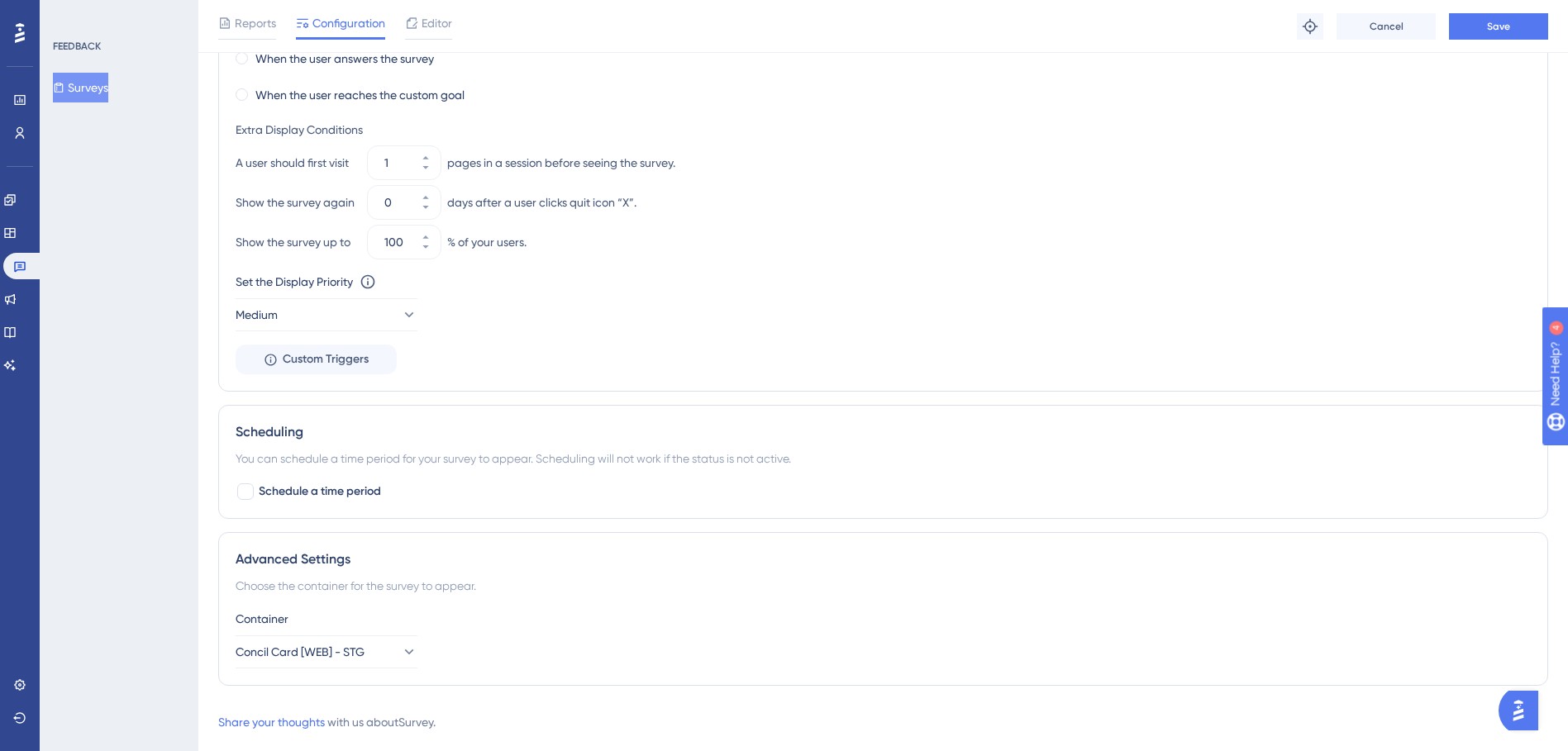
scroll to position [977, 0]
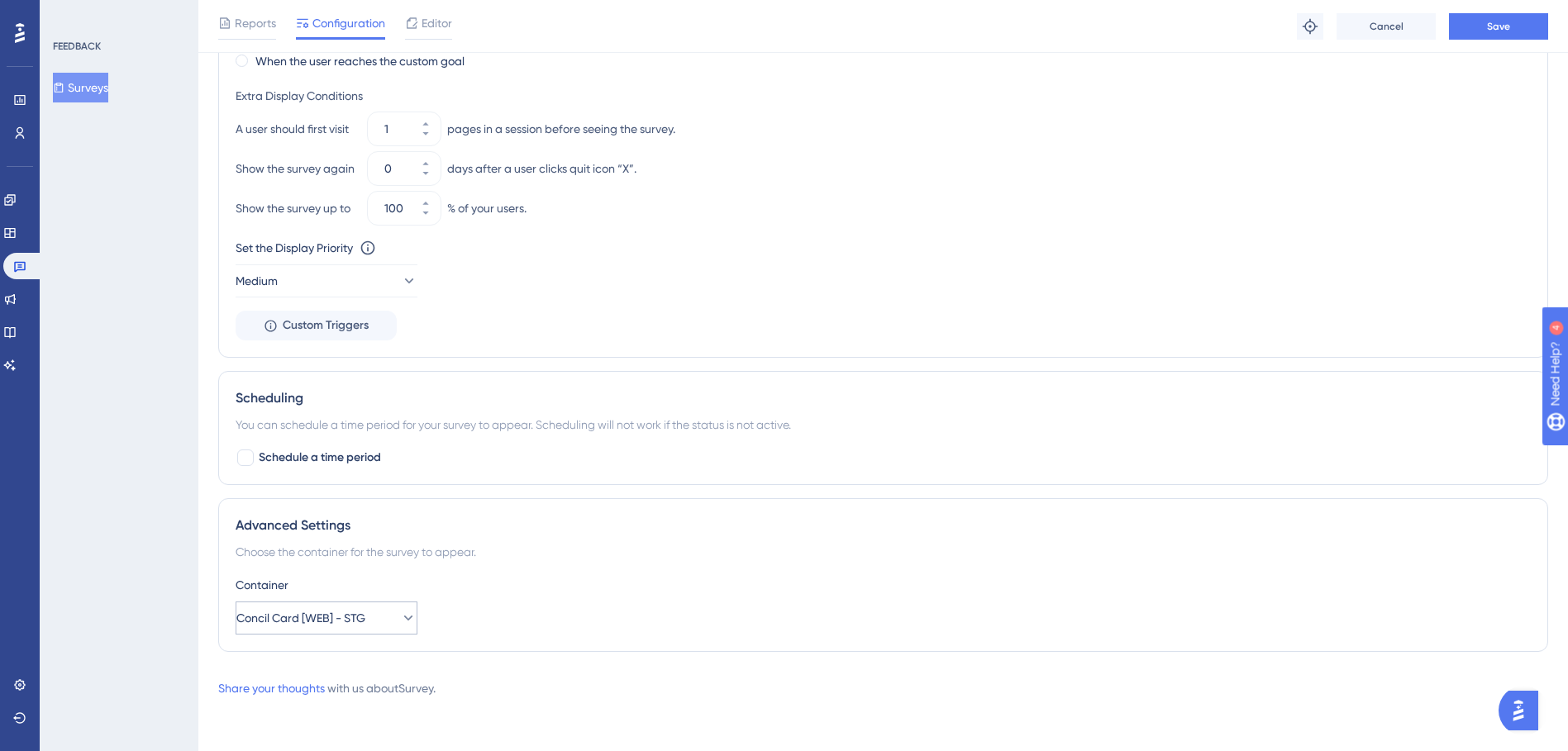
type input "[URL][DOMAIN_NAME]"
click at [402, 619] on icon at bounding box center [407, 617] width 16 height 16
click at [304, 694] on div "Default Default" at bounding box center [326, 701] width 134 height 33
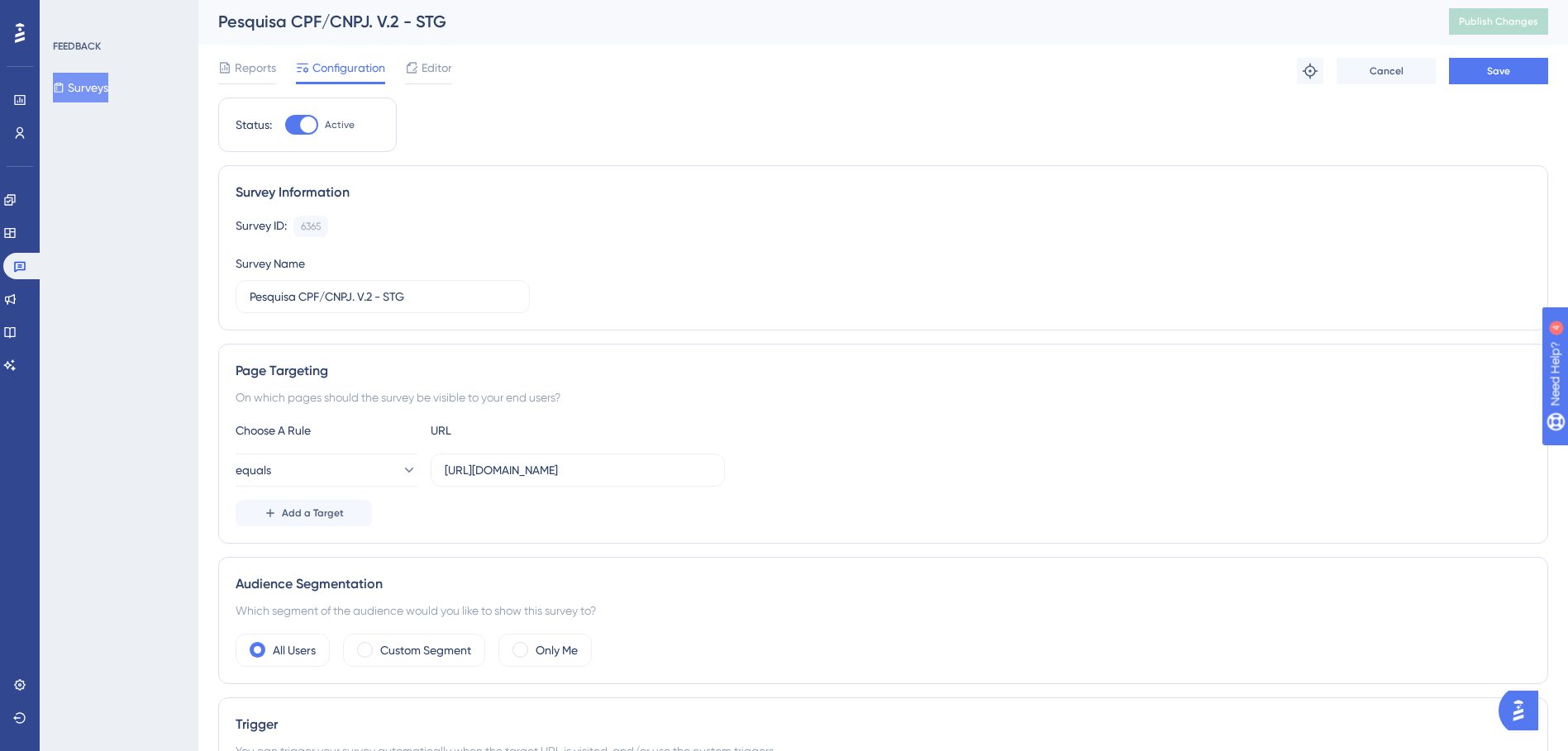
scroll to position [0, 0]
click at [418, 652] on label "Custom Segment" at bounding box center [425, 652] width 91 height 20
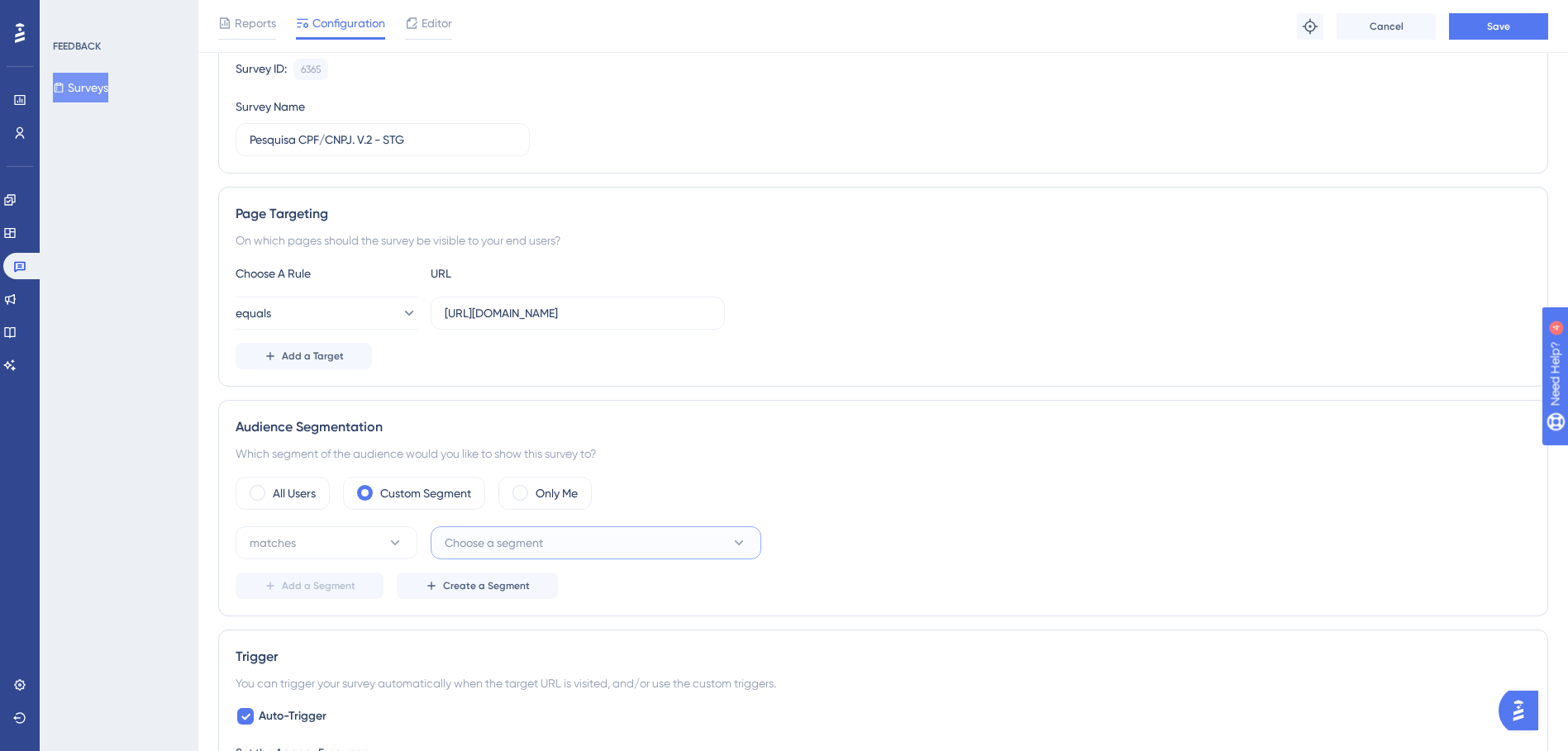
click at [520, 539] on span "Choose a segment" at bounding box center [494, 543] width 99 height 20
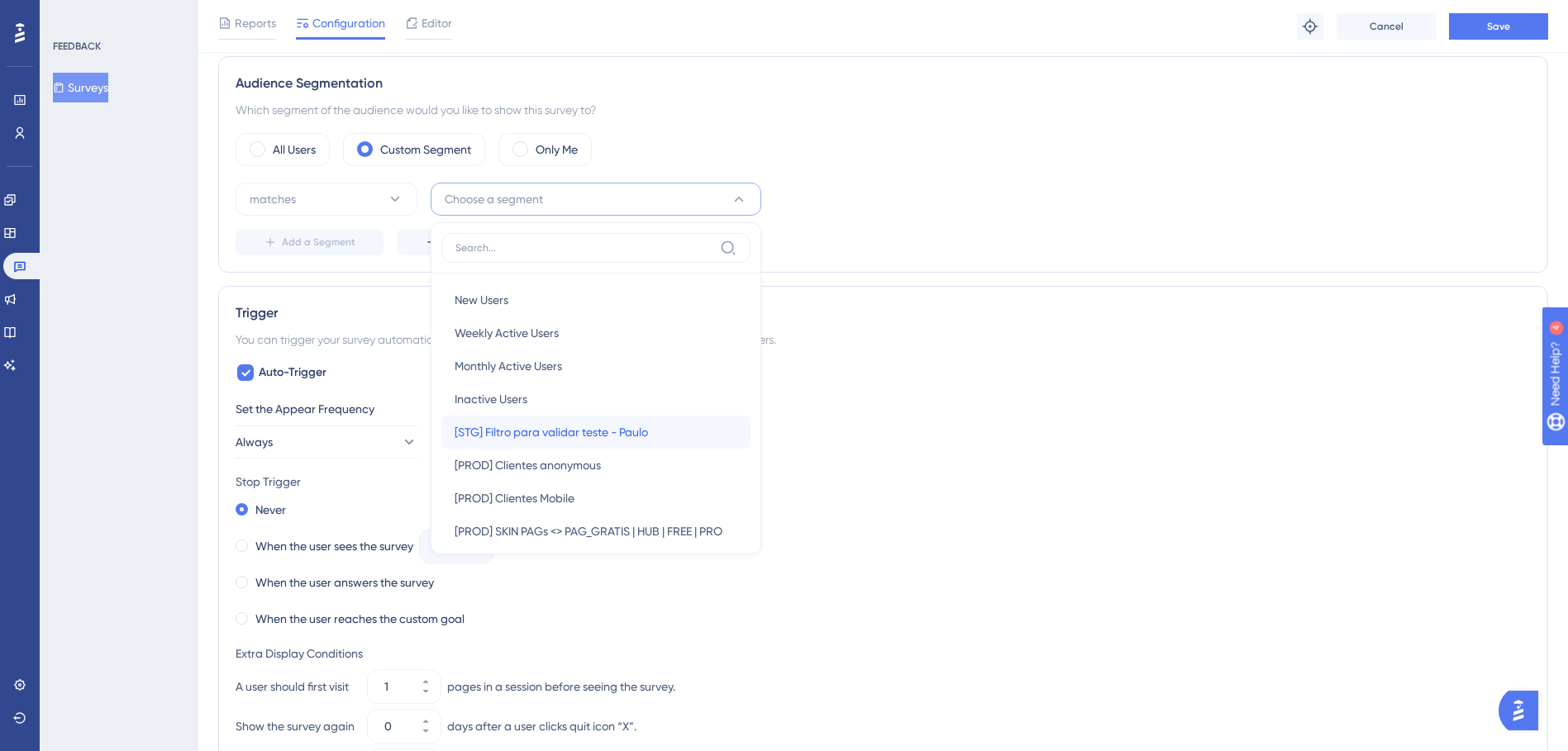
click at [586, 428] on span "[STG] Filtro para validar teste - Paulo" at bounding box center [551, 432] width 193 height 20
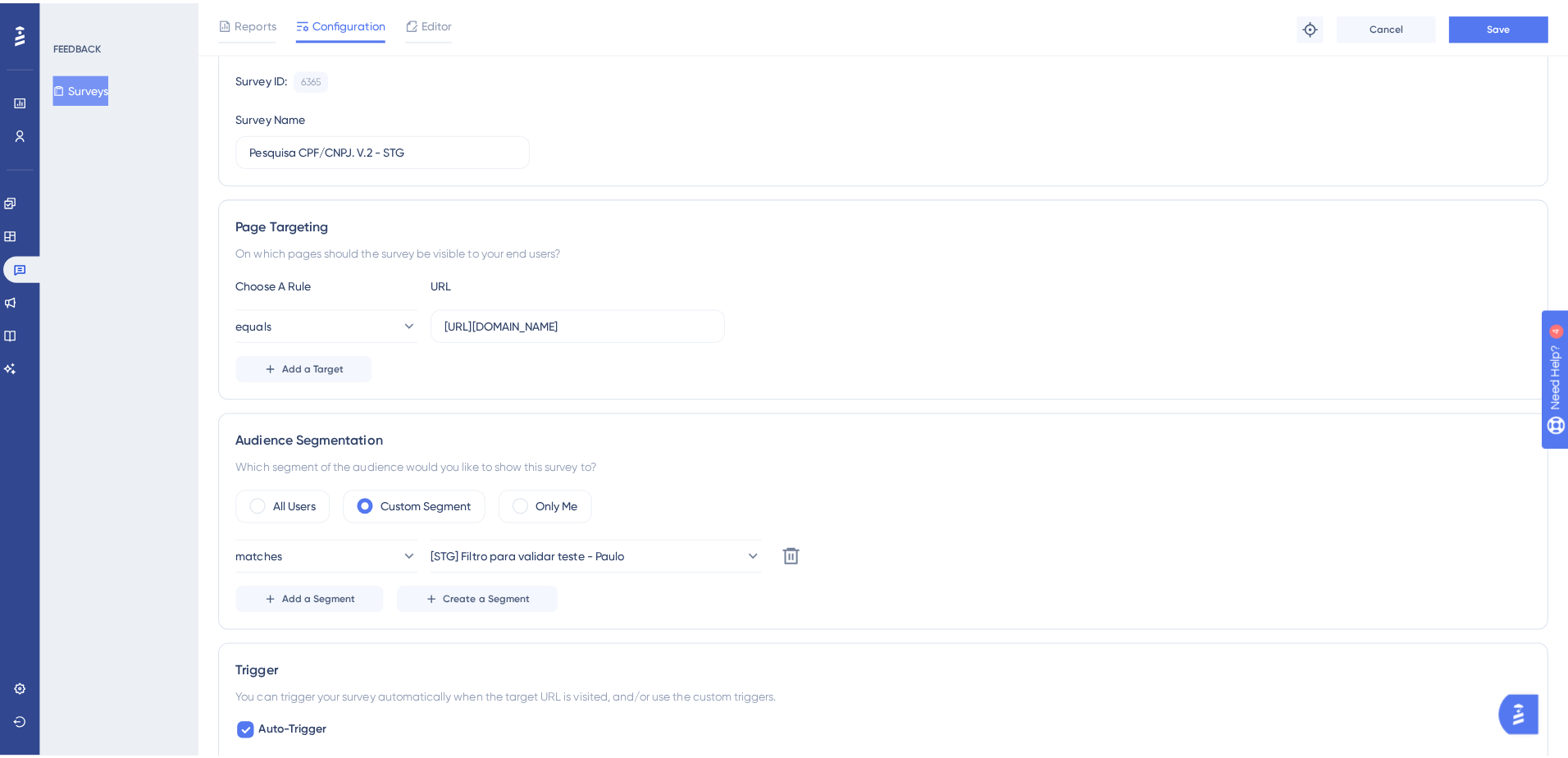
scroll to position [0, 0]
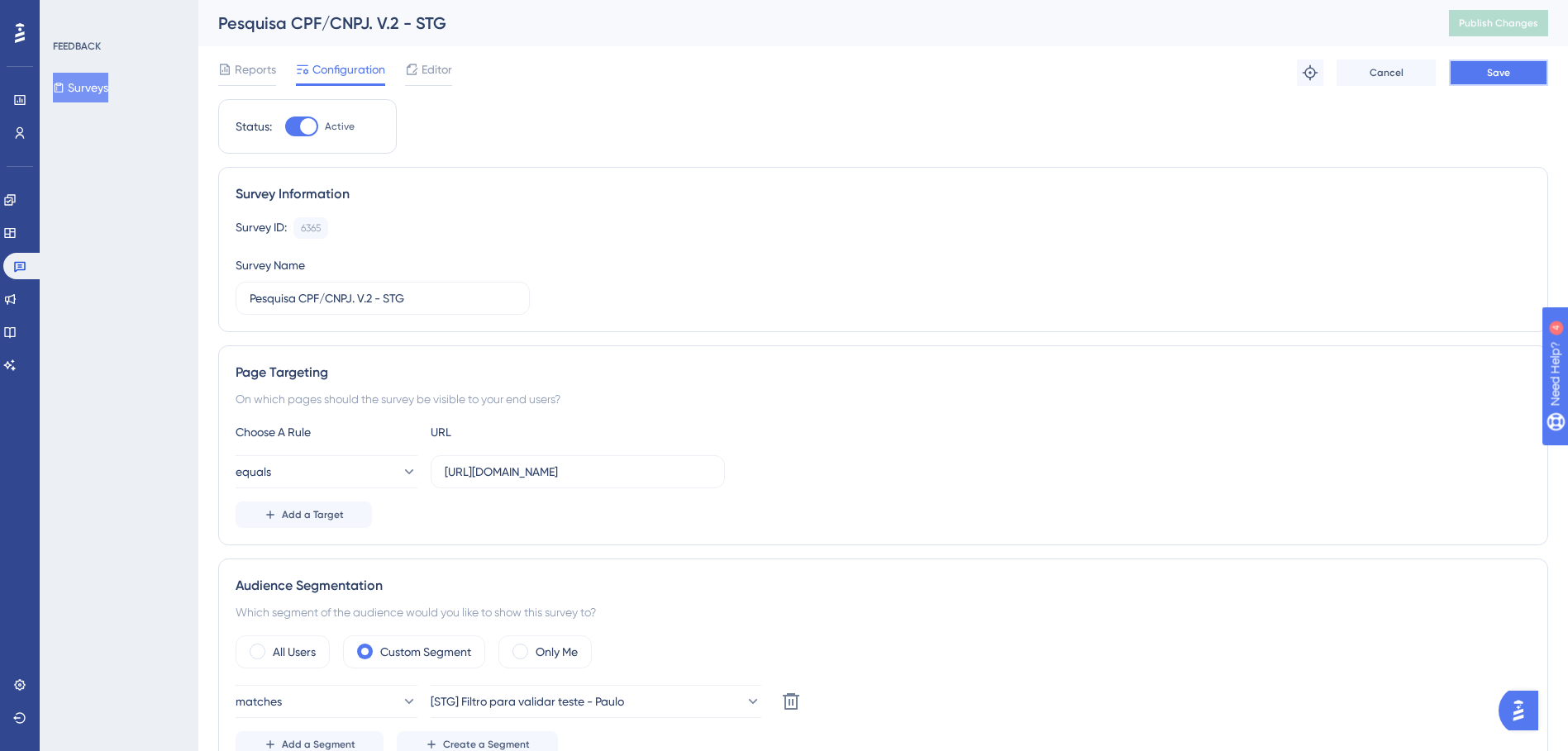
click at [1524, 77] on button "Save" at bounding box center [1499, 73] width 99 height 27
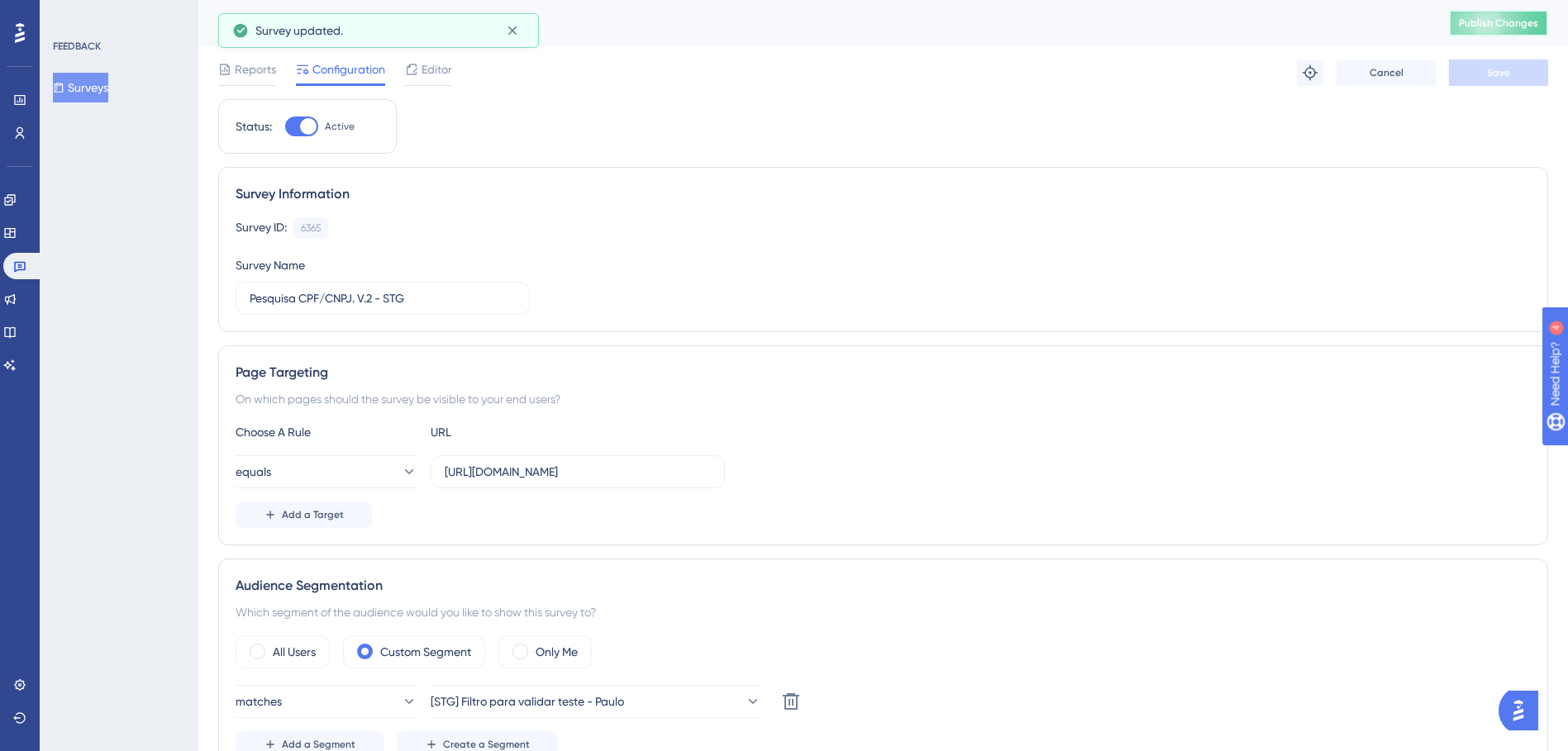
click at [1513, 22] on span "Publish Changes" at bounding box center [1499, 23] width 80 height 13
click at [438, 65] on span "Editor" at bounding box center [437, 69] width 30 height 20
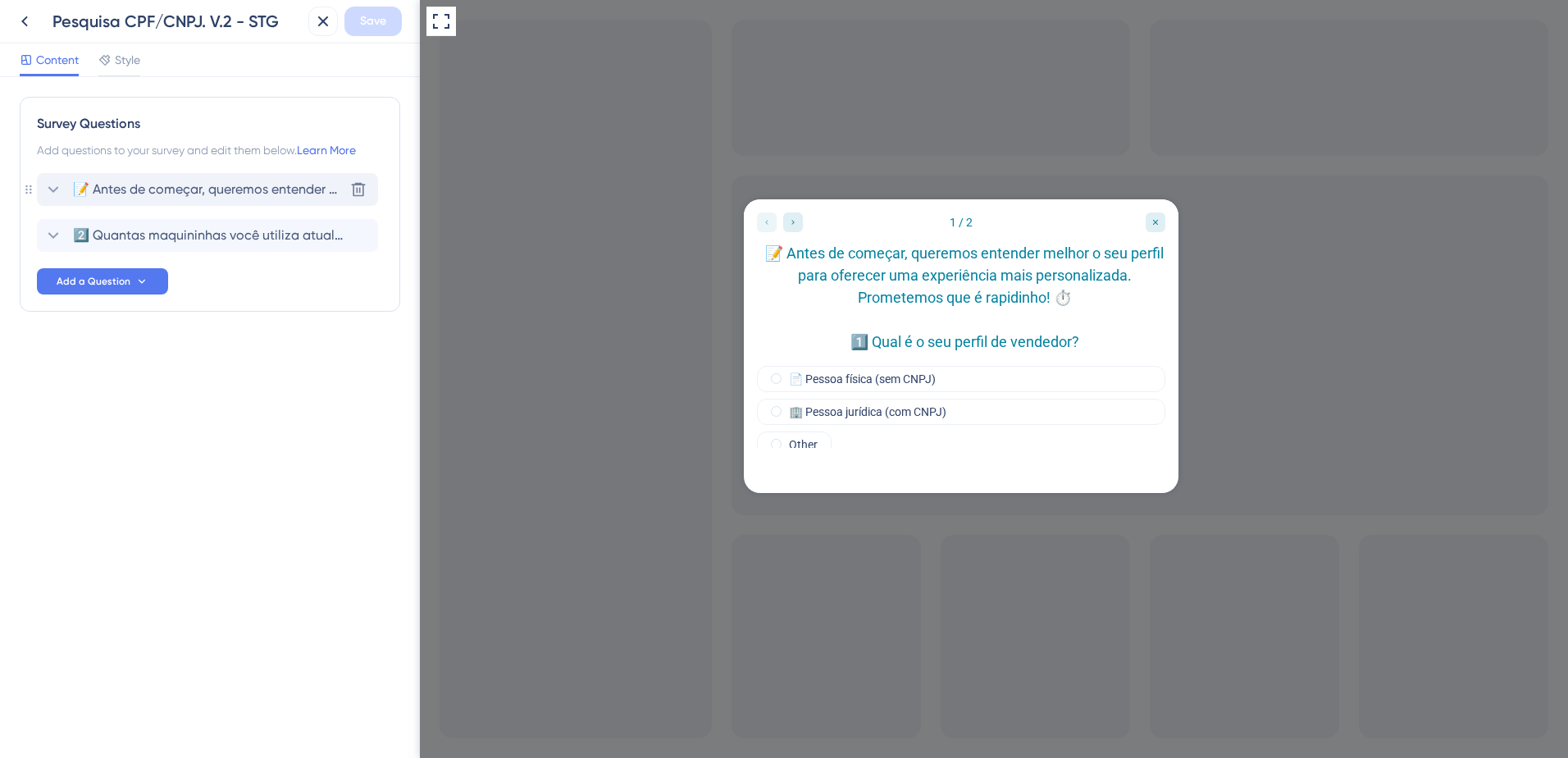
click at [275, 186] on span "📝 Antes de começar, queremos entender melhor o seu perfil para oferecer uma exp…" at bounding box center [209, 189] width 271 height 20
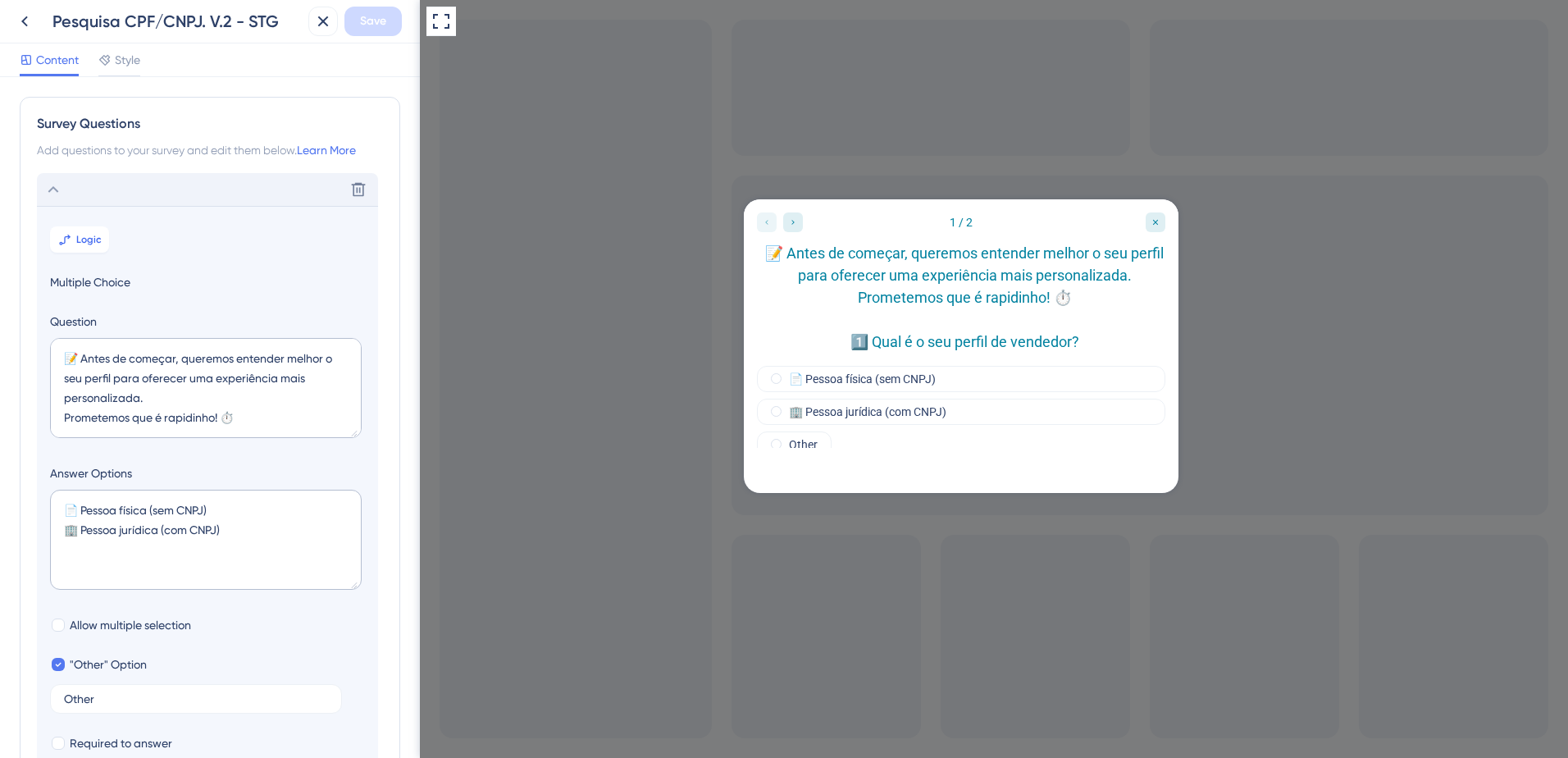
scroll to position [96, 0]
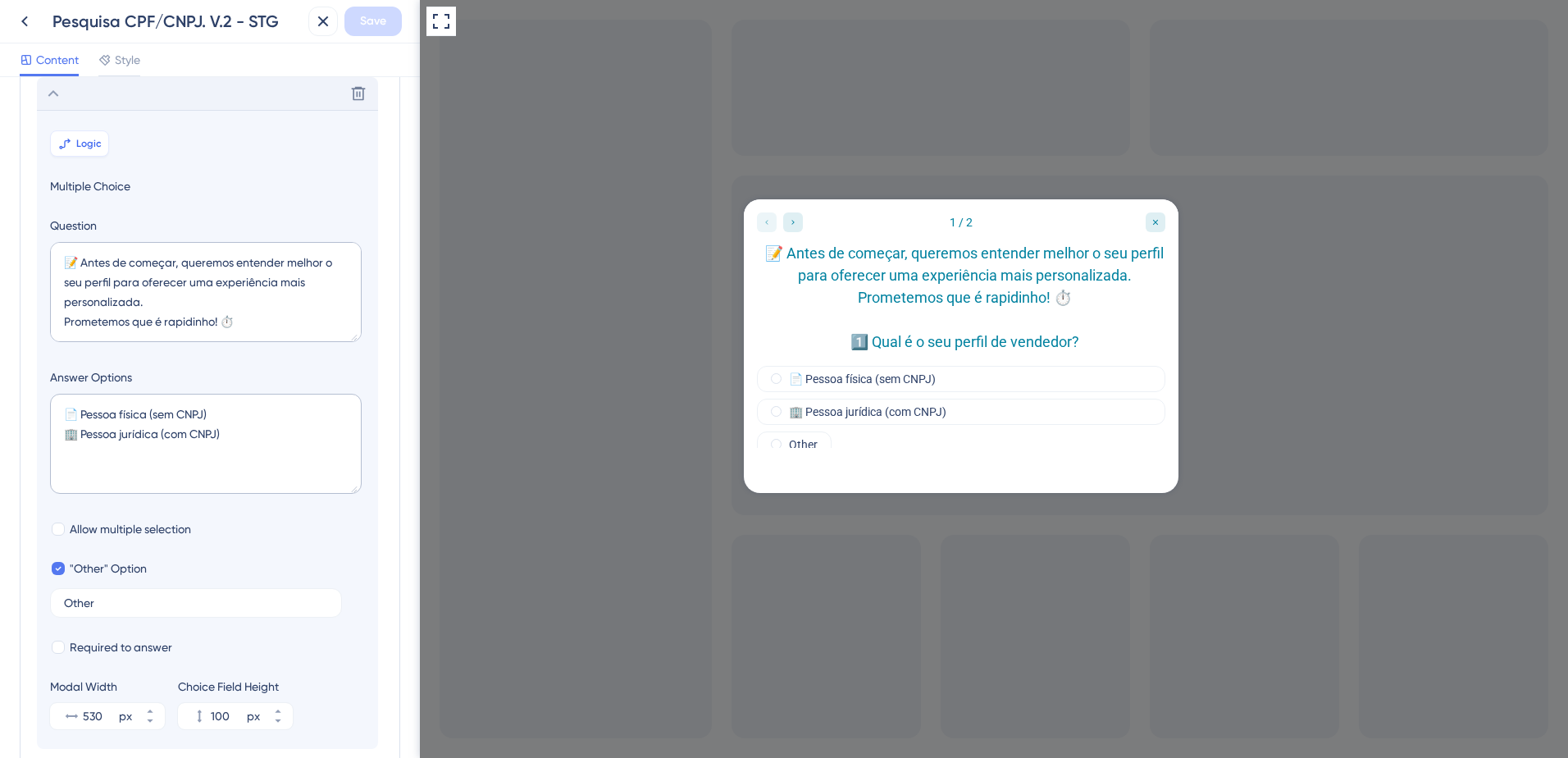
click at [91, 148] on span "Logic" at bounding box center [88, 144] width 25 height 13
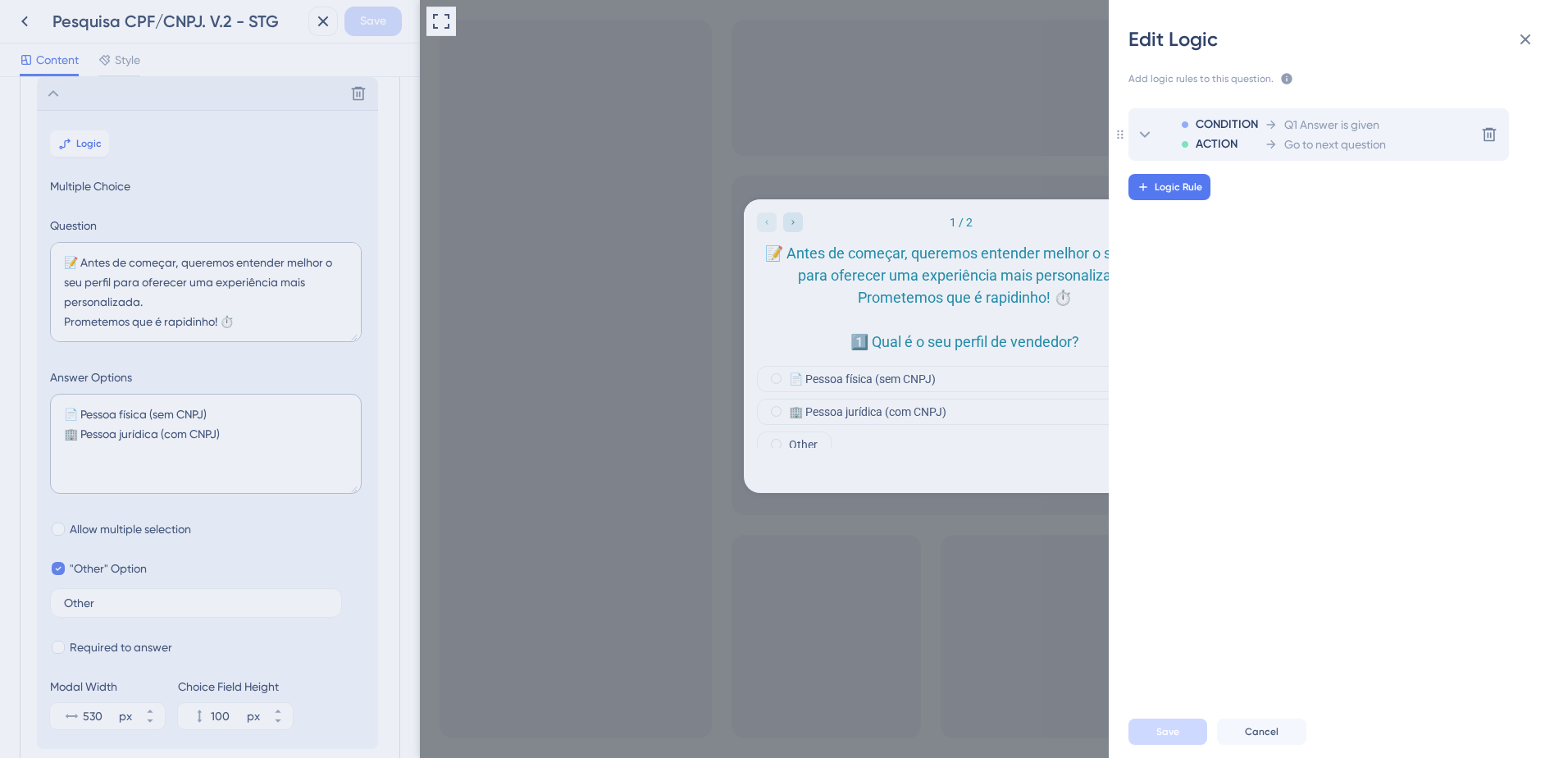
click at [1269, 133] on div "Q1 Answer is given" at bounding box center [1325, 124] width 121 height 20
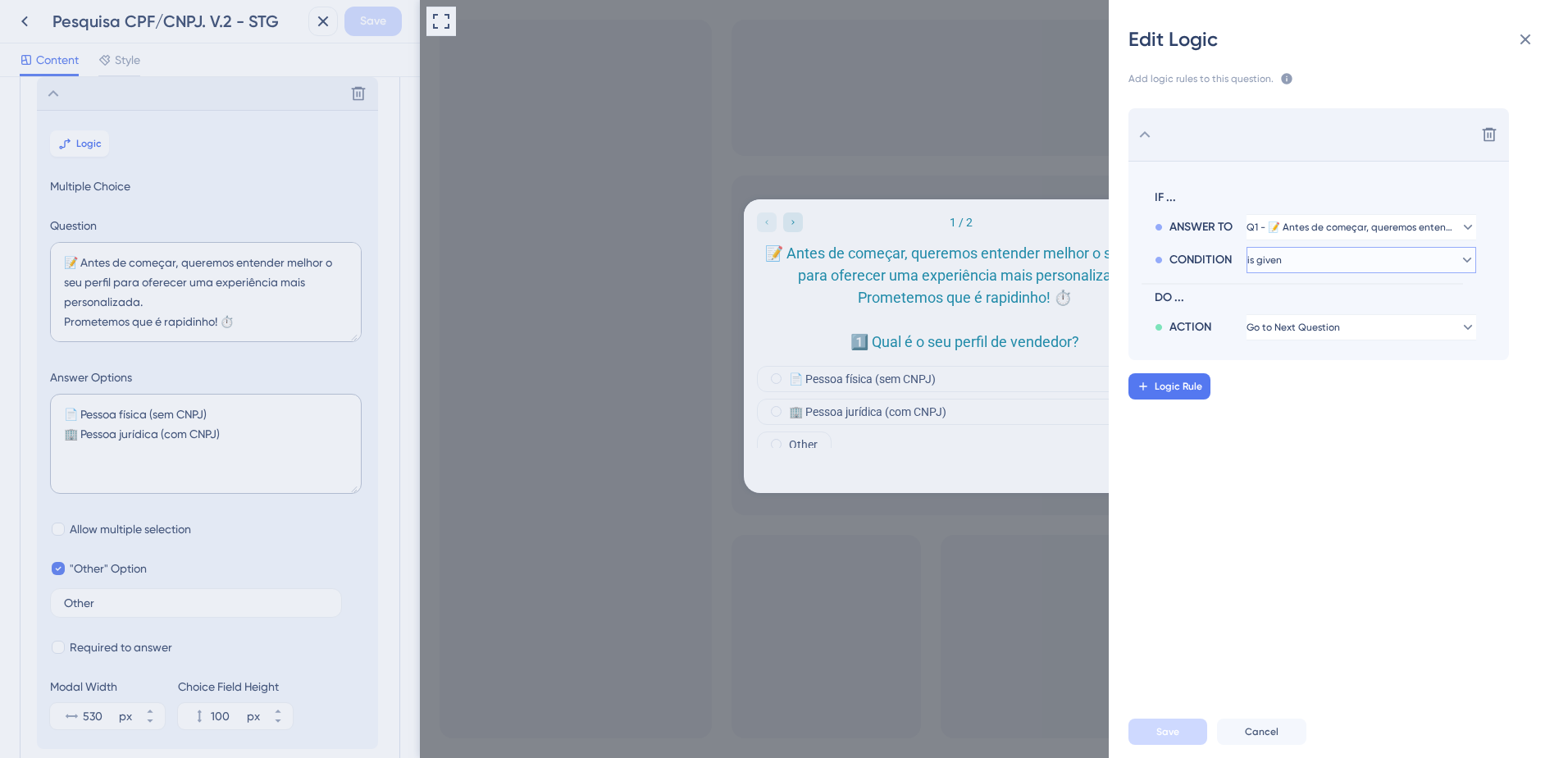
click at [1282, 258] on span "is given" at bounding box center [1264, 261] width 35 height 13
click at [1286, 366] on div "has has" at bounding box center [1362, 372] width 196 height 33
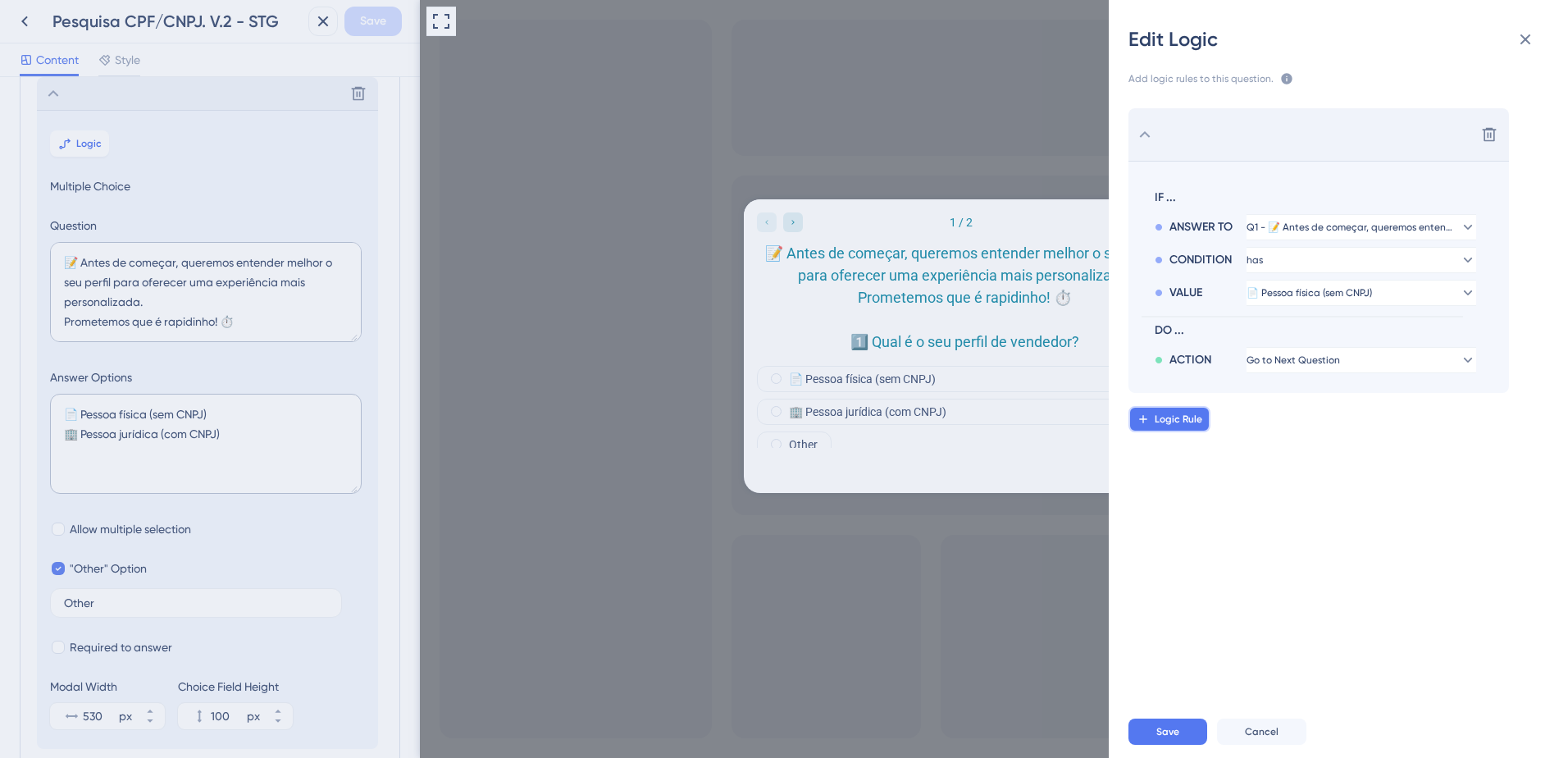
click at [1198, 420] on span "Logic Rule" at bounding box center [1179, 419] width 48 height 13
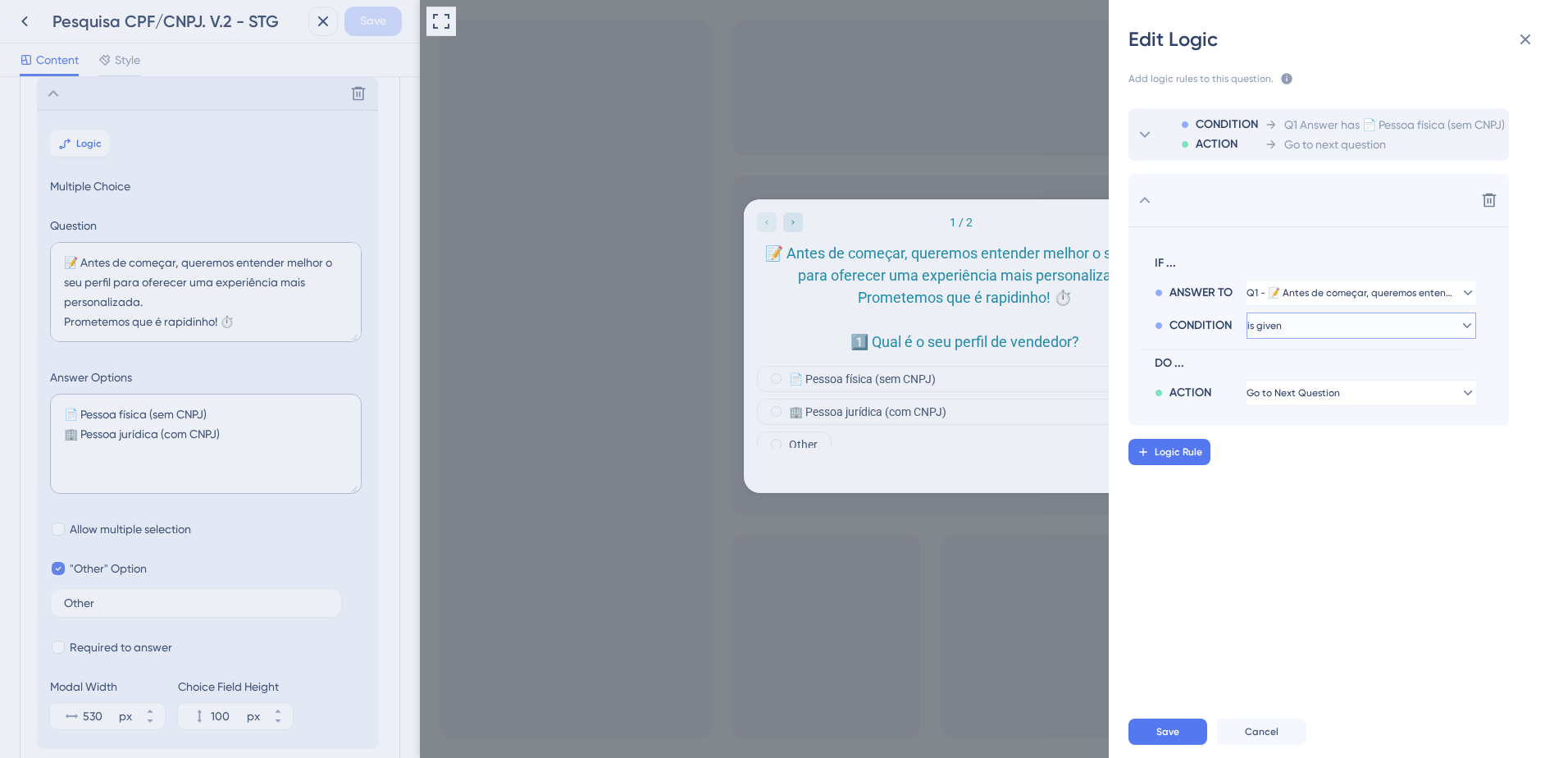
click at [1323, 324] on button "is given" at bounding box center [1361, 325] width 229 height 26
click at [1287, 434] on div "has has" at bounding box center [1362, 438] width 196 height 33
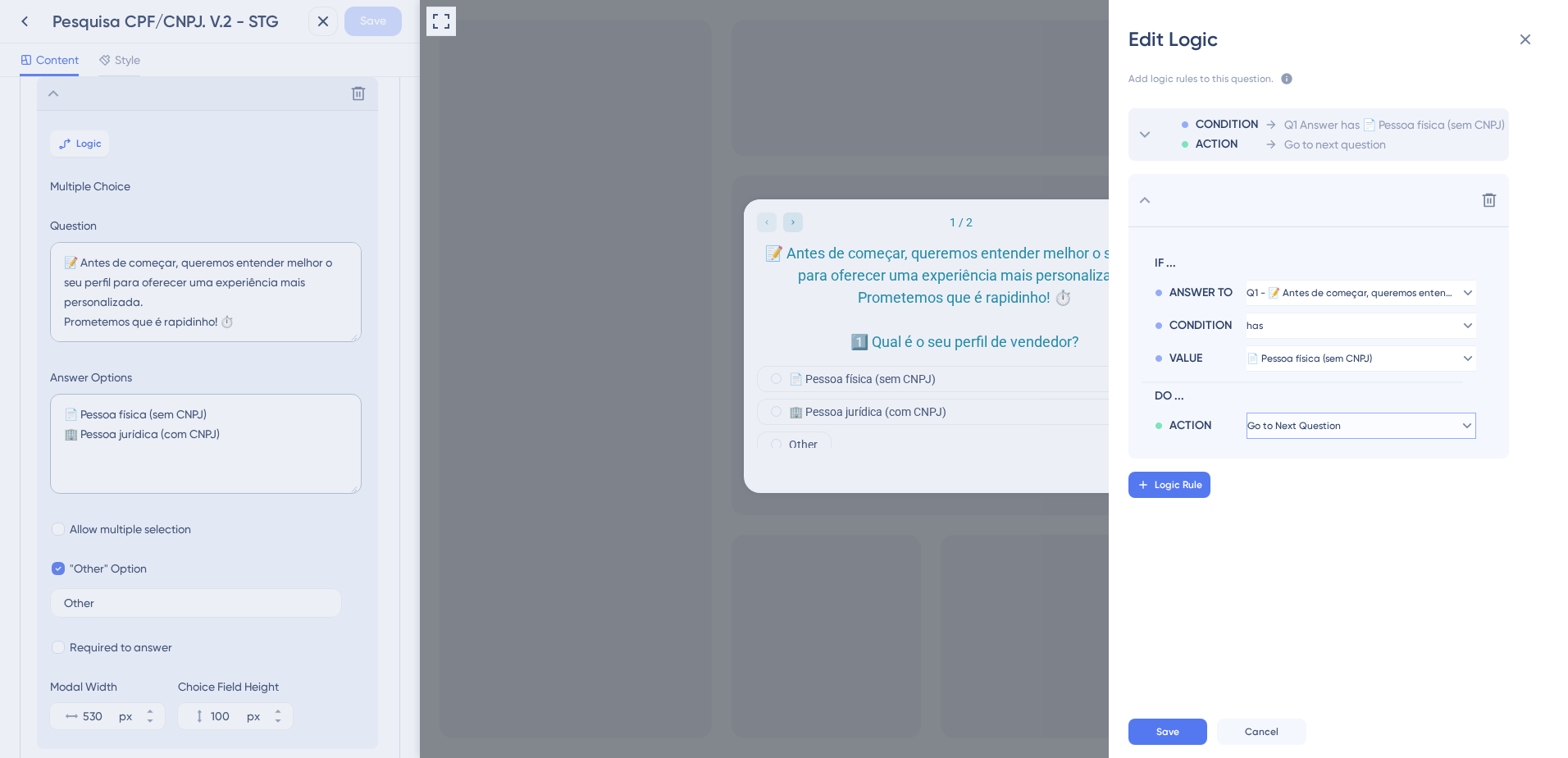
click at [1288, 429] on span "Go to Next Question" at bounding box center [1294, 426] width 93 height 13
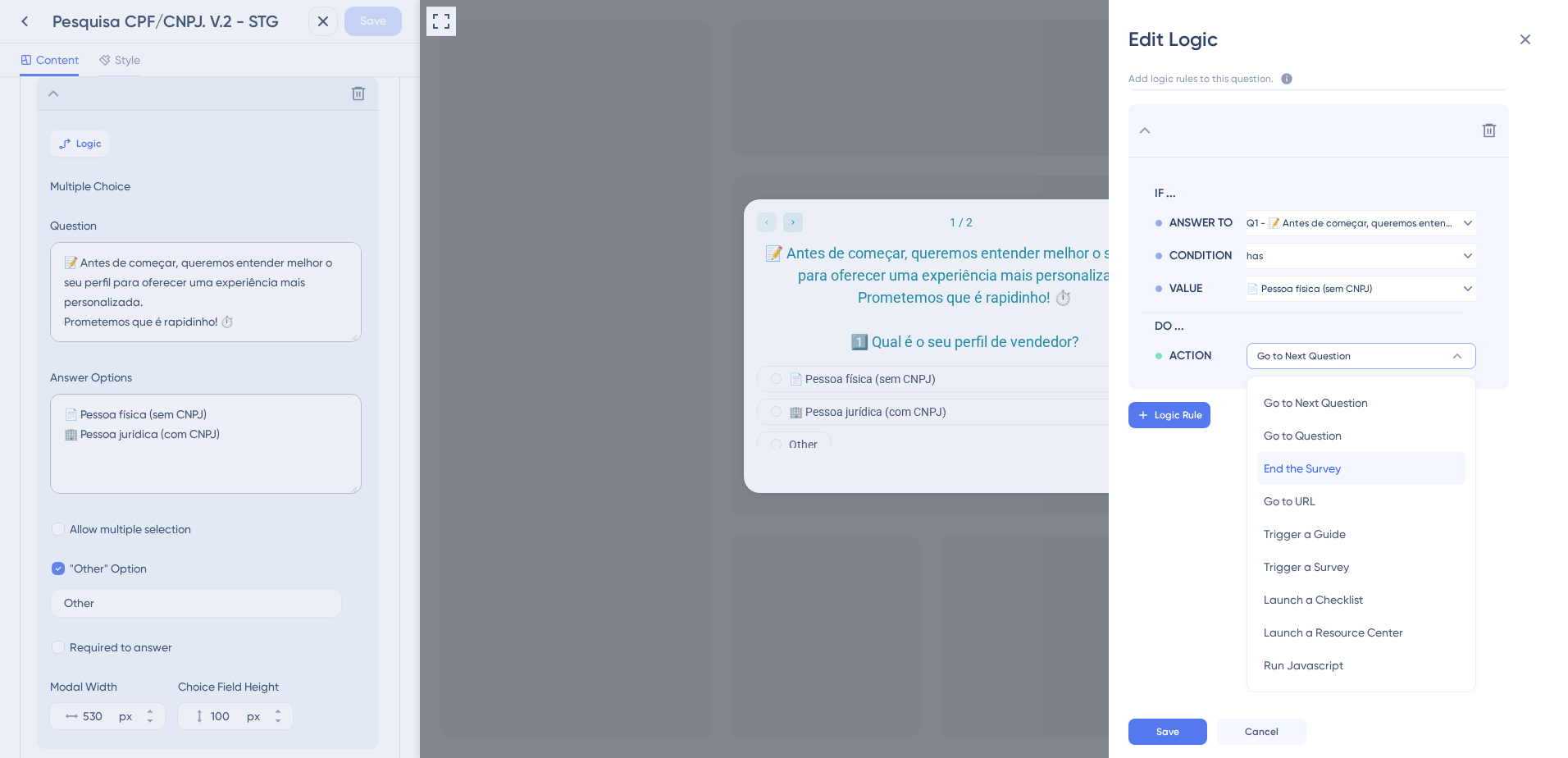
click at [1343, 467] on div "End the Survey End the Survey" at bounding box center [1362, 468] width 196 height 33
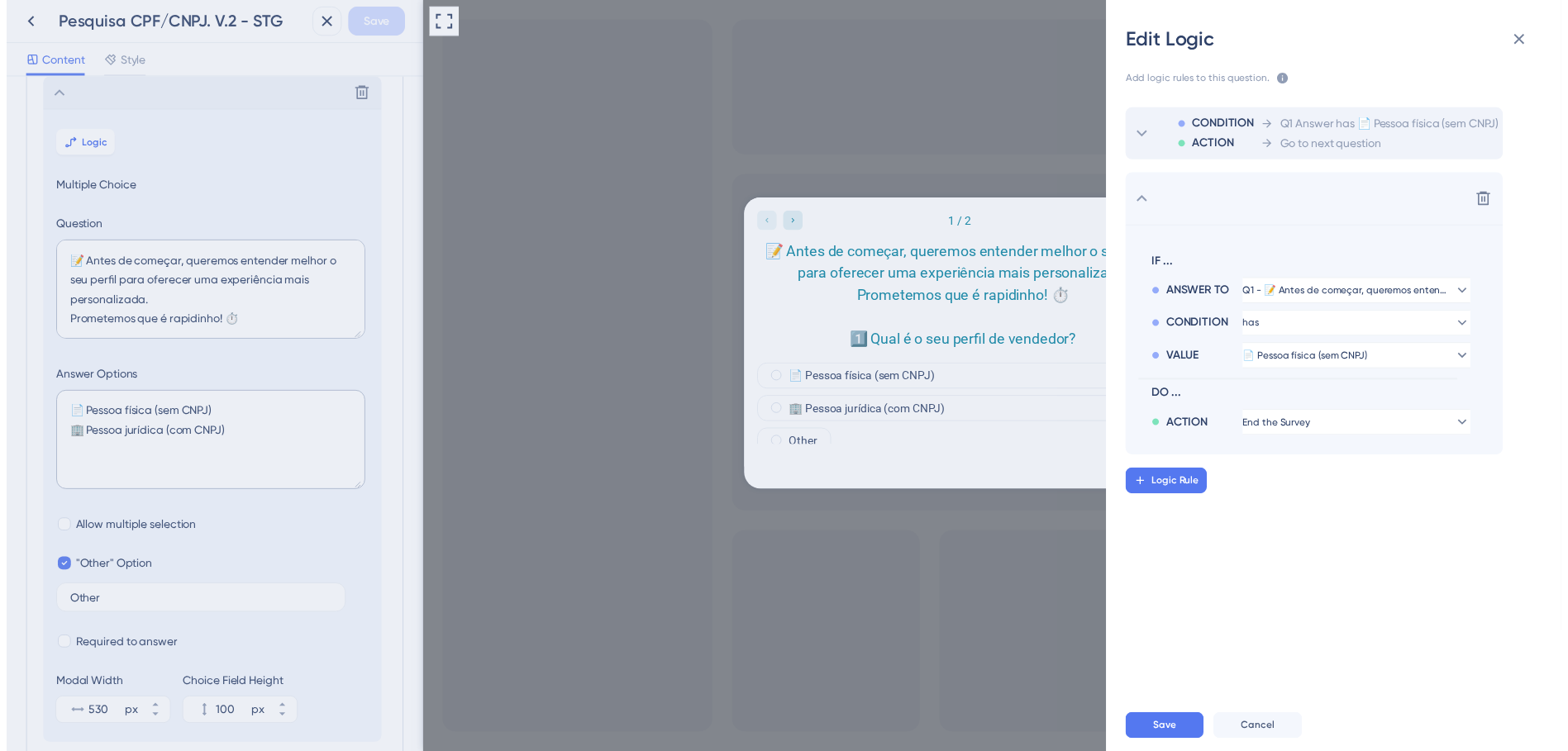
scroll to position [0, 0]
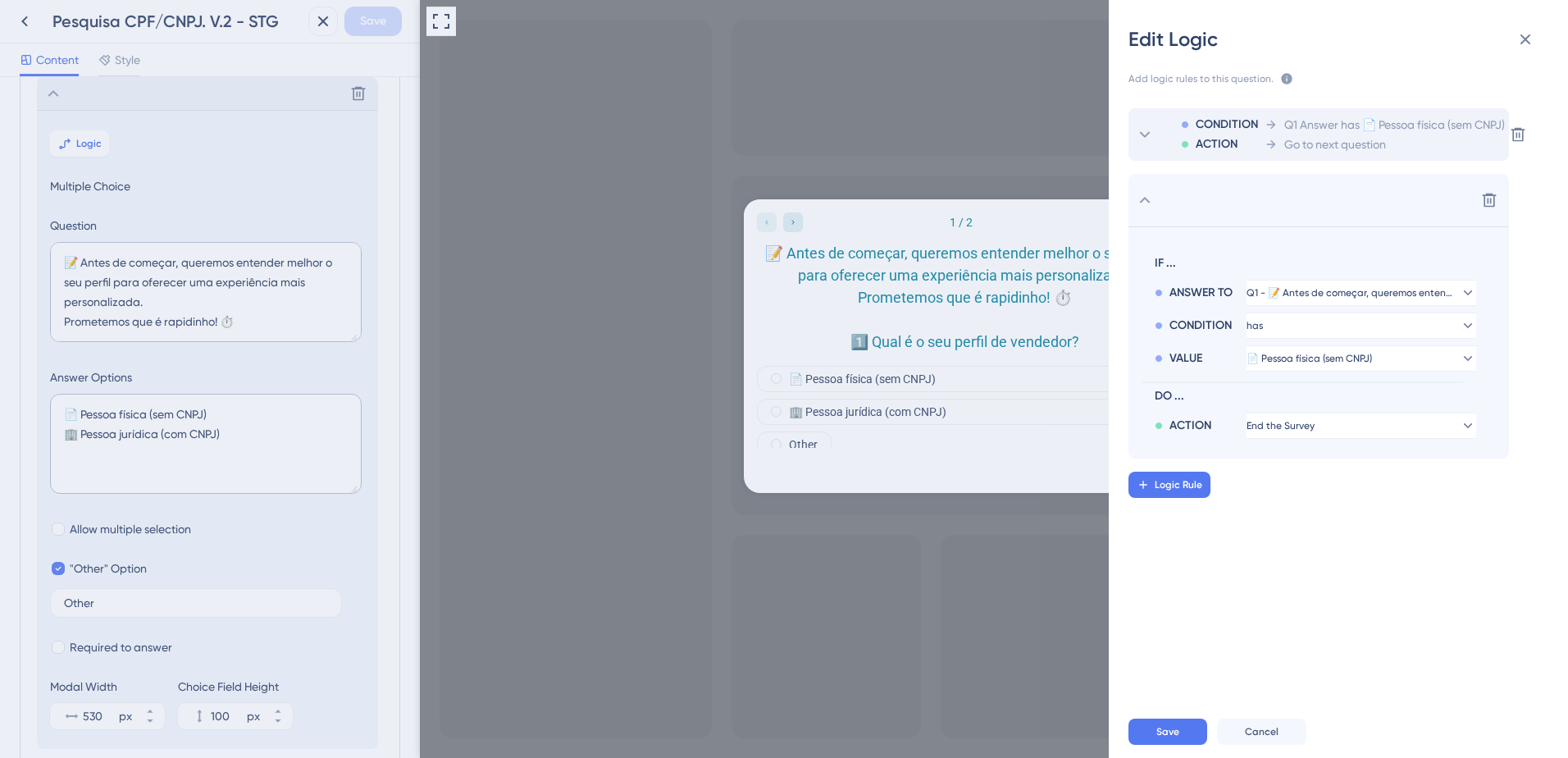
click at [1270, 128] on icon at bounding box center [1272, 125] width 13 height 13
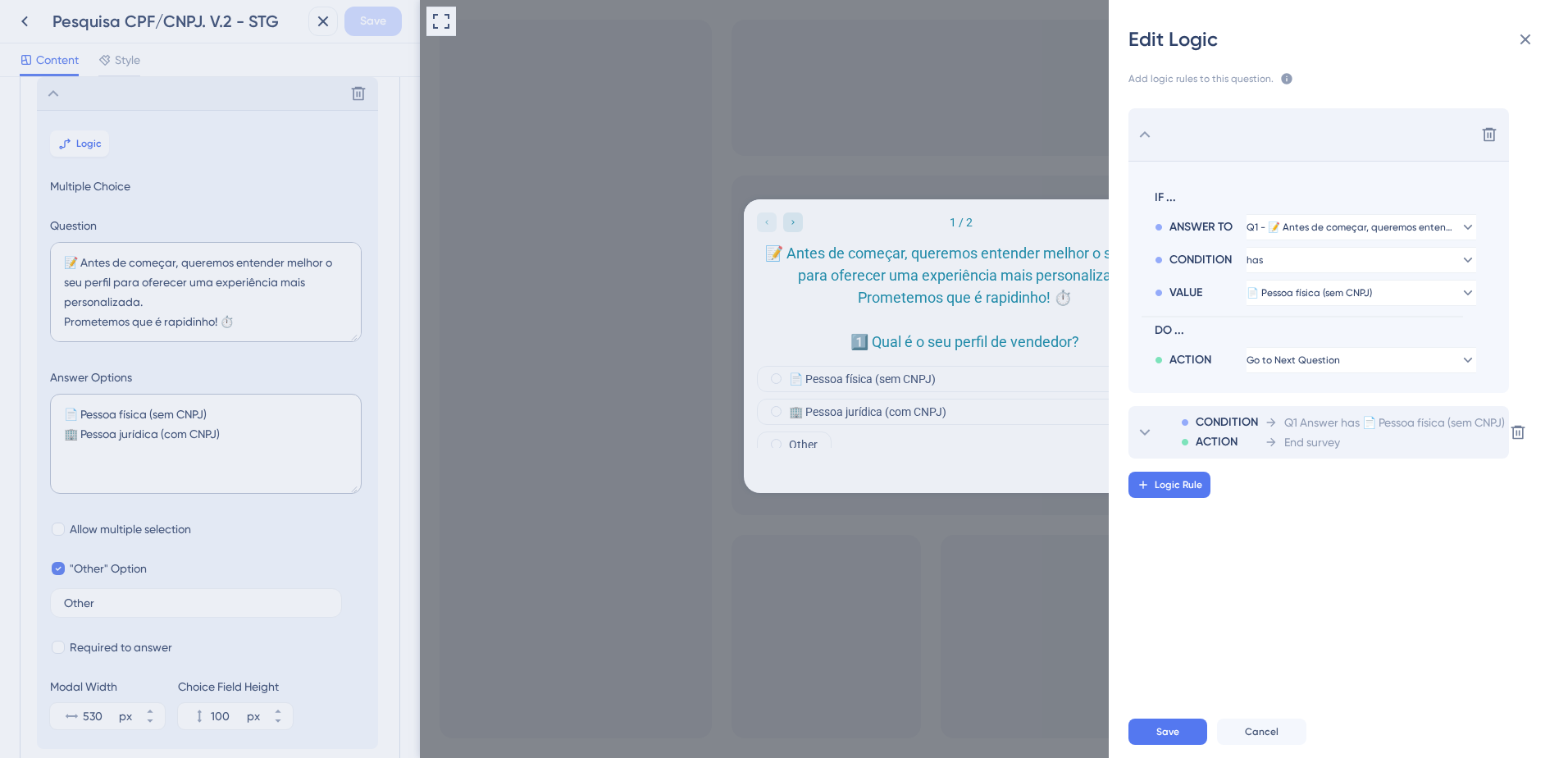
click at [1306, 437] on span "End survey" at bounding box center [1312, 442] width 55 height 20
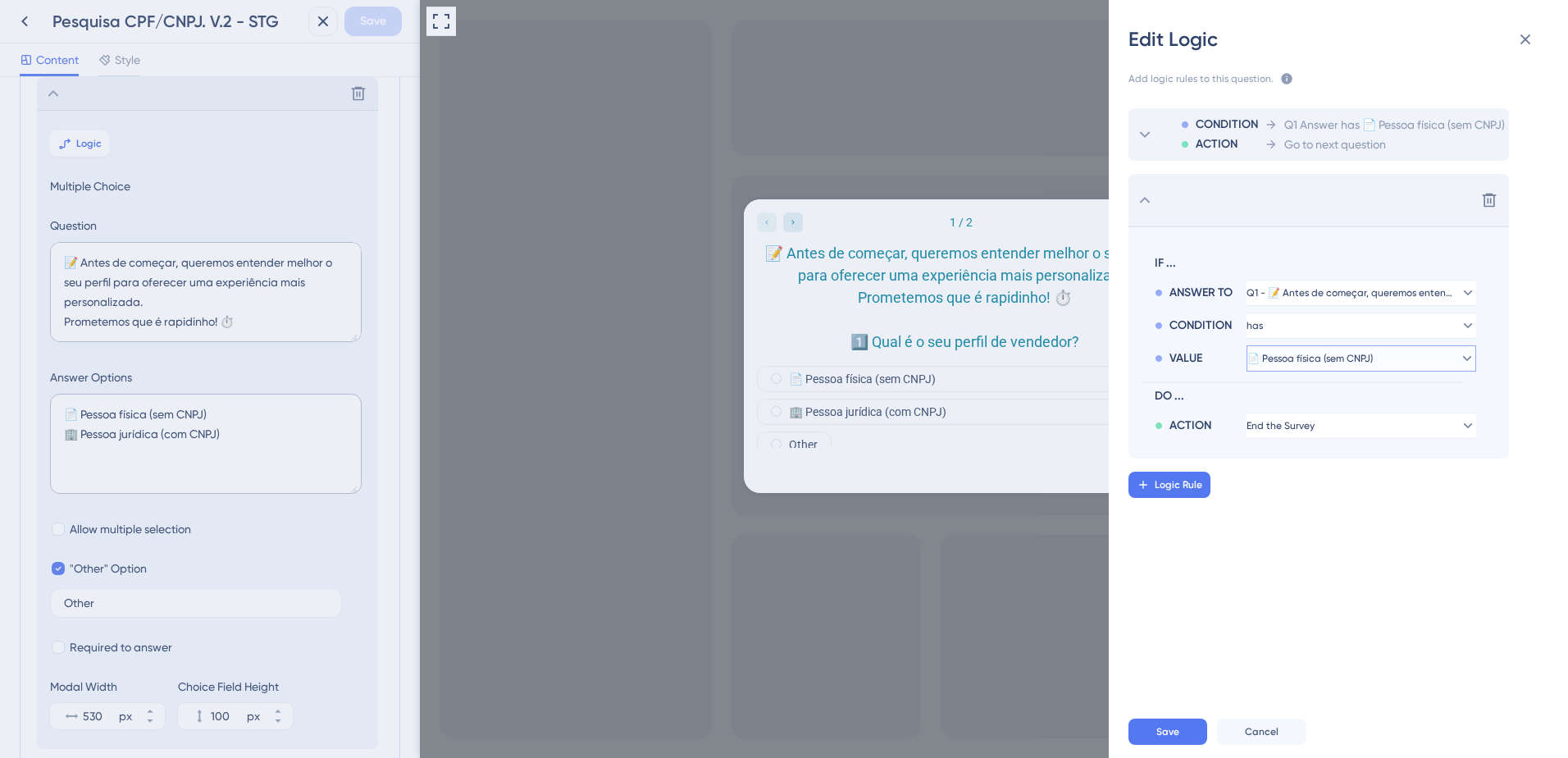
click at [1341, 358] on span "📄 Pessoa física (sem CNPJ)" at bounding box center [1310, 358] width 126 height 13
click at [1341, 433] on span "🏢 Pessoa jurídica (com CNPJ)" at bounding box center [1342, 438] width 156 height 20
click at [1166, 731] on span "Save" at bounding box center [1168, 732] width 23 height 13
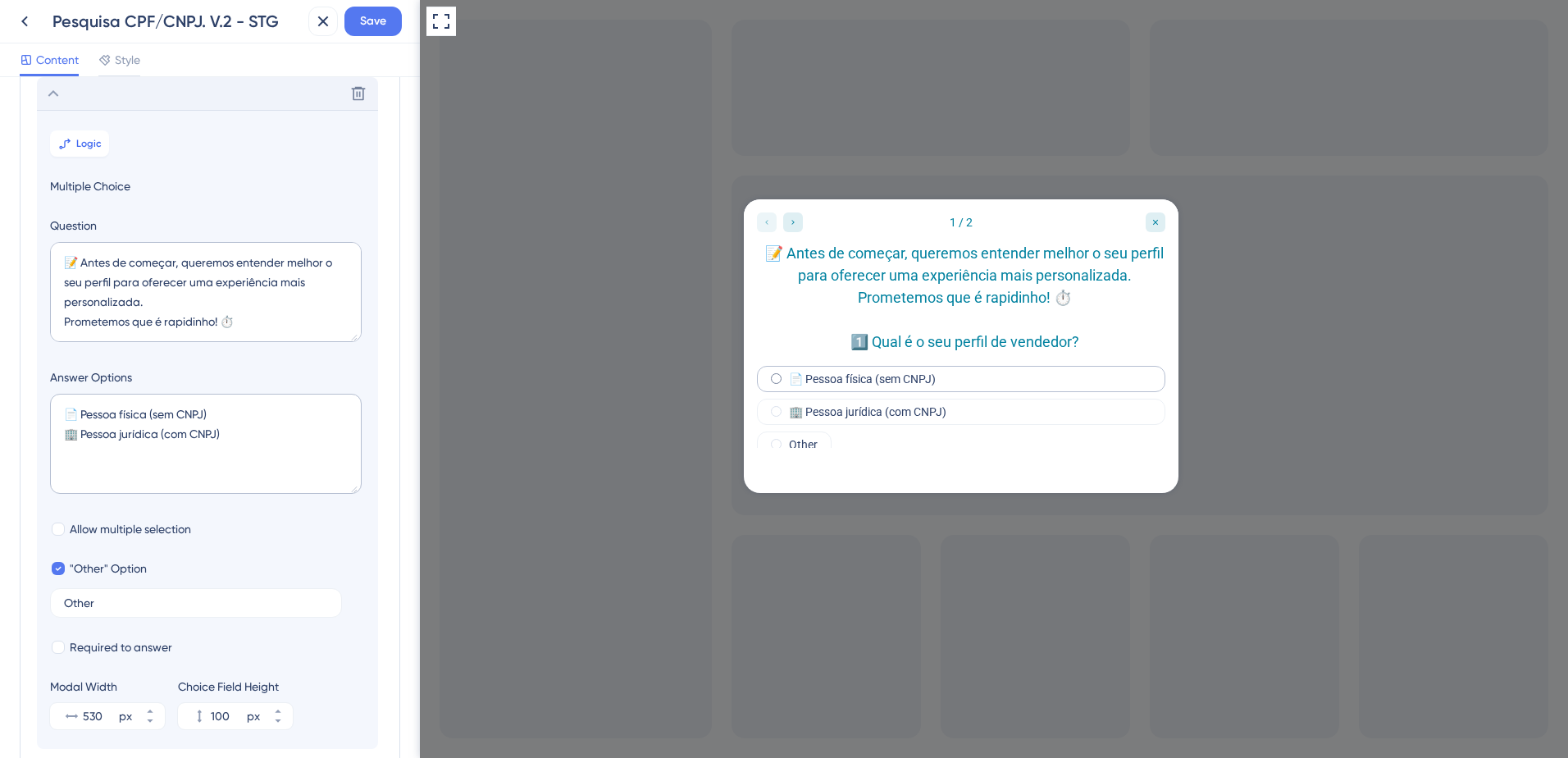
click at [834, 386] on label "📄 Pessoa física (sem CNPJ)" at bounding box center [862, 379] width 147 height 13
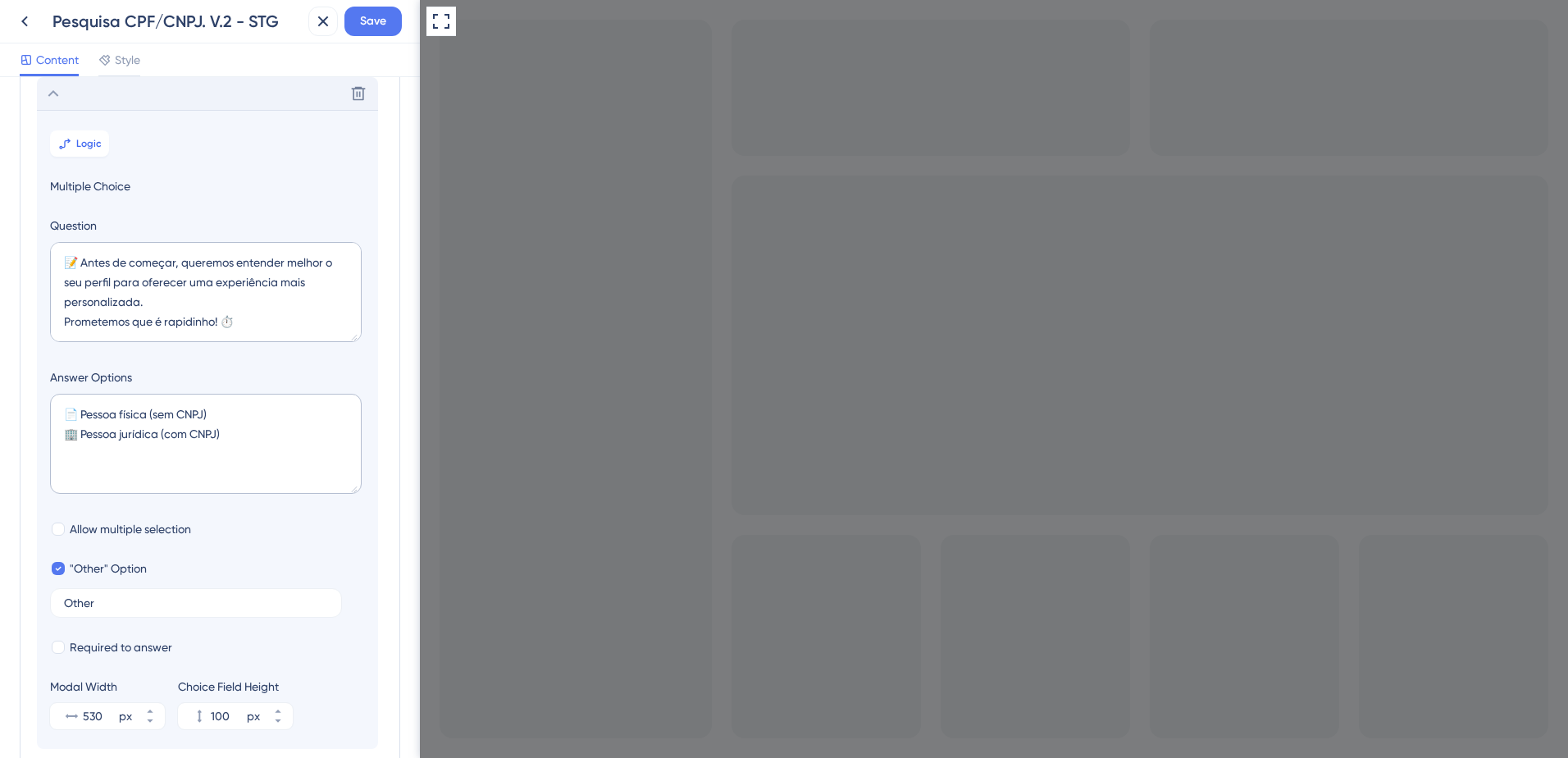
click at [378, 25] on span "Save" at bounding box center [373, 21] width 26 height 20
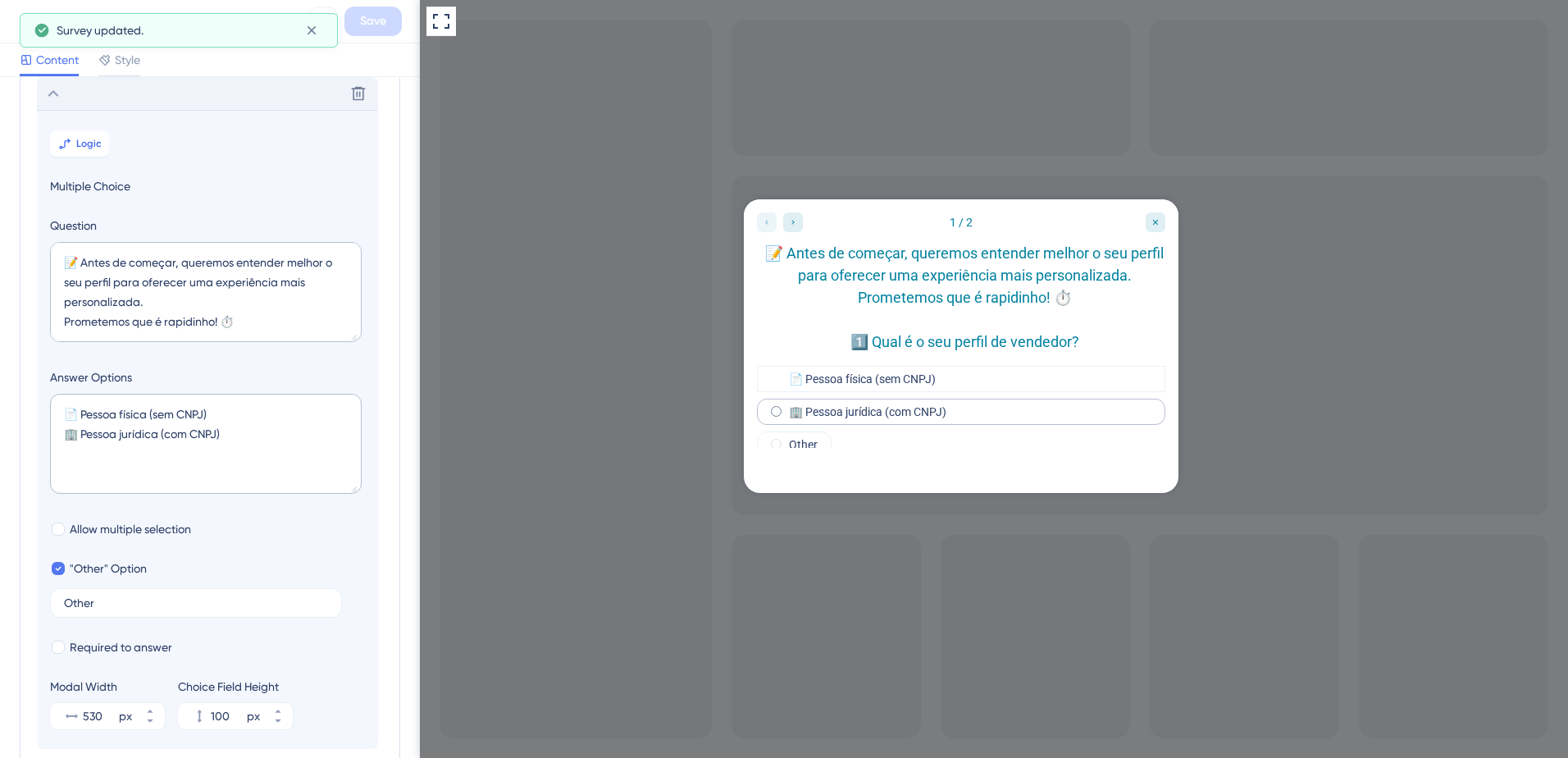
click at [870, 418] on label "🏢 Pessoa jurídica (com CNPJ)" at bounding box center [868, 412] width 158 height 13
click at [31, 19] on icon at bounding box center [24, 21] width 20 height 20
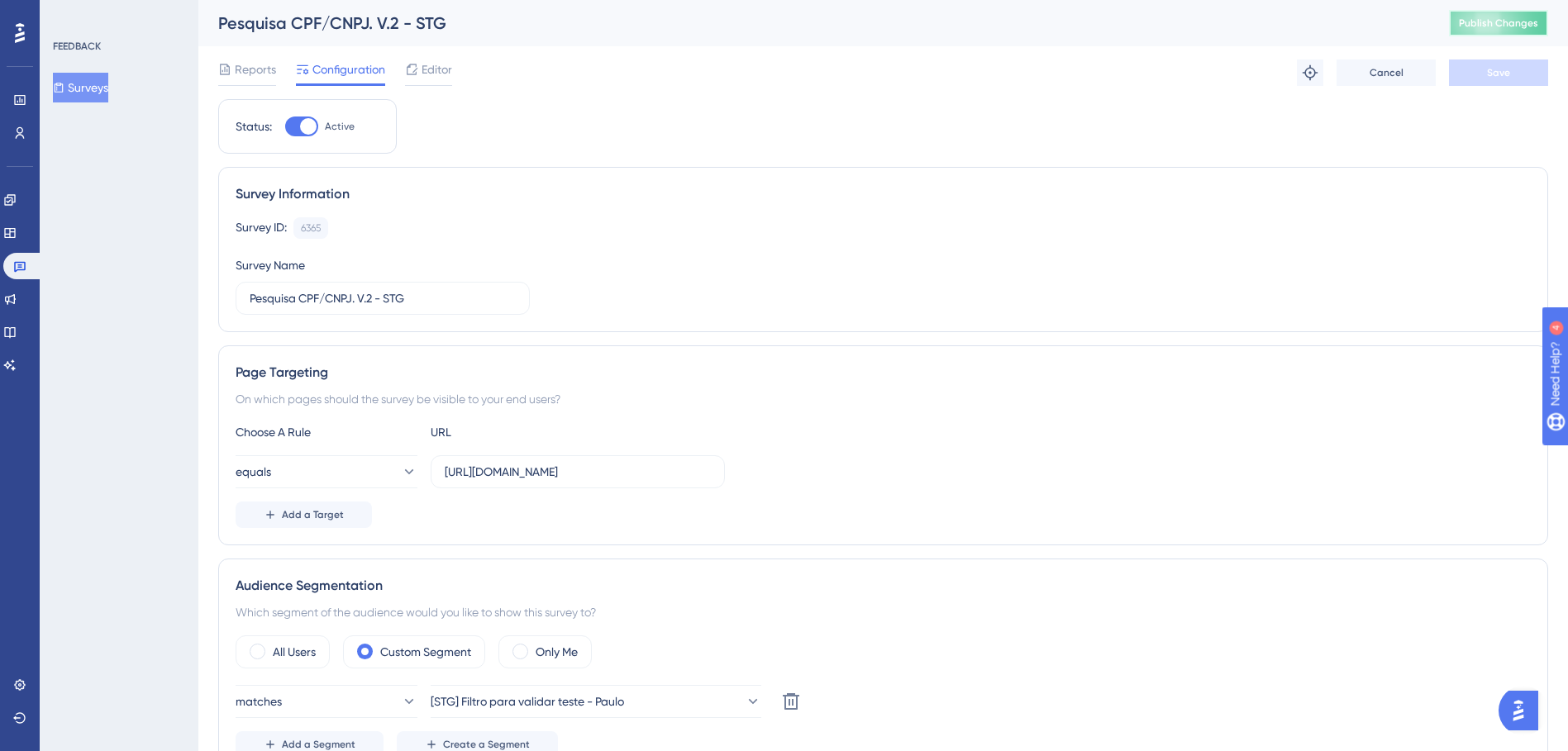
click at [1519, 28] on span "Publish Changes" at bounding box center [1499, 23] width 80 height 13
